Goal: Information Seeking & Learning: Learn about a topic

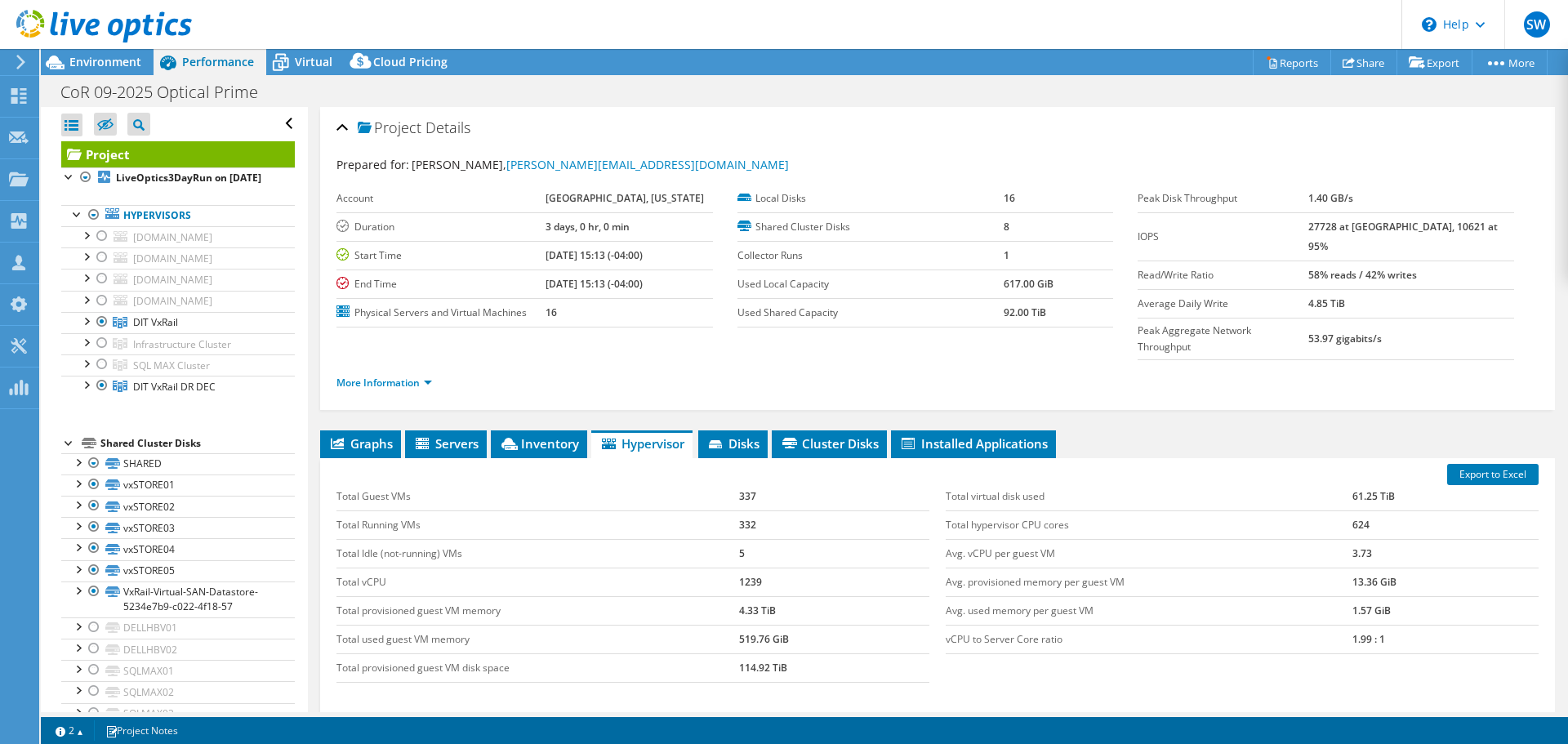
select select "USD"
click at [302, 61] on span "Virtual" at bounding box center [314, 62] width 37 height 16
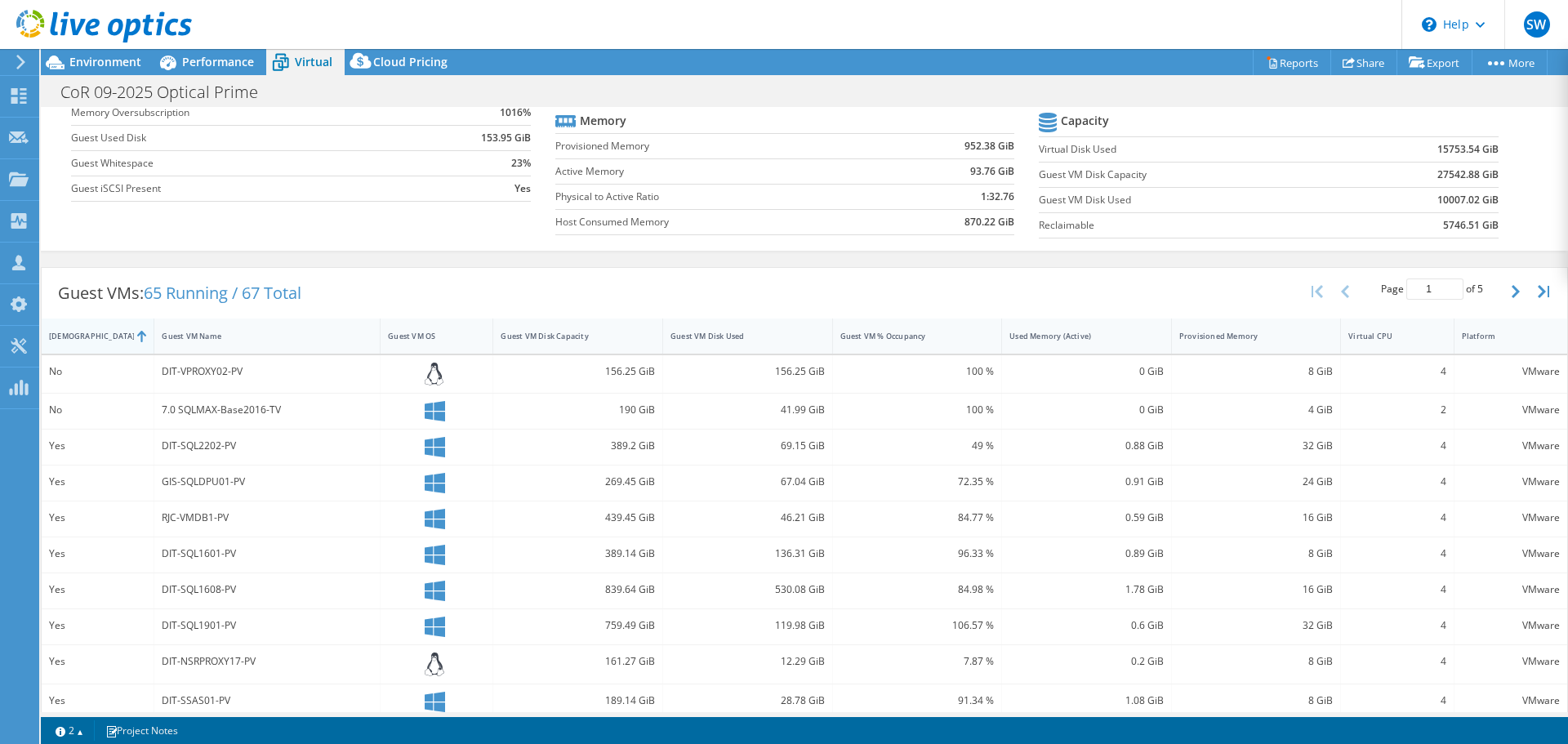
scroll to position [163, 0]
click at [94, 340] on div "[DEMOGRAPHIC_DATA]" at bounding box center [87, 335] width 93 height 25
click at [185, 67] on span "Performance" at bounding box center [217, 62] width 72 height 16
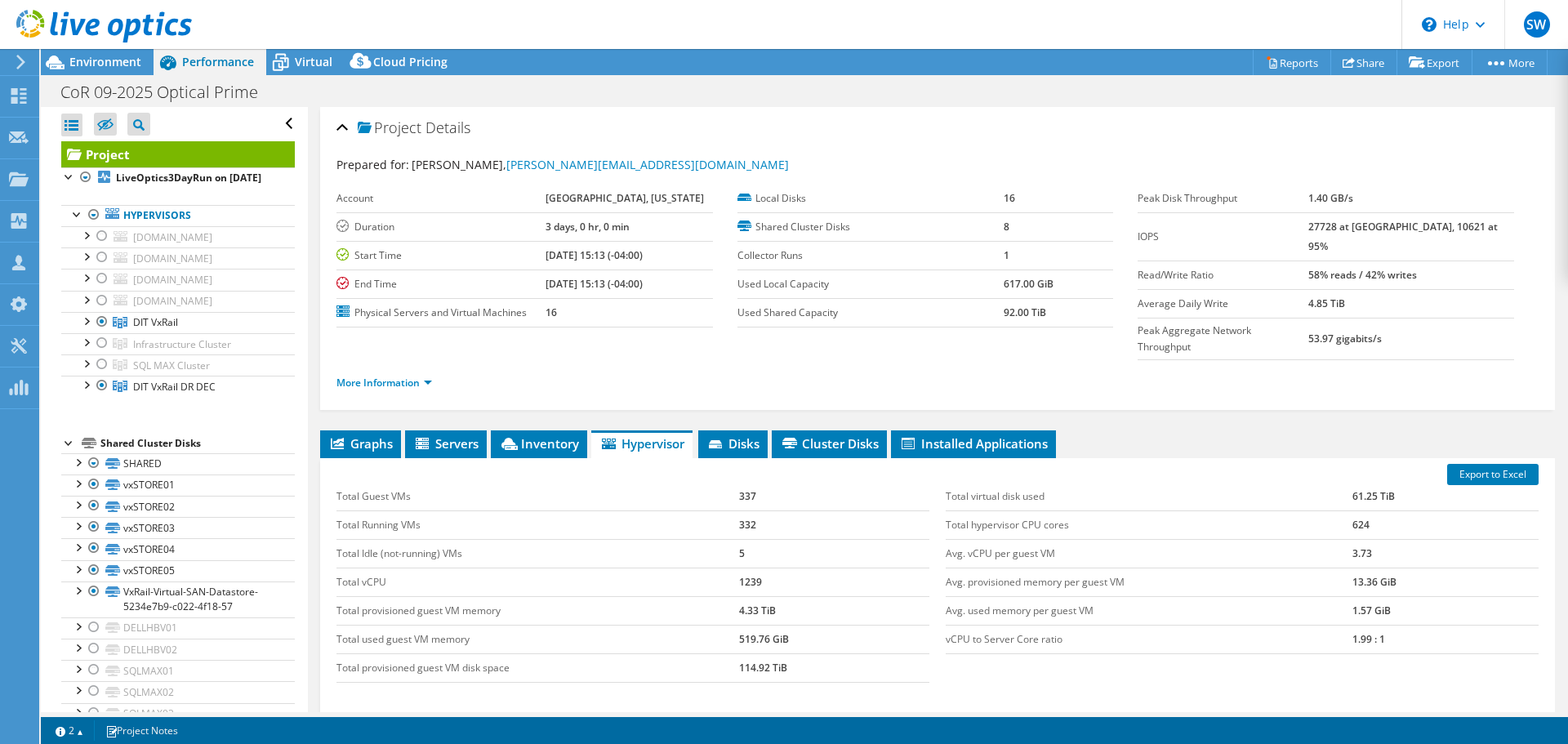
scroll to position [0, 0]
click at [373, 376] on link "More Information" at bounding box center [384, 382] width 96 height 14
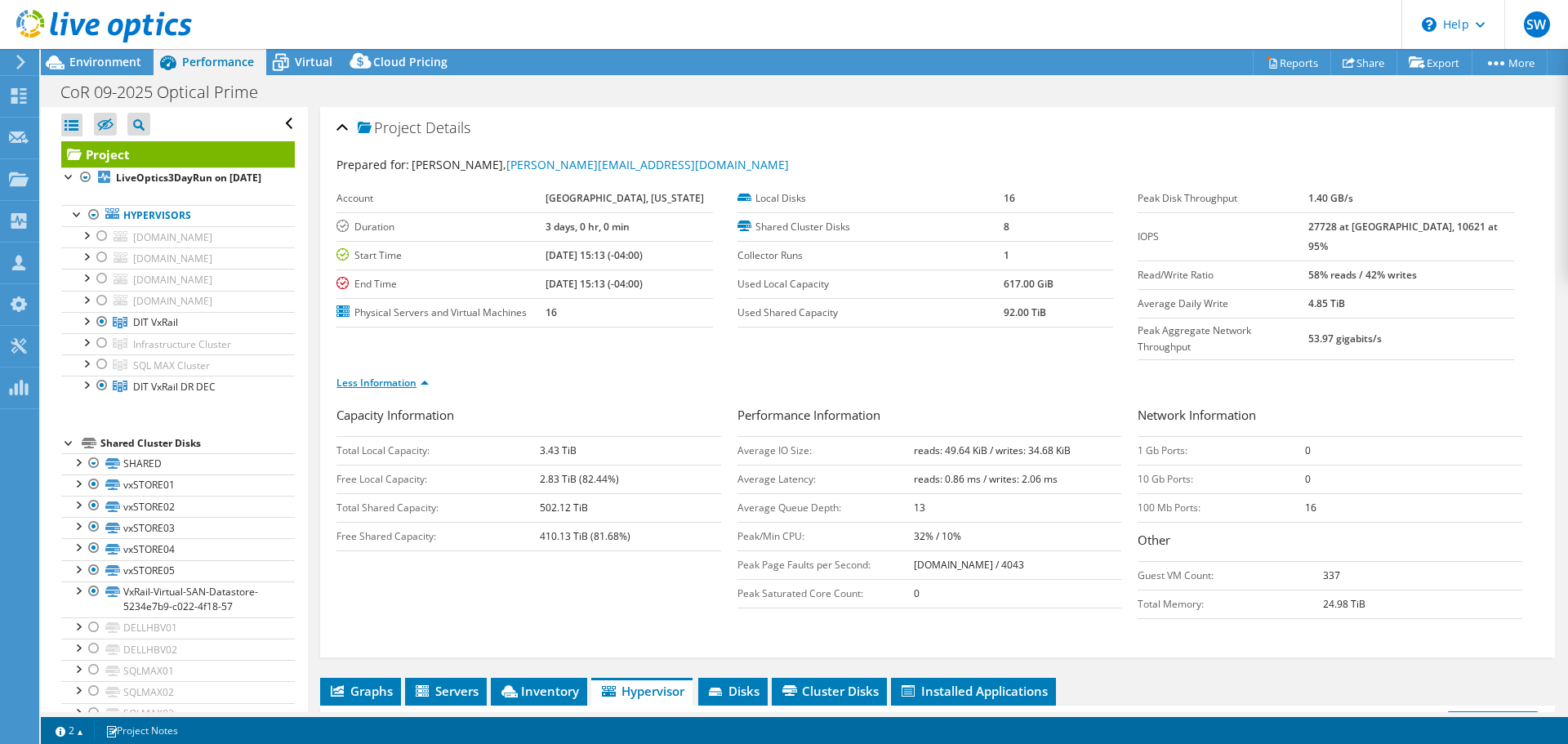
click at [374, 376] on link "Less Information" at bounding box center [382, 382] width 93 height 14
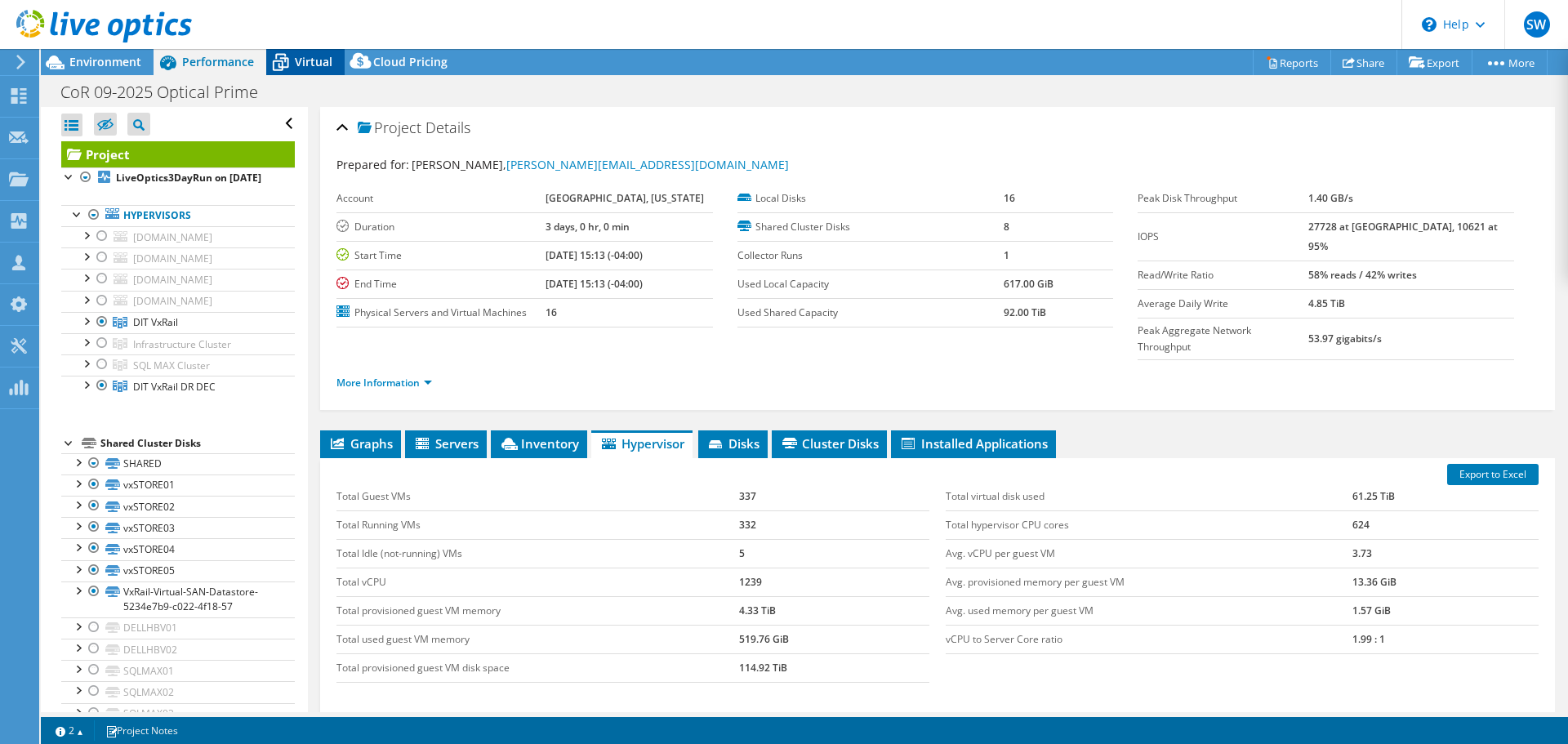
click at [292, 66] on icon at bounding box center [280, 62] width 29 height 29
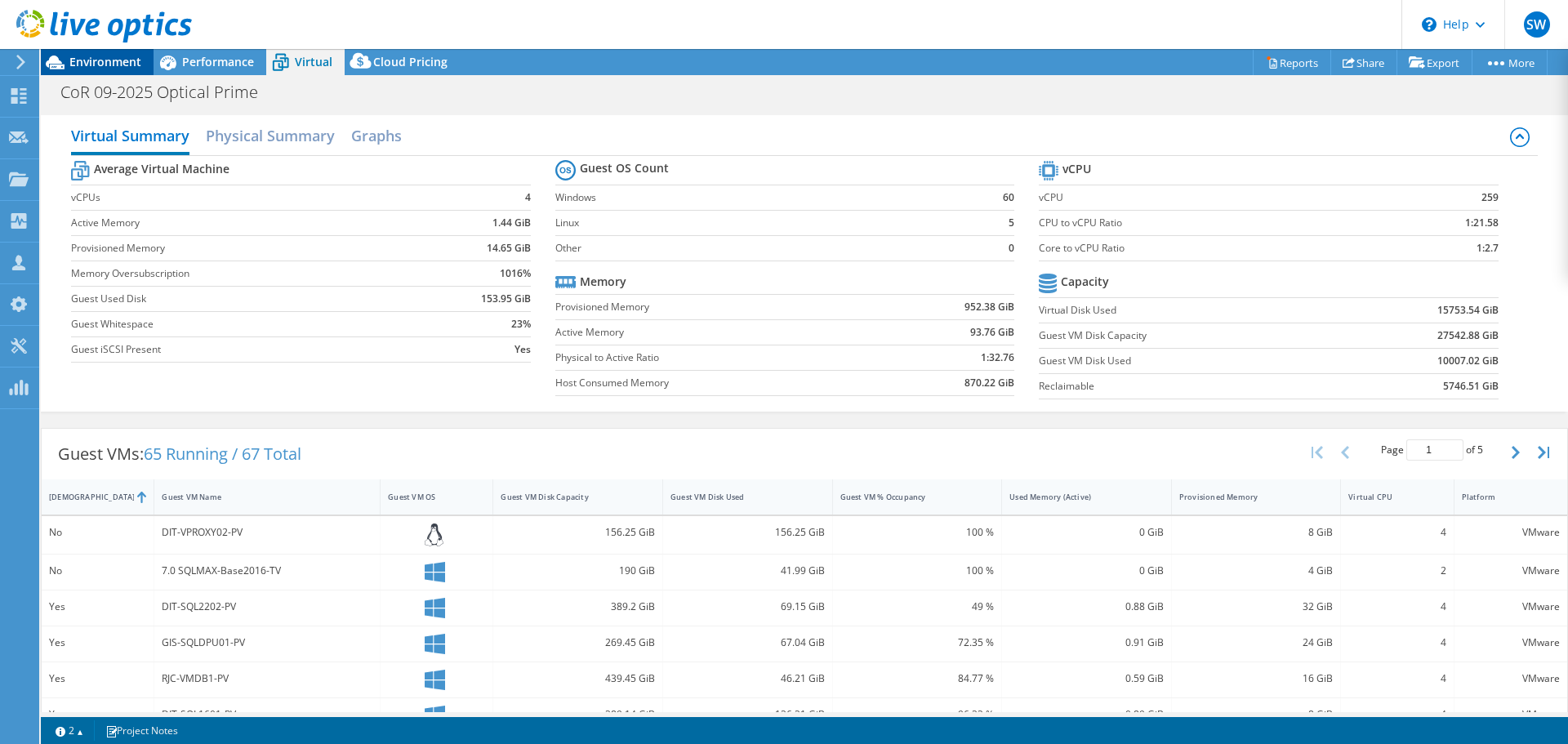
click at [99, 73] on div "Environment" at bounding box center [97, 62] width 112 height 26
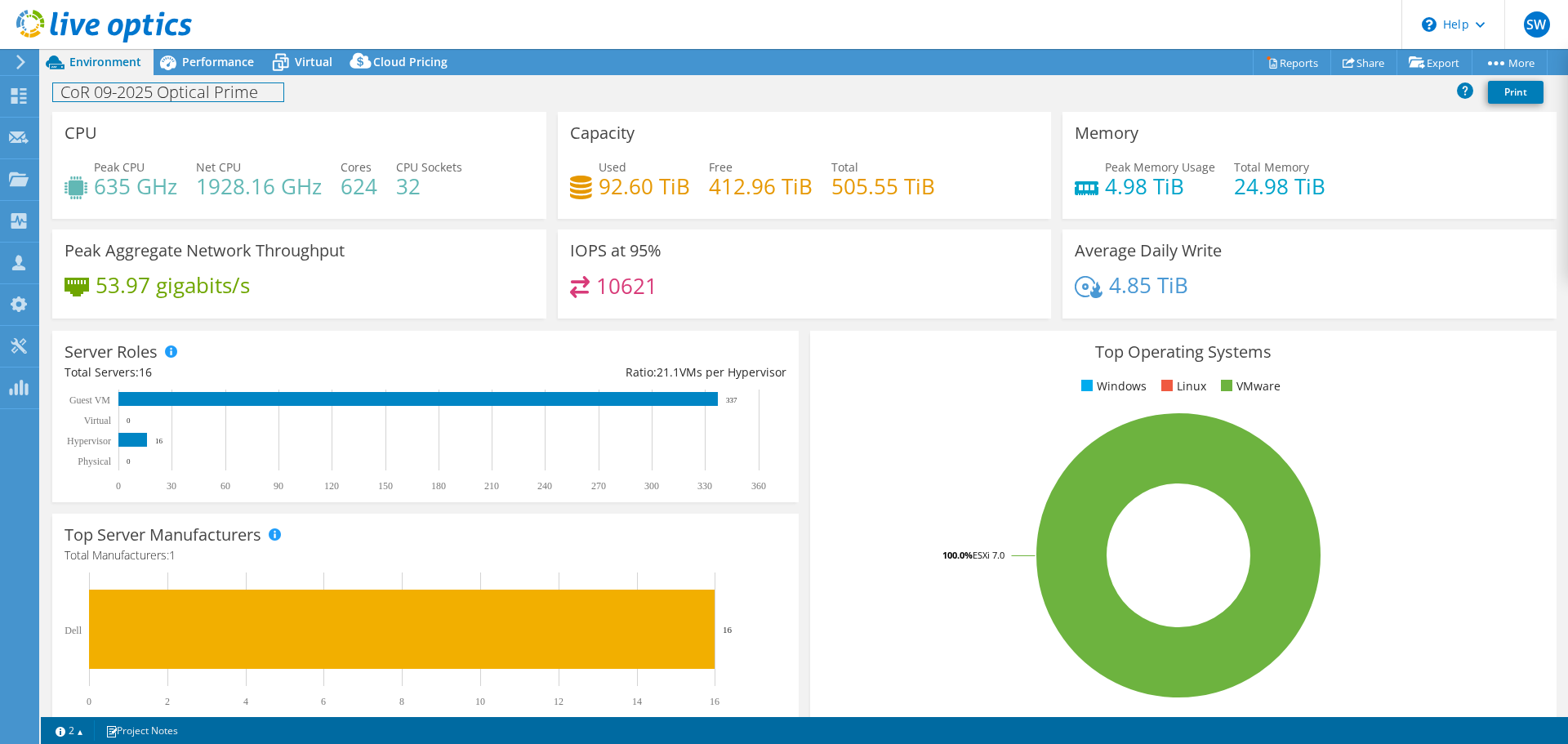
click at [200, 75] on div "CoR 09-2025 Optical Prime Print" at bounding box center [805, 93] width 1528 height 37
click at [201, 62] on span "Performance" at bounding box center [217, 62] width 72 height 16
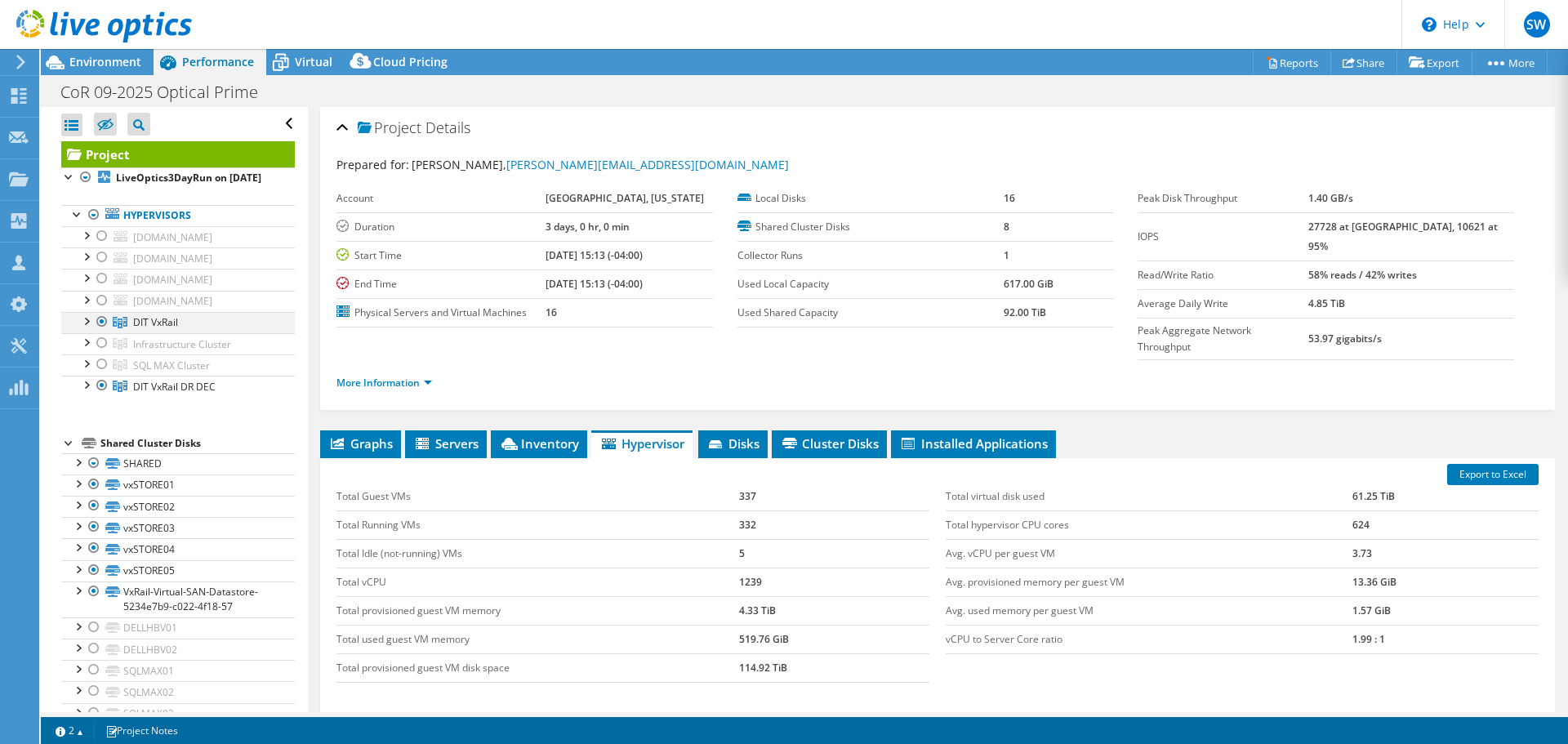
click at [99, 332] on div at bounding box center [101, 321] width 16 height 20
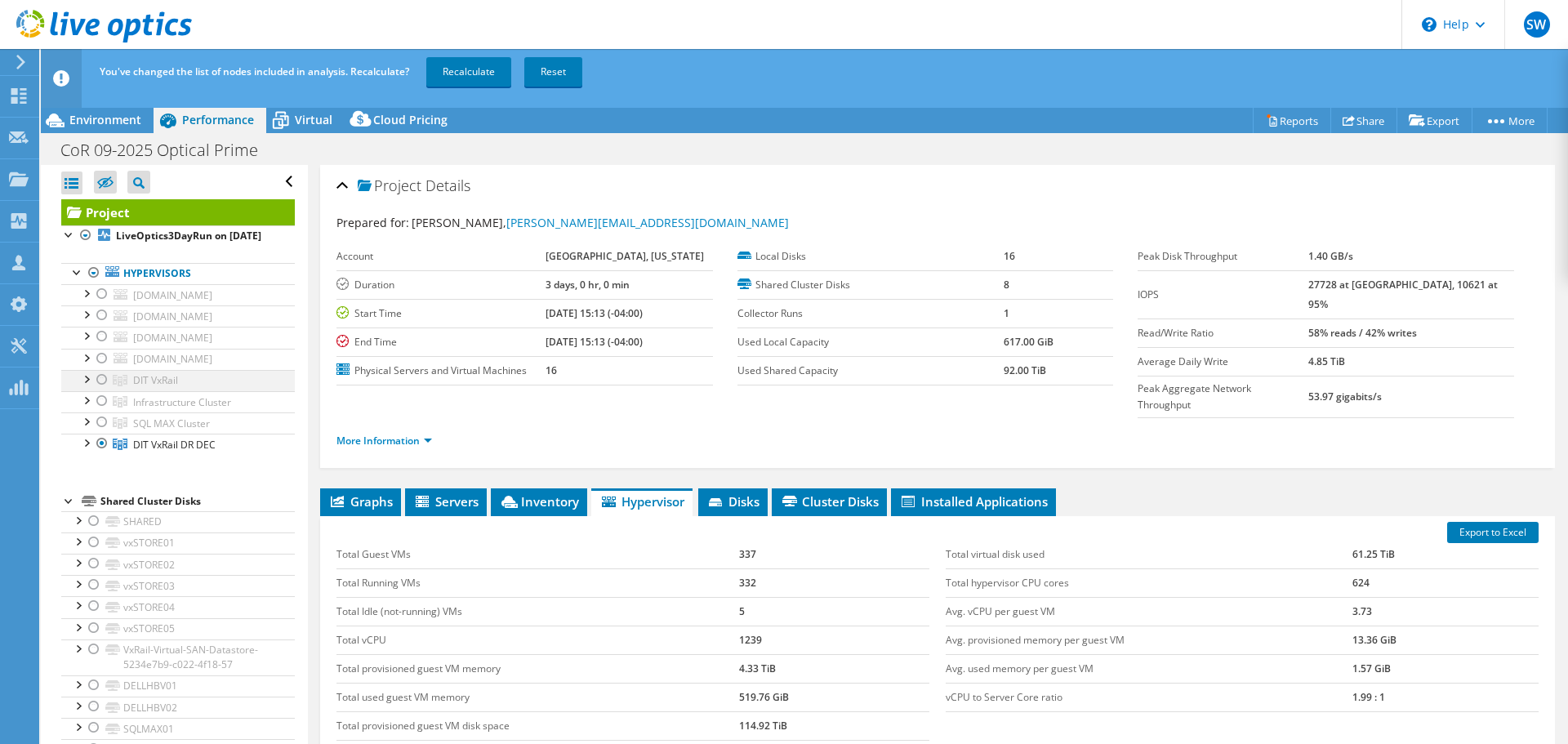
click at [99, 390] on div at bounding box center [101, 379] width 16 height 20
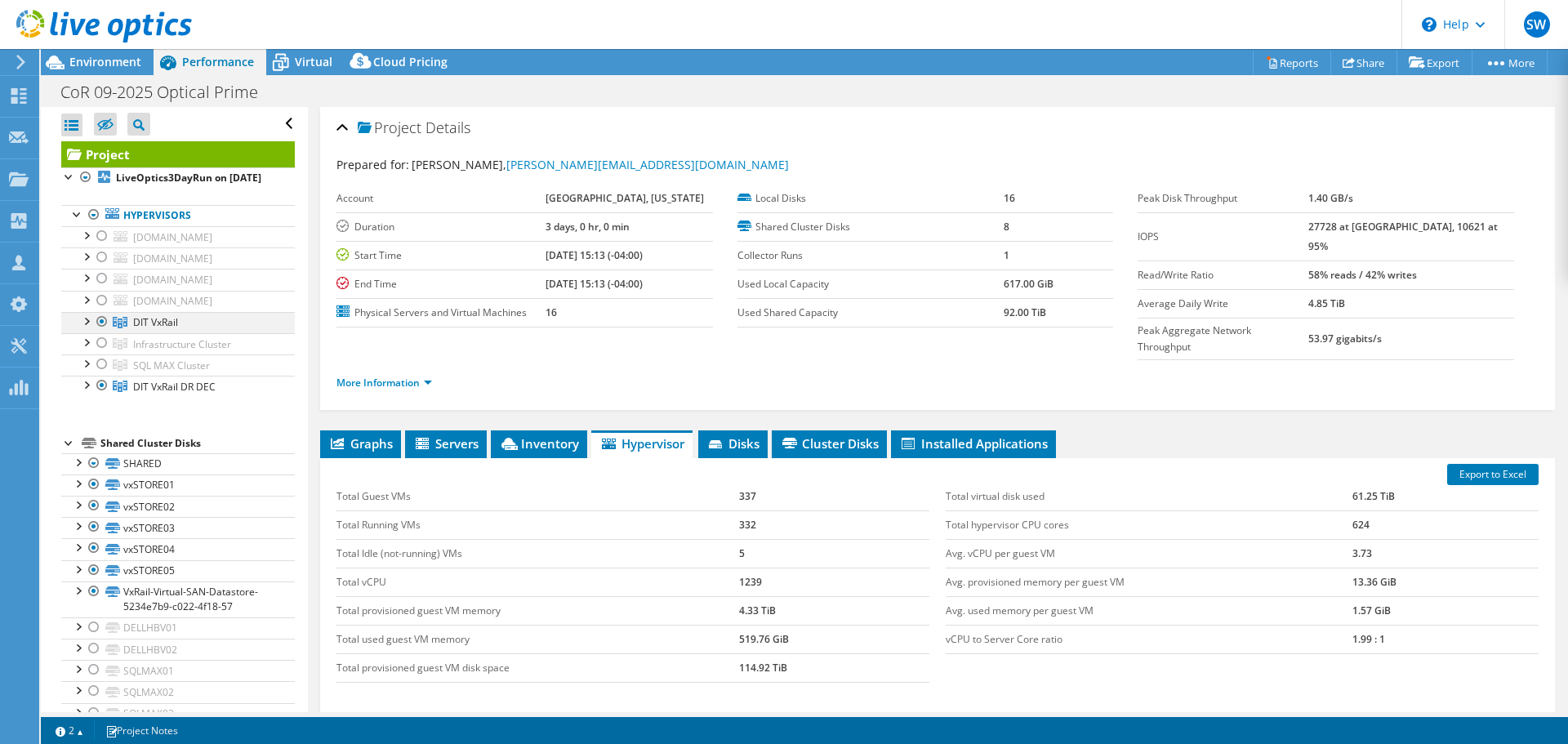
click at [99, 332] on div at bounding box center [101, 321] width 16 height 20
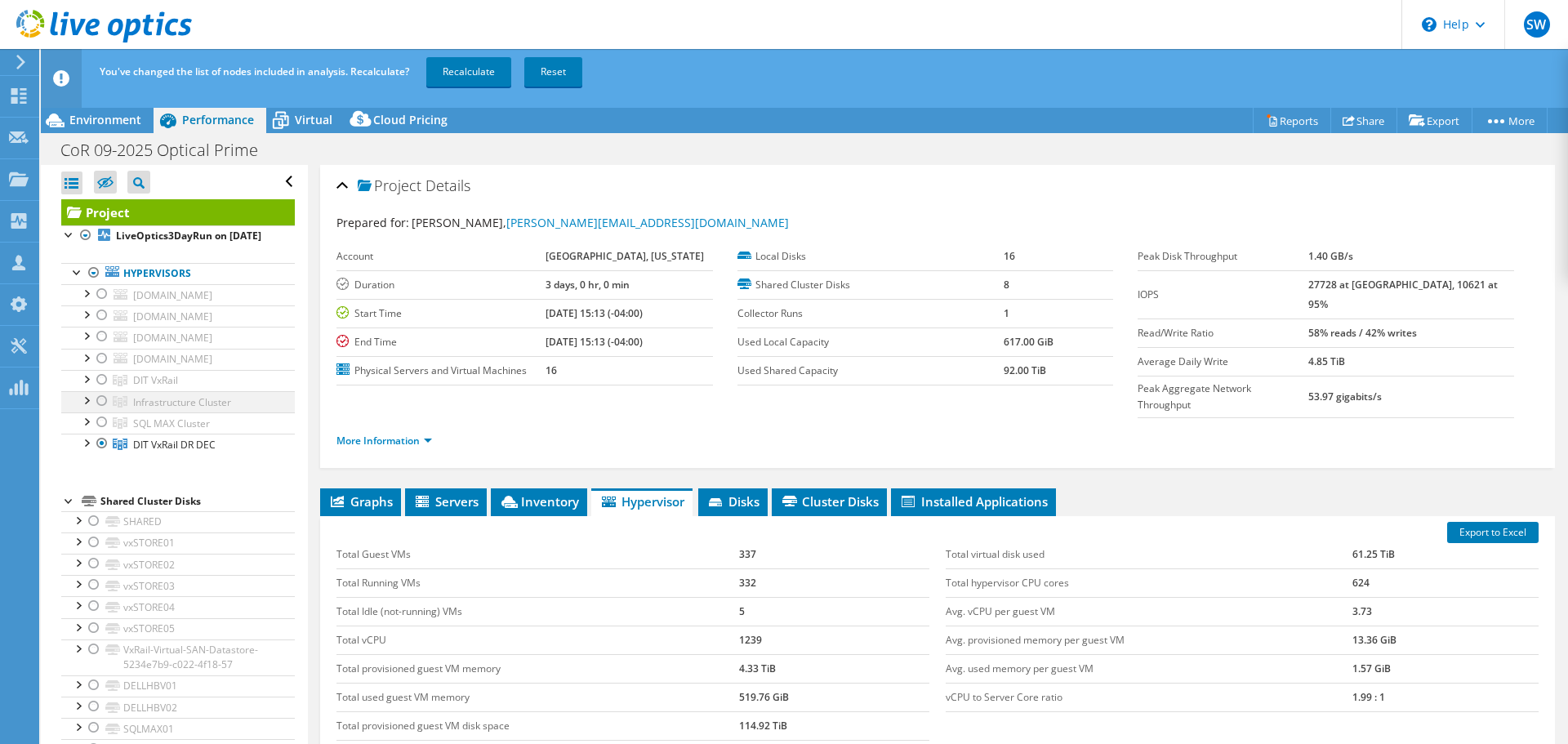
click at [103, 411] on div at bounding box center [101, 401] width 16 height 20
click at [96, 454] on div at bounding box center [101, 443] width 16 height 20
click at [458, 68] on link "Recalculate" at bounding box center [468, 71] width 85 height 29
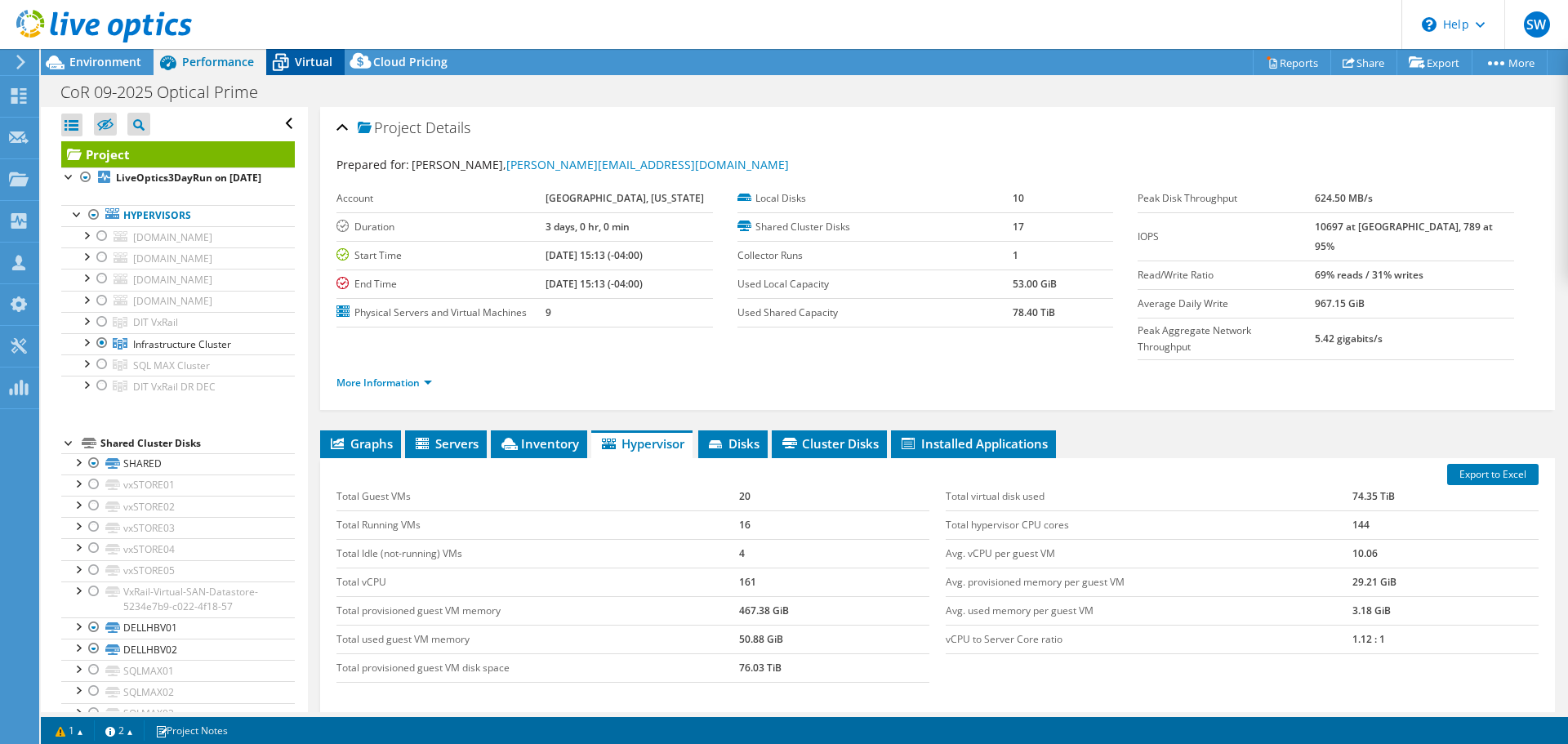
click at [302, 70] on div "Virtual" at bounding box center [305, 62] width 79 height 26
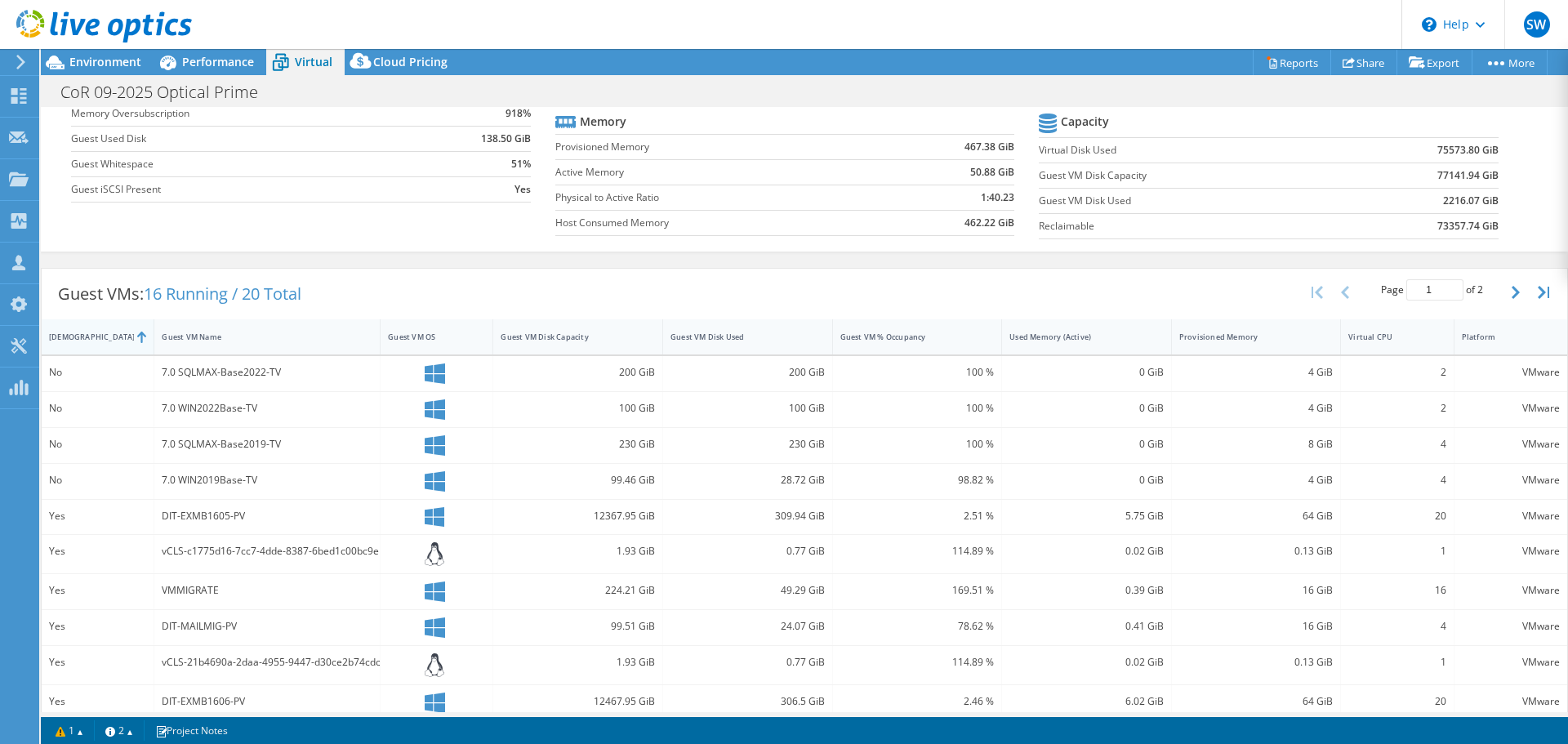
scroll to position [162, 0]
click at [81, 338] on div "[DEMOGRAPHIC_DATA]" at bounding box center [87, 335] width 78 height 10
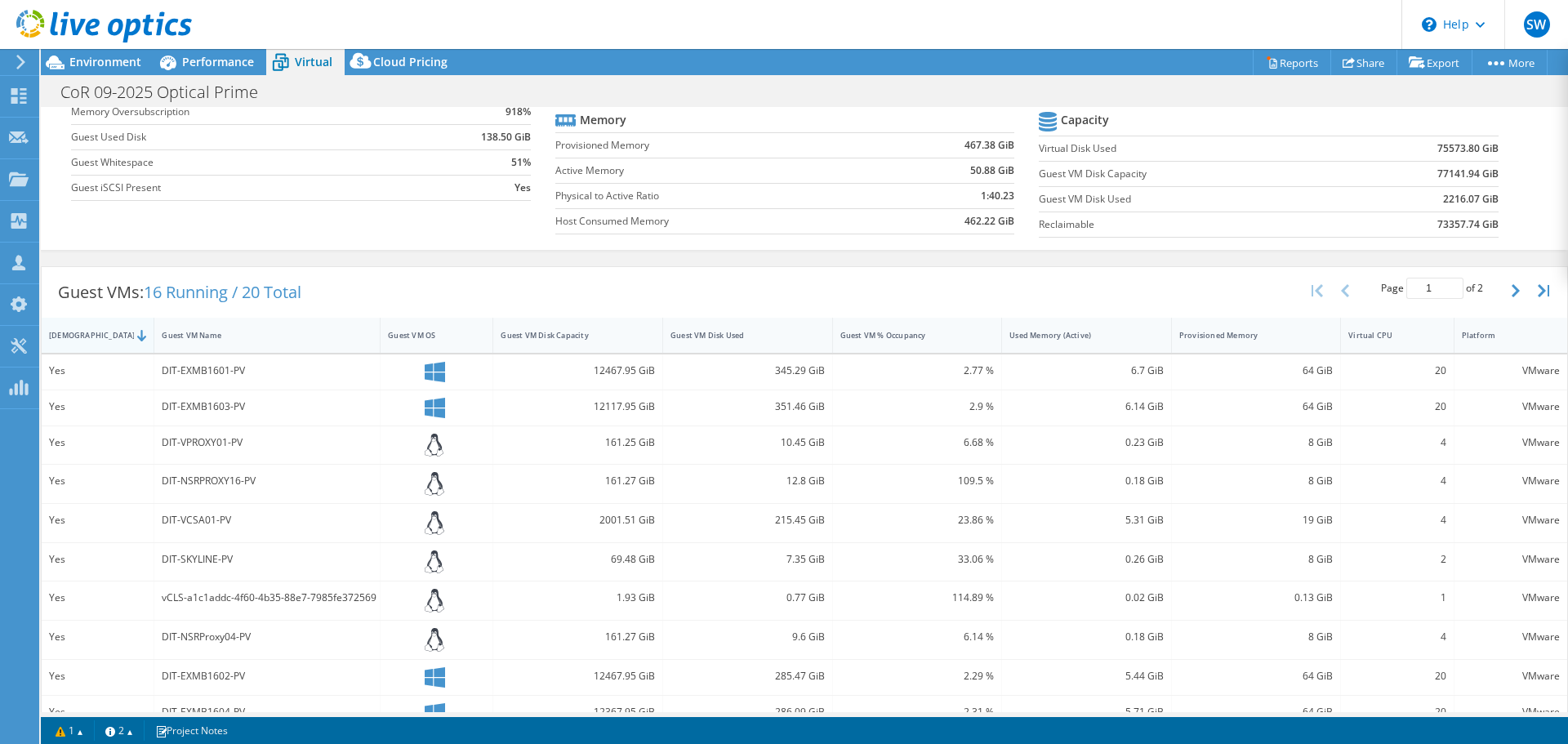
click at [81, 338] on div "[DEMOGRAPHIC_DATA]" at bounding box center [87, 335] width 78 height 10
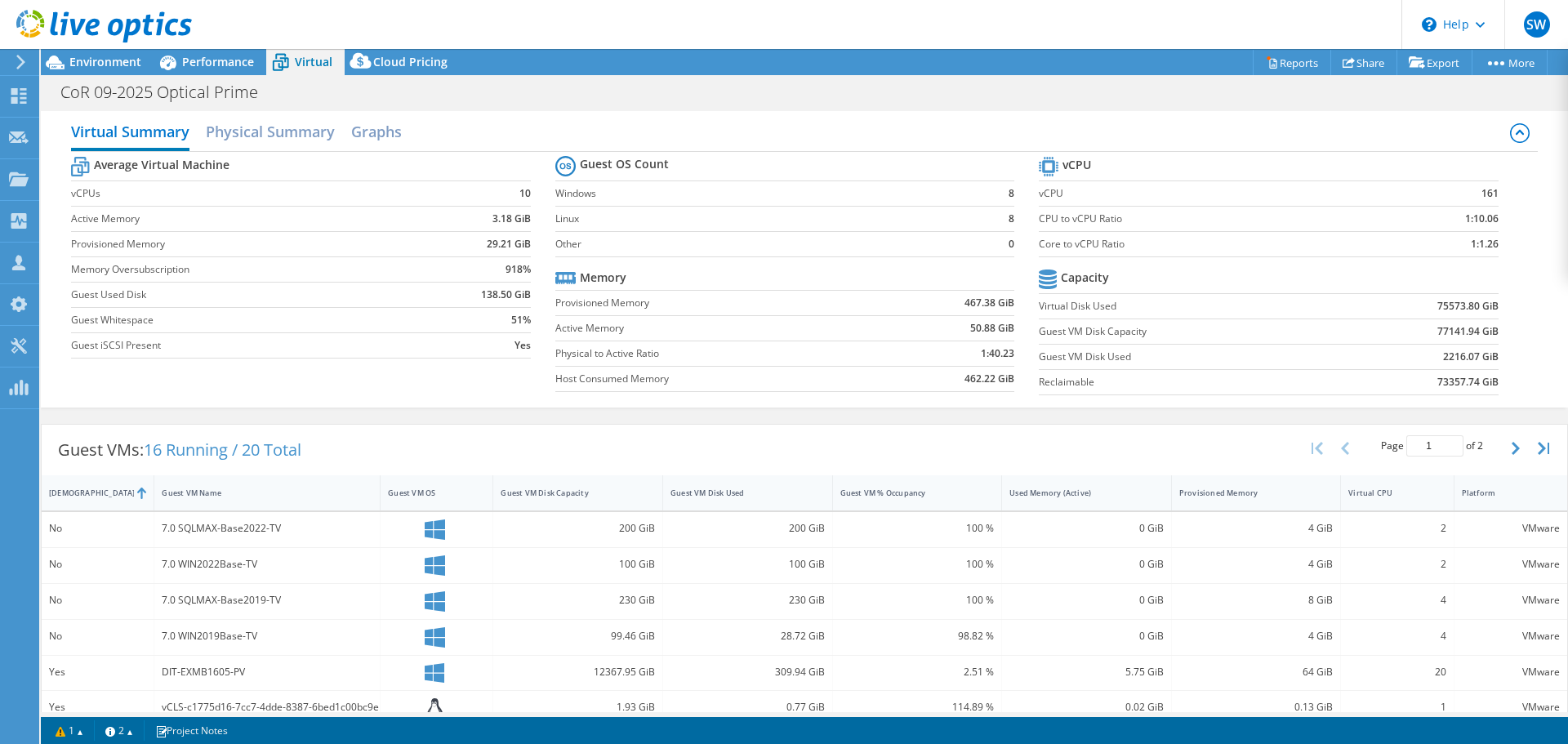
scroll to position [0, 0]
click at [210, 65] on span "Performance" at bounding box center [217, 62] width 72 height 16
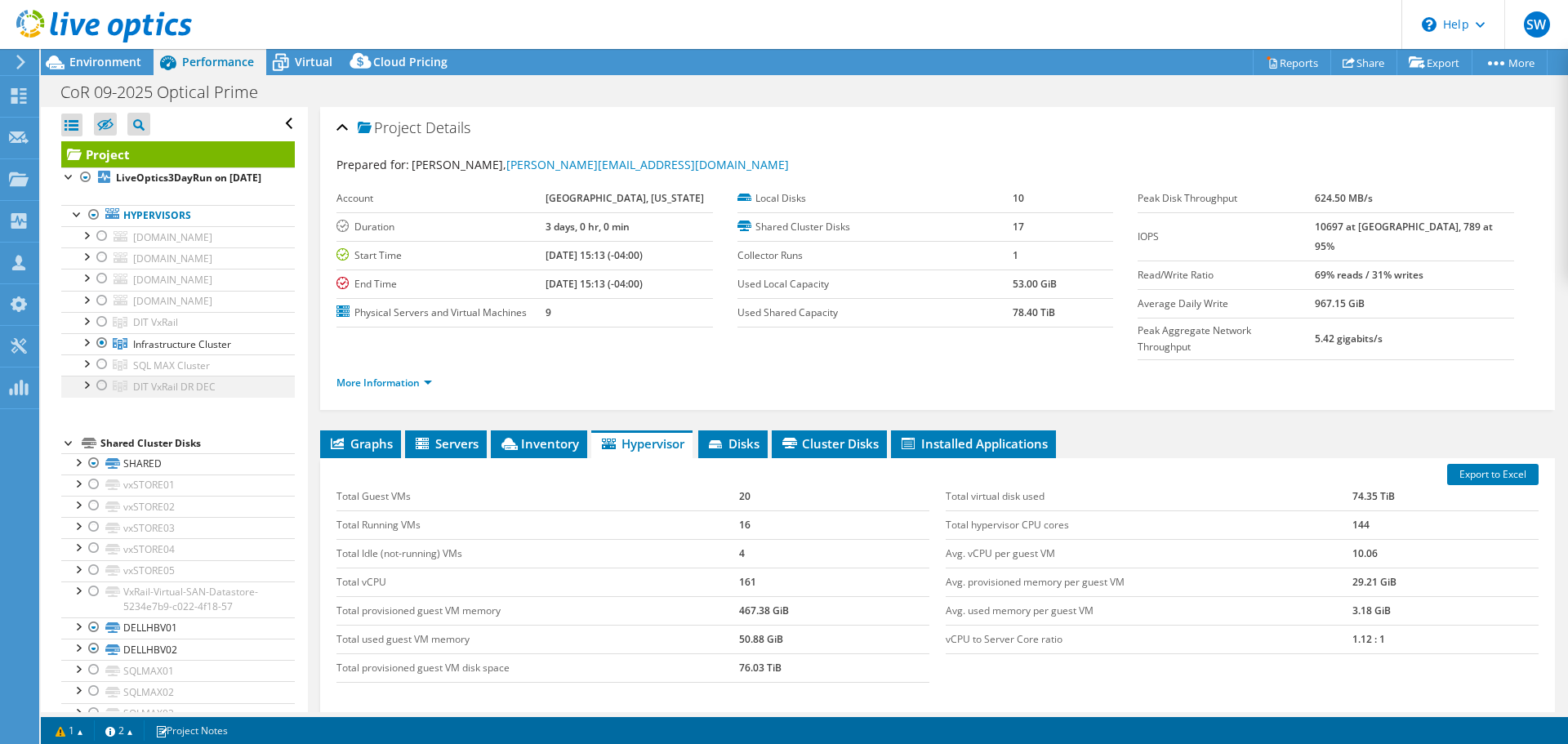
click at [97, 395] on div at bounding box center [101, 385] width 16 height 20
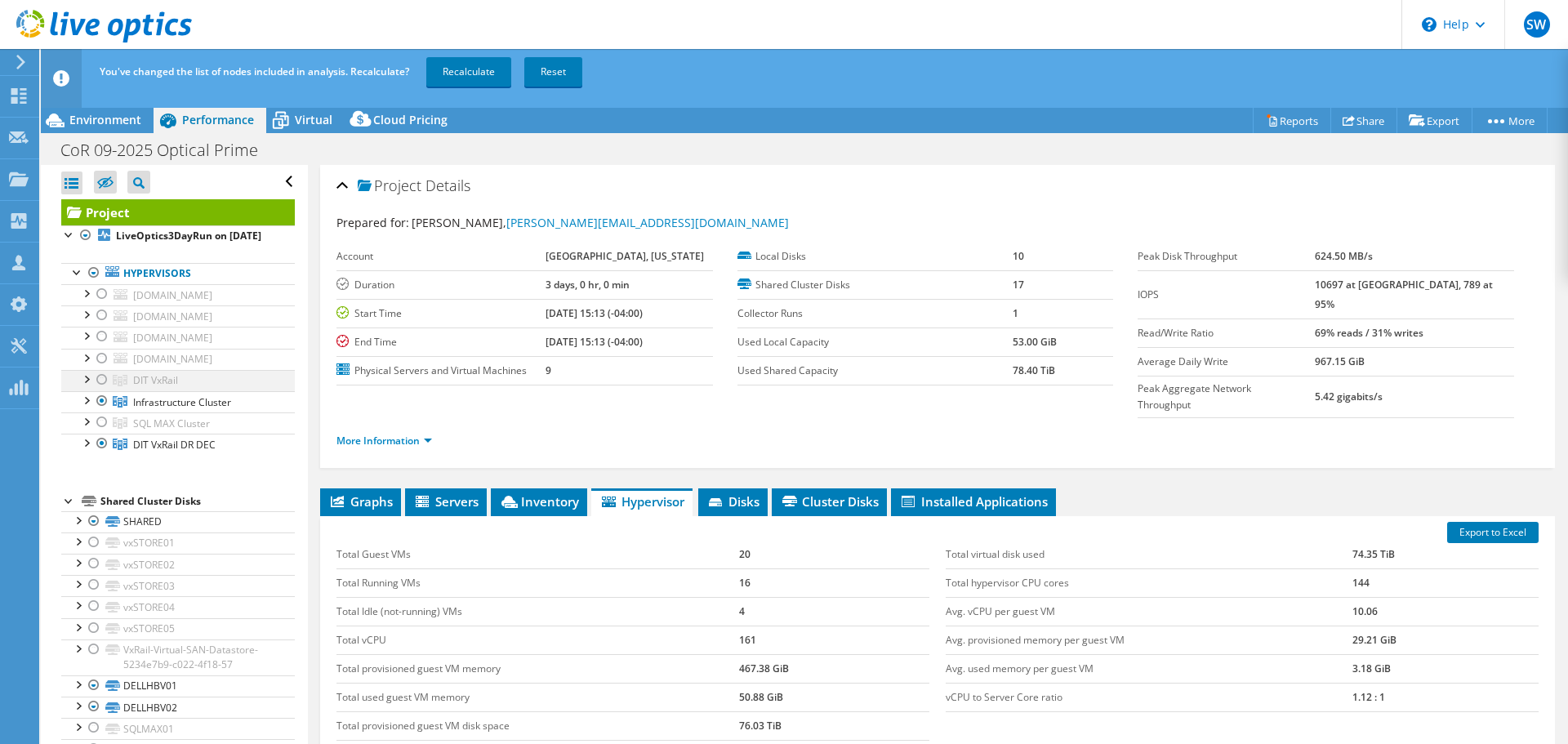
click at [97, 390] on div at bounding box center [101, 379] width 16 height 20
click at [104, 411] on div at bounding box center [101, 401] width 16 height 20
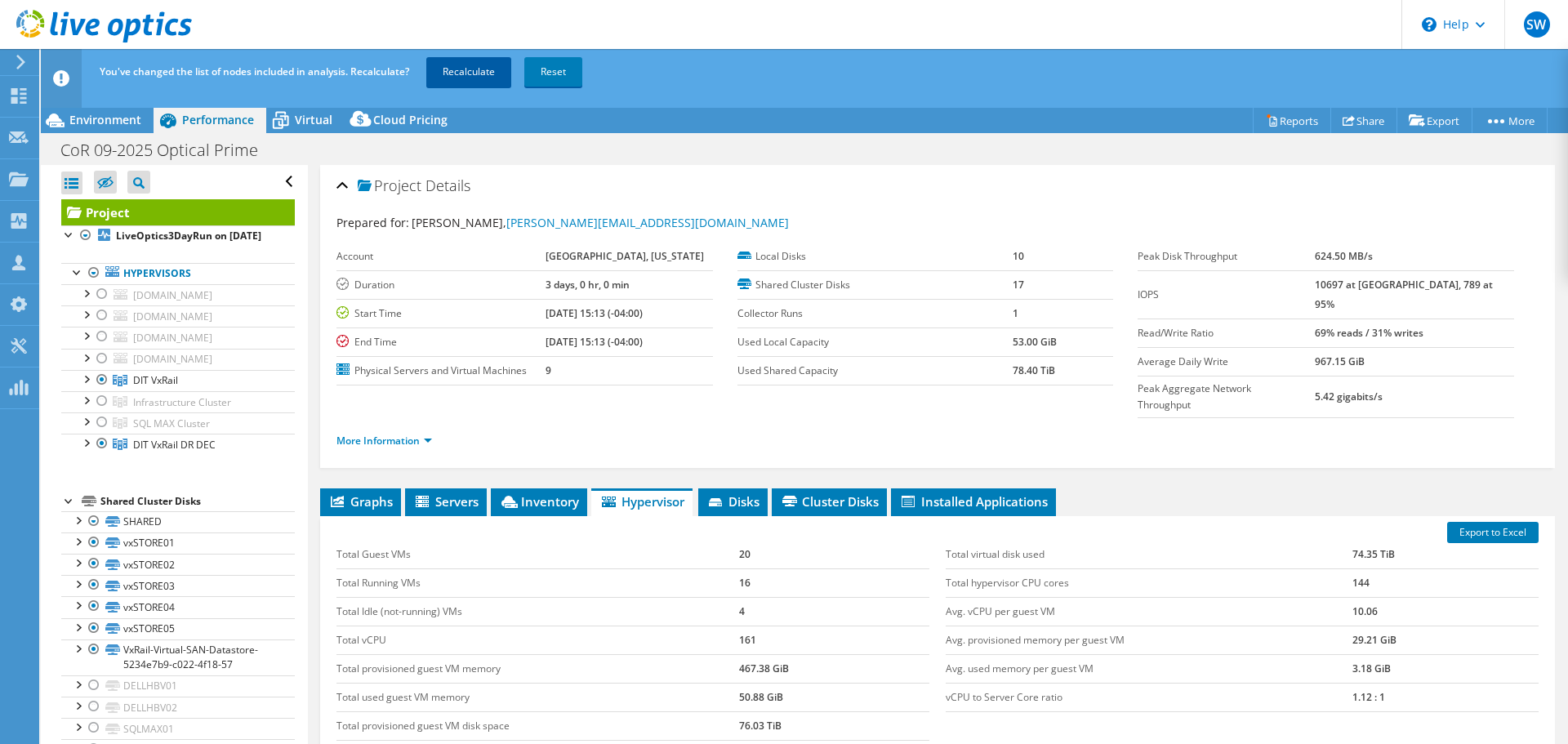
click at [452, 70] on link "Recalculate" at bounding box center [468, 71] width 85 height 29
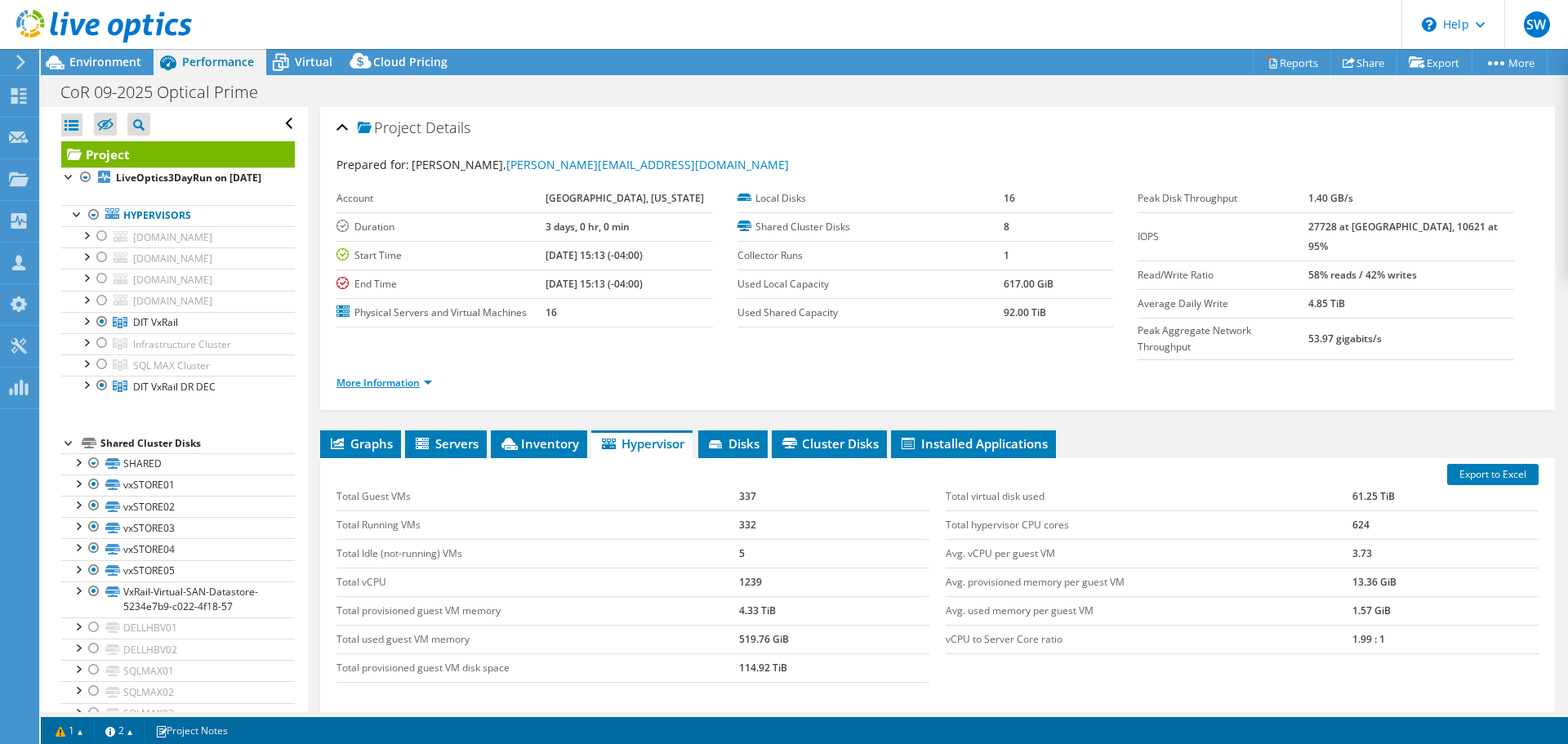
click at [407, 376] on link "More Information" at bounding box center [384, 382] width 96 height 14
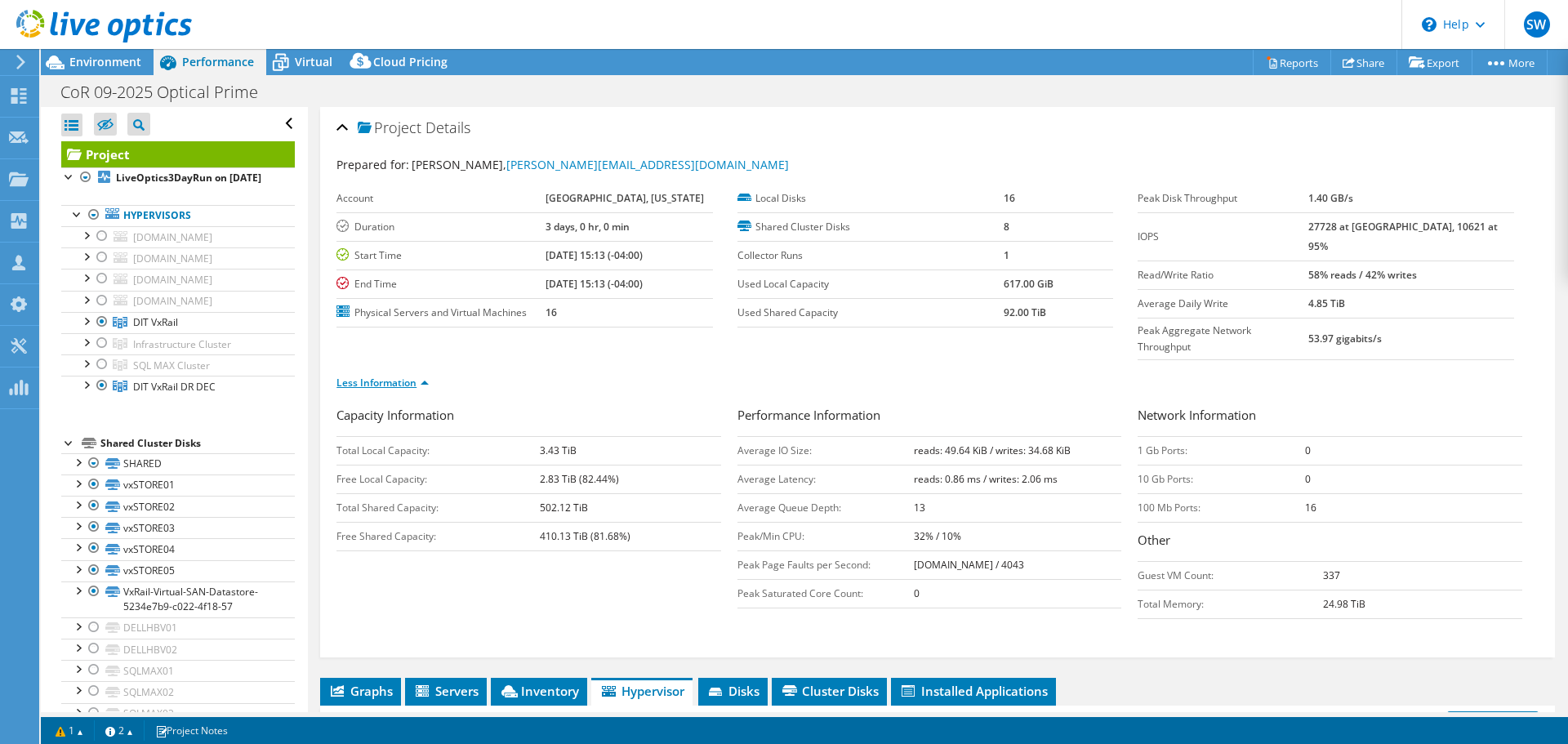
click at [407, 376] on link "Less Information" at bounding box center [382, 382] width 93 height 14
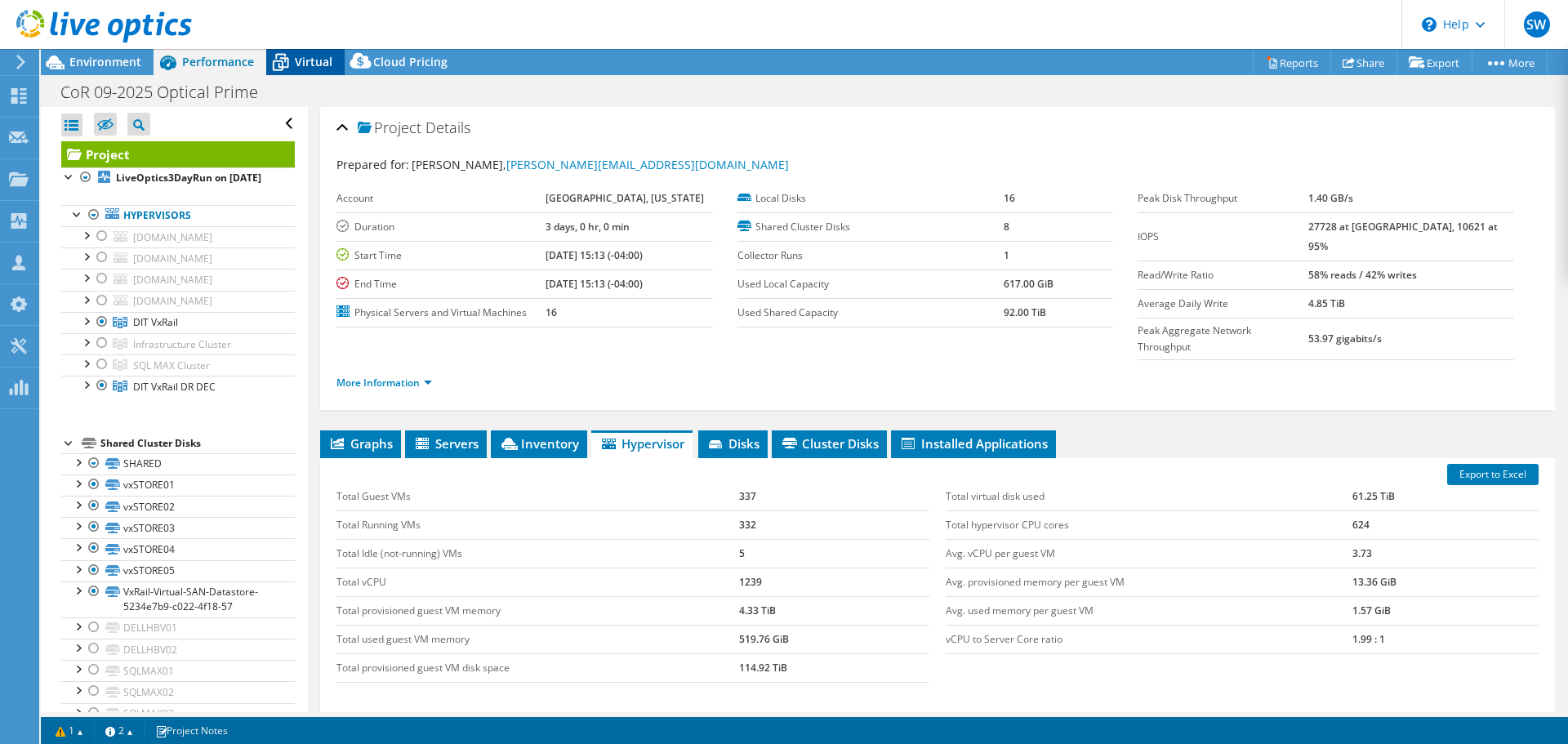
click at [313, 63] on span "Virtual" at bounding box center [314, 62] width 37 height 16
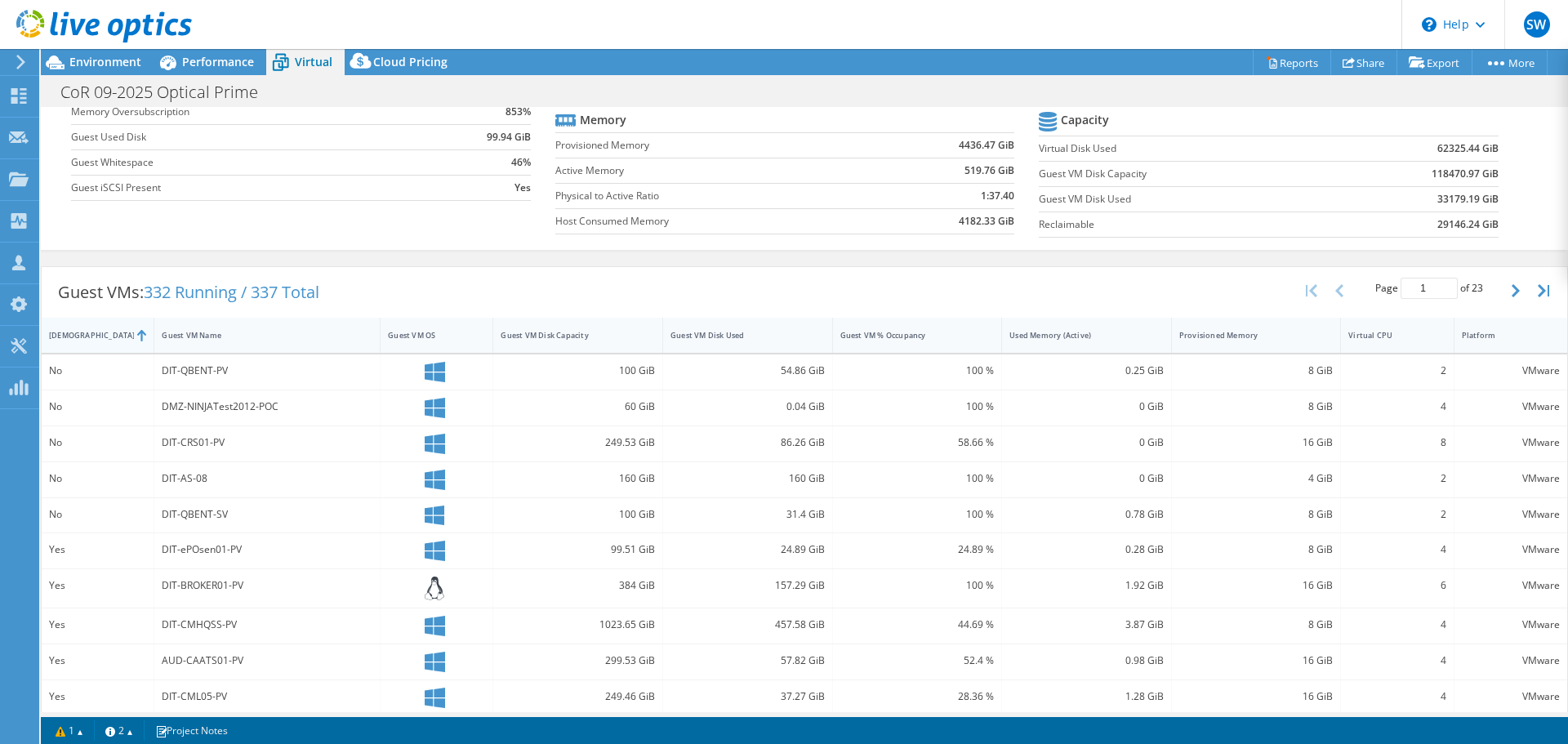
scroll to position [163, 0]
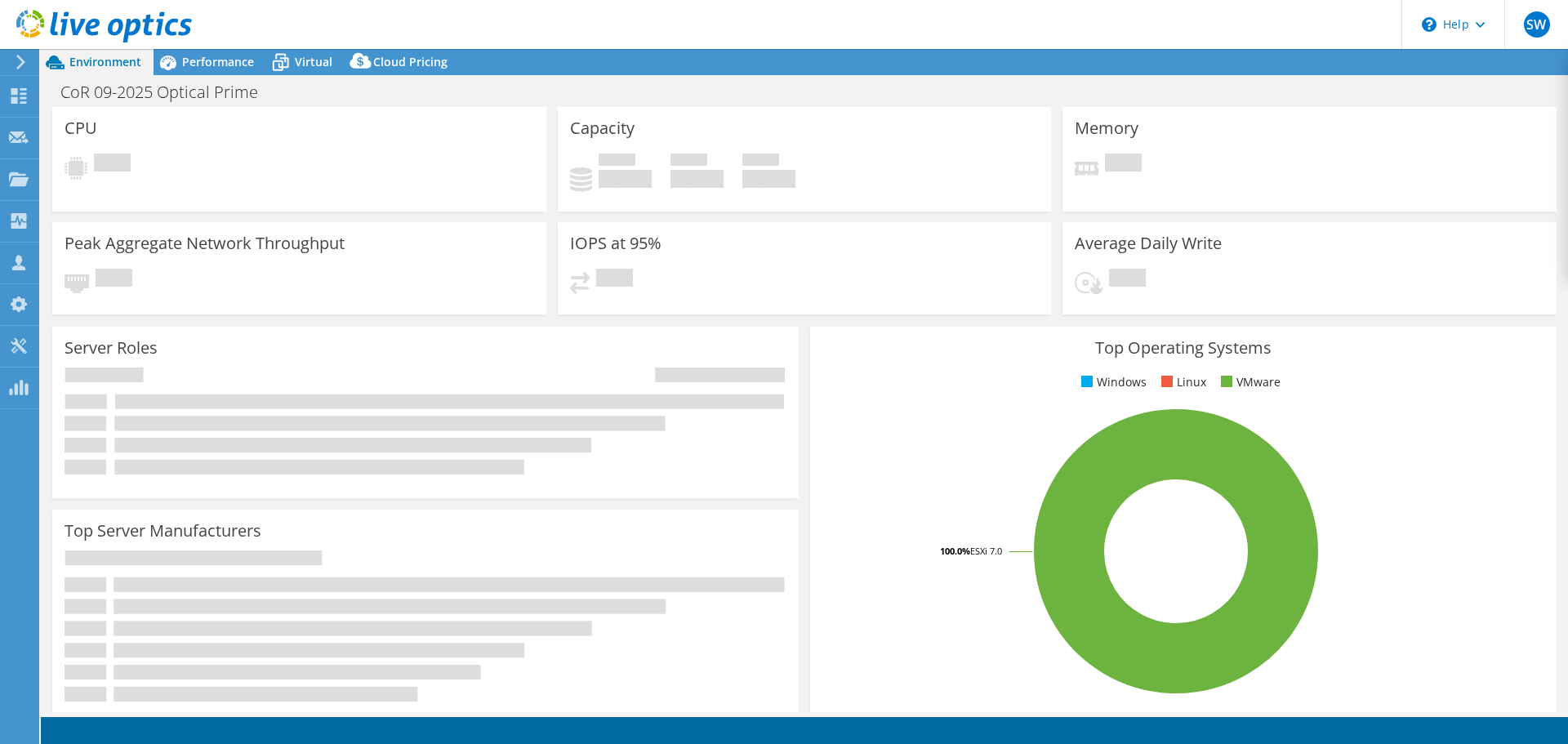
select select "USD"
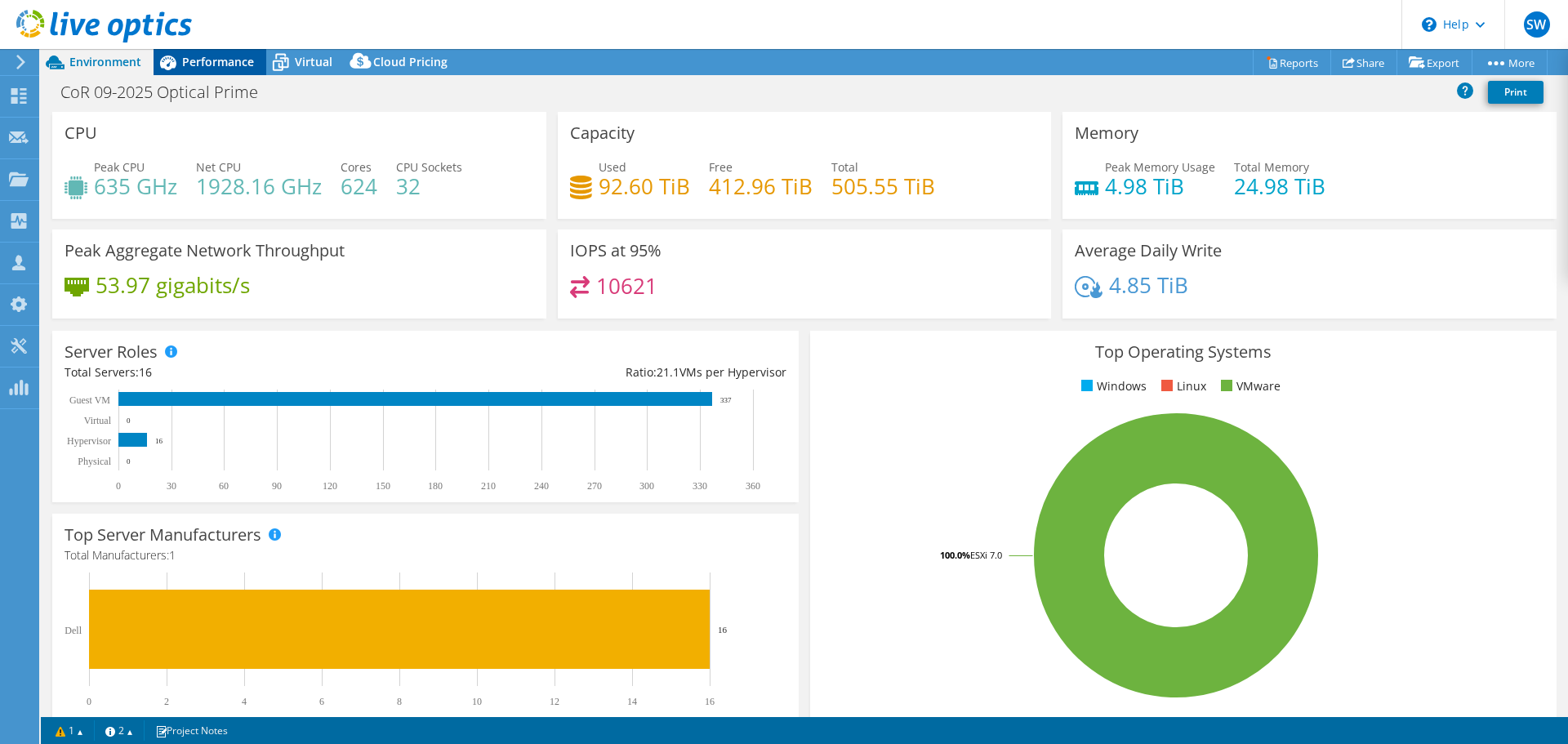
click at [230, 63] on span "Performance" at bounding box center [217, 62] width 72 height 16
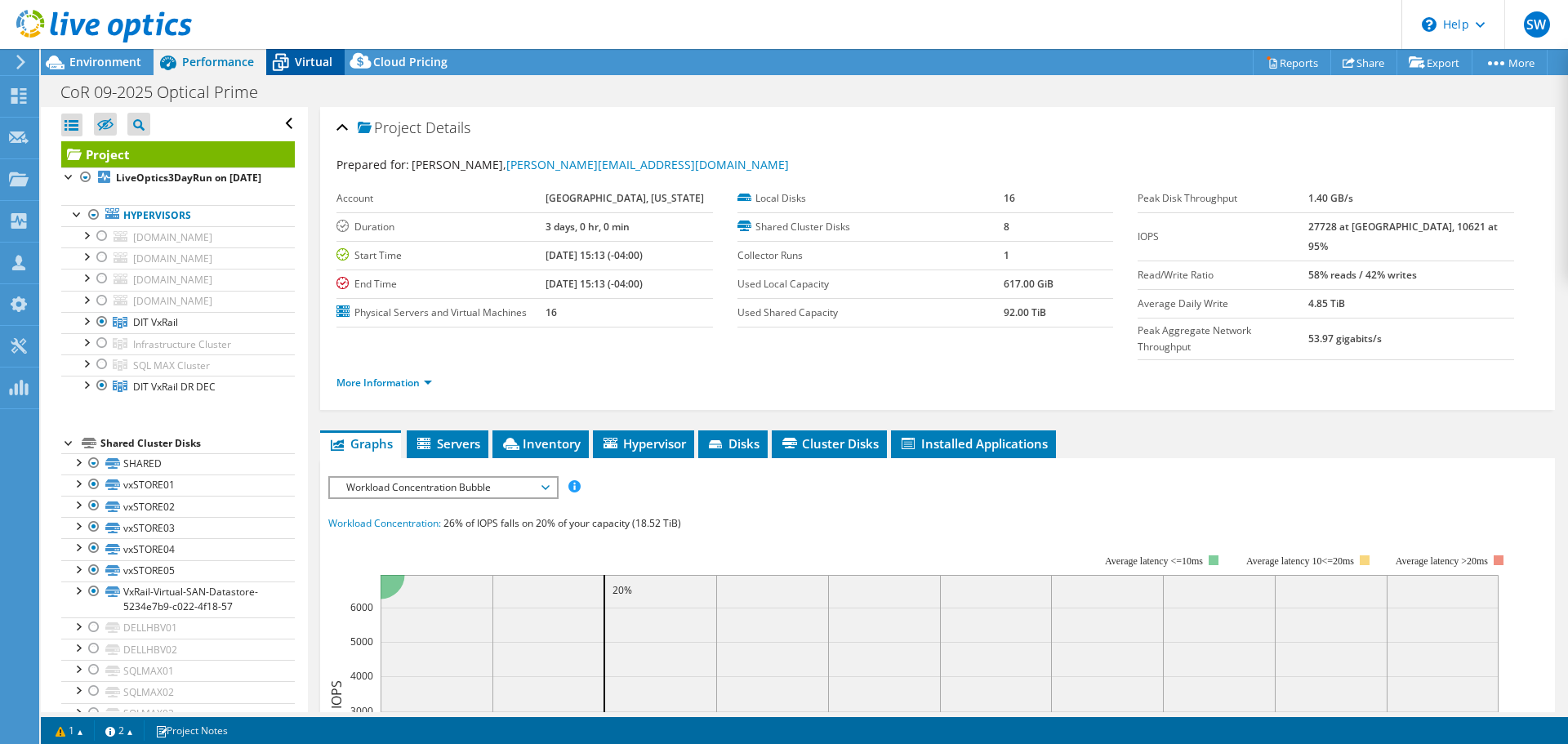
click at [311, 61] on span "Virtual" at bounding box center [314, 62] width 37 height 16
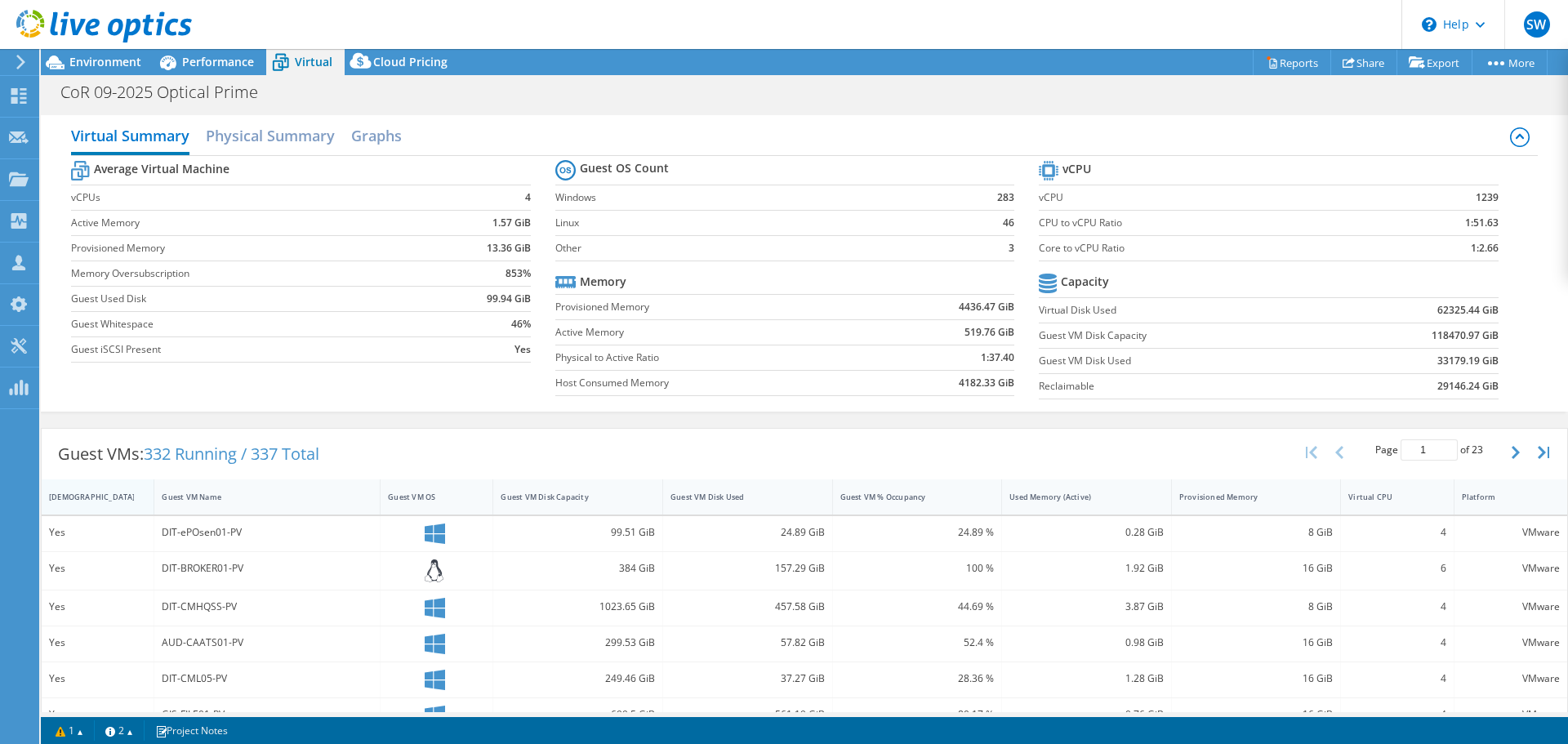
click at [73, 498] on div "[DEMOGRAPHIC_DATA]" at bounding box center [87, 497] width 78 height 10
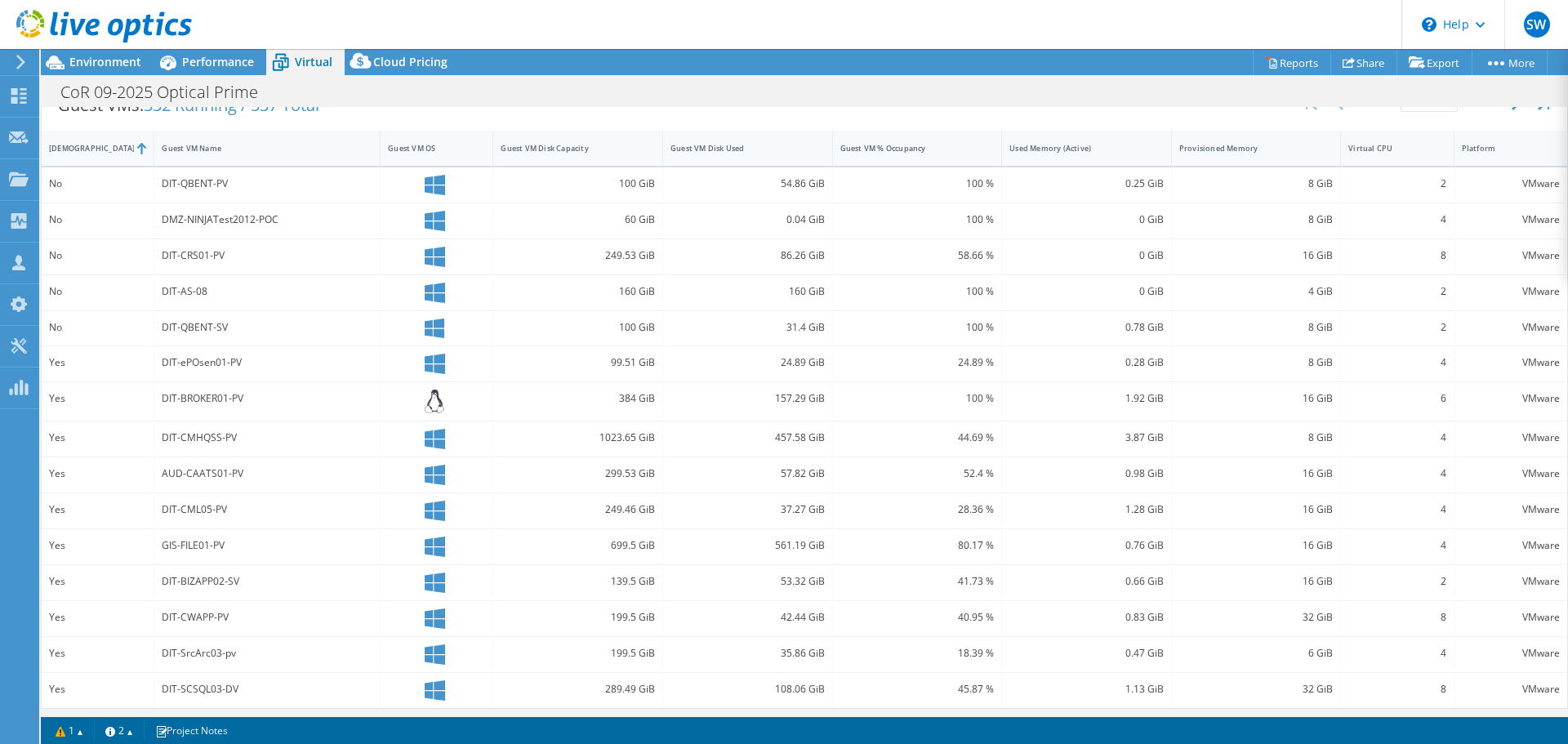
scroll to position [354, 0]
drag, startPoint x: 1368, startPoint y: 731, endPoint x: 1472, endPoint y: 735, distance: 104.1
click at [1472, 735] on section "Warnings Messages Queue Depth is not recorded from VMware VCenter servers and w…" at bounding box center [805, 731] width 1528 height 27
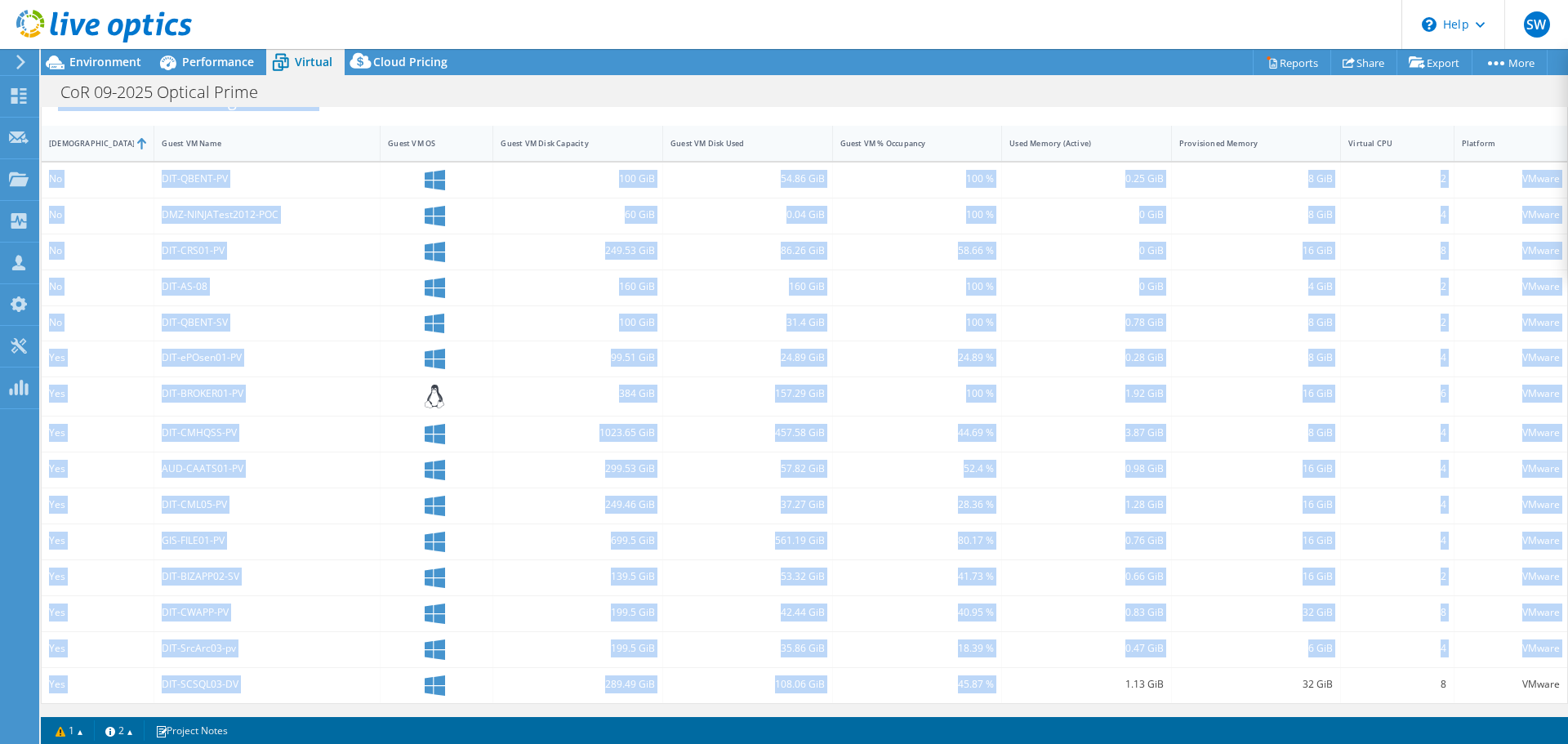
drag, startPoint x: 933, startPoint y: 712, endPoint x: 1051, endPoint y: 693, distance: 119.5
click at [1051, 693] on div "Project Actions Project Actions Reports Share Export vSAN ReadyNode Sizer" at bounding box center [805, 396] width 1528 height 695
click at [1072, 708] on div "Guest VMs: 332 Running / 337 Total Page 1 of 23 5 rows 10 rows 20 rows 25 rows …" at bounding box center [805, 390] width 1528 height 647
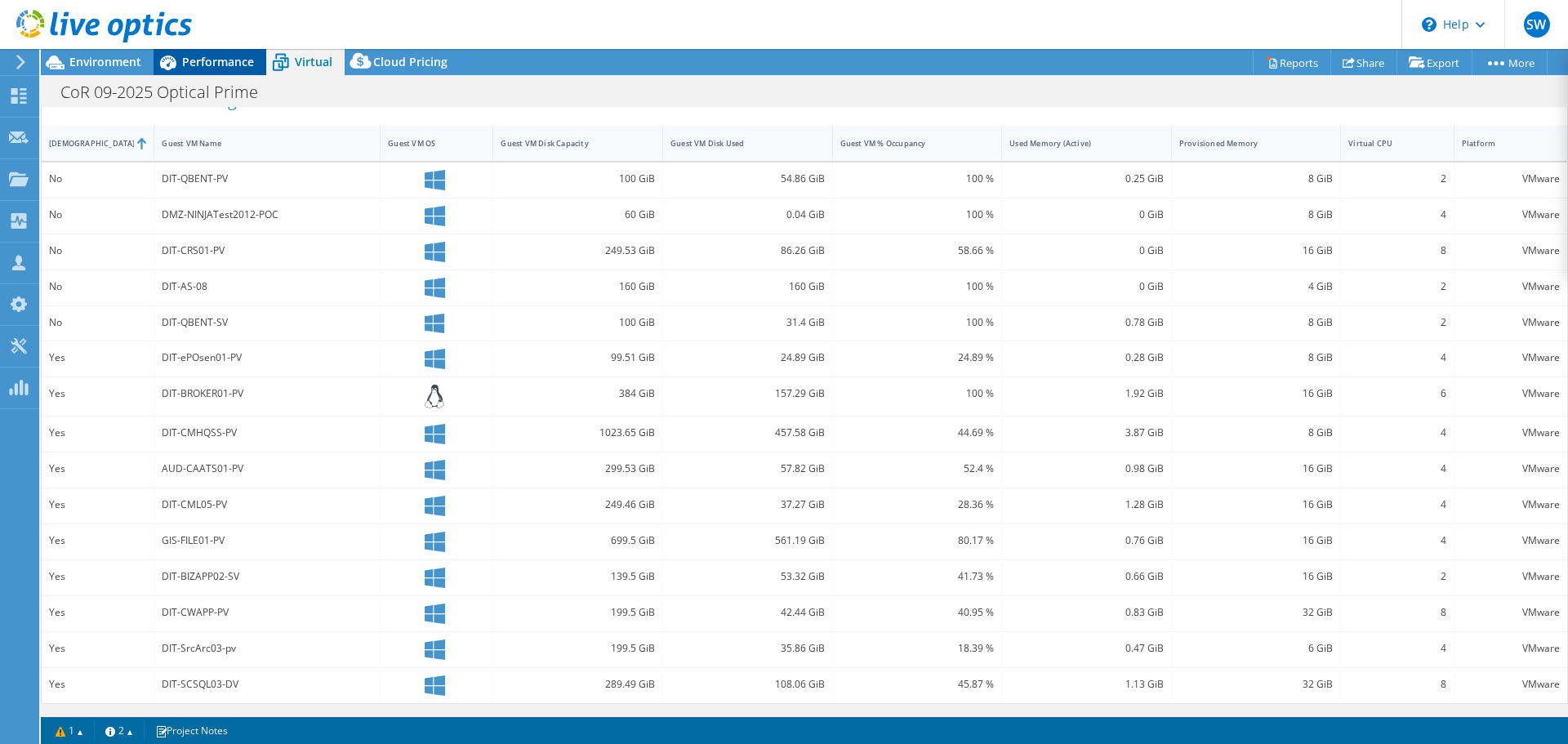
click at [202, 72] on div "Performance" at bounding box center [210, 62] width 112 height 26
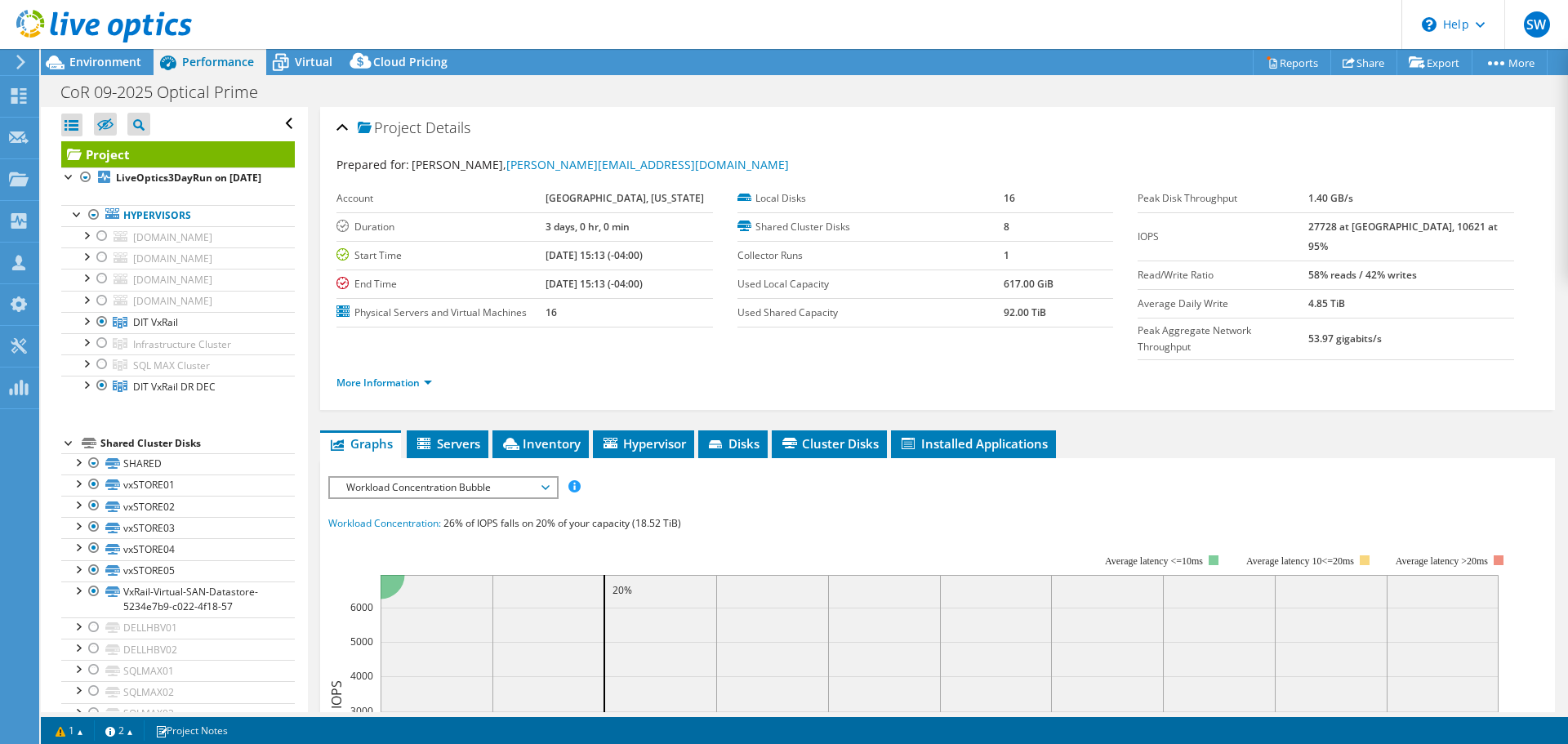
scroll to position [0, 0]
click at [98, 289] on div at bounding box center [101, 278] width 16 height 20
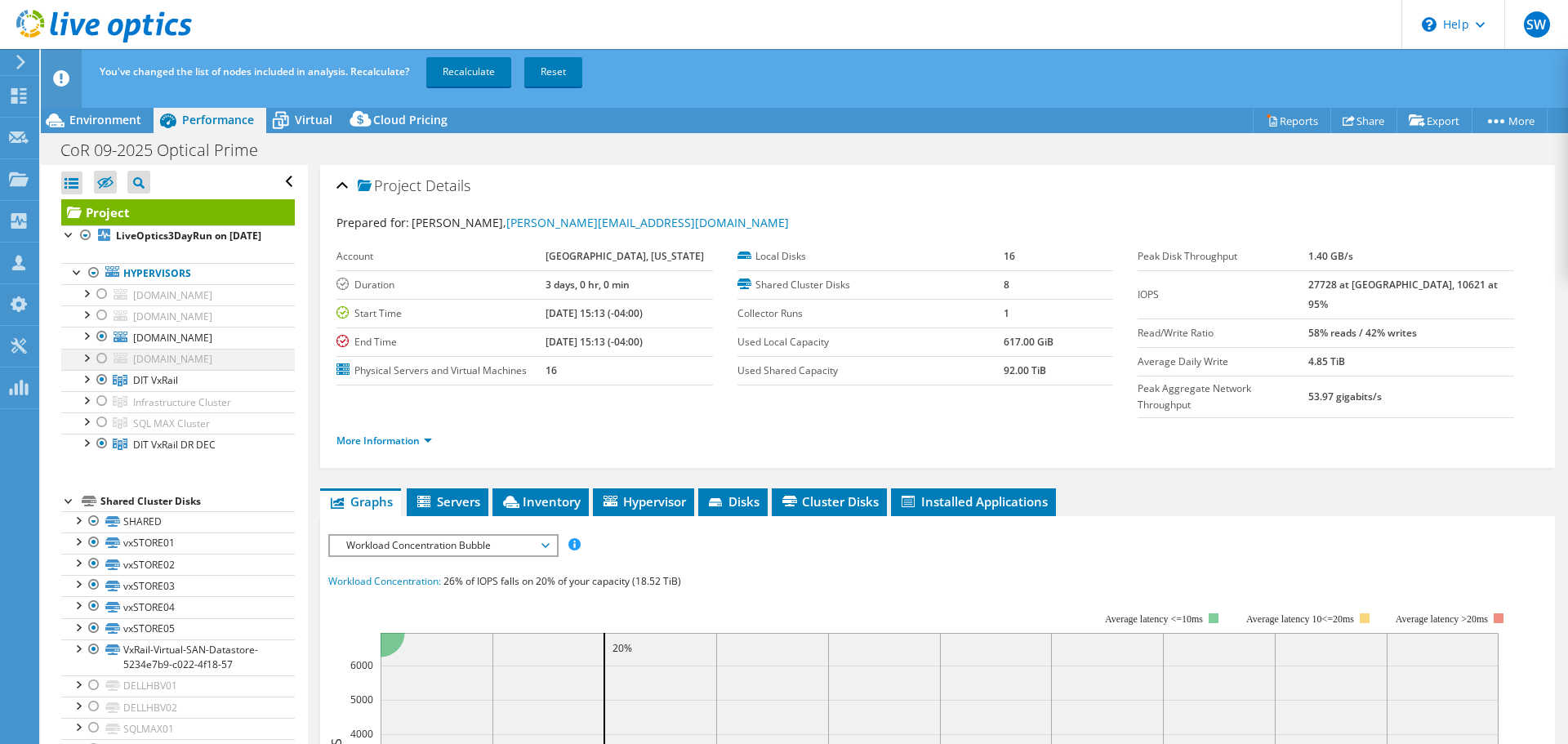
click at [103, 368] on div at bounding box center [101, 358] width 16 height 20
click at [98, 390] on div at bounding box center [101, 379] width 16 height 20
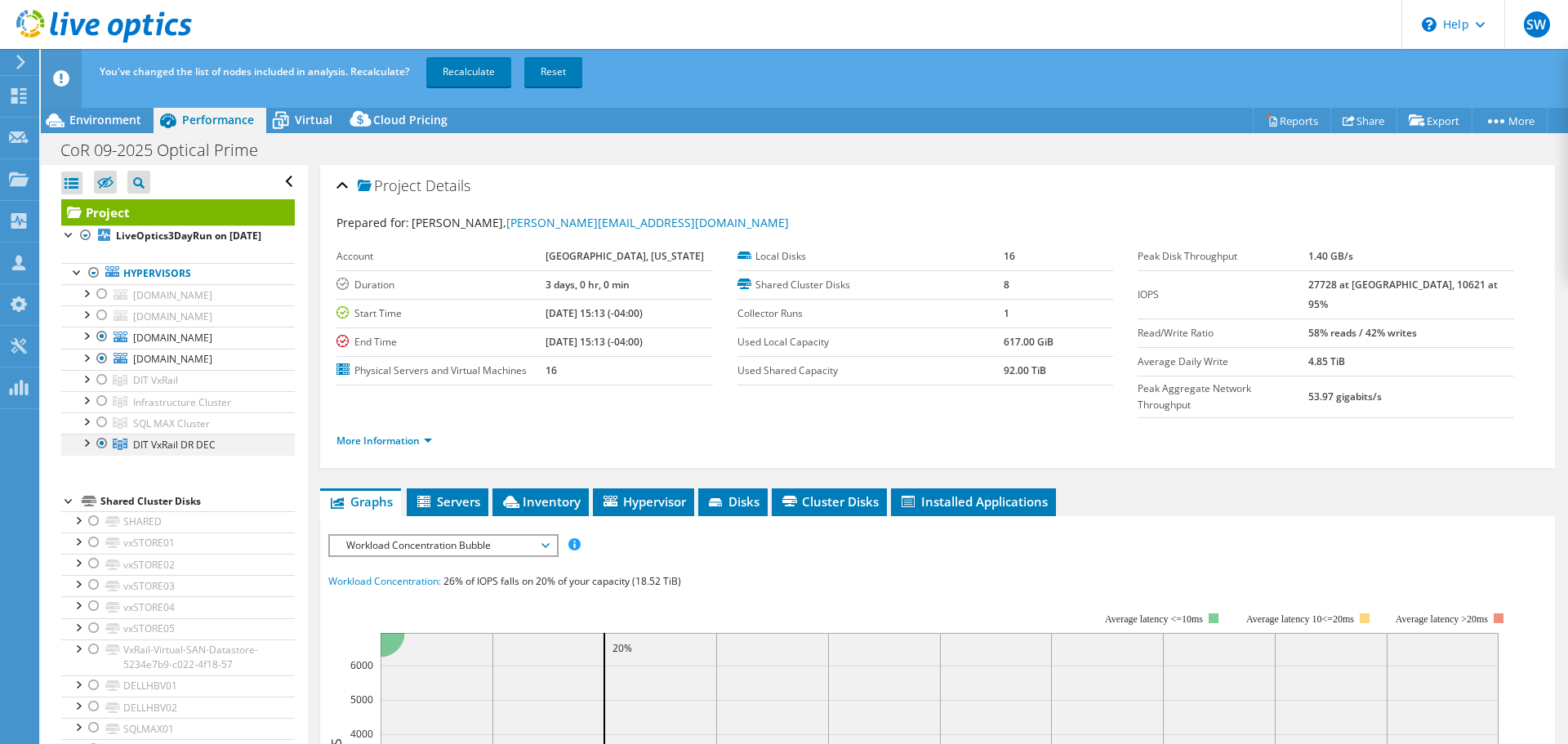
click at [104, 454] on div at bounding box center [101, 443] width 16 height 20
click at [479, 73] on link "Recalculate" at bounding box center [468, 71] width 85 height 29
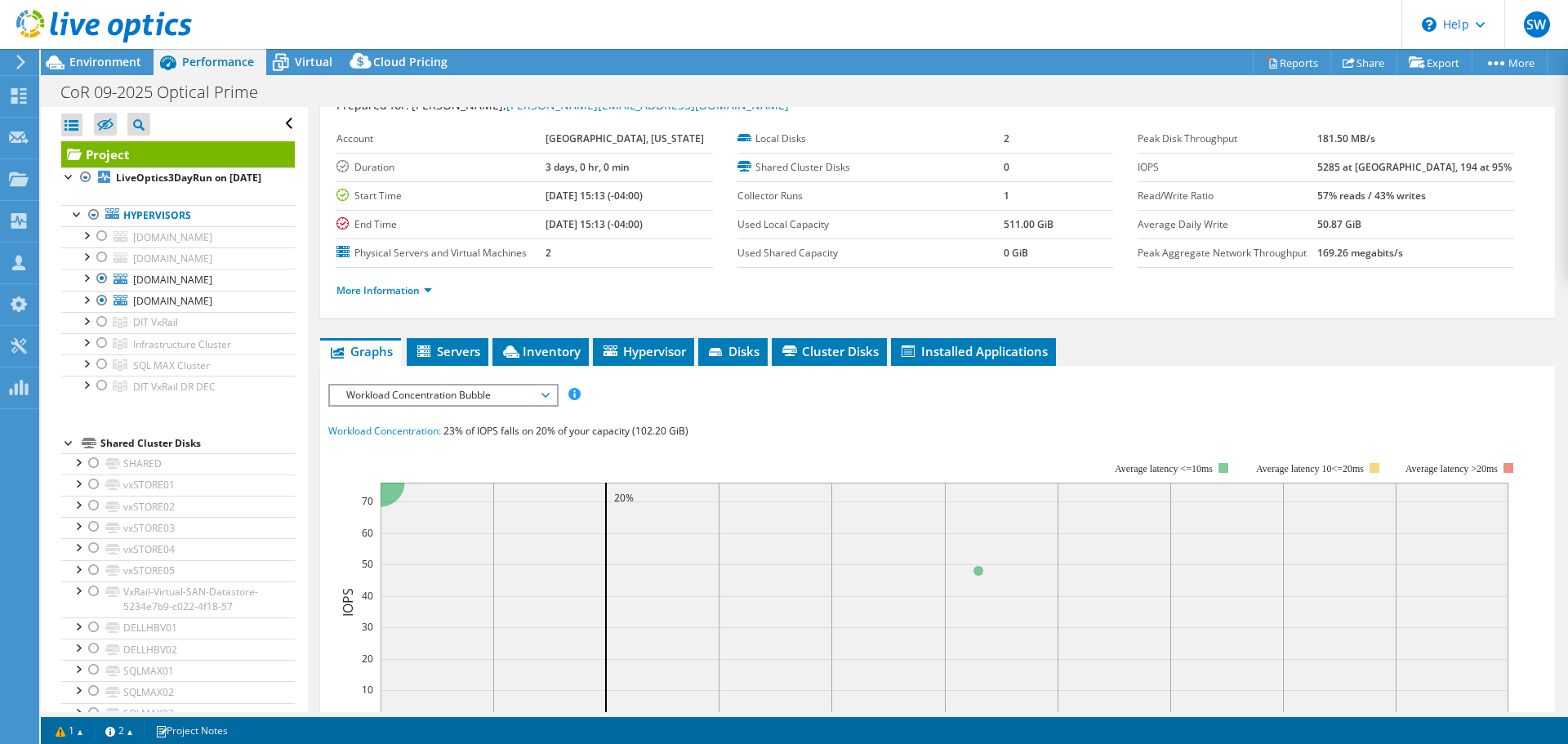
scroll to position [82, 0]
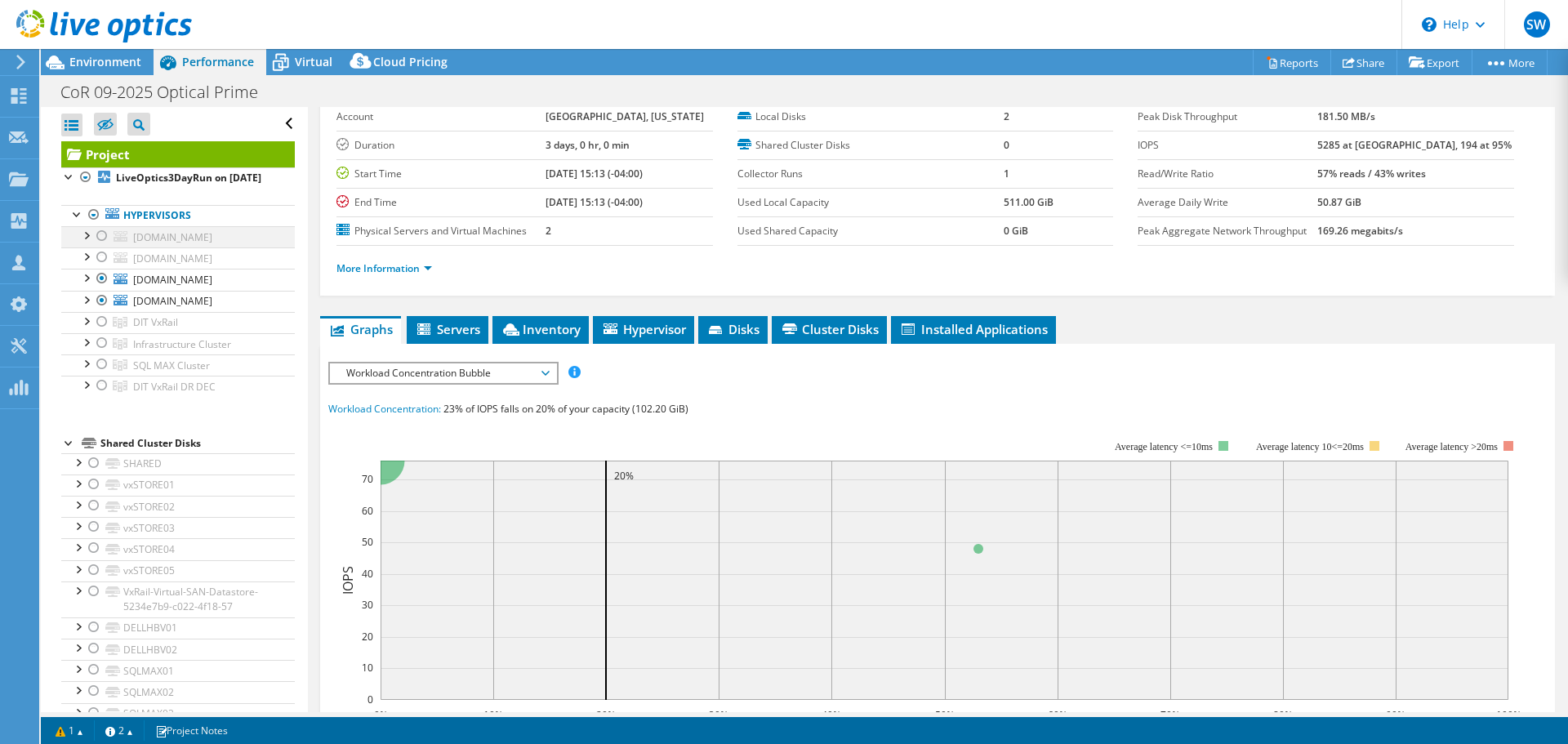
click at [105, 246] on div at bounding box center [101, 236] width 16 height 20
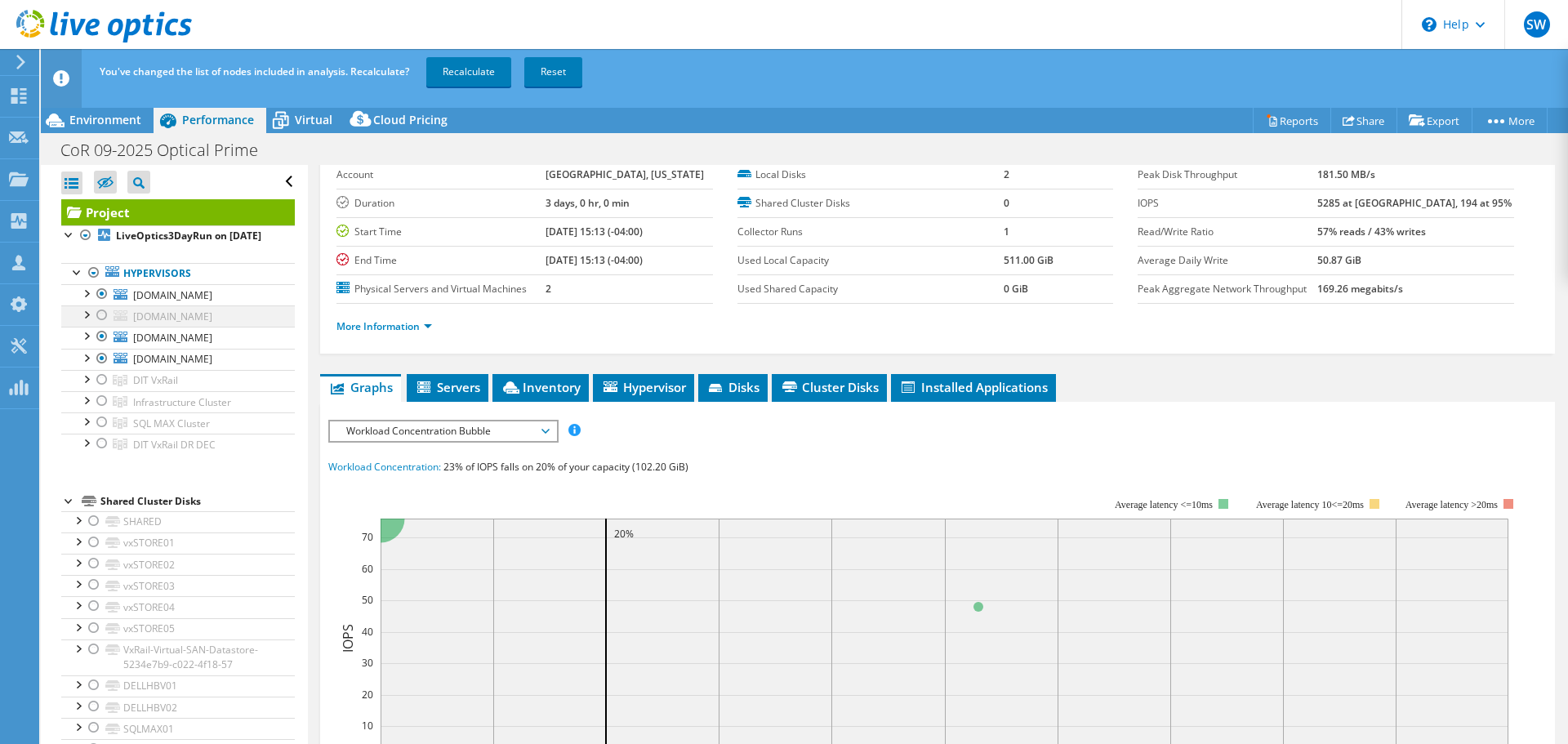
click at [86, 322] on div at bounding box center [85, 313] width 16 height 16
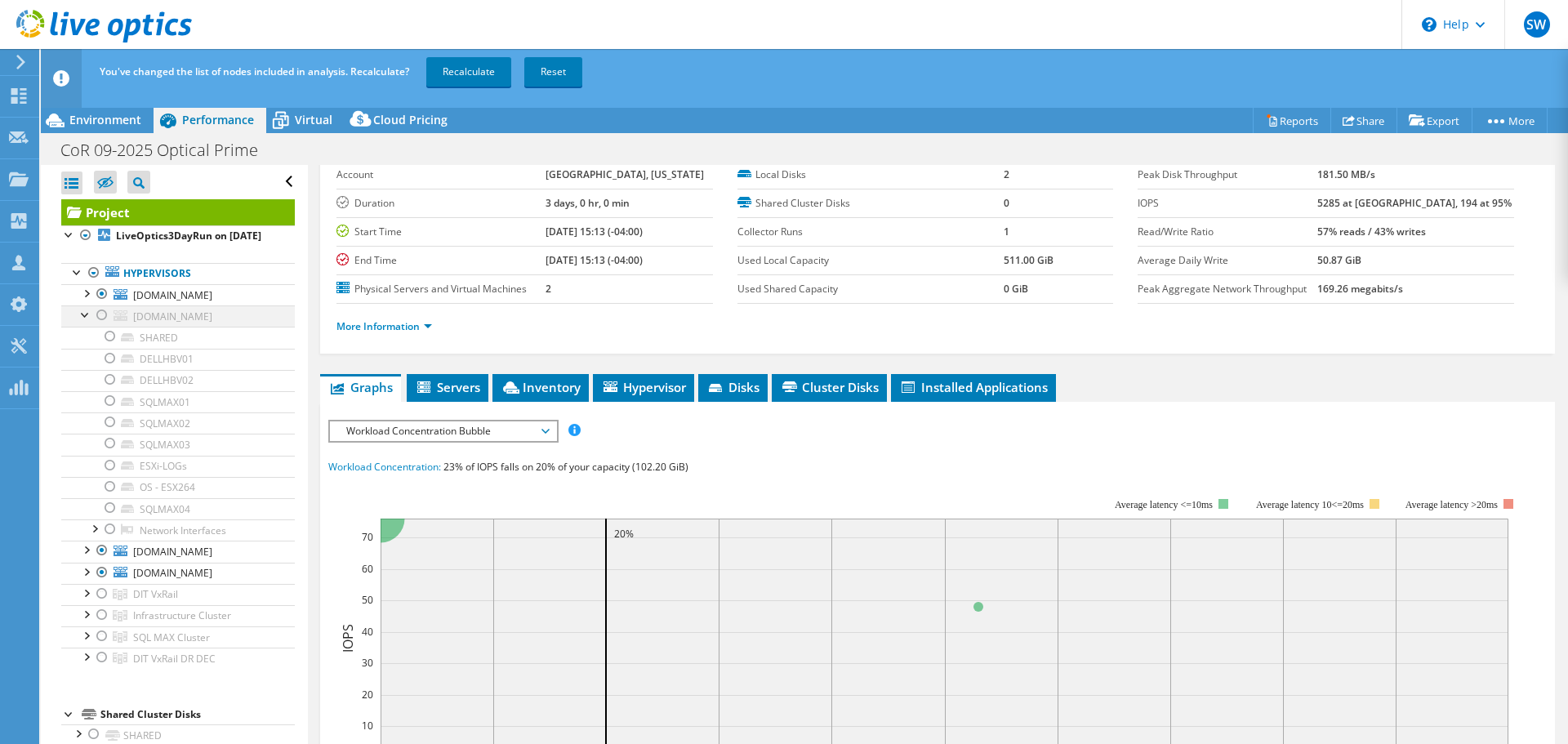
click at [101, 325] on div at bounding box center [101, 315] width 16 height 20
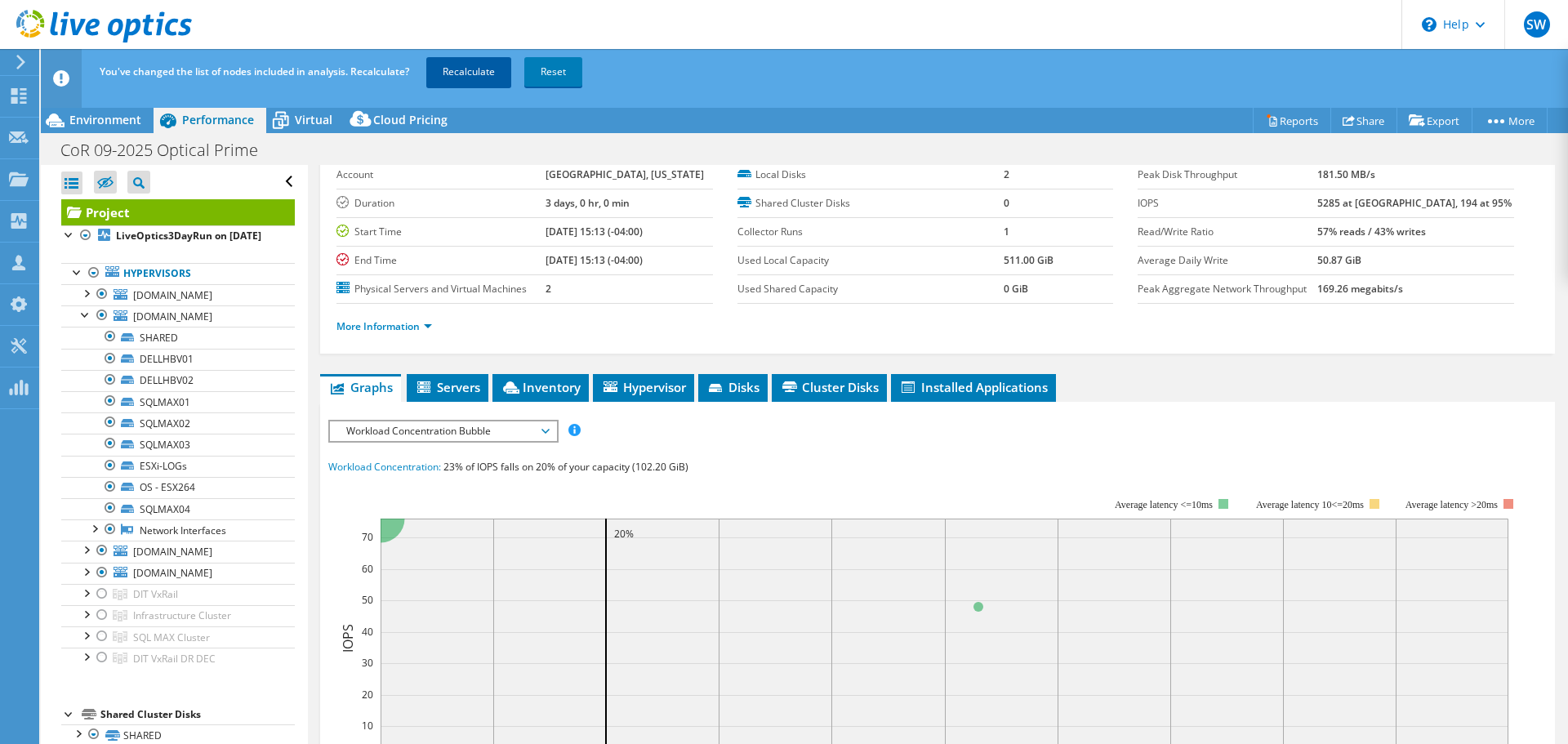
click at [480, 73] on link "Recalculate" at bounding box center [468, 71] width 85 height 29
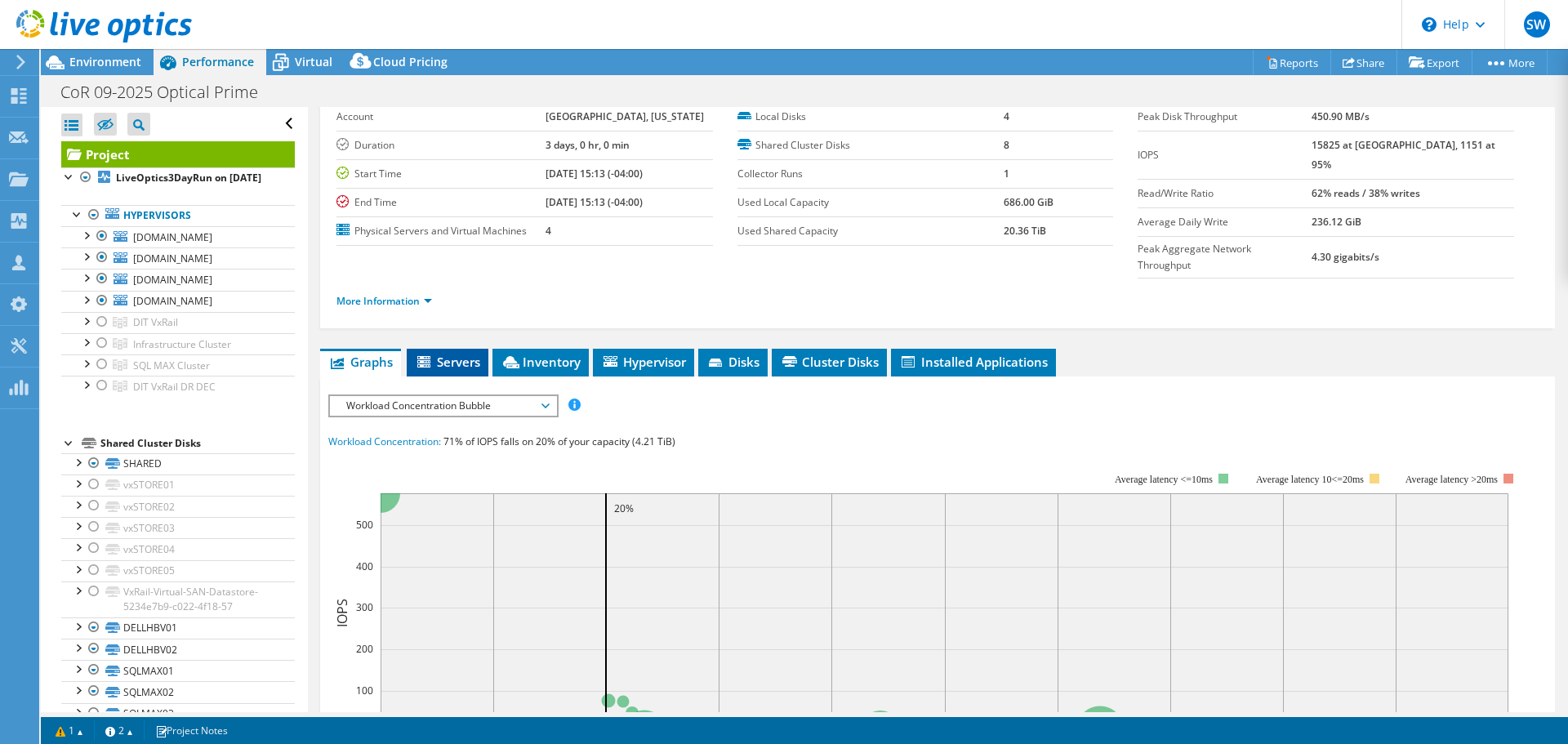
click at [463, 354] on span "Servers" at bounding box center [448, 362] width 66 height 16
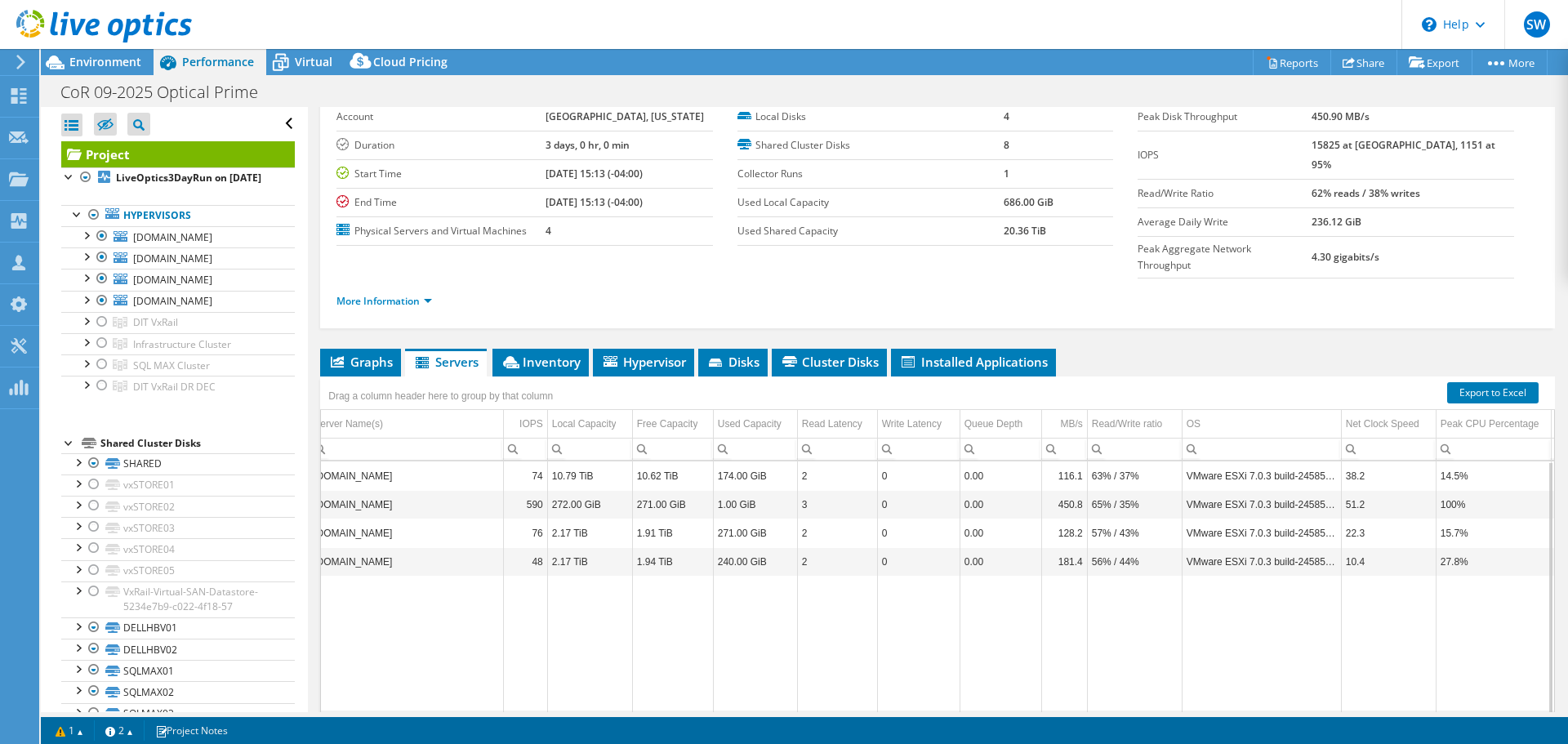
scroll to position [0, 12]
drag, startPoint x: 1133, startPoint y: 684, endPoint x: 1095, endPoint y: 679, distance: 38.3
click at [1095, 679] on body "SW Partner Team Member Steve Woods steve.woods@ipdatasystems.com ipdatasystems …" at bounding box center [784, 372] width 1568 height 744
drag, startPoint x: 949, startPoint y: 687, endPoint x: 771, endPoint y: 674, distance: 178.5
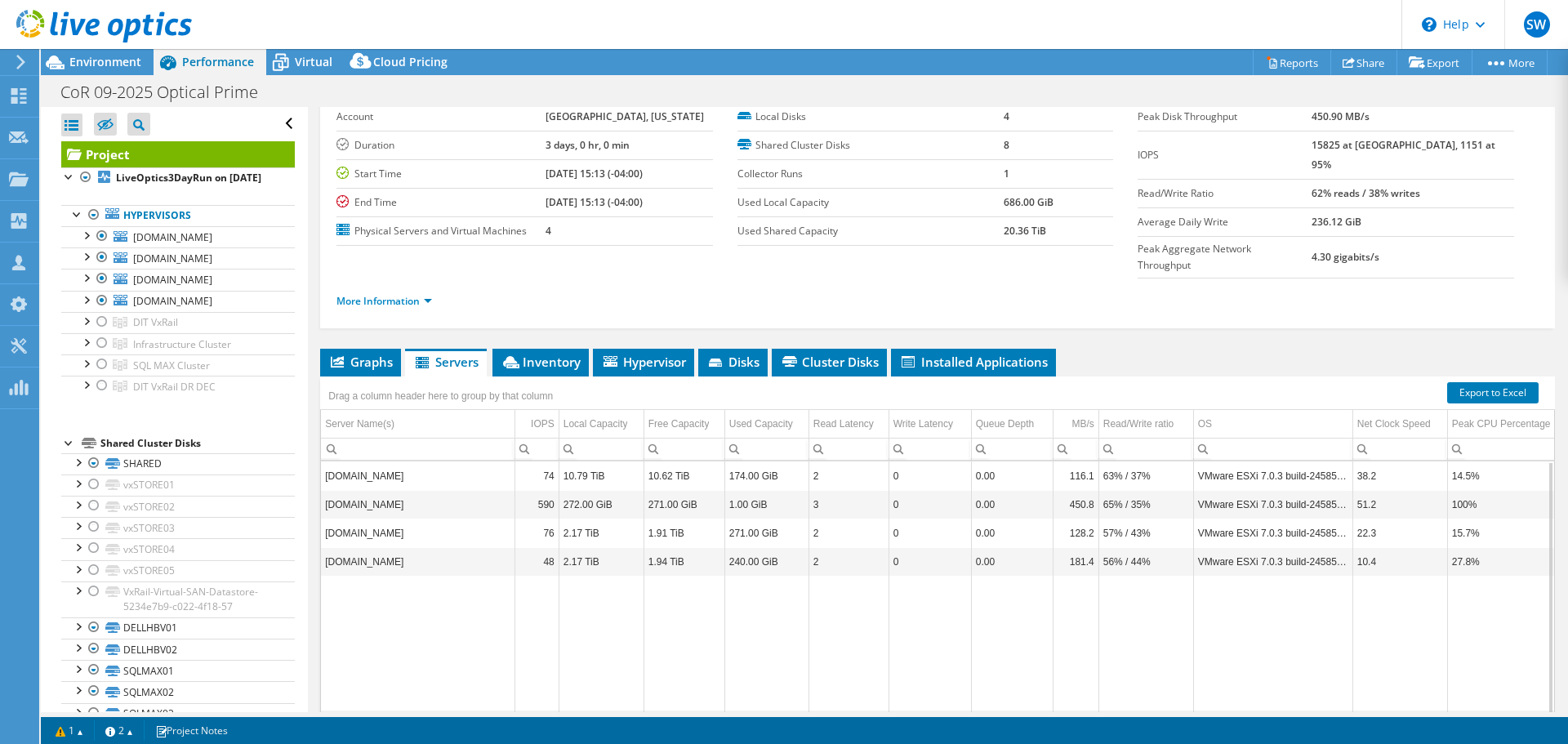
click at [771, 674] on body "SW Partner Team Member Steve Woods steve.woods@ipdatasystems.com ipdatasystems …" at bounding box center [784, 372] width 1568 height 744
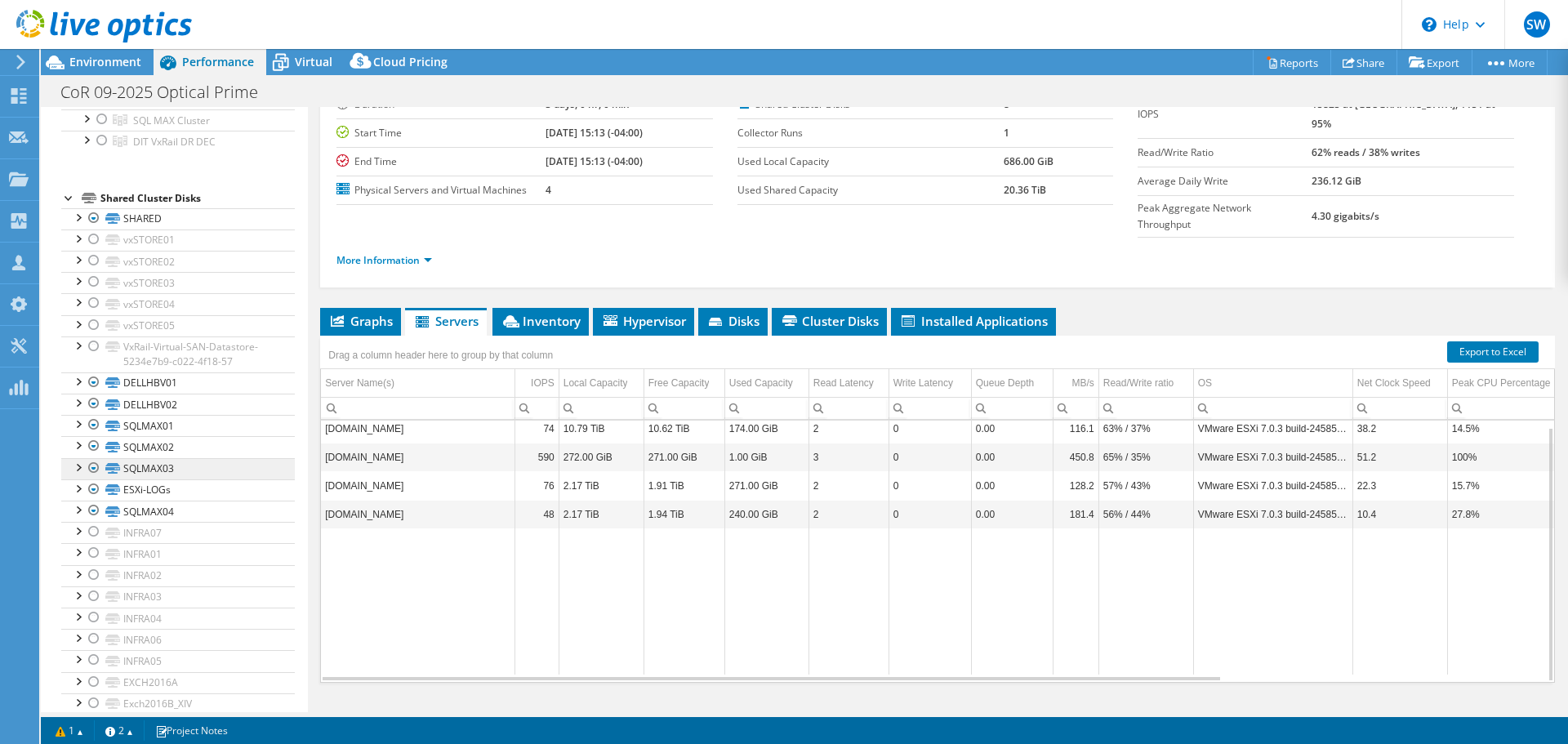
scroll to position [448, 0]
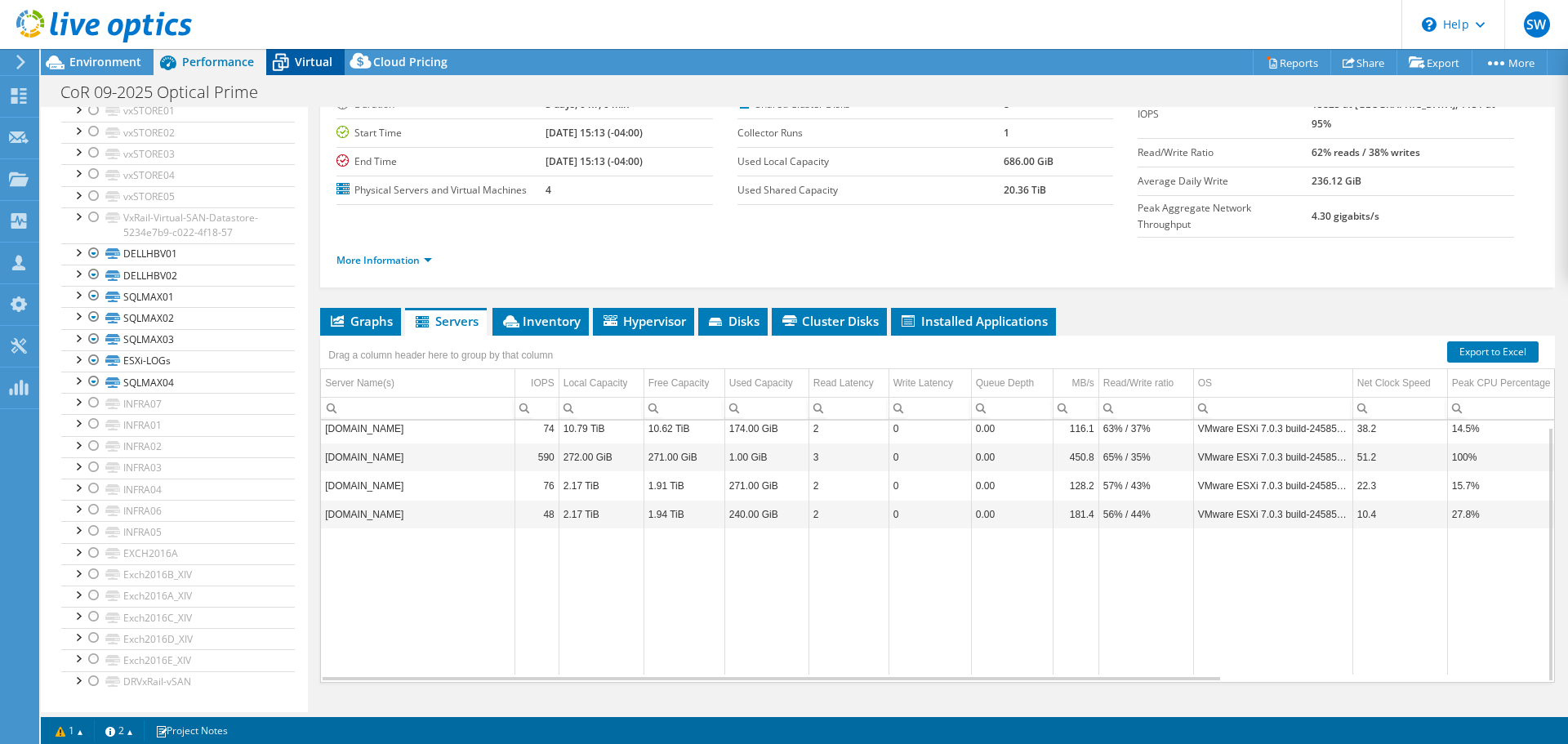
click at [303, 61] on span "Virtual" at bounding box center [314, 62] width 37 height 16
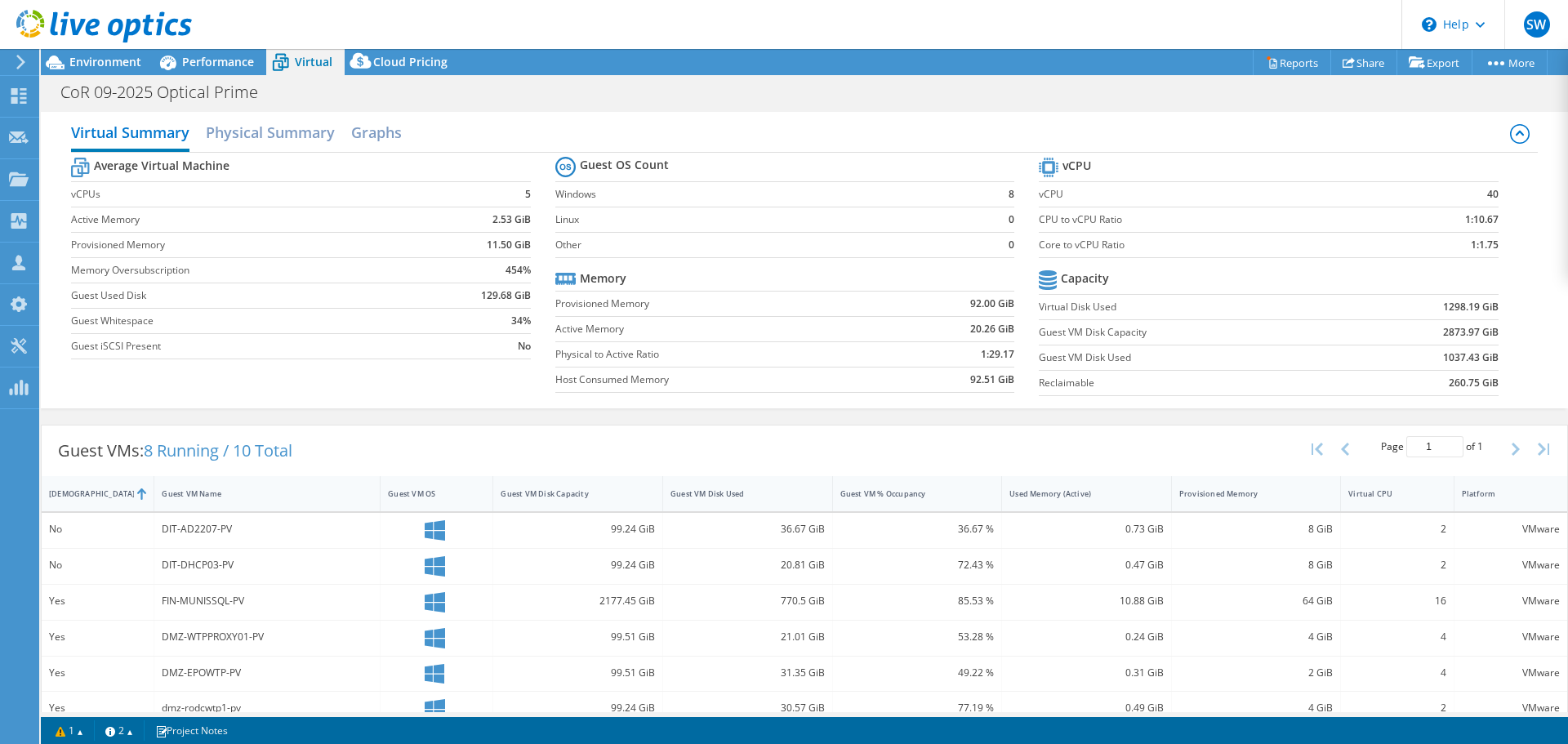
scroll to position [0, 0]
click at [238, 73] on div "Performance" at bounding box center [210, 62] width 112 height 26
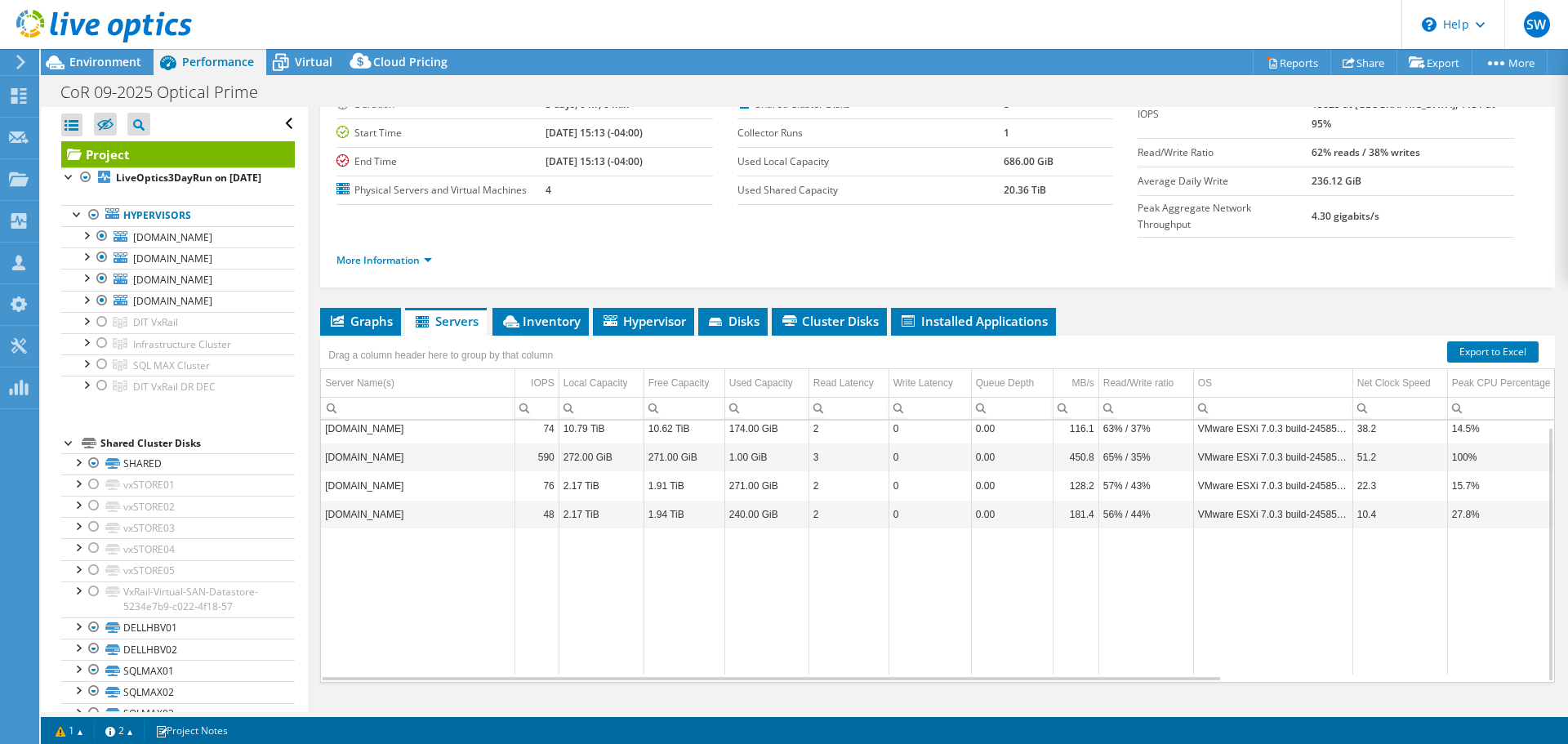
drag, startPoint x: 492, startPoint y: 405, endPoint x: 324, endPoint y: 400, distance: 168.1
click at [324, 414] on td "[DOMAIN_NAME]" at bounding box center [418, 428] width 194 height 29
copy td "[DOMAIN_NAME]"
drag, startPoint x: 489, startPoint y: 429, endPoint x: 326, endPoint y: 433, distance: 163.0
click at [326, 443] on td "[DOMAIN_NAME]" at bounding box center [418, 457] width 194 height 29
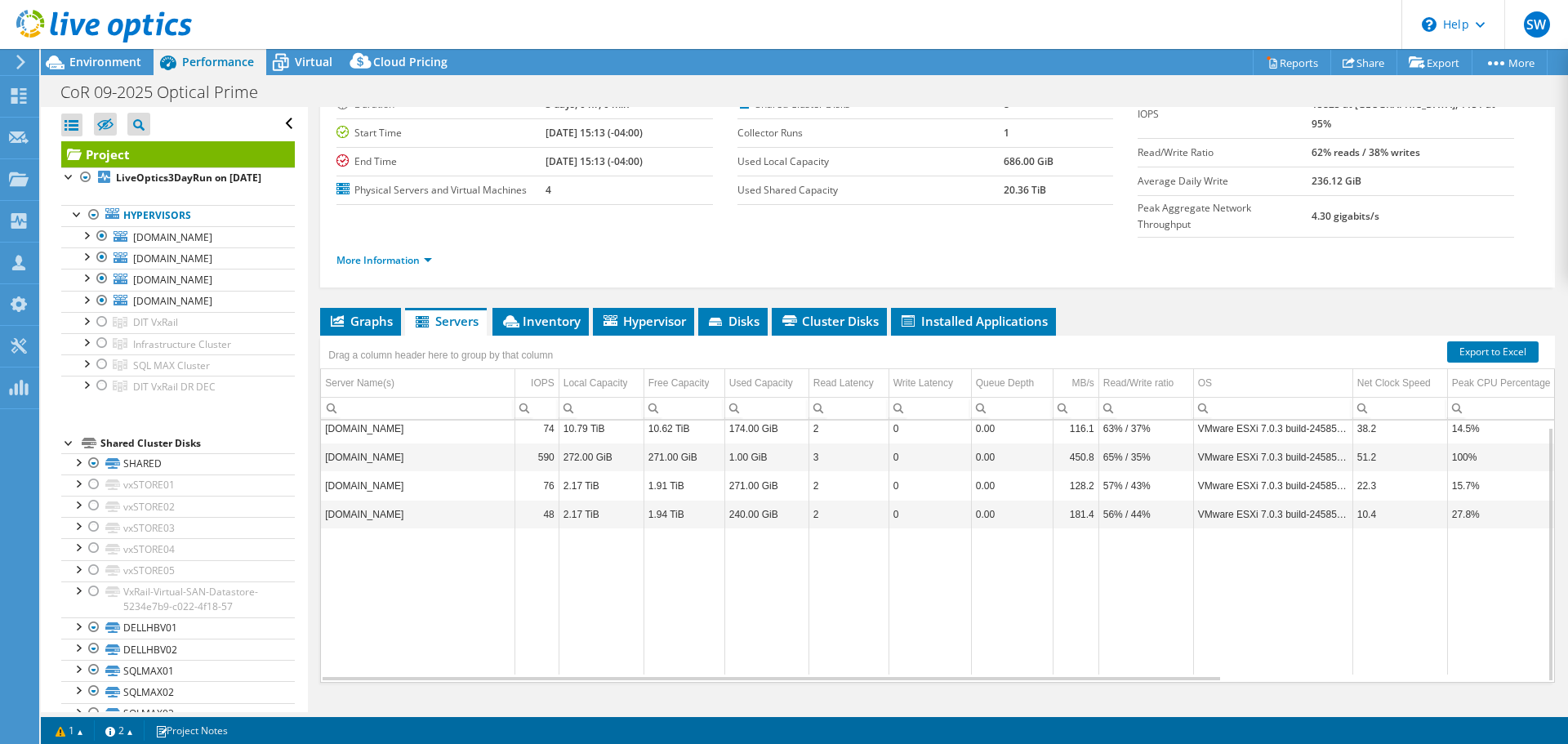
copy td "[DOMAIN_NAME]"
drag, startPoint x: 325, startPoint y: 459, endPoint x: 521, endPoint y: 465, distance: 196.1
click at [520, 471] on tr "dmz-esxscada01-p.richva.ci.richmond.va.us 76 2.17 TiB 1.91 TiB 271.00 GiB 2 0 0…" at bounding box center [1149, 485] width 1656 height 29
copy td "[DOMAIN_NAME]"
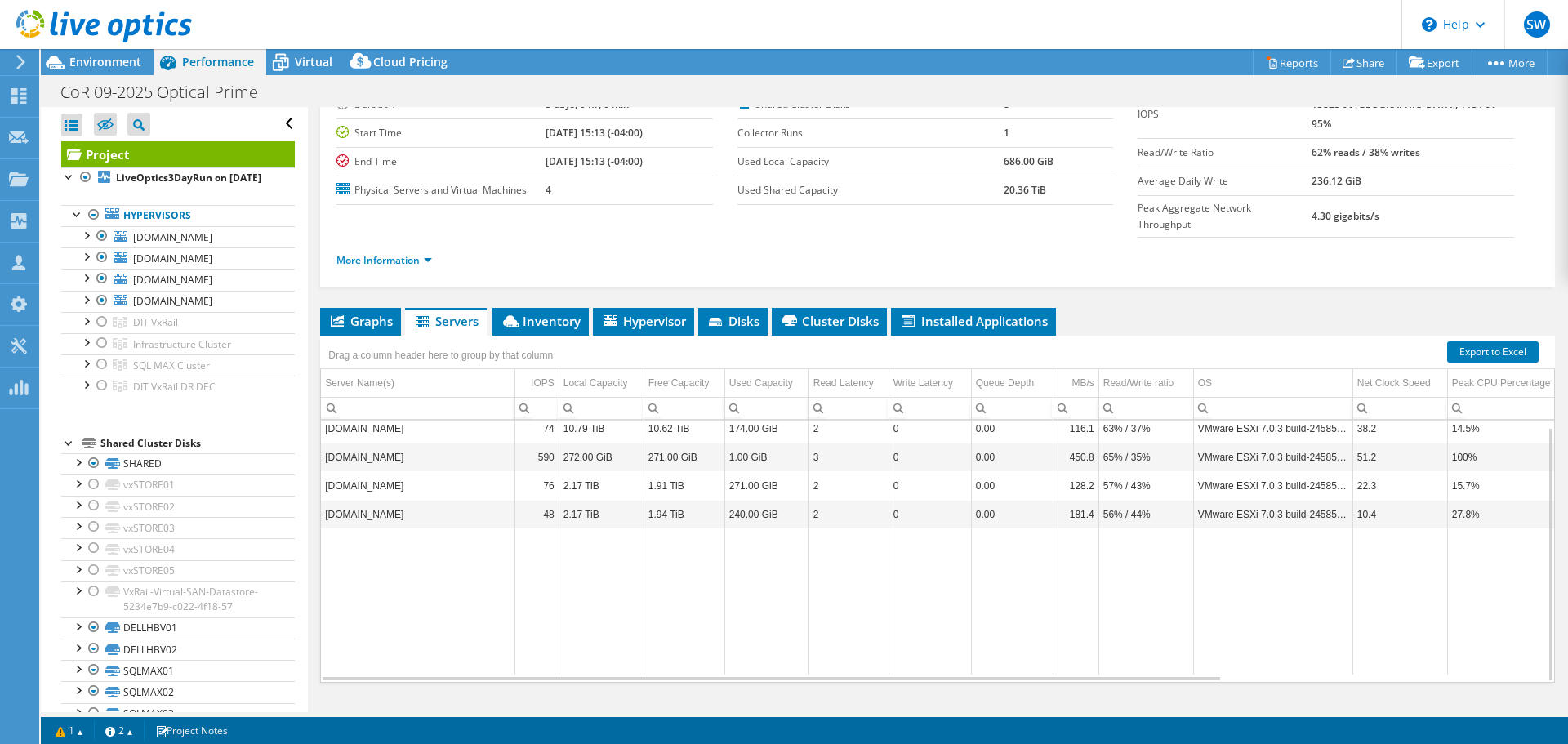
drag, startPoint x: 466, startPoint y: 456, endPoint x: 424, endPoint y: 544, distance: 97.5
click at [424, 544] on td "Data grid" at bounding box center [418, 602] width 194 height 146
drag, startPoint x: 326, startPoint y: 457, endPoint x: 510, endPoint y: 464, distance: 184.1
click at [510, 471] on td "[DOMAIN_NAME]" at bounding box center [418, 485] width 194 height 29
copy td "[DOMAIN_NAME]"
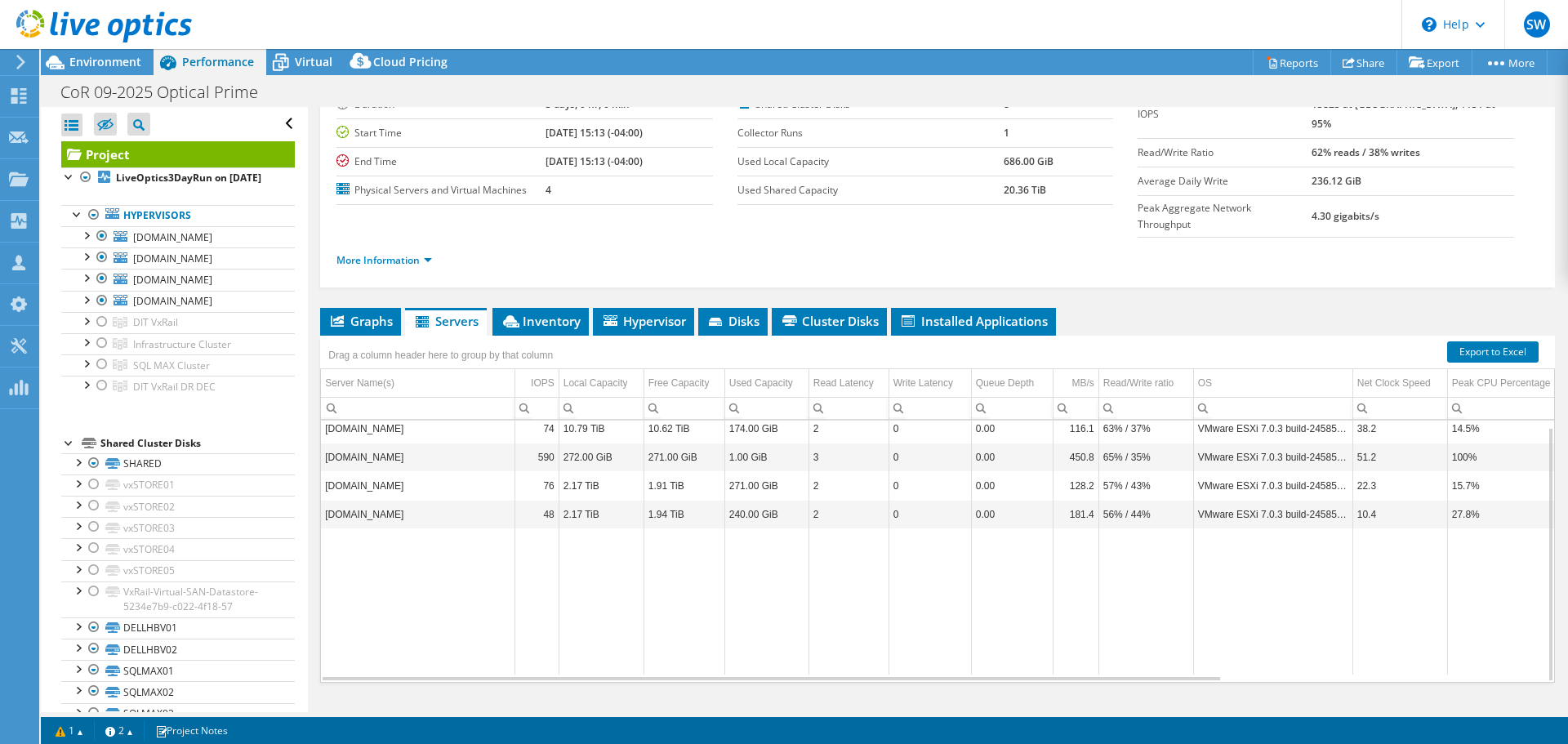
click at [325, 500] on td "[DOMAIN_NAME]" at bounding box center [418, 514] width 194 height 29
drag, startPoint x: 329, startPoint y: 485, endPoint x: 342, endPoint y: 487, distance: 13.2
click at [349, 500] on td "[DOMAIN_NAME]" at bounding box center [418, 514] width 194 height 29
click at [335, 500] on td "[DOMAIN_NAME]" at bounding box center [418, 514] width 194 height 29
drag, startPoint x: 326, startPoint y: 483, endPoint x: 509, endPoint y: 489, distance: 183.1
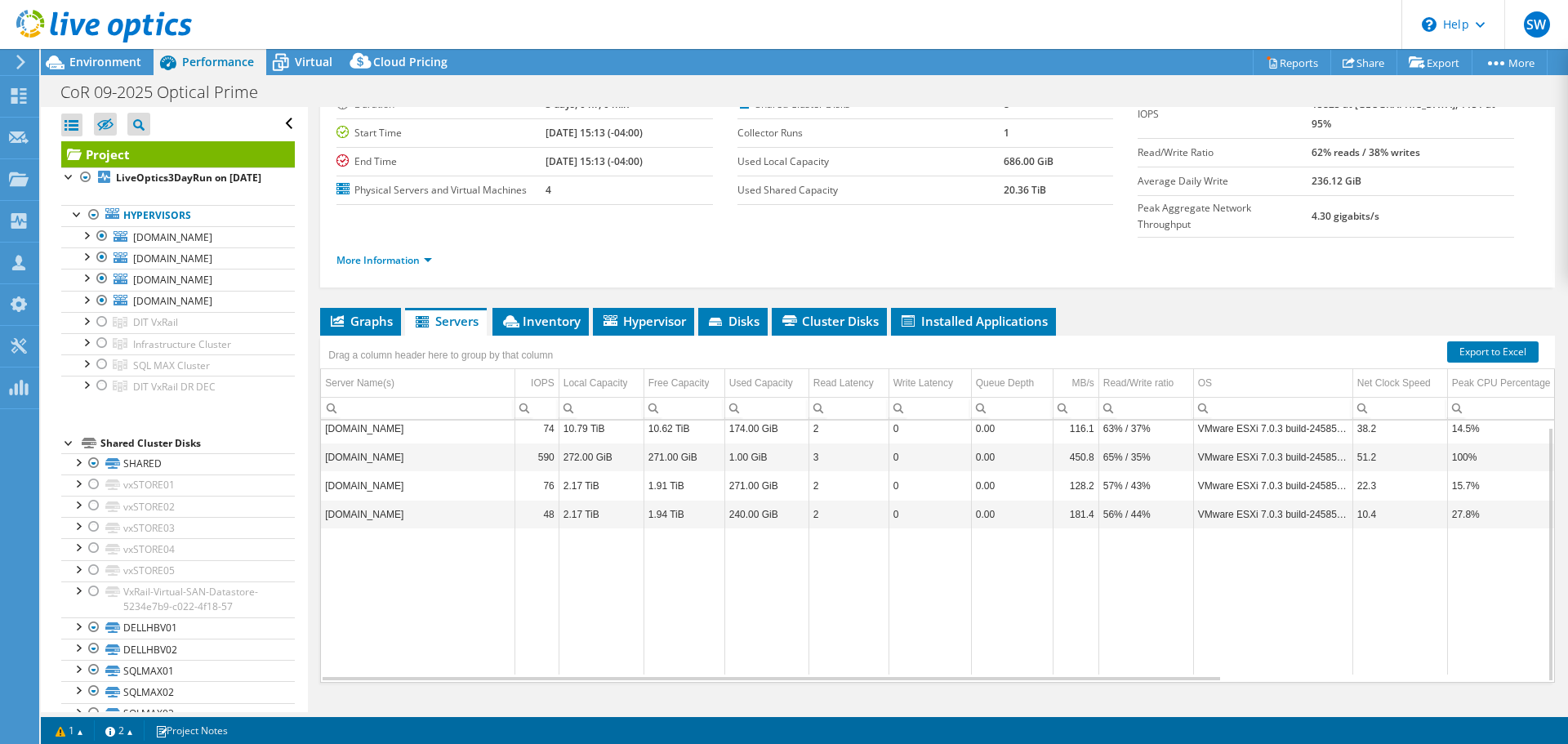
click at [509, 500] on td "[DOMAIN_NAME]" at bounding box center [418, 514] width 194 height 29
copy td "[DOMAIN_NAME]"
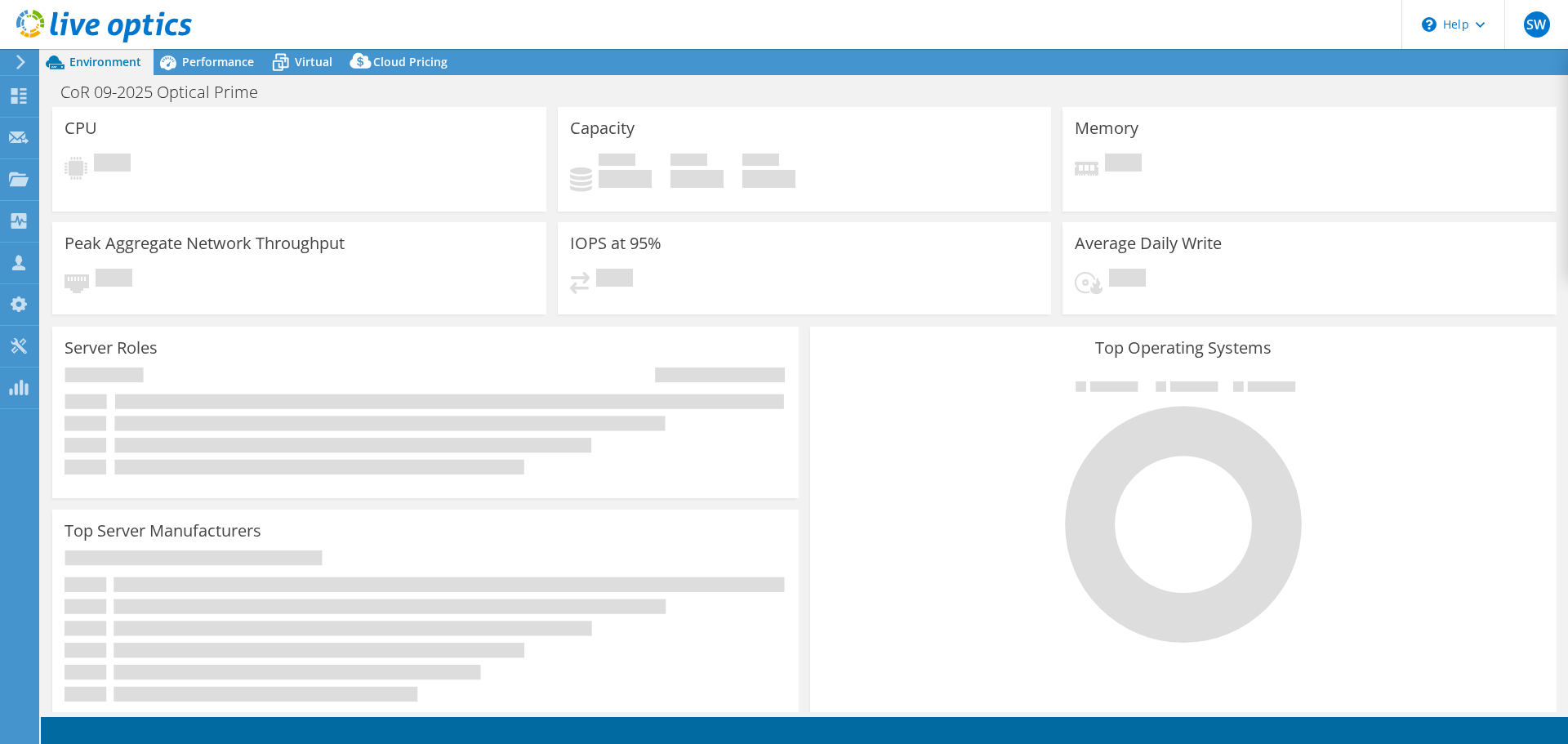
select select "USD"
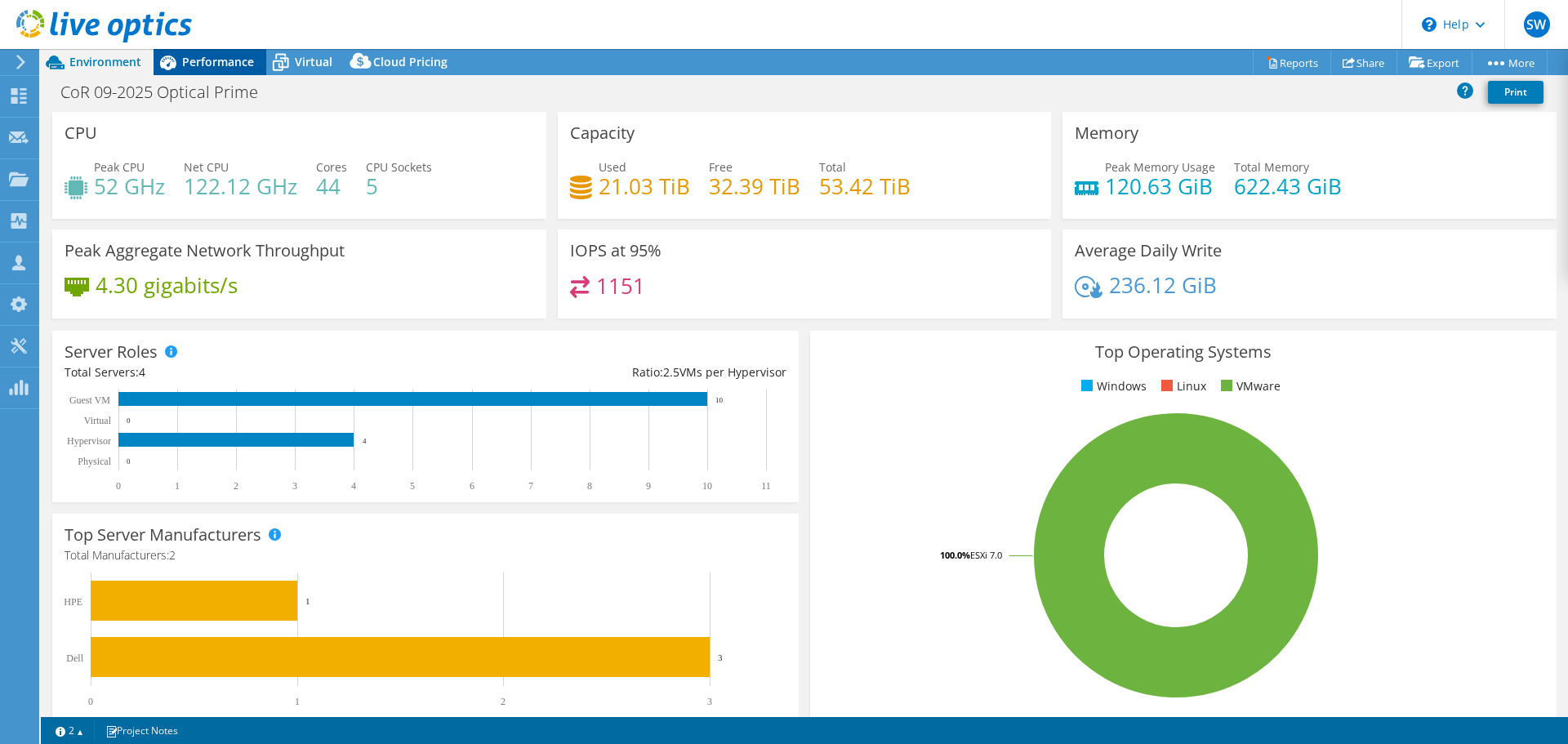
click at [205, 67] on span "Performance" at bounding box center [217, 62] width 72 height 16
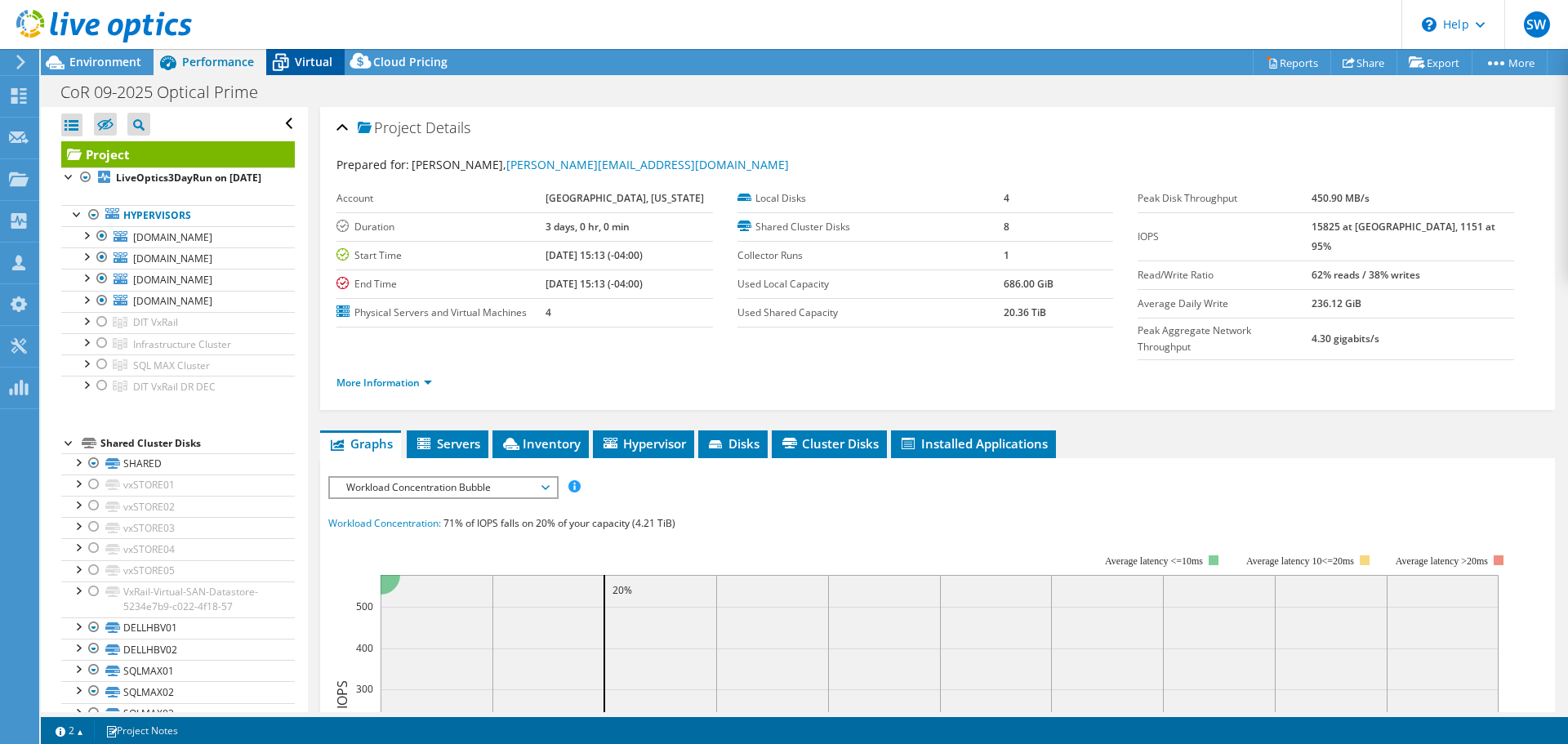
click at [313, 66] on span "Virtual" at bounding box center [314, 62] width 37 height 16
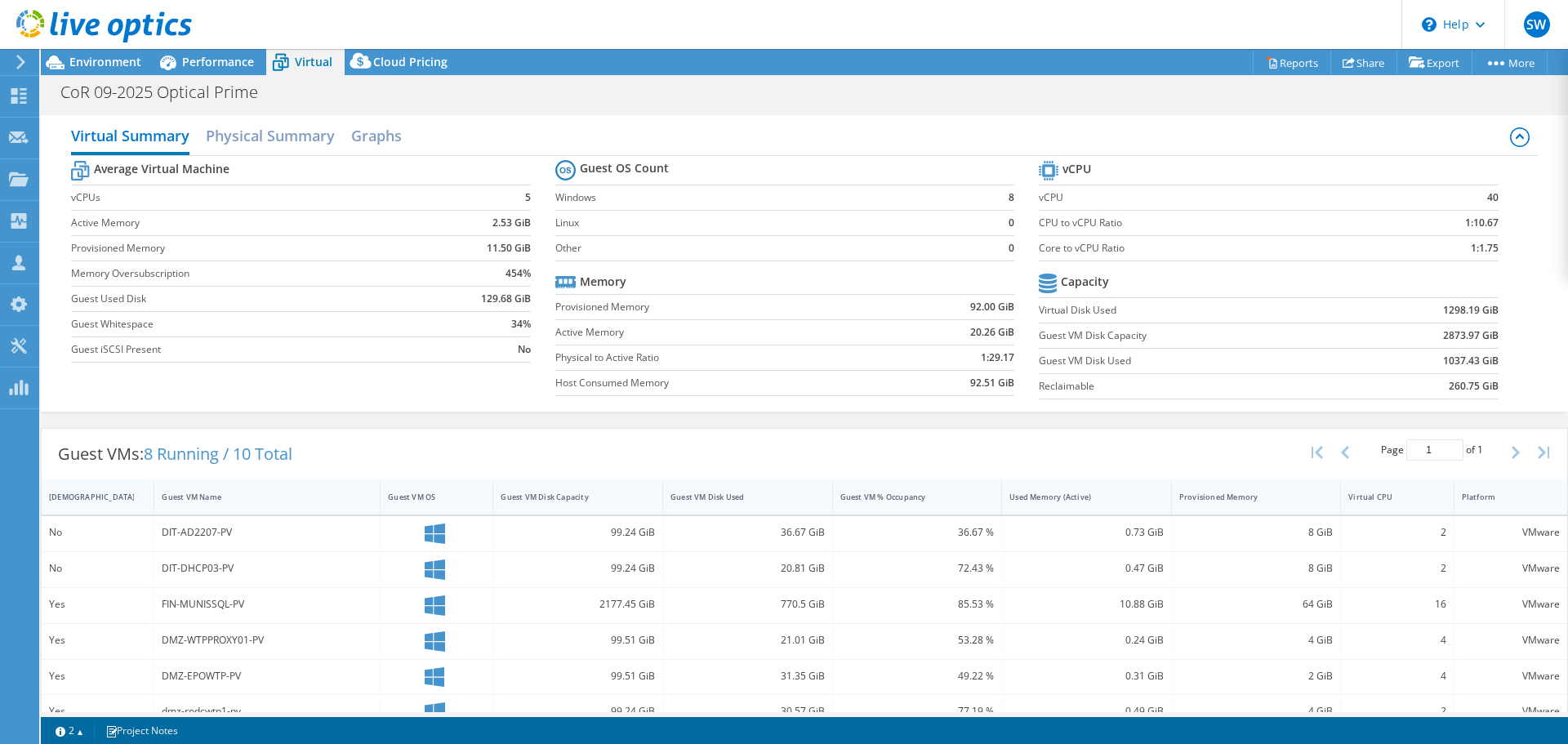
click at [81, 502] on div "[DEMOGRAPHIC_DATA]" at bounding box center [87, 497] width 93 height 25
click at [200, 55] on span "Performance" at bounding box center [217, 62] width 72 height 16
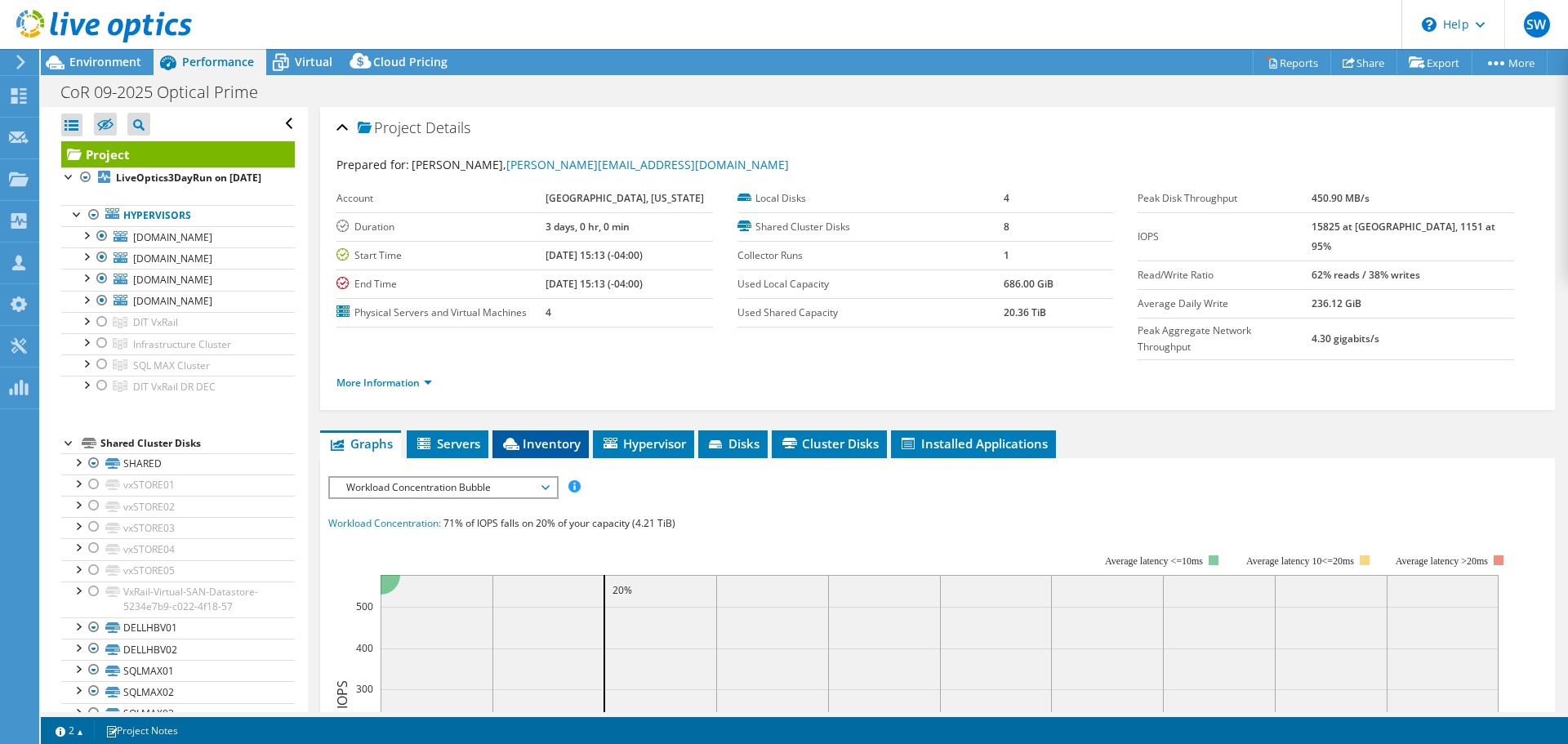
click at [540, 436] on span "Inventory" at bounding box center [540, 443] width 80 height 16
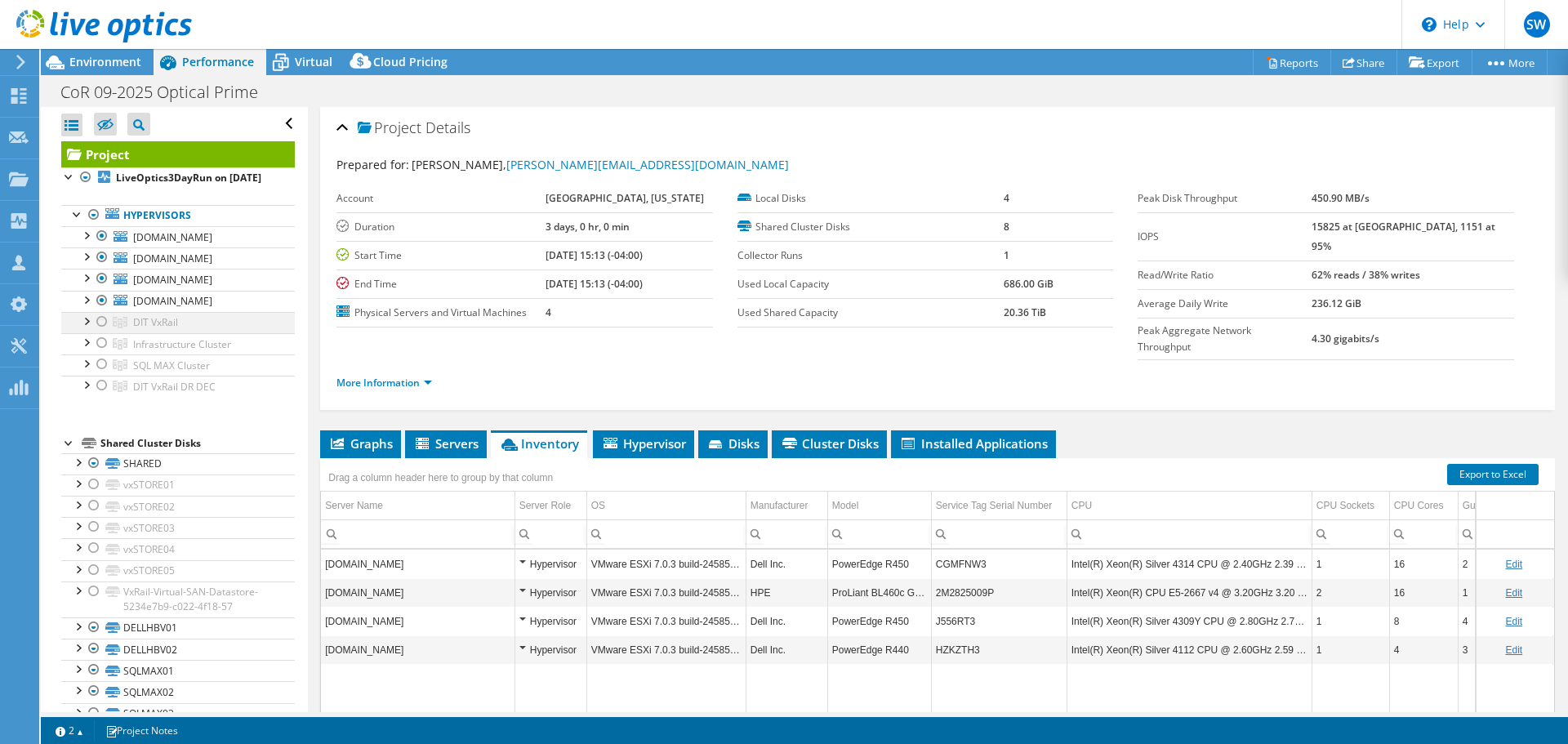
click at [106, 332] on div at bounding box center [101, 321] width 16 height 20
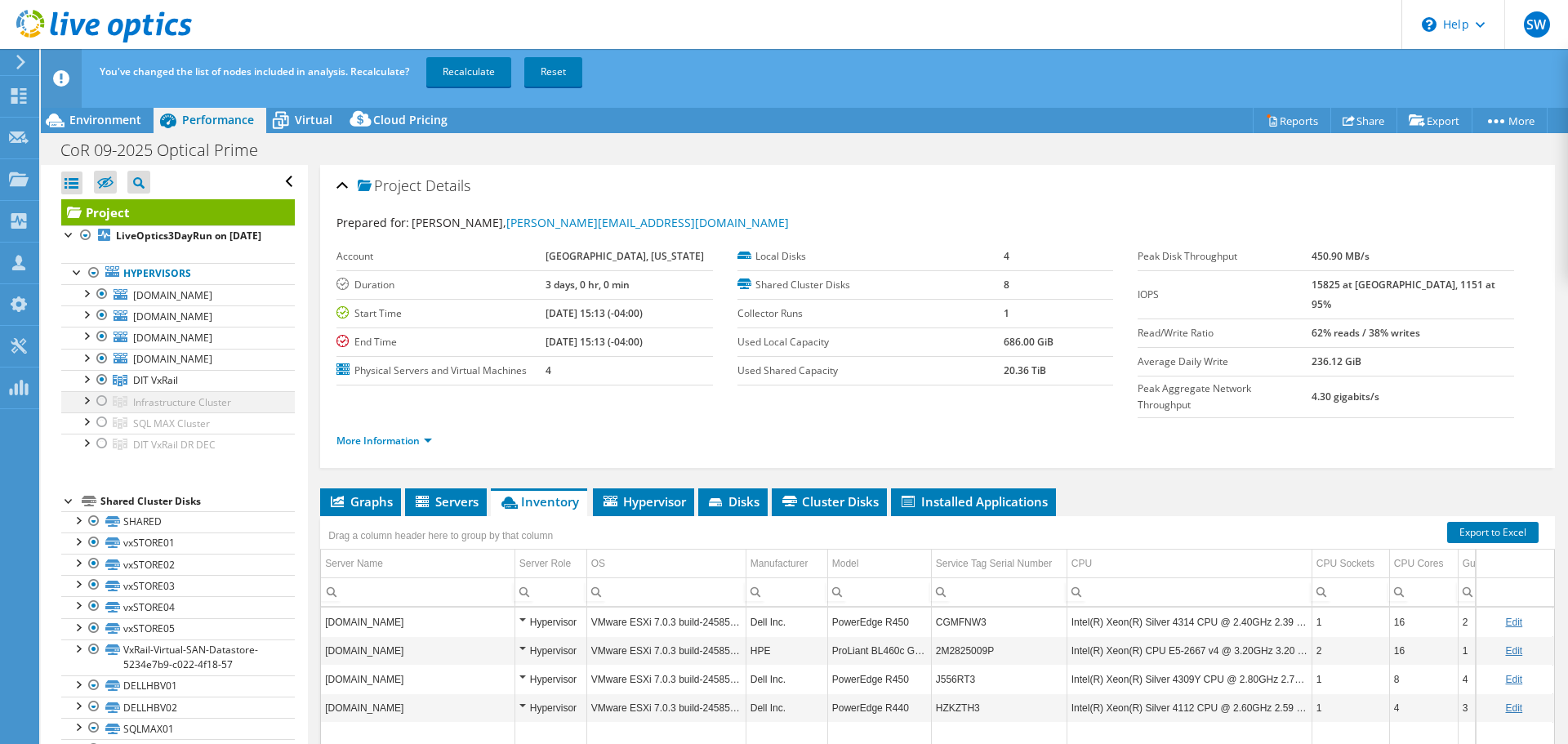
click at [99, 411] on div at bounding box center [101, 401] width 16 height 20
click at [99, 432] on div at bounding box center [101, 422] width 16 height 20
click at [96, 454] on div at bounding box center [101, 443] width 16 height 20
click at [469, 62] on link "Recalculate" at bounding box center [468, 71] width 85 height 29
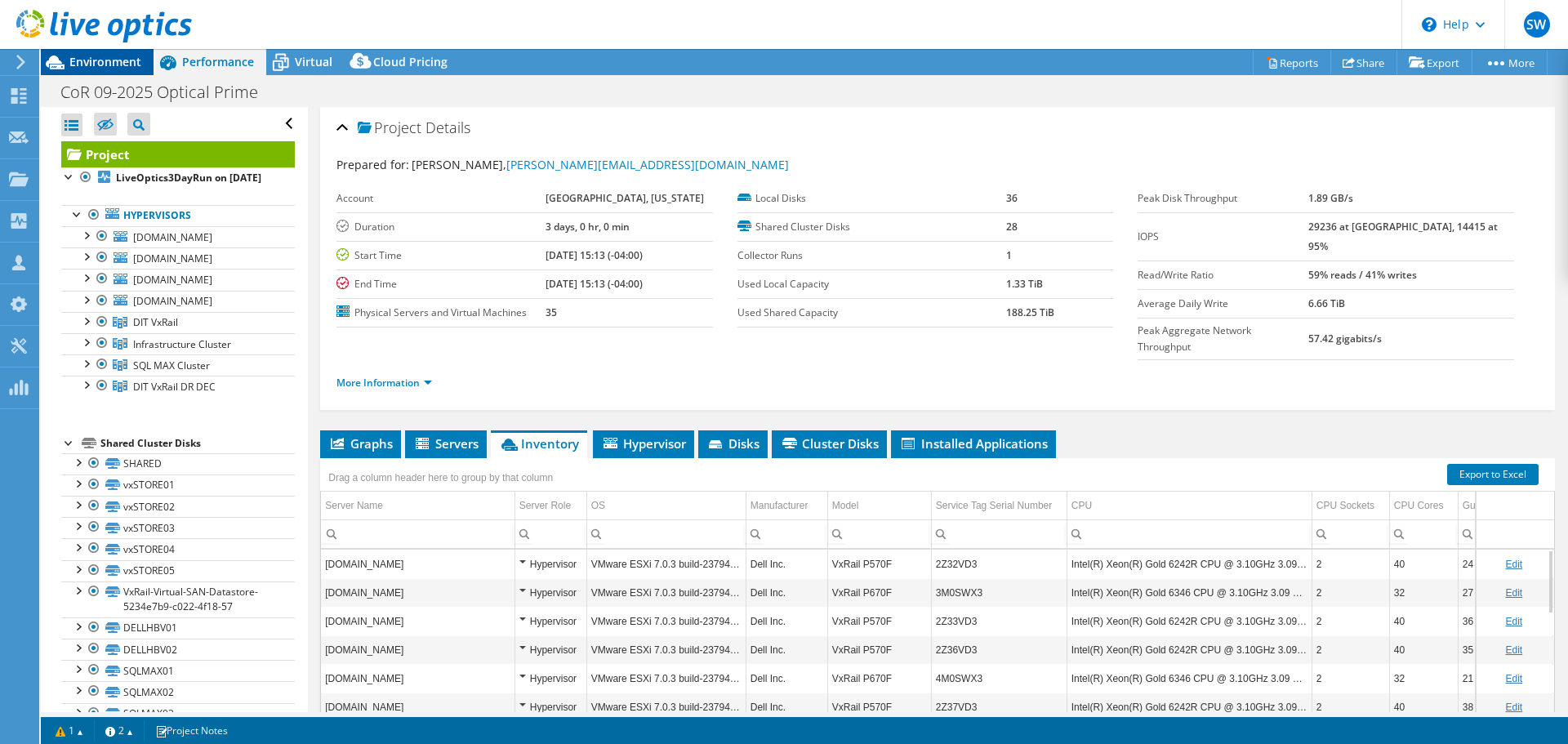
click at [114, 61] on span "Environment" at bounding box center [105, 62] width 72 height 16
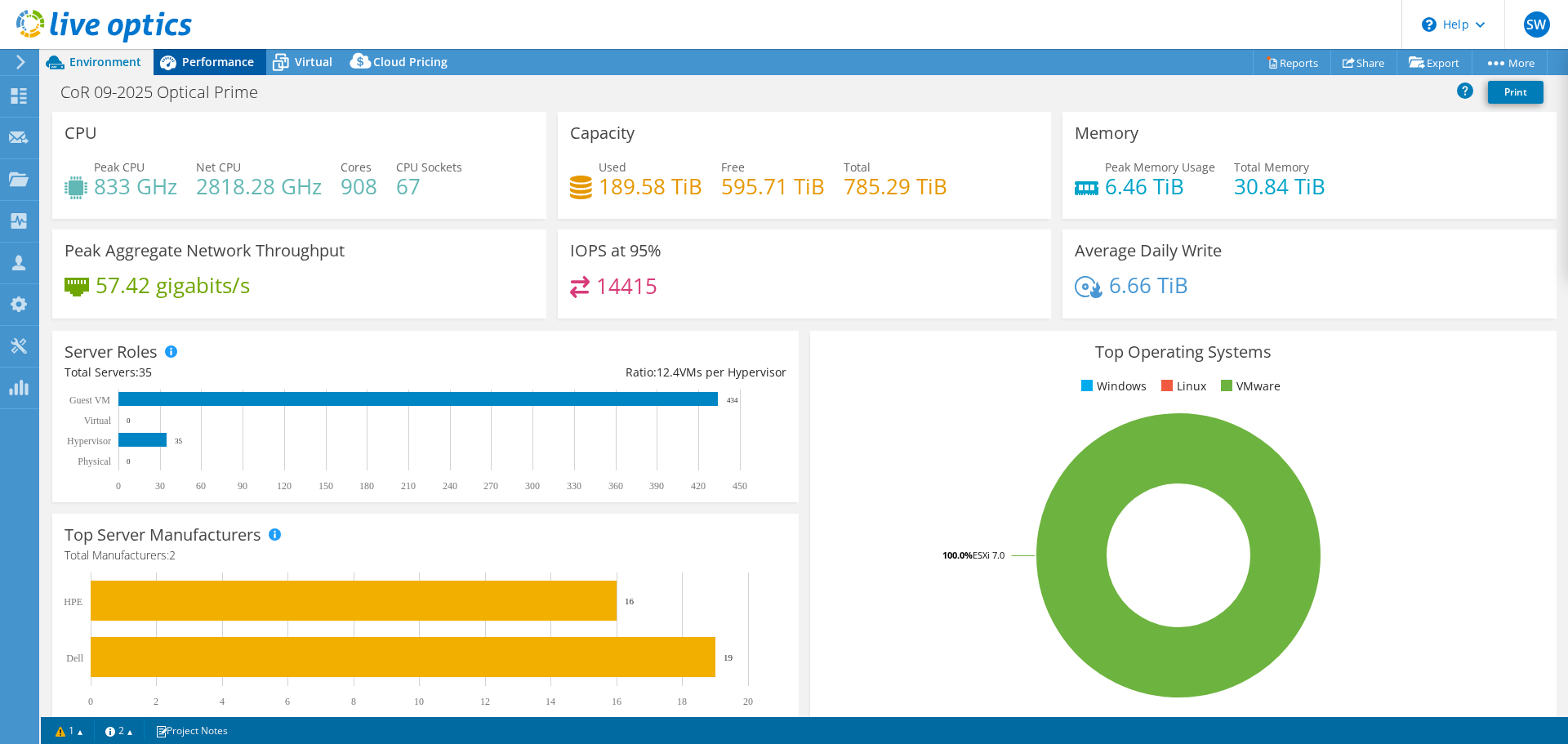
click at [218, 68] on span "Performance" at bounding box center [217, 62] width 72 height 16
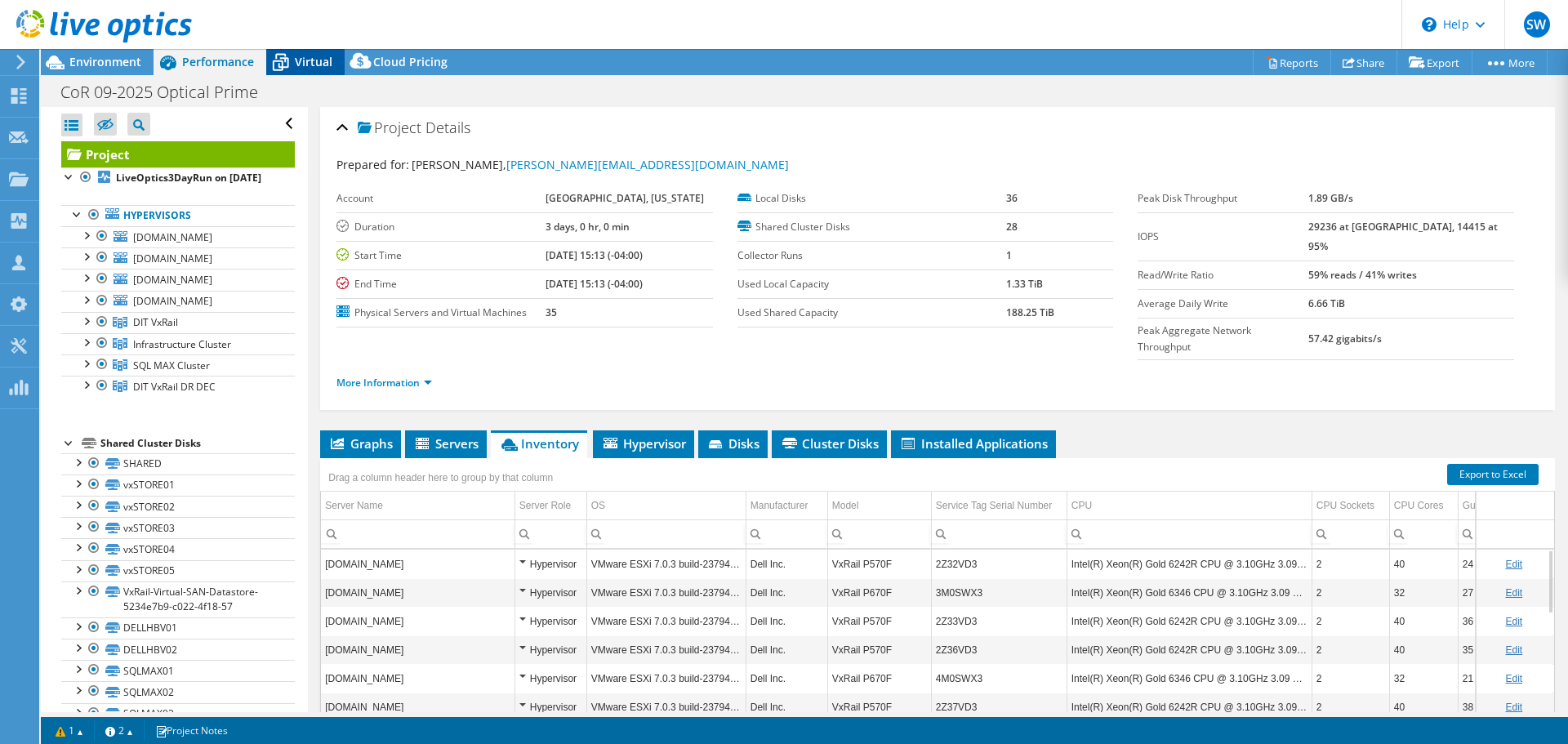
click at [320, 67] on span "Virtual" at bounding box center [314, 62] width 37 height 16
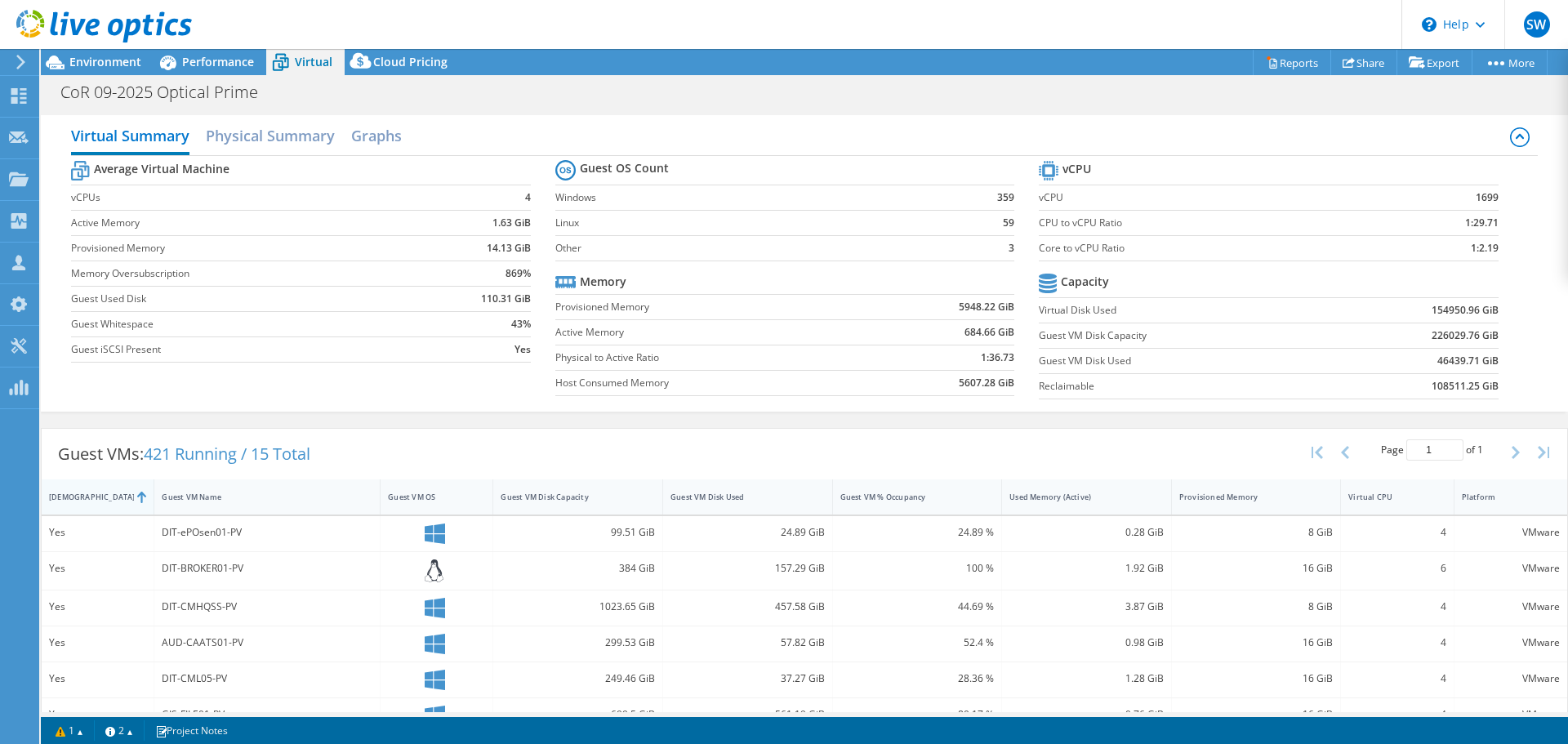
click at [81, 499] on div "[DEMOGRAPHIC_DATA]" at bounding box center [87, 497] width 78 height 10
click at [85, 499] on div "[DEMOGRAPHIC_DATA]" at bounding box center [87, 497] width 78 height 10
click at [88, 495] on div "[DEMOGRAPHIC_DATA]" at bounding box center [87, 497] width 78 height 10
click at [91, 492] on div "[DEMOGRAPHIC_DATA]" at bounding box center [87, 497] width 78 height 10
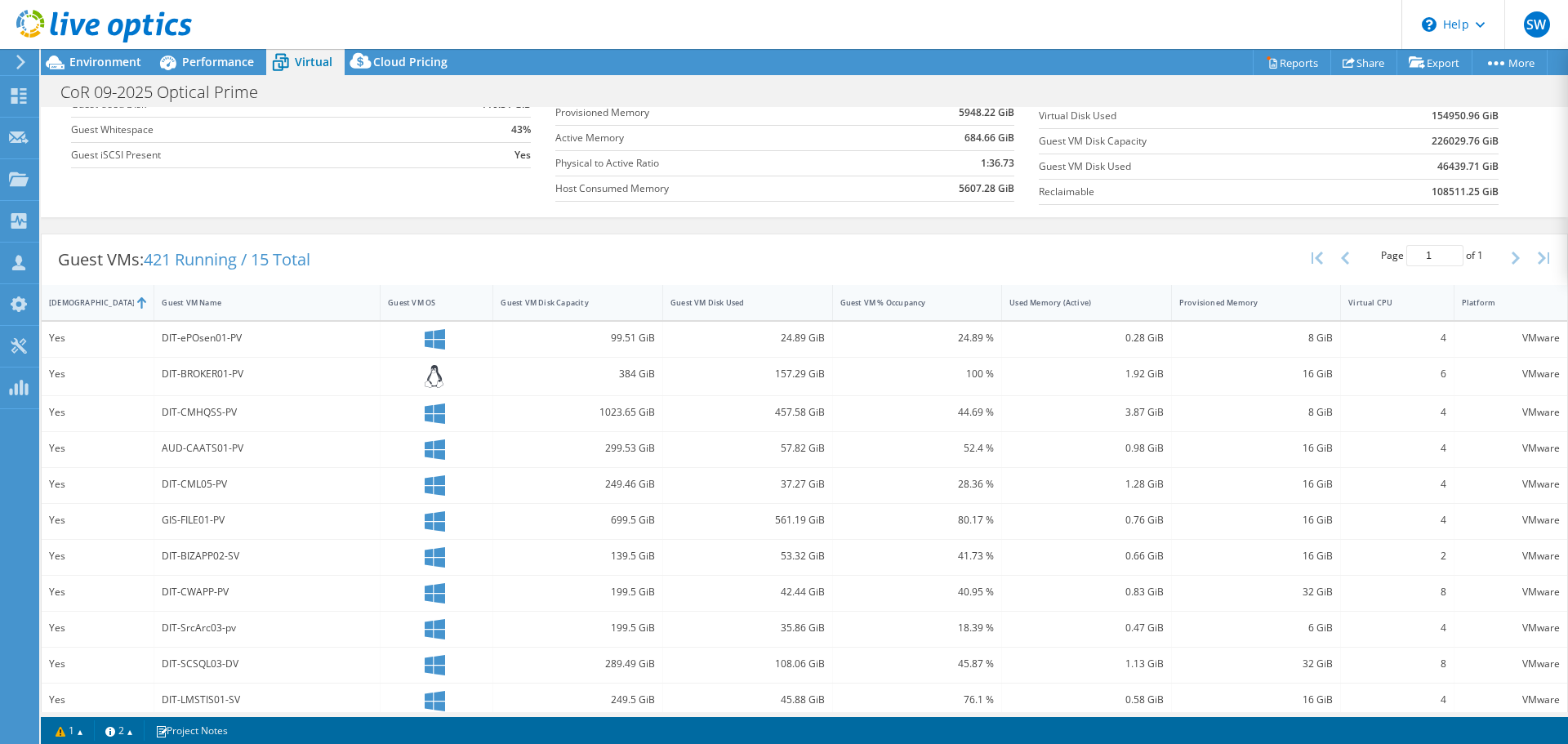
scroll to position [194, 0]
click at [115, 304] on div "[DEMOGRAPHIC_DATA]" at bounding box center [87, 303] width 78 height 10
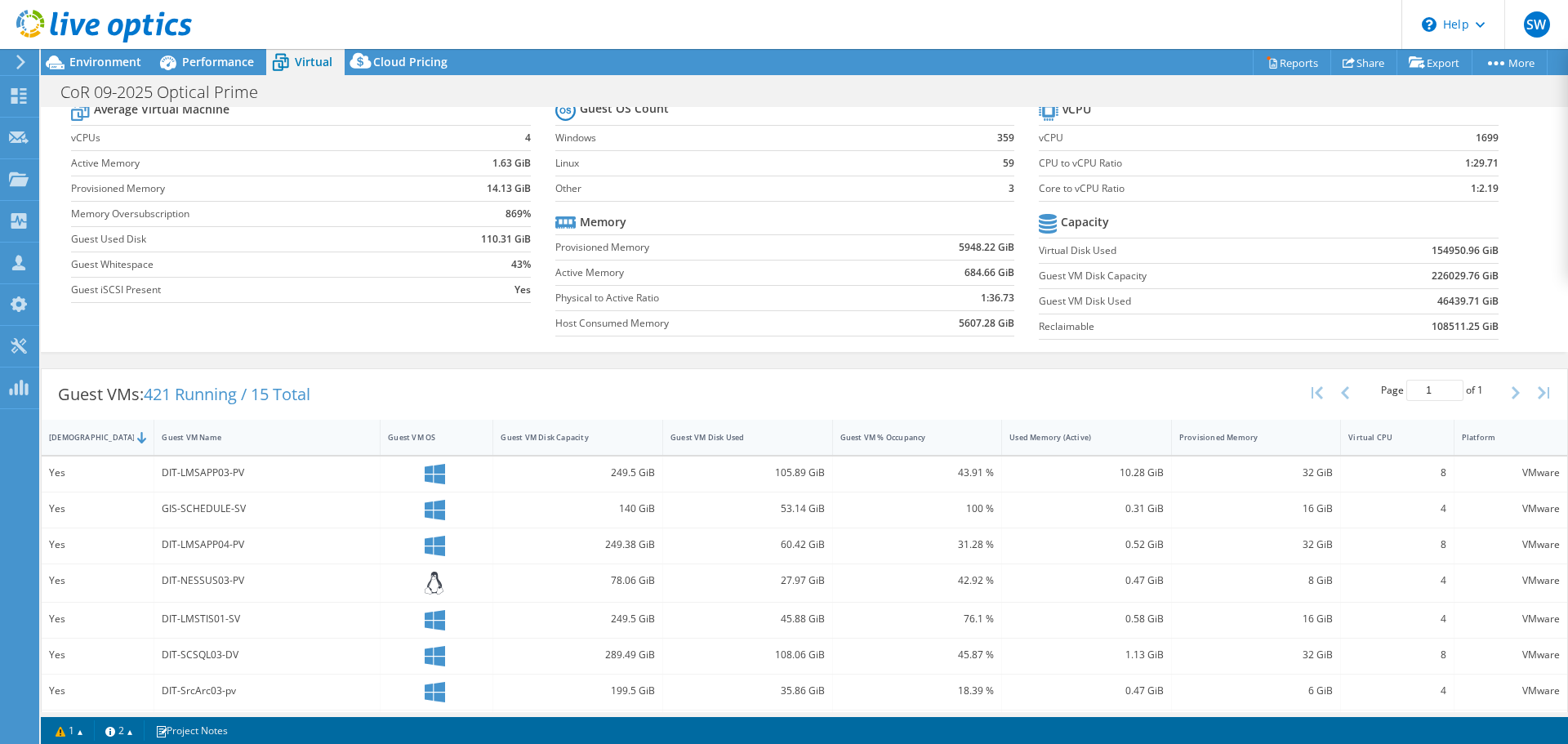
scroll to position [0, 0]
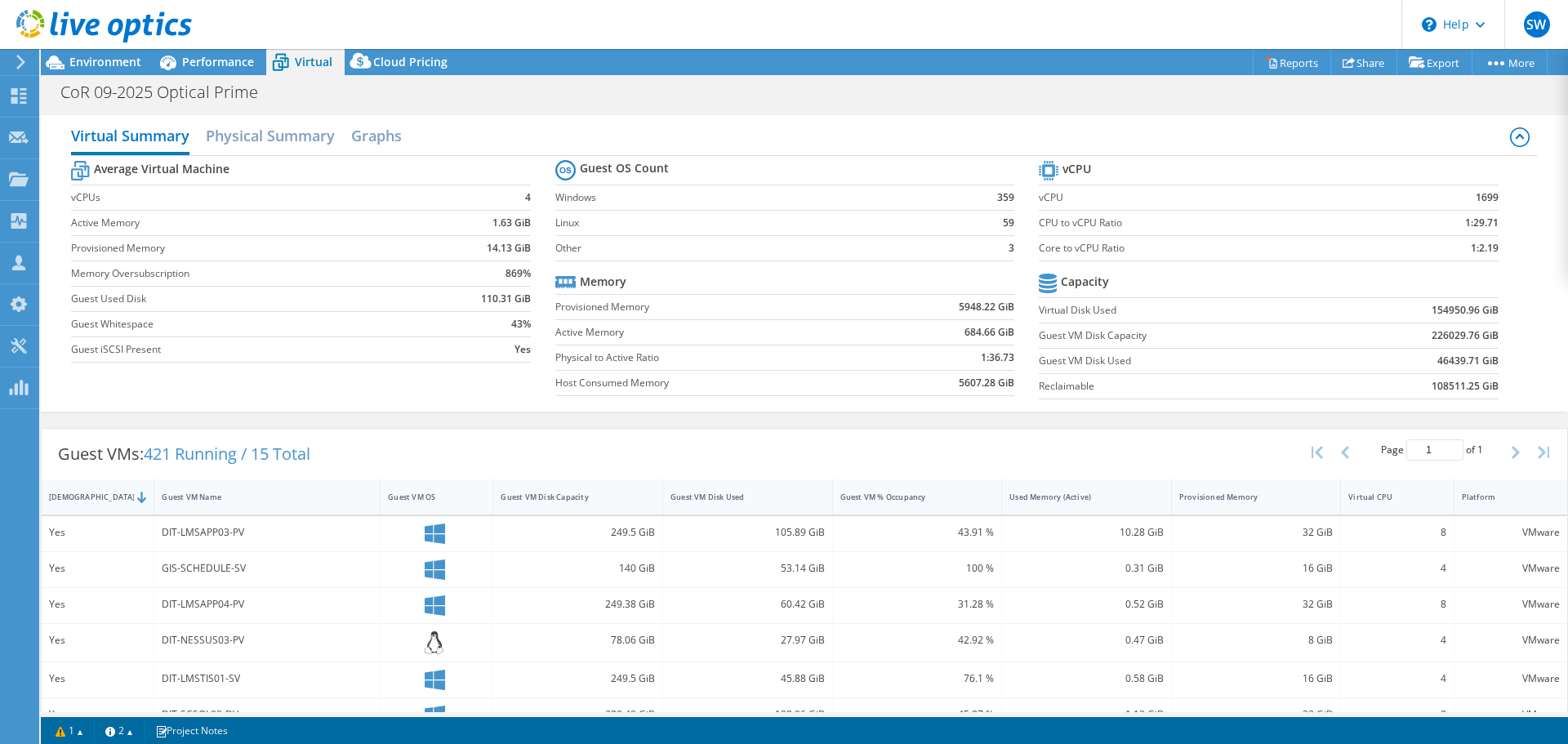
drag, startPoint x: 104, startPoint y: 65, endPoint x: 172, endPoint y: 77, distance: 69.1
click at [105, 65] on span "Environment" at bounding box center [105, 62] width 72 height 16
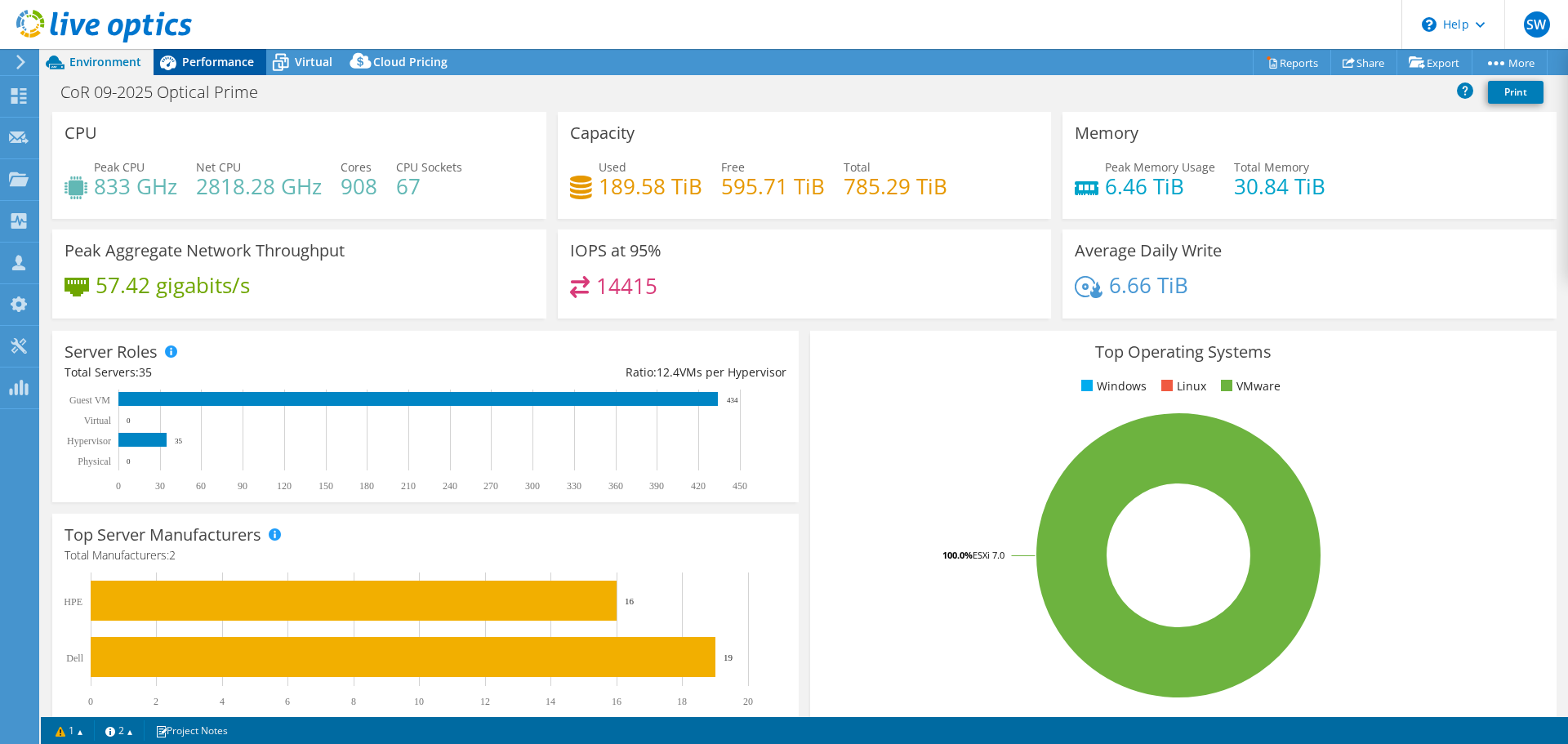
click at [222, 71] on div "Performance" at bounding box center [210, 62] width 112 height 26
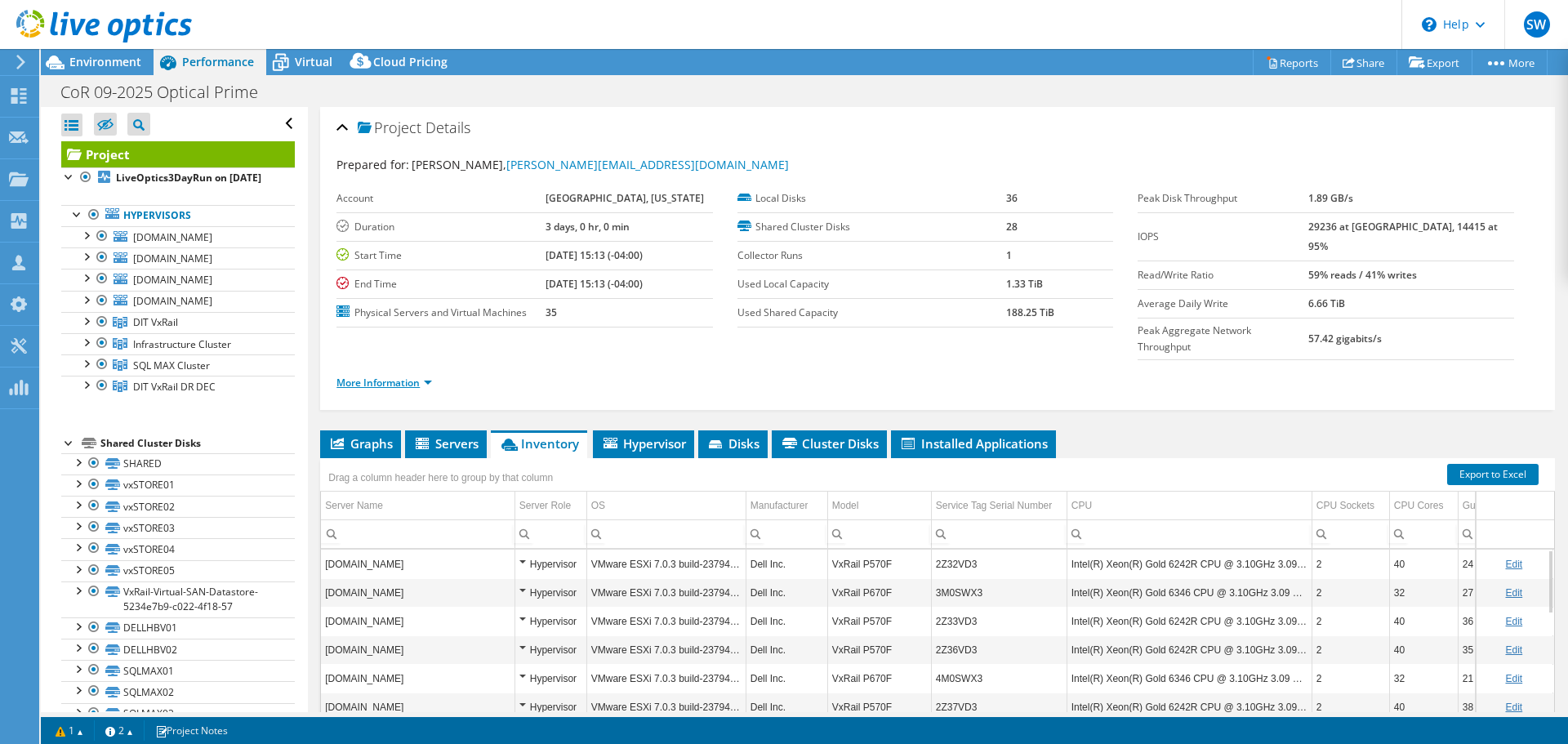
click at [403, 376] on link "More Information" at bounding box center [384, 382] width 96 height 14
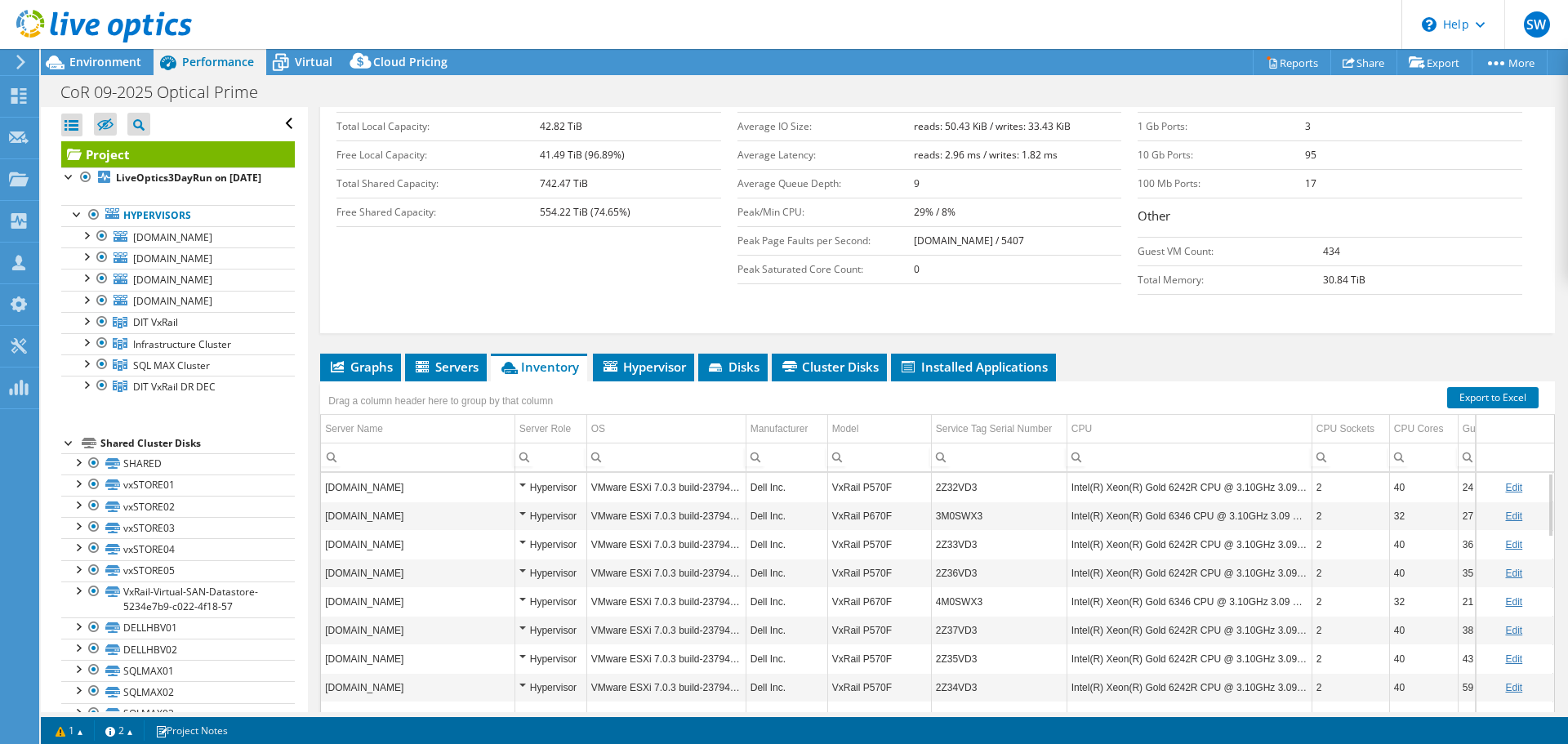
scroll to position [326, 0]
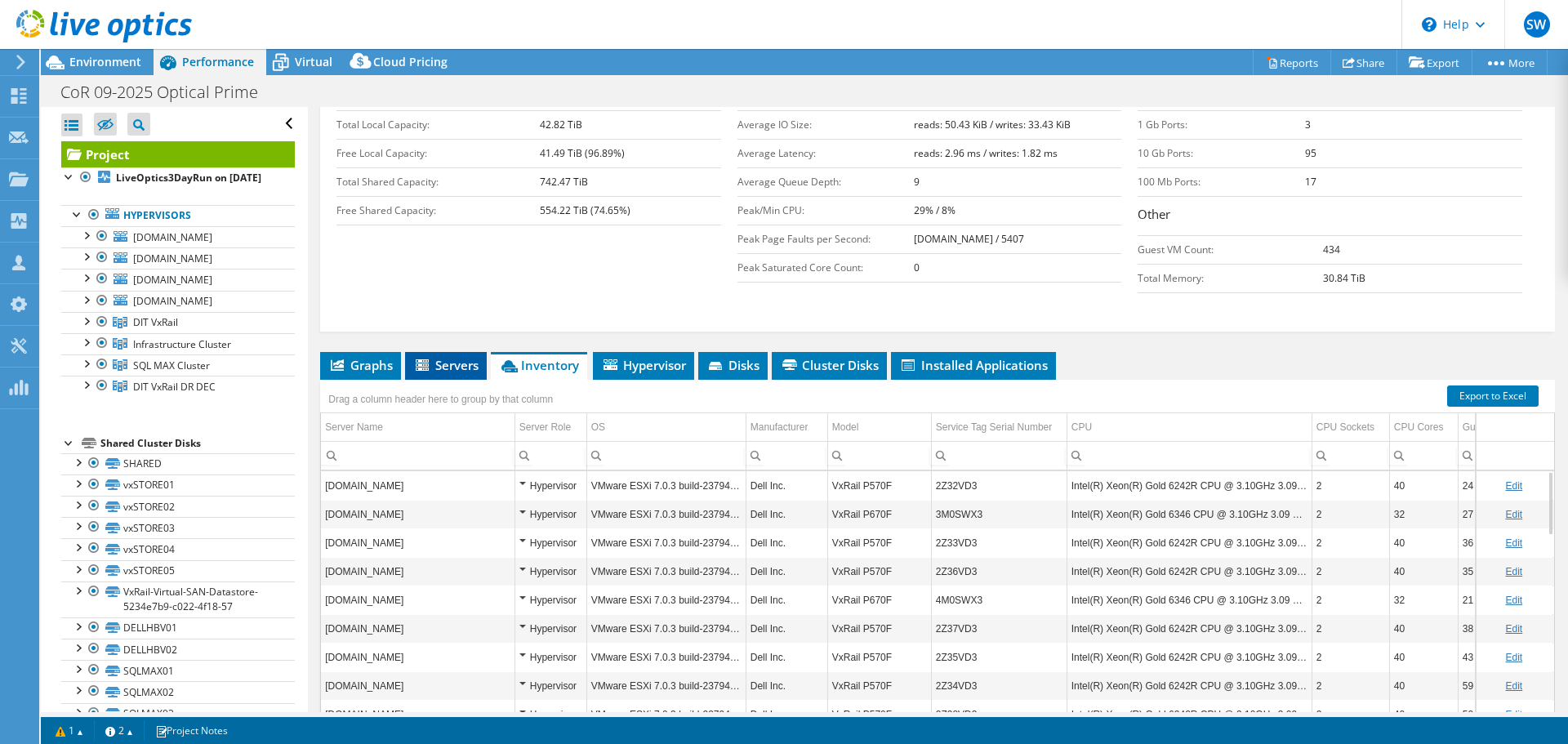
click at [472, 357] on span "Servers" at bounding box center [446, 365] width 66 height 16
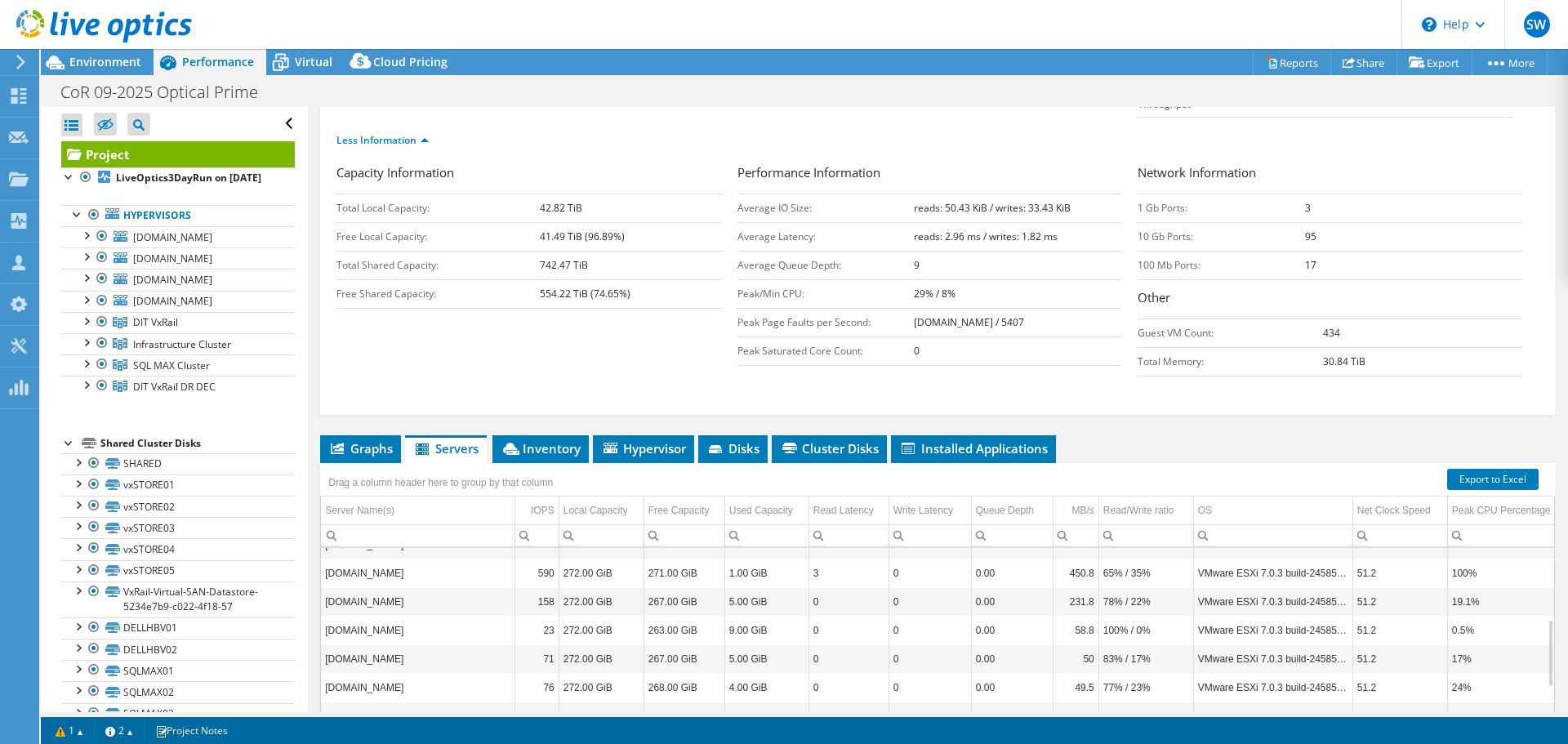
scroll to position [245, 0]
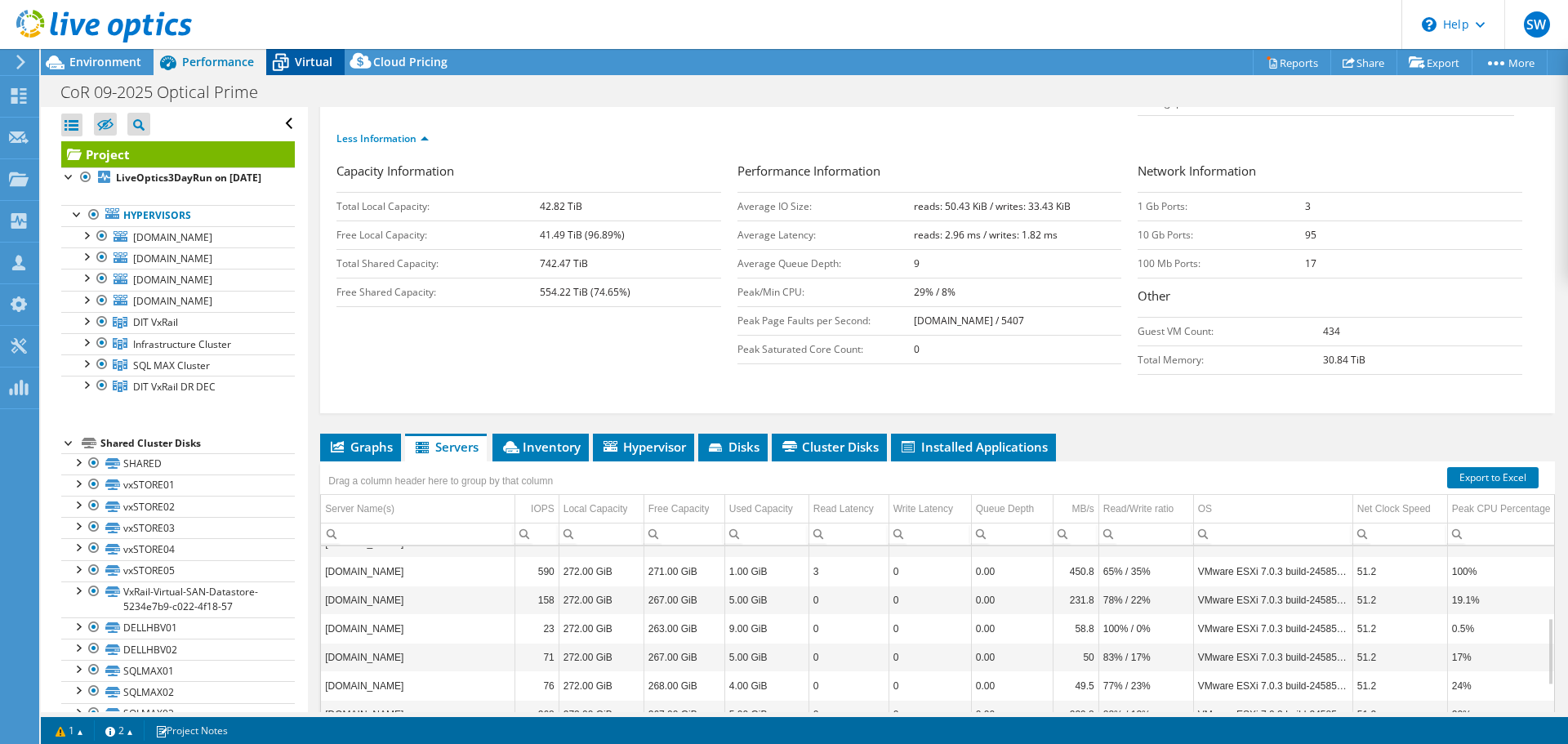
click at [311, 62] on span "Virtual" at bounding box center [314, 62] width 37 height 16
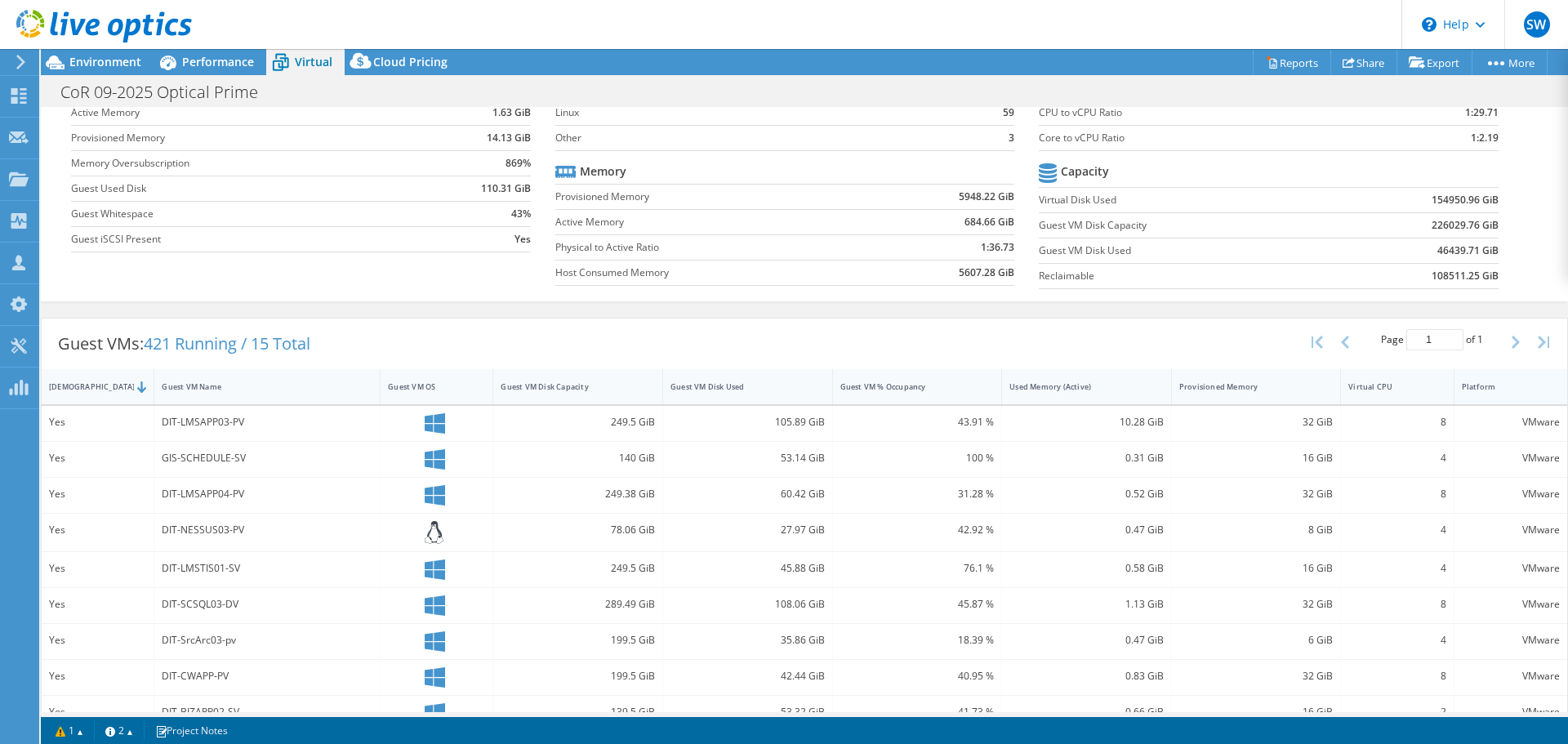
scroll to position [110, 0]
click at [136, 388] on div "[DEMOGRAPHIC_DATA]" at bounding box center [97, 388] width 112 height 36
click at [136, 387] on div "[DEMOGRAPHIC_DATA]" at bounding box center [97, 388] width 112 height 36
click at [55, 393] on div "[DEMOGRAPHIC_DATA]" at bounding box center [87, 387] width 78 height 10
click at [59, 389] on div "[DEMOGRAPHIC_DATA]" at bounding box center [87, 387] width 78 height 10
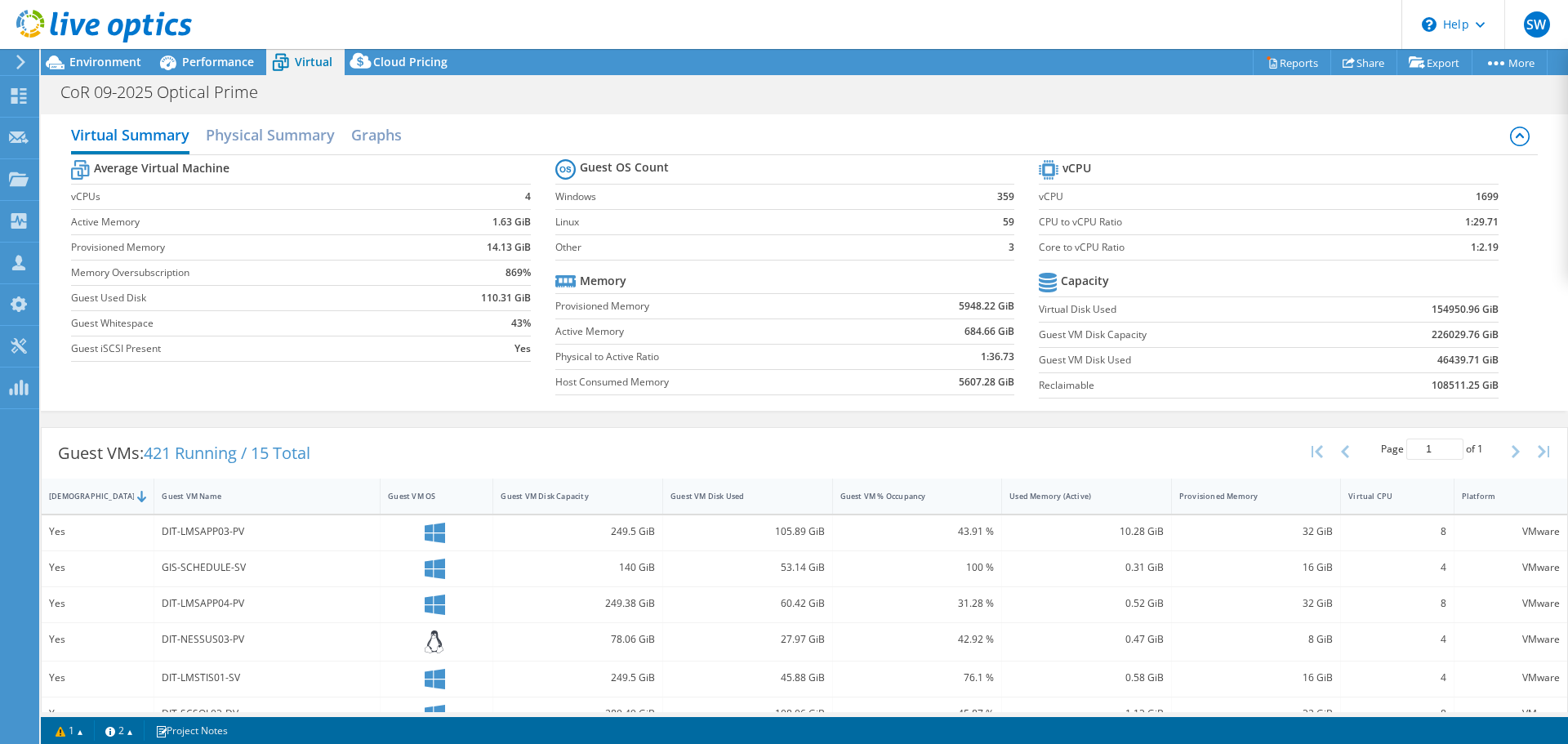
scroll to position [0, 0]
click at [118, 69] on div "Environment" at bounding box center [97, 62] width 112 height 26
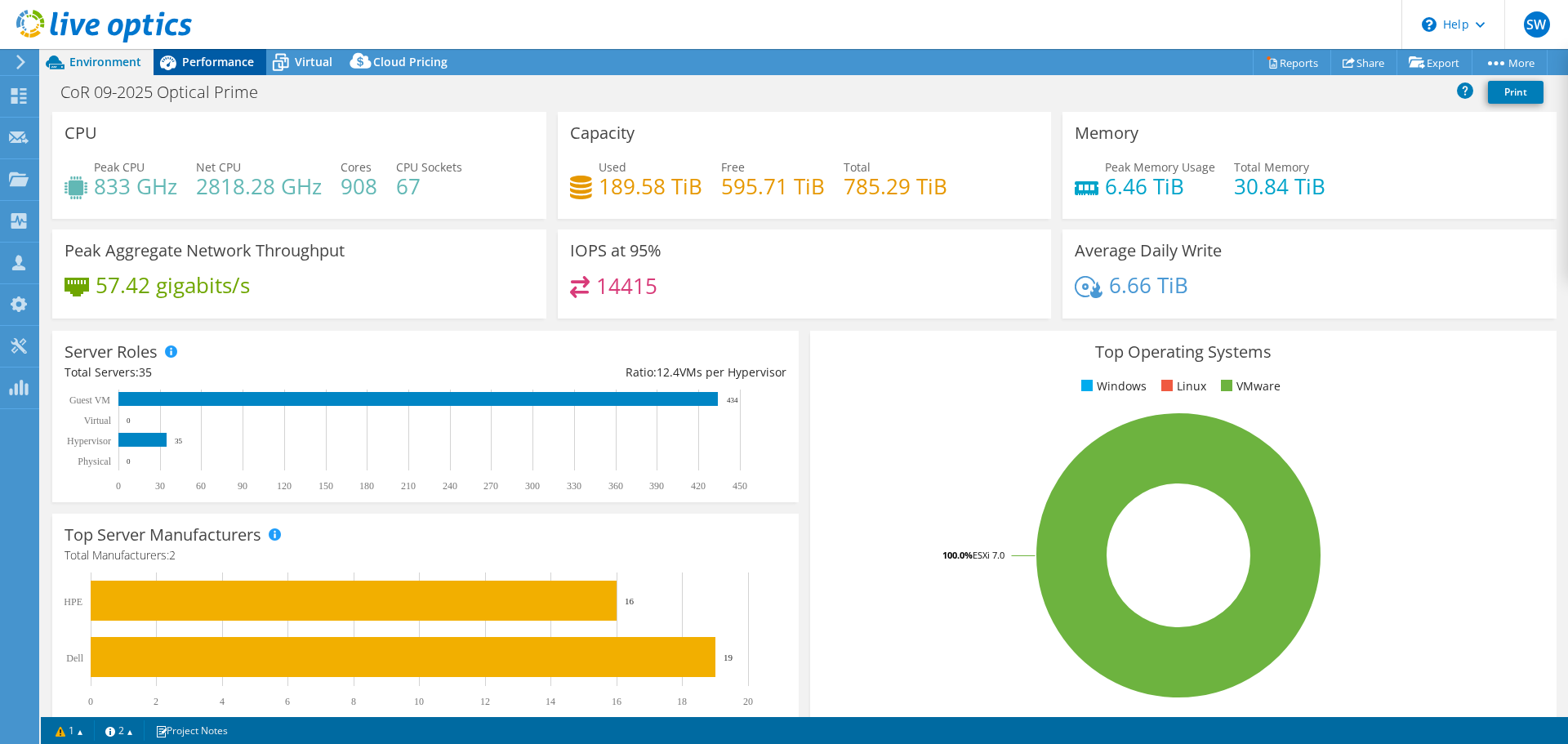
click at [205, 59] on span "Performance" at bounding box center [217, 62] width 72 height 16
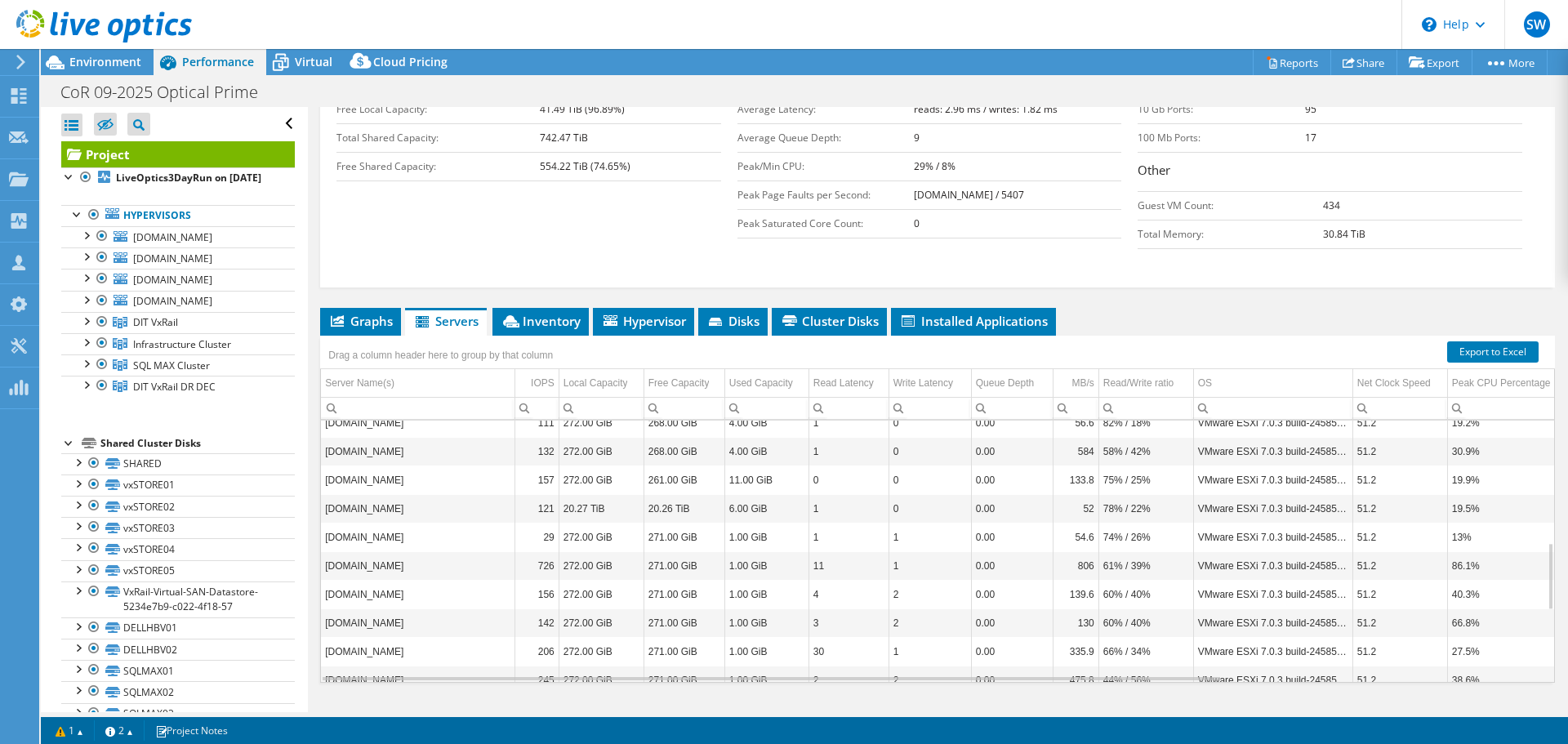
scroll to position [470, 0]
click at [103, 332] on div at bounding box center [101, 321] width 16 height 20
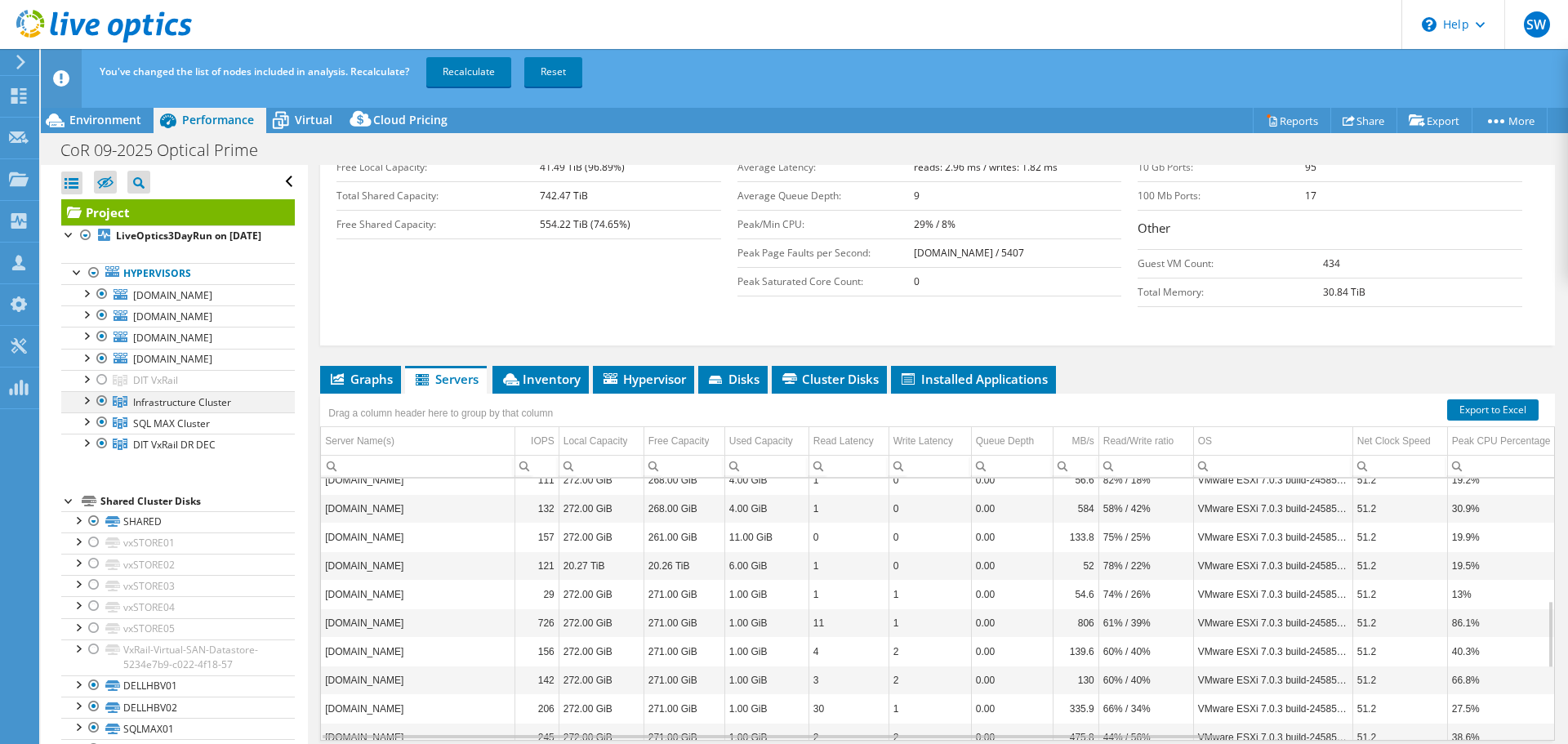
click at [100, 411] on div at bounding box center [101, 401] width 16 height 20
click at [99, 454] on div at bounding box center [101, 443] width 16 height 20
click at [107, 304] on div at bounding box center [101, 293] width 16 height 20
drag, startPoint x: 104, startPoint y: 344, endPoint x: 104, endPoint y: 354, distance: 10.0
click at [104, 325] on div at bounding box center [101, 315] width 16 height 20
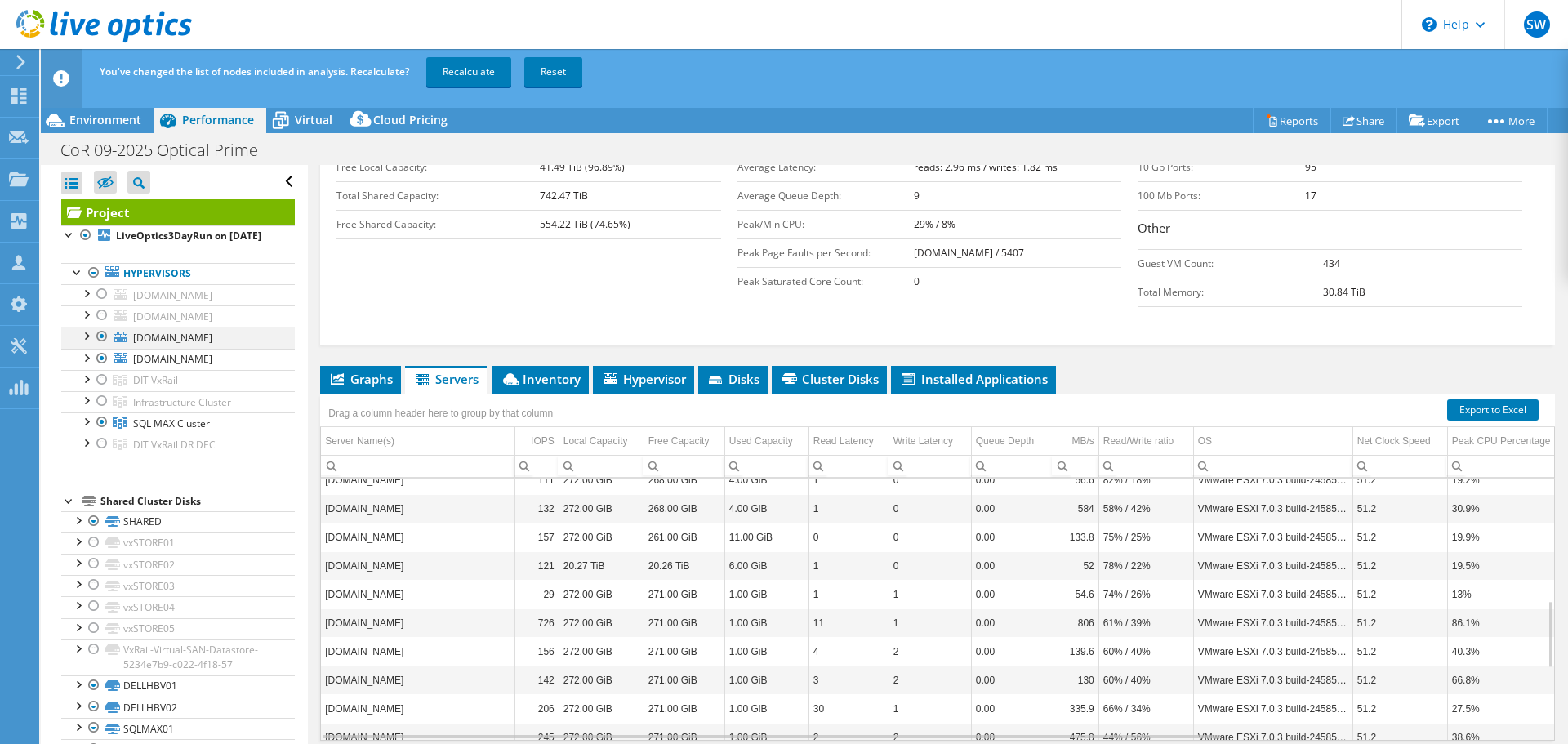
click at [99, 347] on div at bounding box center [101, 336] width 16 height 20
click at [100, 368] on div at bounding box center [101, 358] width 16 height 20
click at [502, 73] on link "Recalculate" at bounding box center [468, 71] width 85 height 29
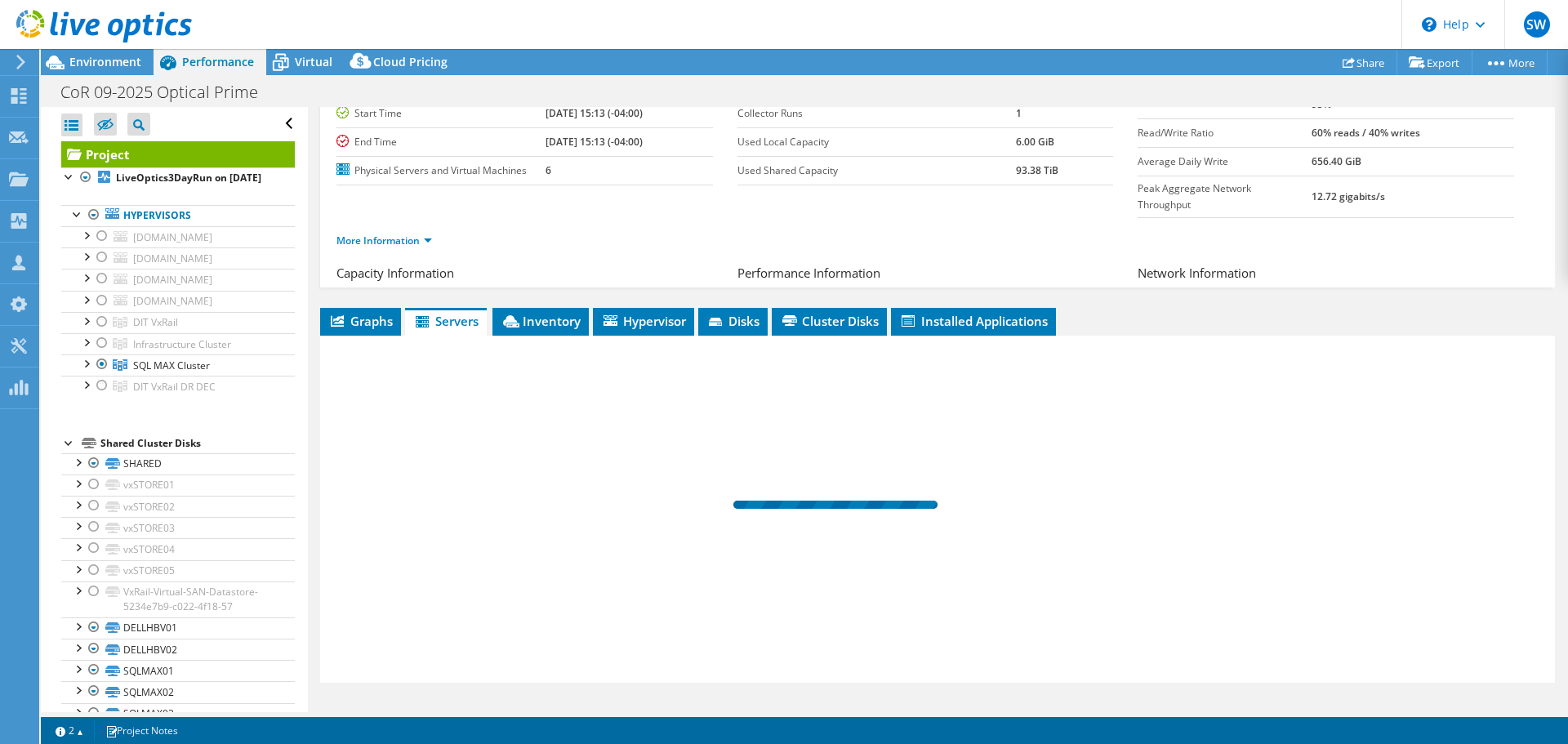
scroll to position [123, 0]
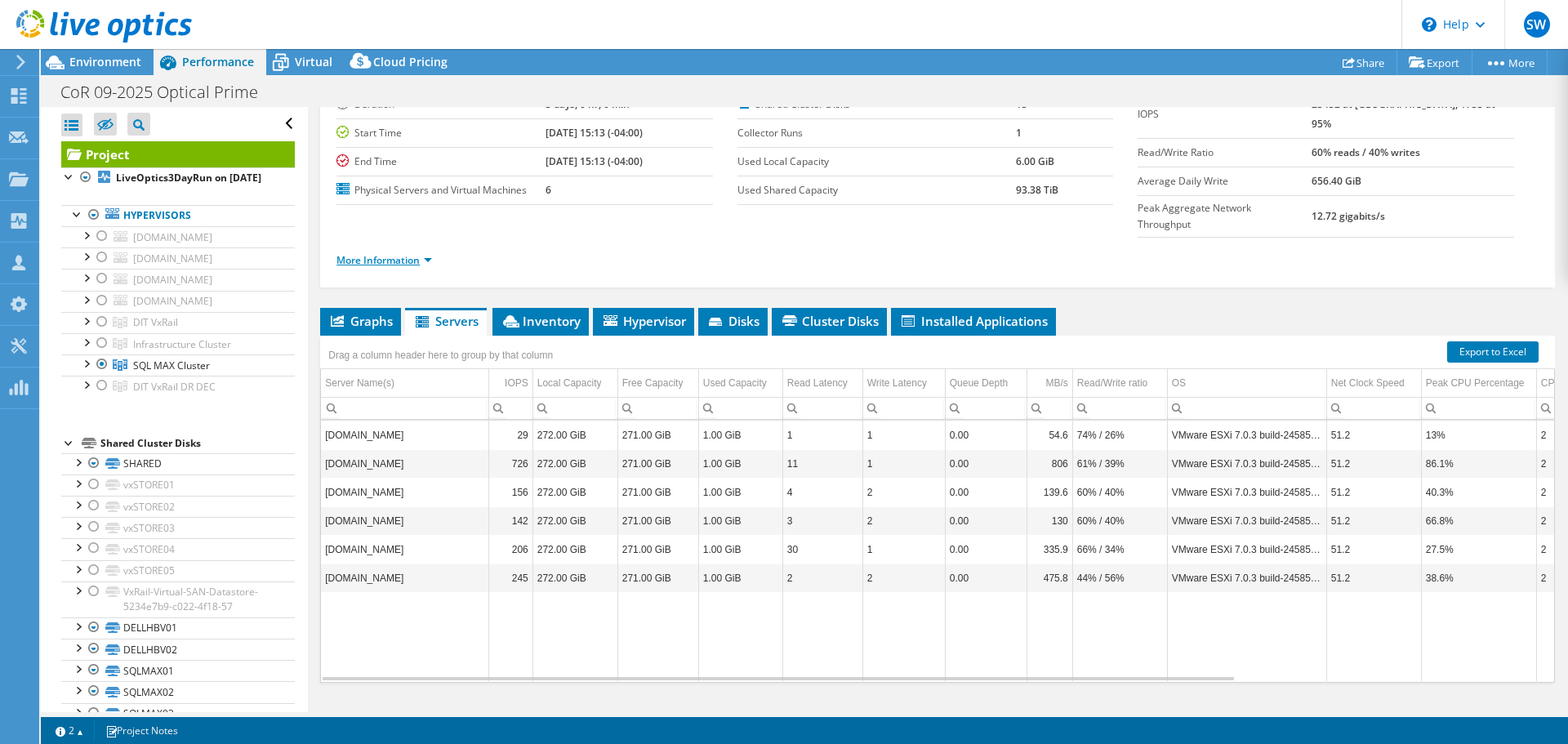
click at [374, 253] on link "More Information" at bounding box center [384, 260] width 96 height 14
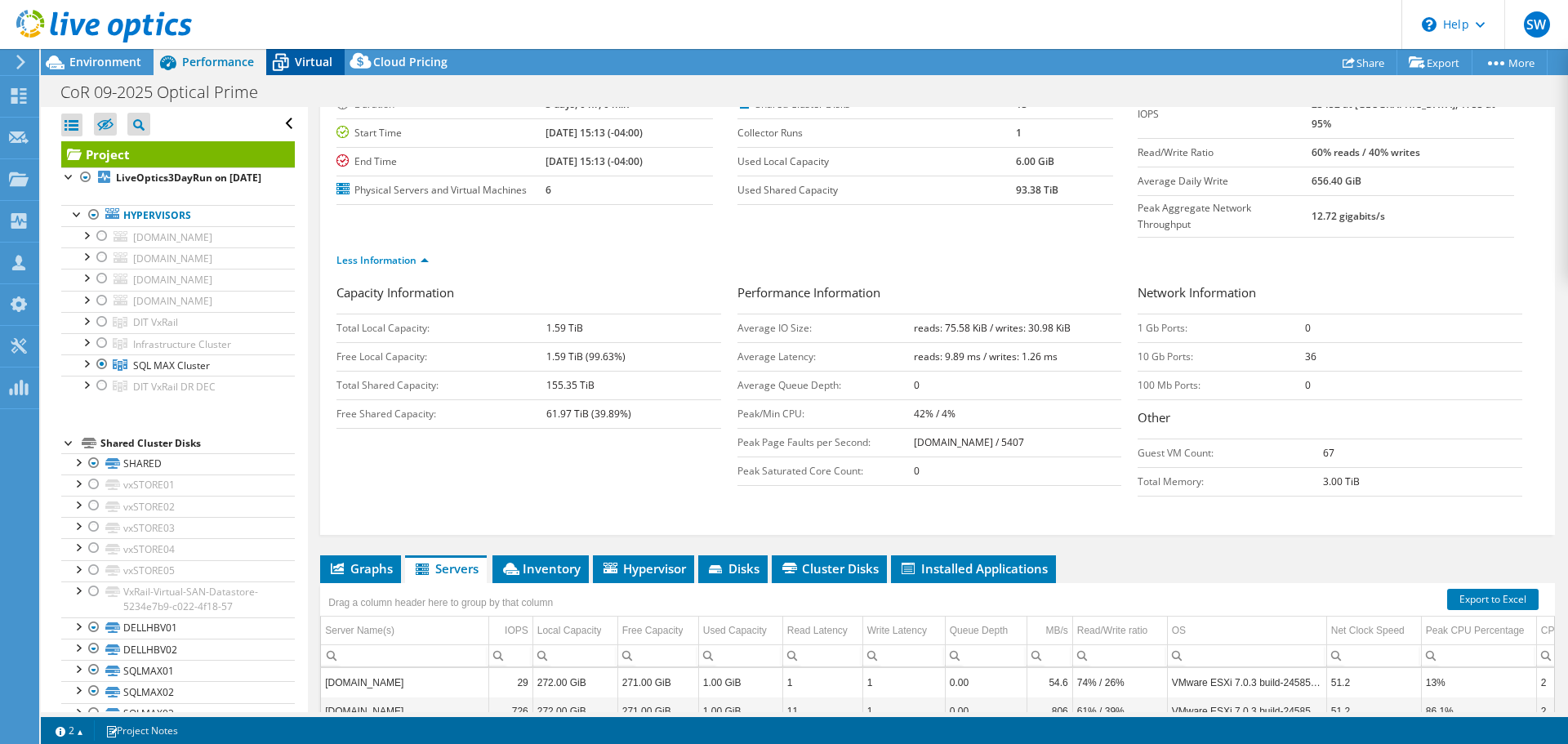
click at [311, 57] on span "Virtual" at bounding box center [314, 62] width 37 height 16
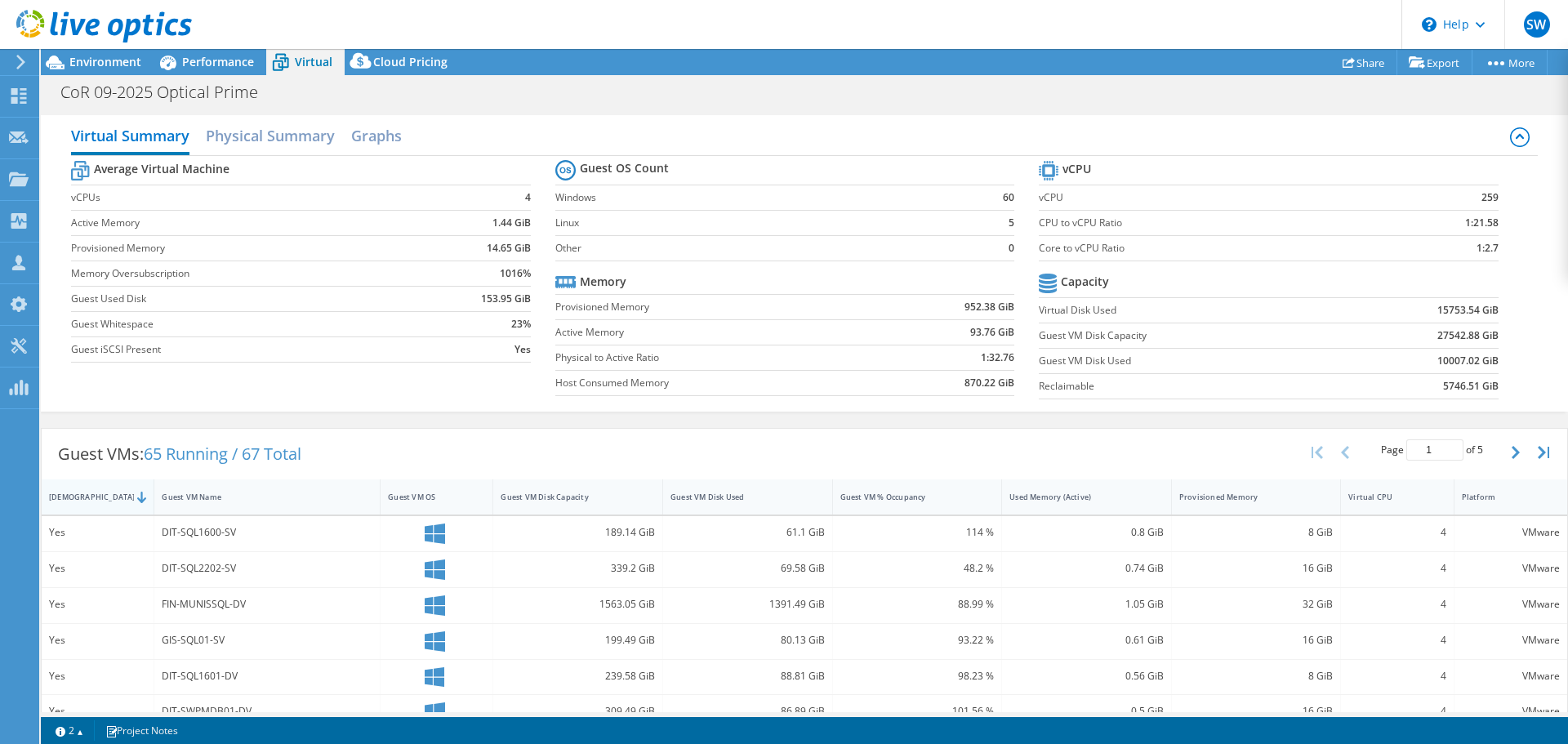
click at [106, 489] on div "[DEMOGRAPHIC_DATA]" at bounding box center [87, 497] width 93 height 25
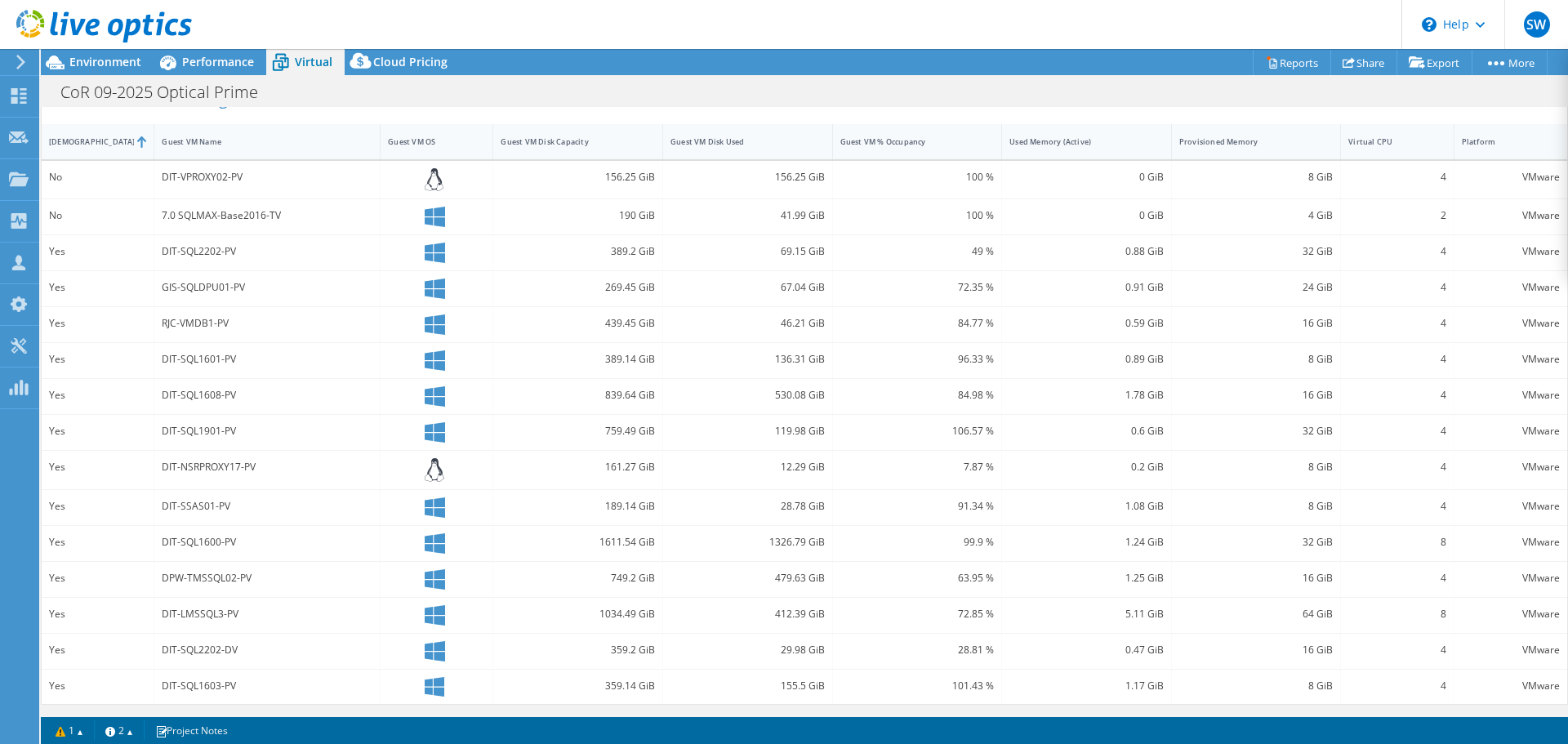
scroll to position [356, 0]
click at [214, 67] on span "Performance" at bounding box center [217, 62] width 72 height 16
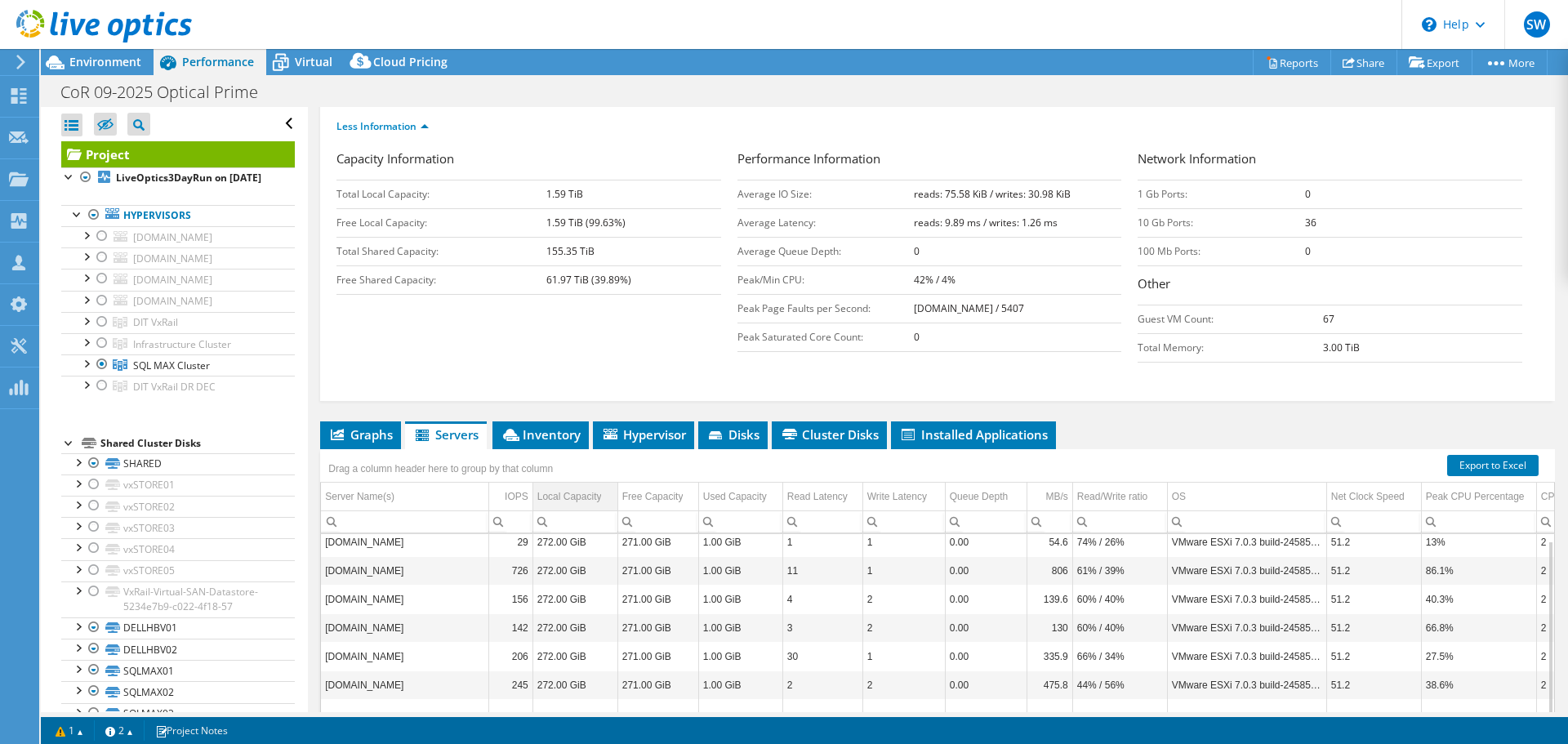
scroll to position [286, 0]
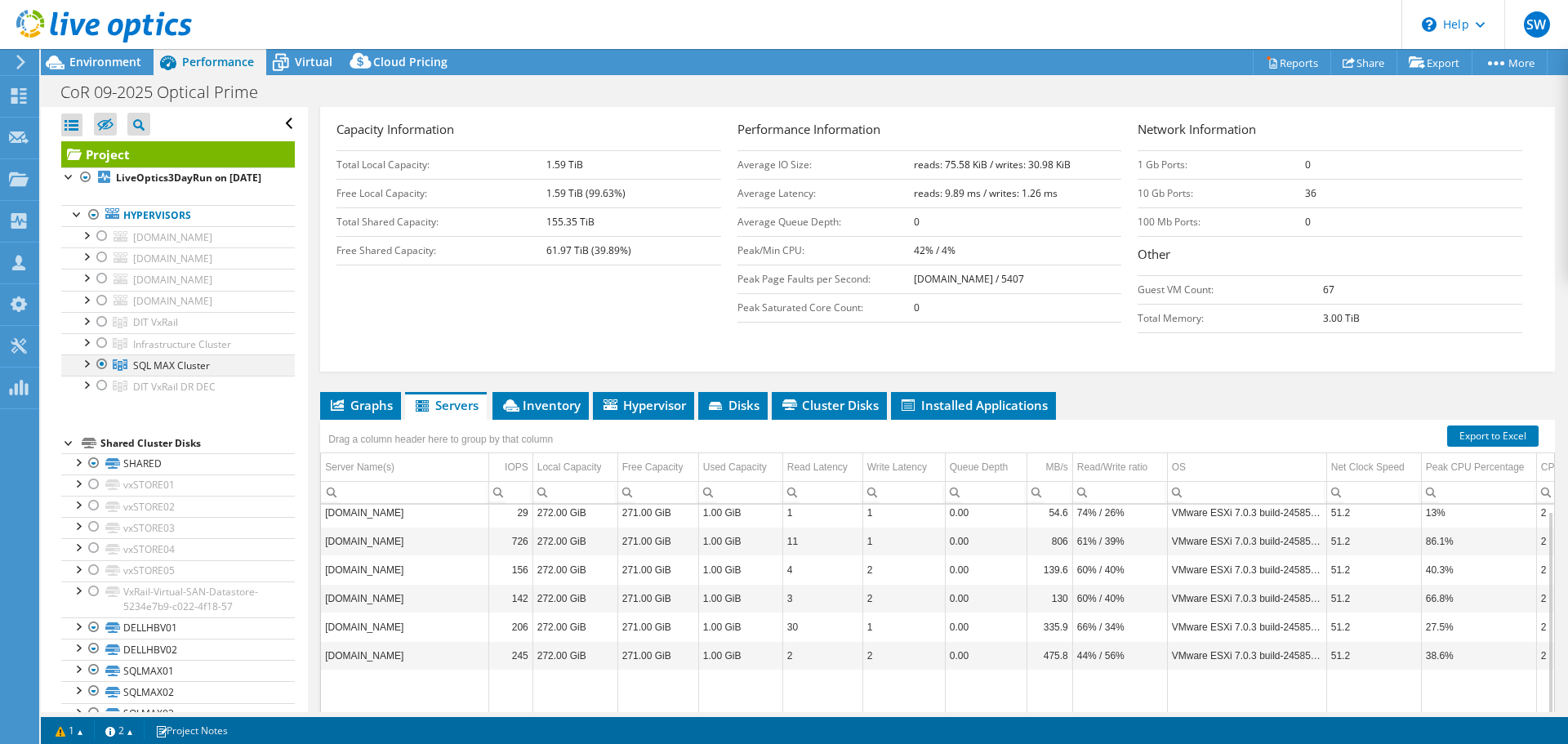
click at [86, 371] on div at bounding box center [85, 362] width 16 height 16
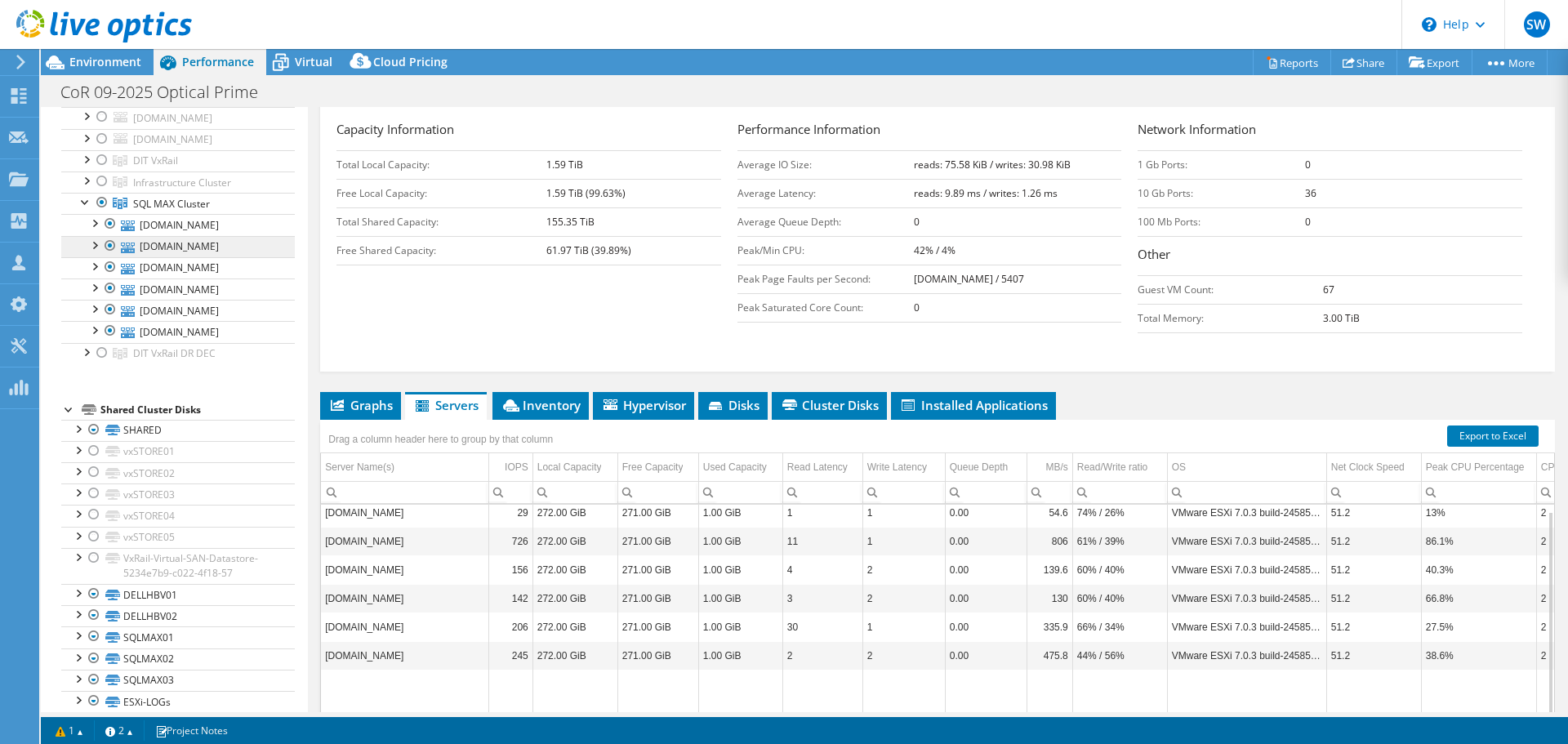
scroll to position [163, 0]
click at [84, 208] on div at bounding box center [85, 200] width 16 height 16
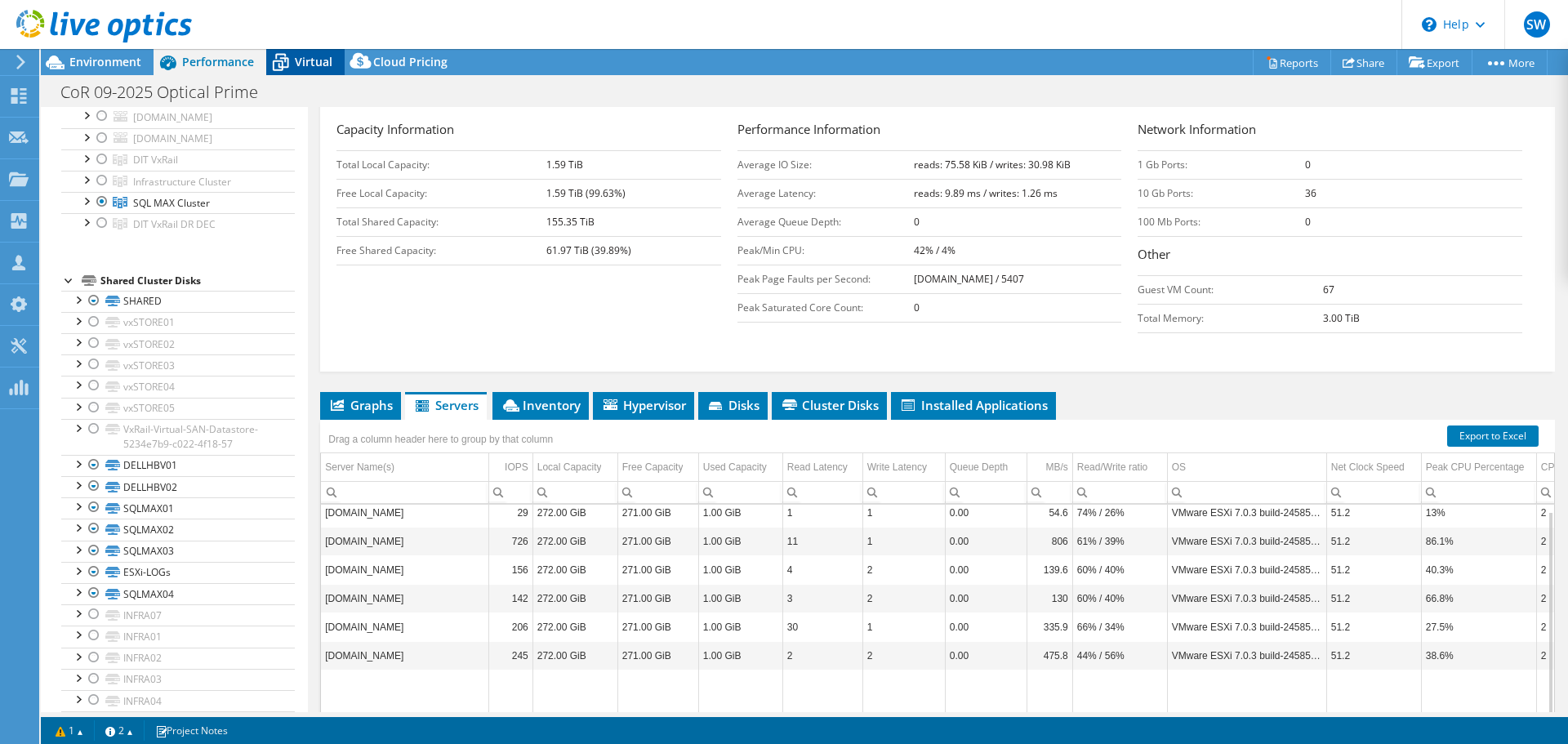
click at [303, 67] on span "Virtual" at bounding box center [314, 62] width 37 height 16
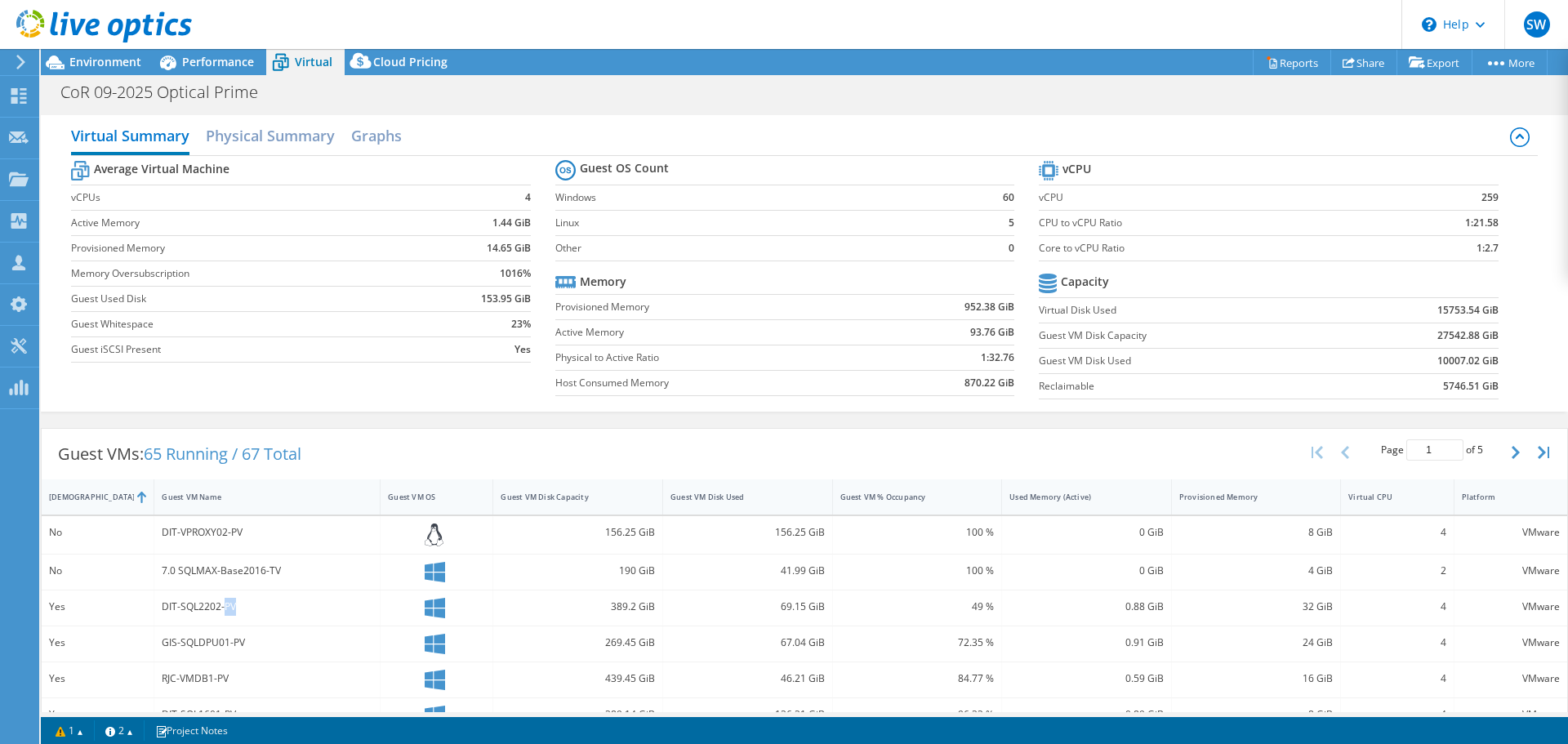
drag, startPoint x: 229, startPoint y: 608, endPoint x: 307, endPoint y: 621, distance: 79.1
click at [310, 618] on div "DIT-SQL2202-PV" at bounding box center [268, 609] width 227 height 36
click at [296, 614] on div "DIT-SQL2202-PV" at bounding box center [267, 606] width 211 height 18
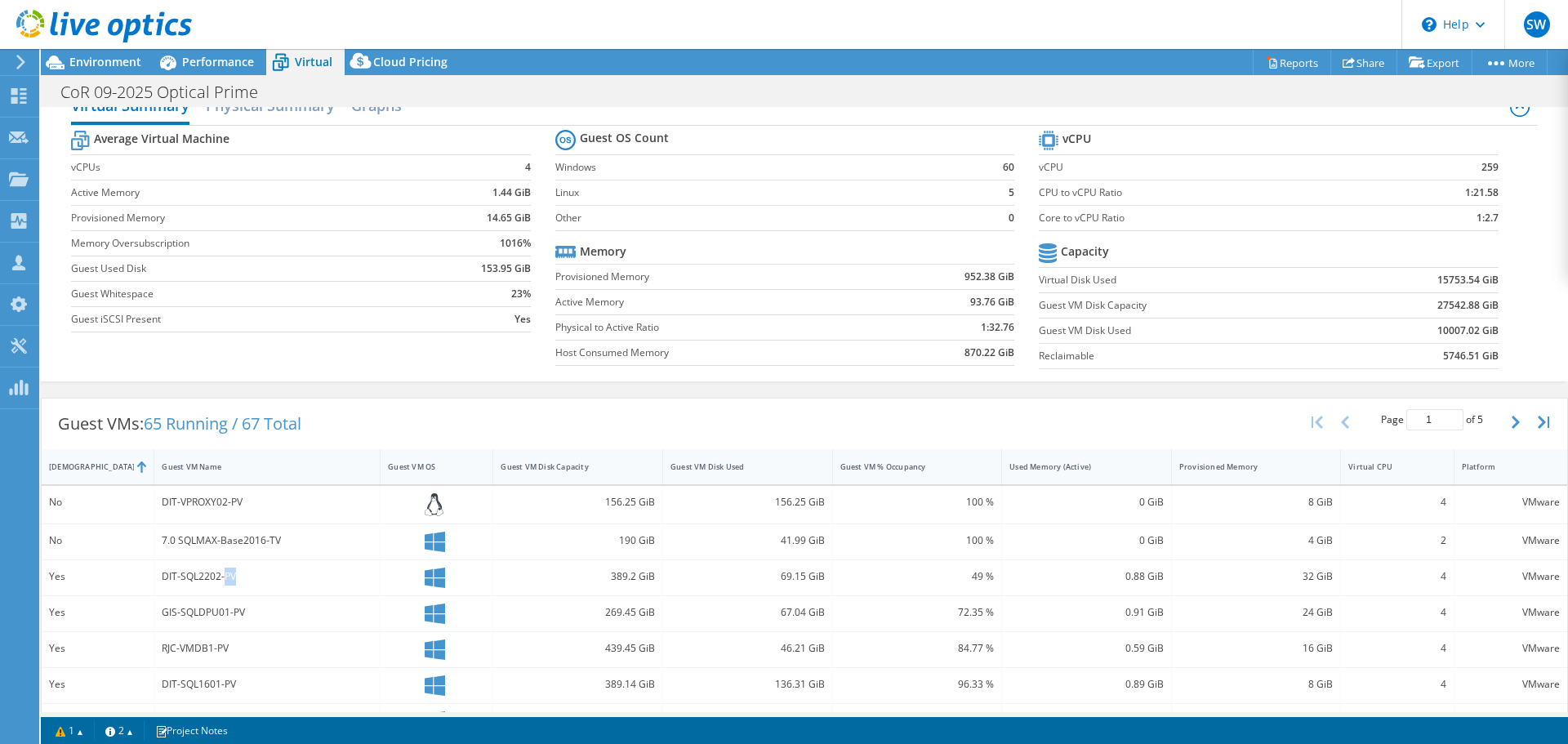
scroll to position [0, 0]
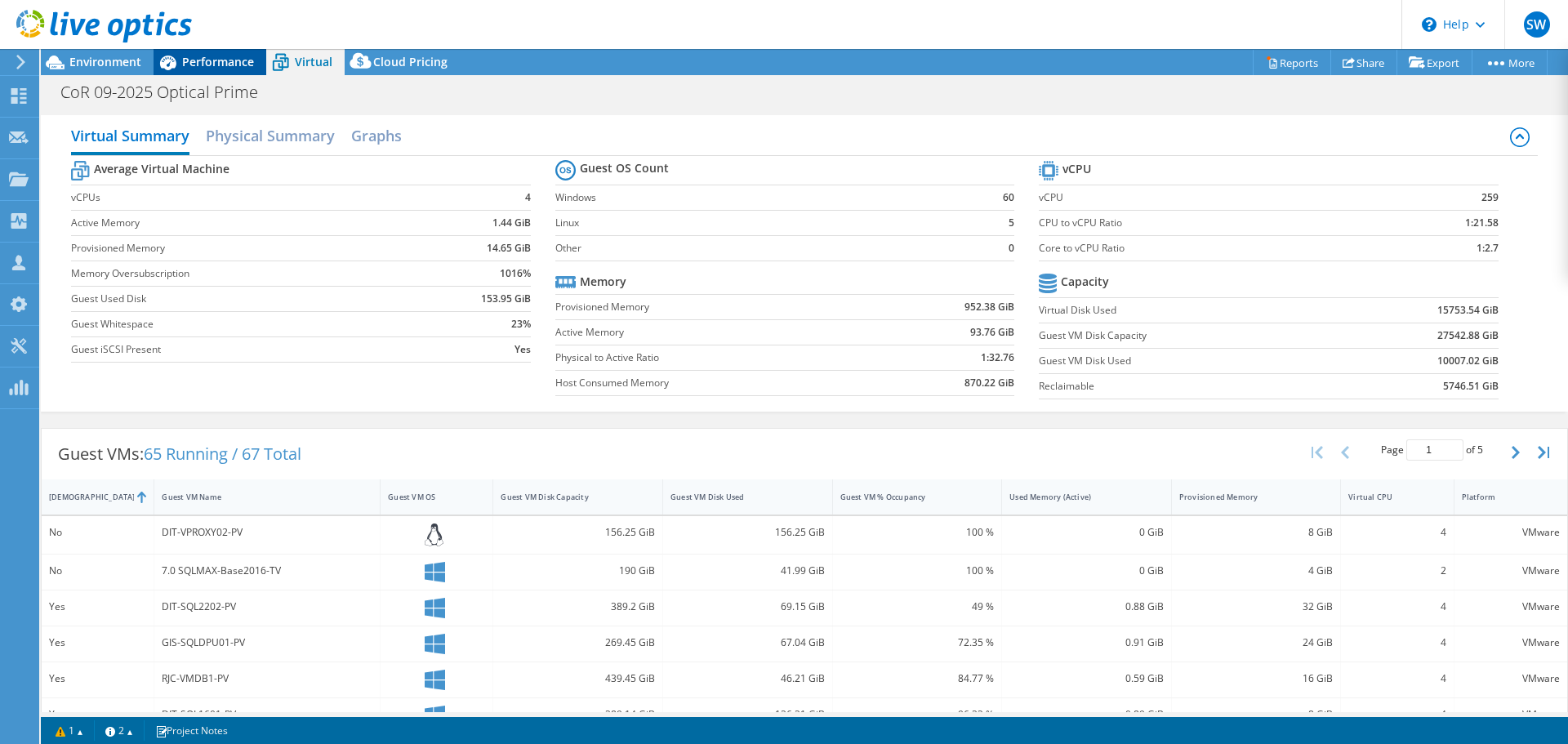
click at [236, 67] on span "Performance" at bounding box center [217, 62] width 72 height 16
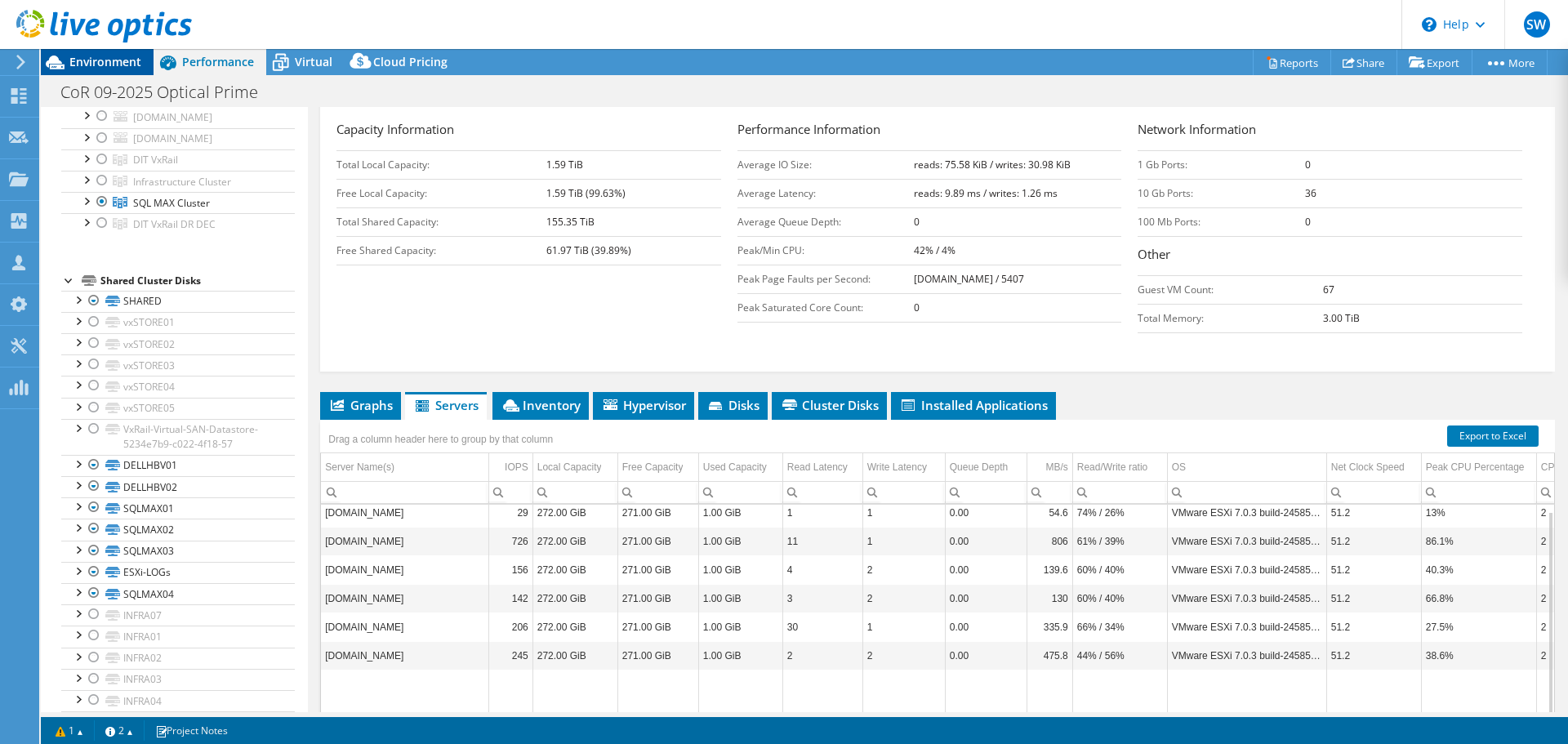
click at [101, 55] on span "Environment" at bounding box center [105, 62] width 72 height 16
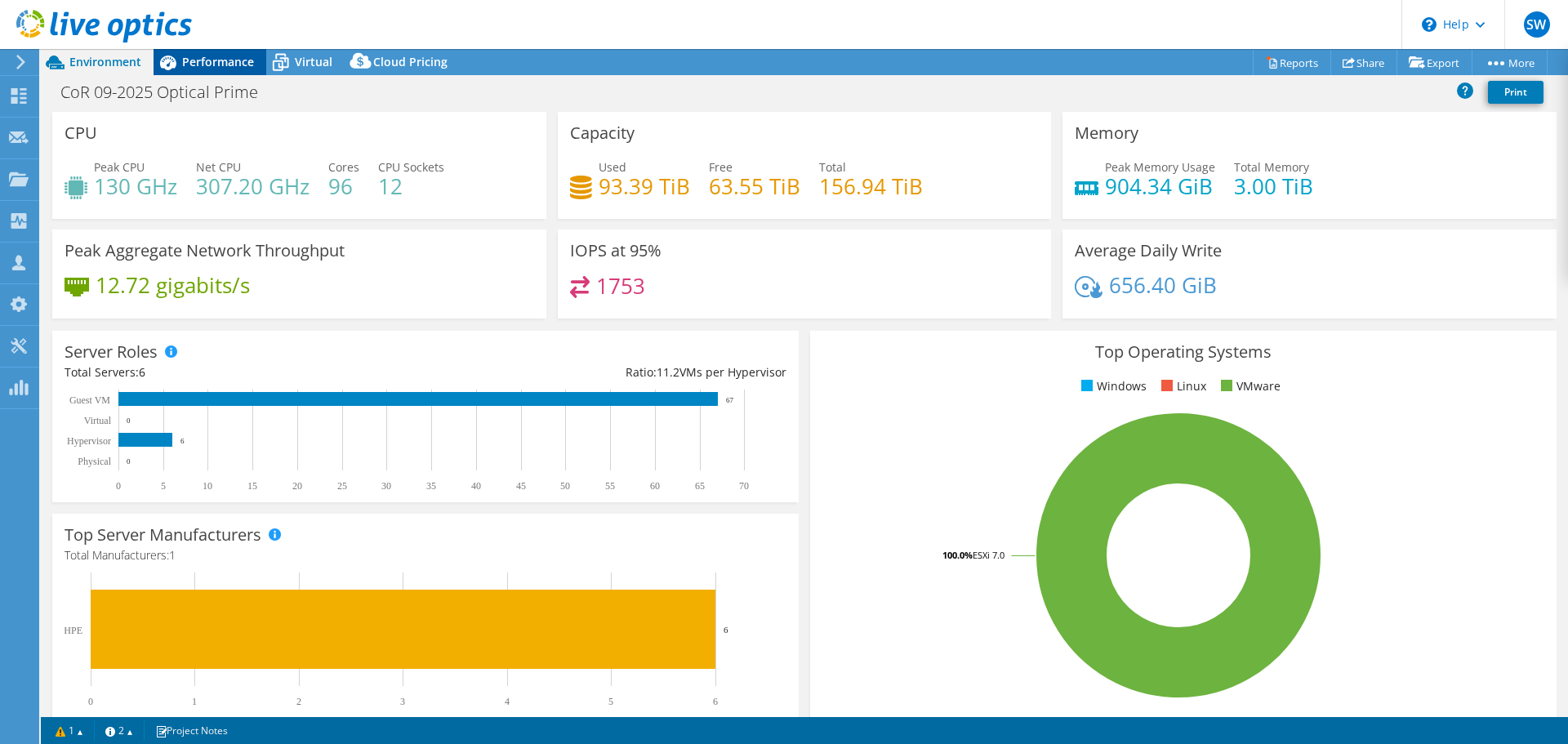
click at [229, 71] on div "Performance" at bounding box center [210, 62] width 112 height 26
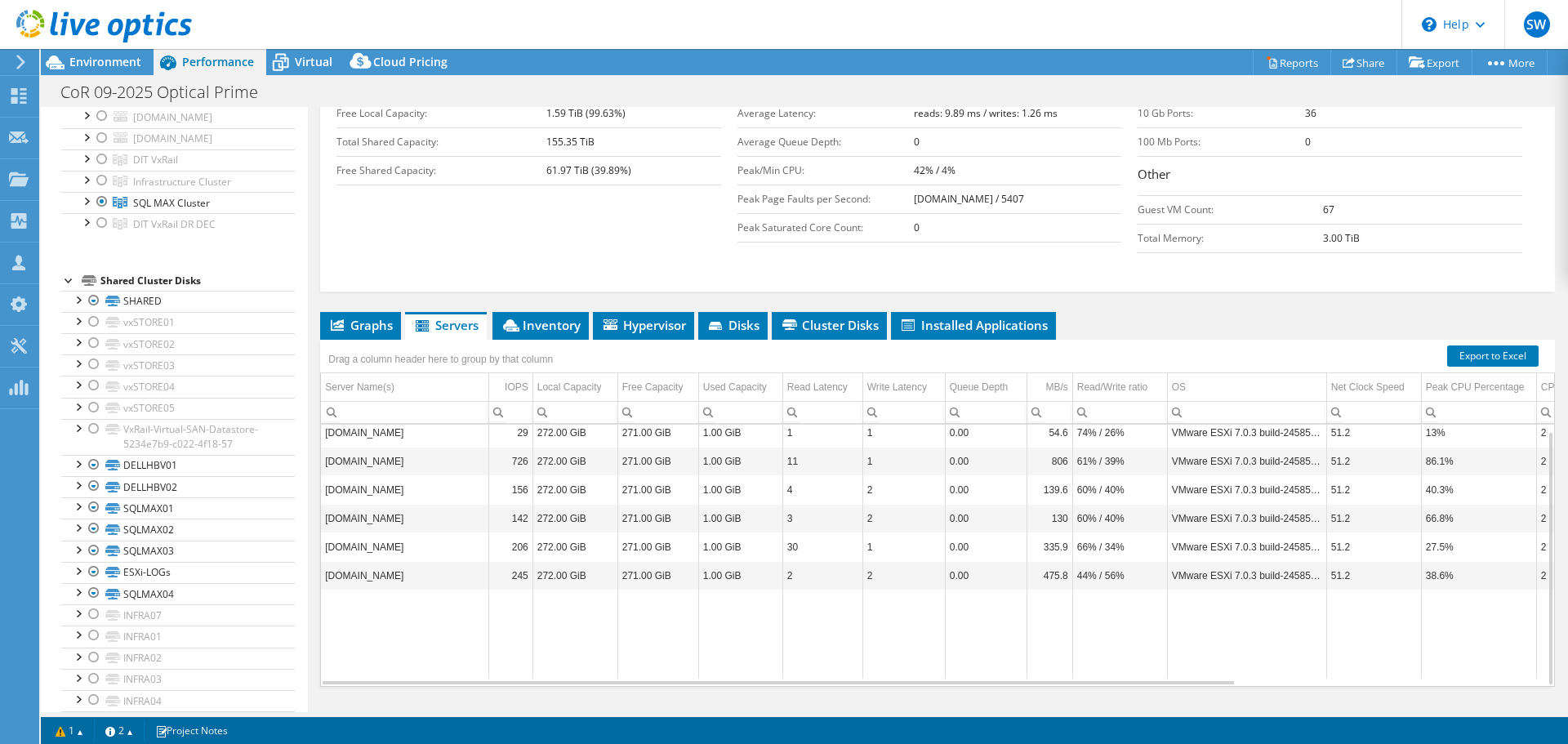
scroll to position [367, 0]
click at [359, 317] on span "Graphs" at bounding box center [361, 324] width 65 height 16
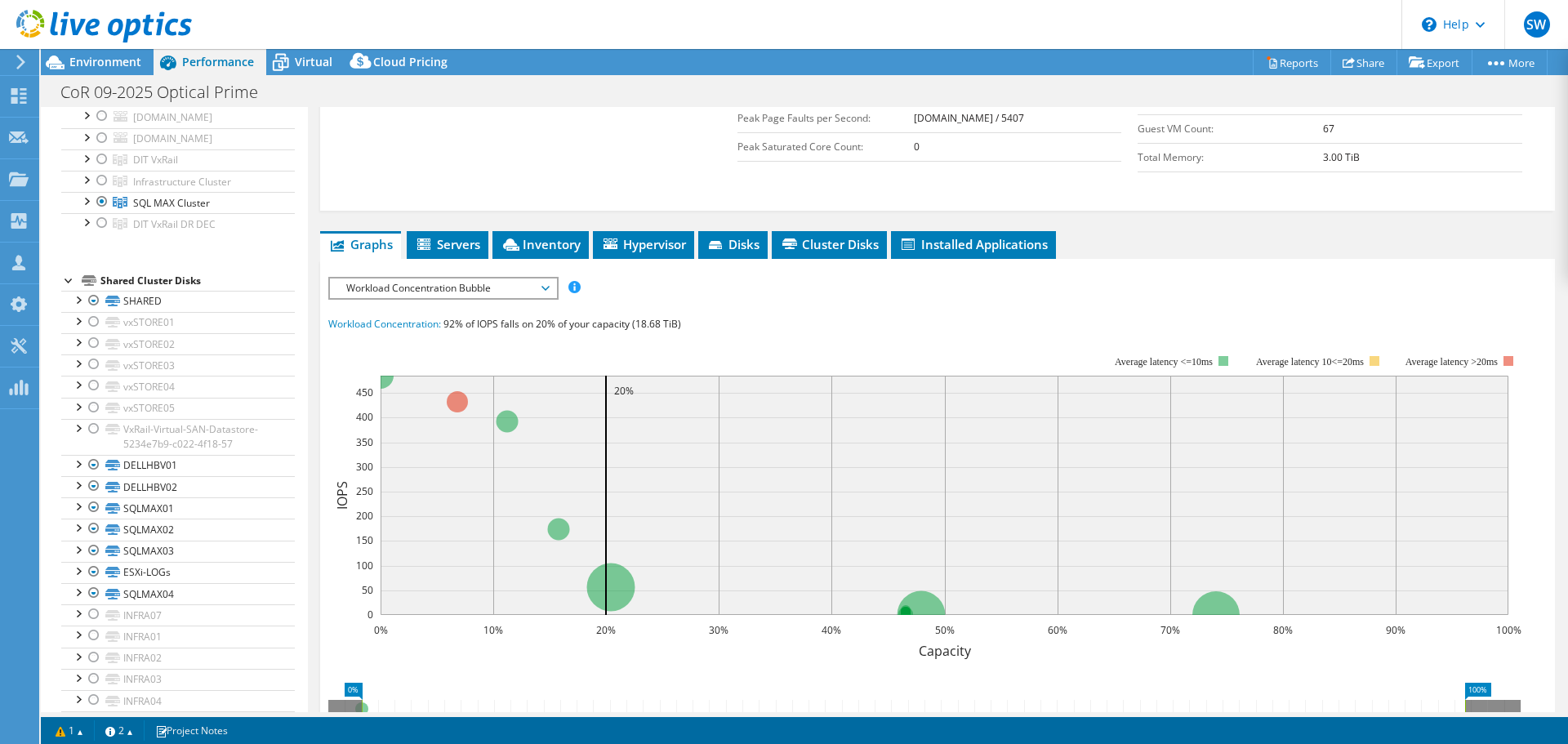
click at [506, 278] on span "Workload Concentration Bubble" at bounding box center [443, 288] width 210 height 20
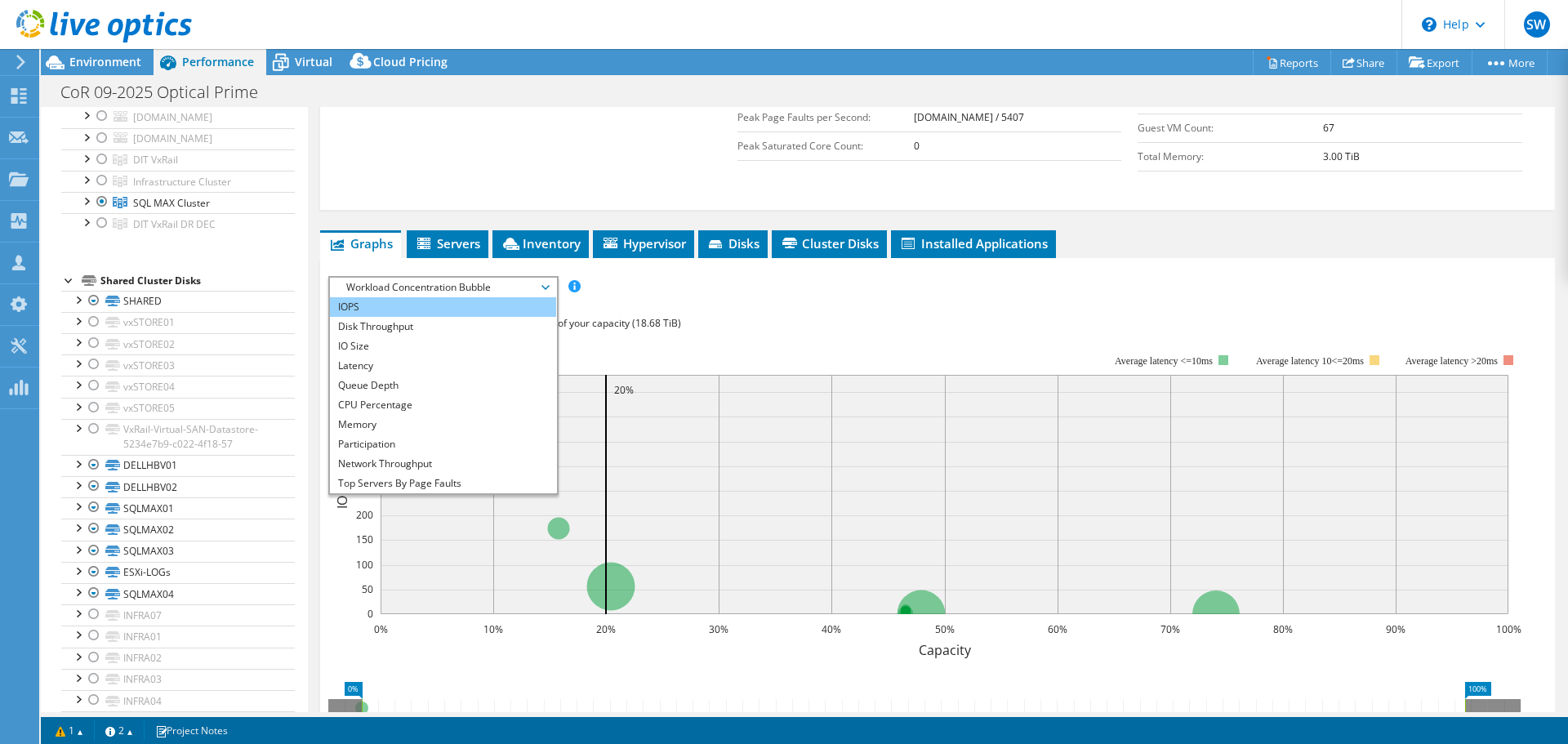
click at [474, 297] on li "IOPS" at bounding box center [443, 306] width 227 height 20
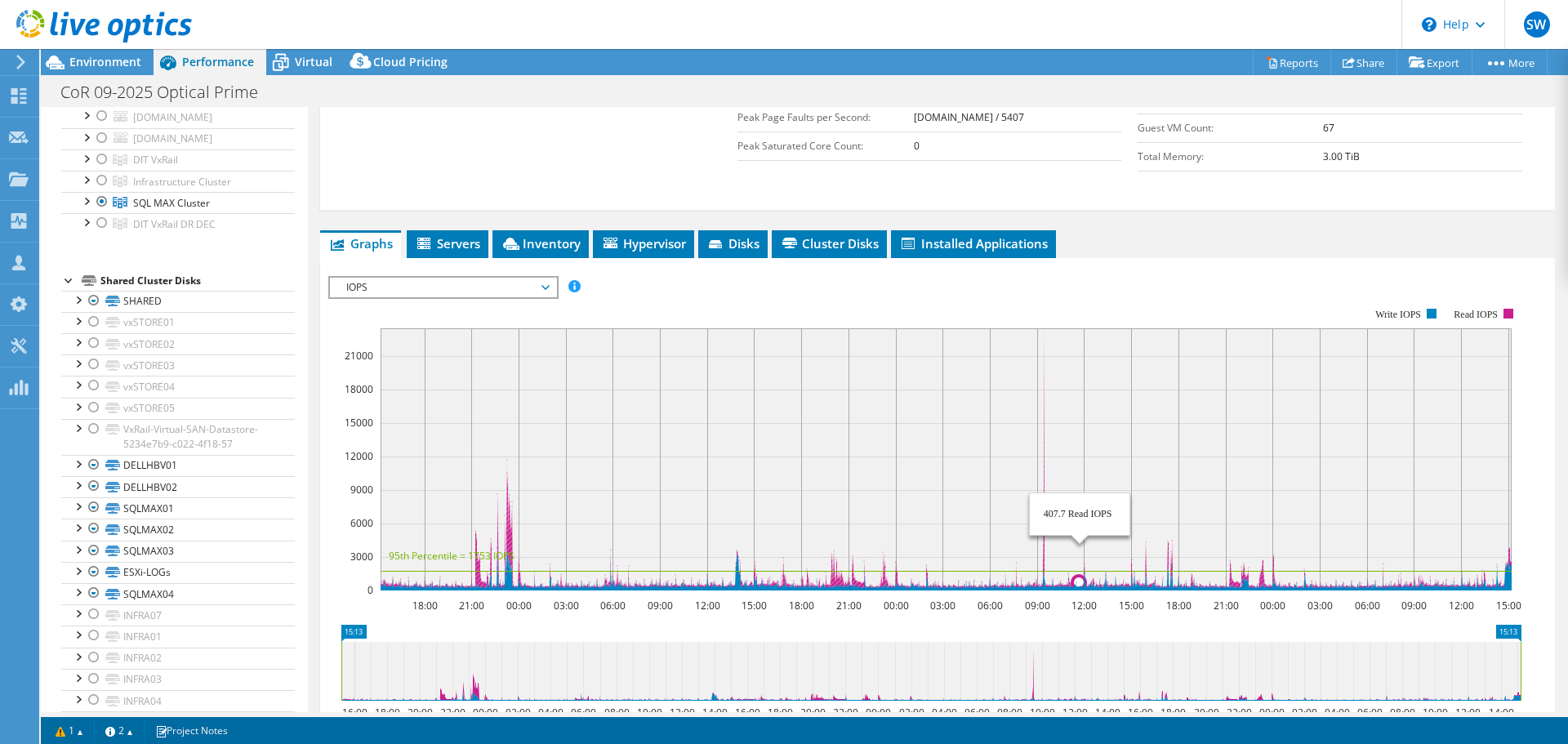
drag, startPoint x: 1006, startPoint y: 523, endPoint x: 1080, endPoint y: 537, distance: 75.3
click at [1080, 537] on rect at bounding box center [946, 460] width 1132 height 262
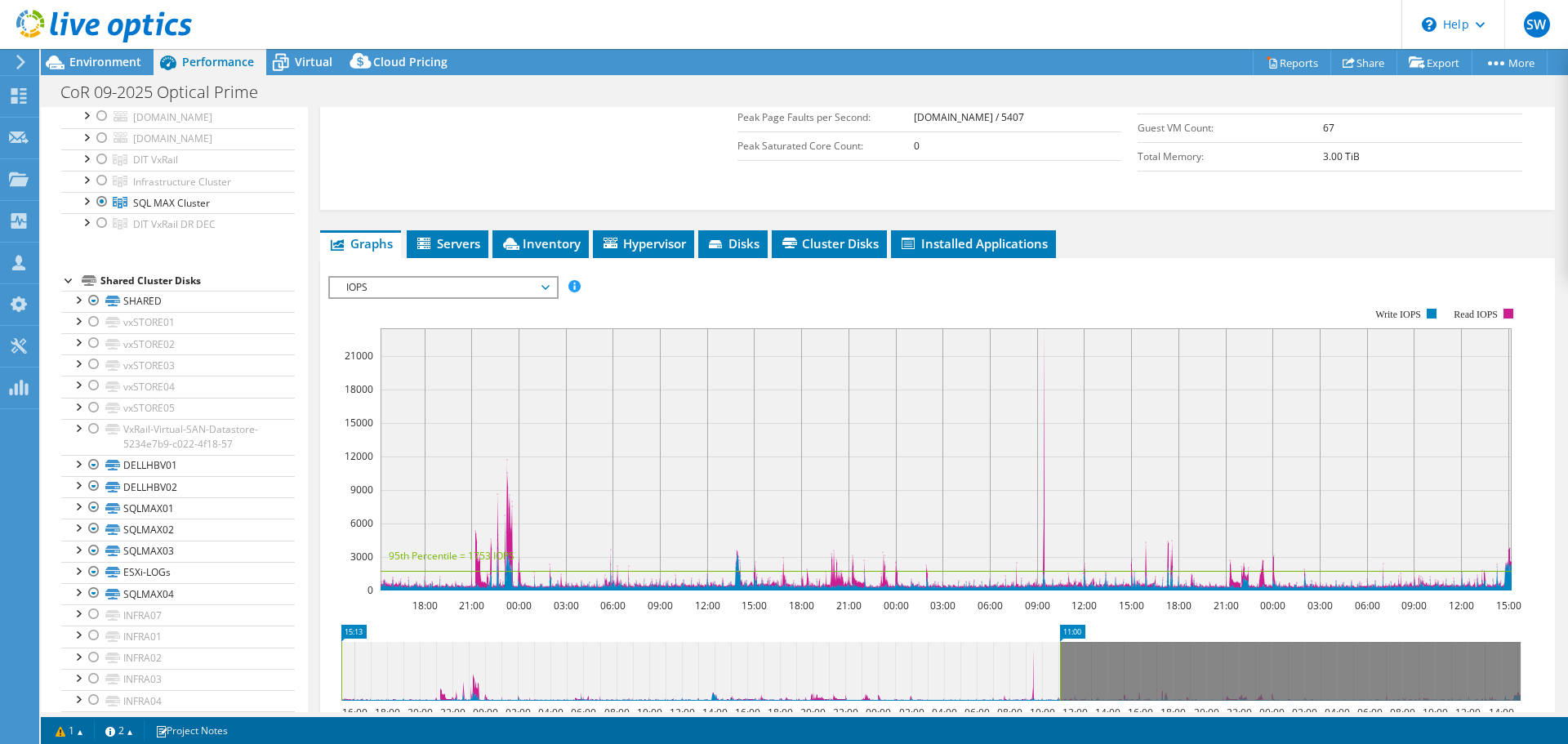
drag, startPoint x: 1522, startPoint y: 655, endPoint x: 1061, endPoint y: 568, distance: 469.1
click at [1061, 568] on section "Workload Concentration: 92% of IOPS falls on 20% of your capacity (18.68 TiB) 1…" at bounding box center [938, 556] width 1219 height 540
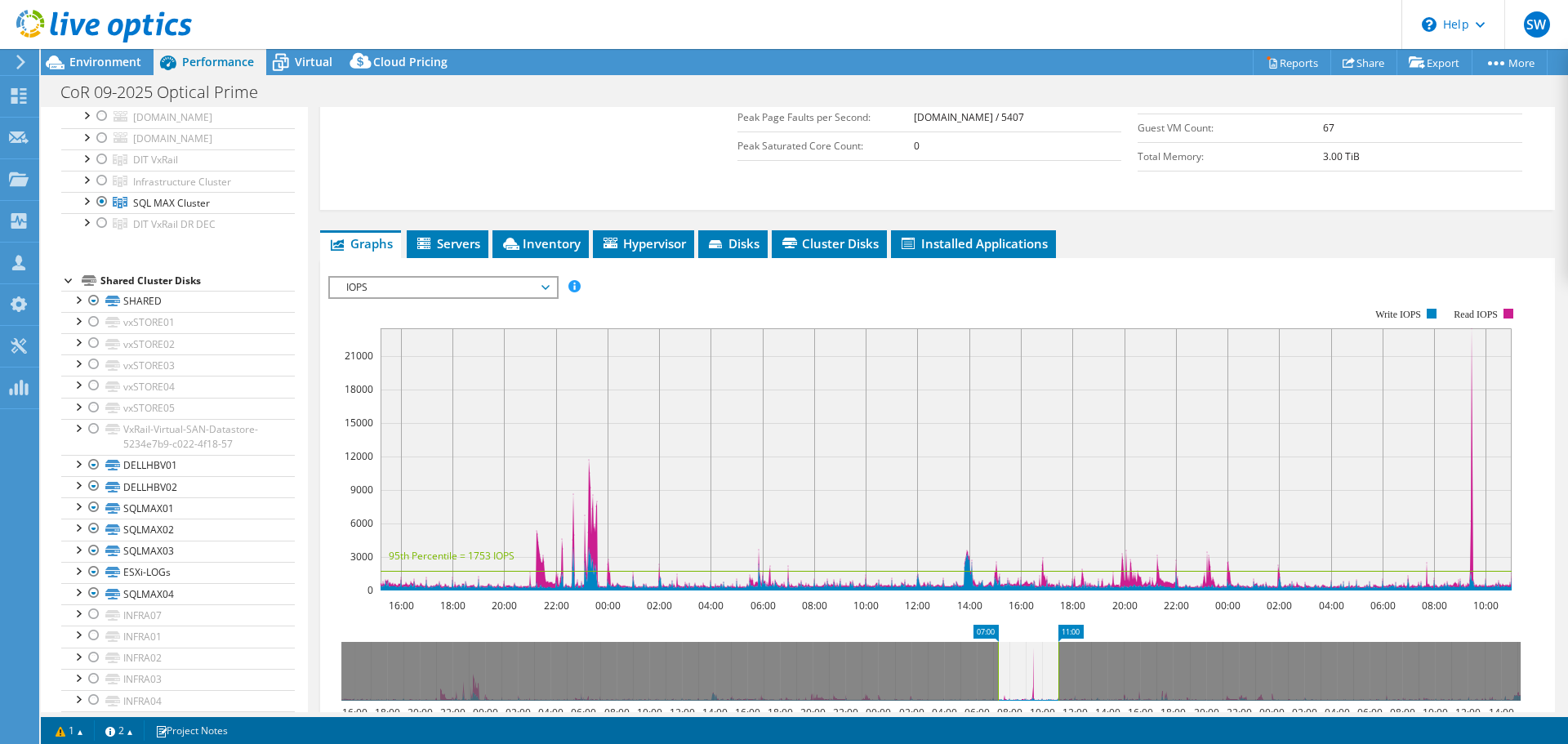
drag, startPoint x: 392, startPoint y: 653, endPoint x: 998, endPoint y: 742, distance: 612.5
click at [998, 742] on div "This project has been archived. No changes can be made, and graphs and summary …" at bounding box center [805, 396] width 1528 height 695
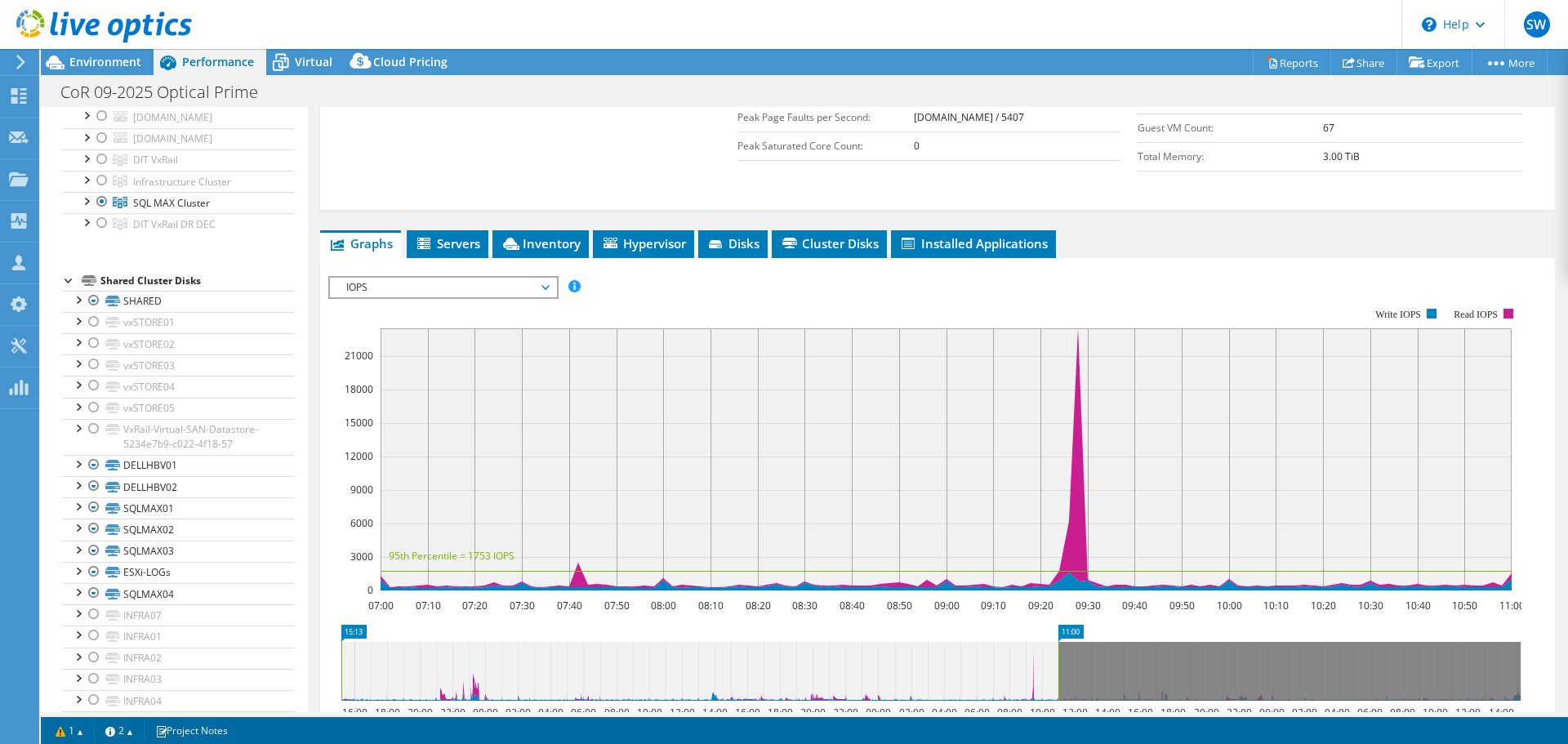
drag, startPoint x: 941, startPoint y: 659, endPoint x: 318, endPoint y: 662, distance: 623.0
click at [318, 662] on div "Project Details Prepared for: Scott Polo, Scott.Polo@richmondgov.com Account RI…" at bounding box center [938, 303] width 1260 height 1287
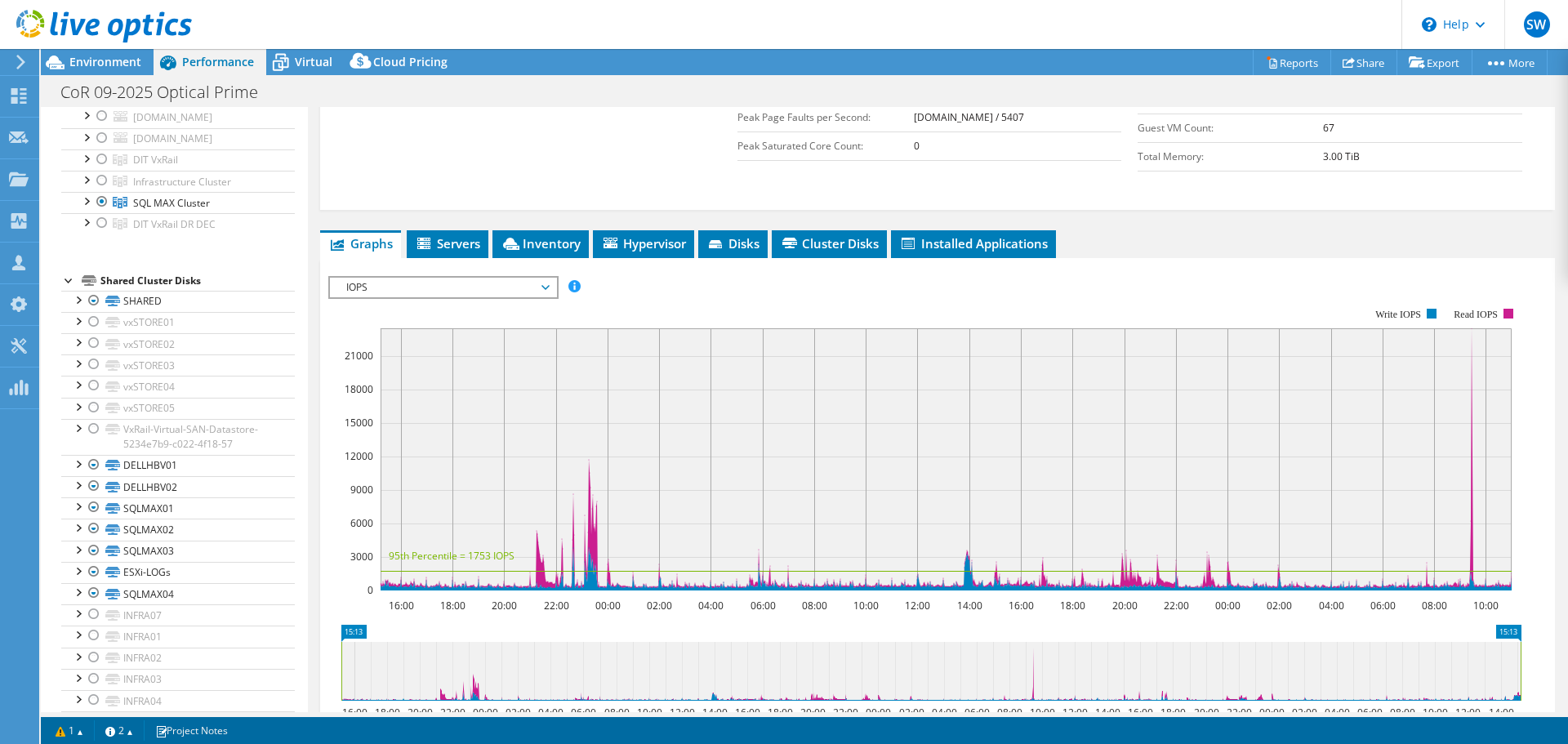
drag, startPoint x: 1062, startPoint y: 649, endPoint x: 1533, endPoint y: 692, distance: 473.0
click at [1533, 692] on icon "15:13 15:13 16:00 18:00 20:00 22:00 00:00 02:00 04:00 06:00 08:00 10:00 12:00 1…" at bounding box center [931, 691] width 1206 height 131
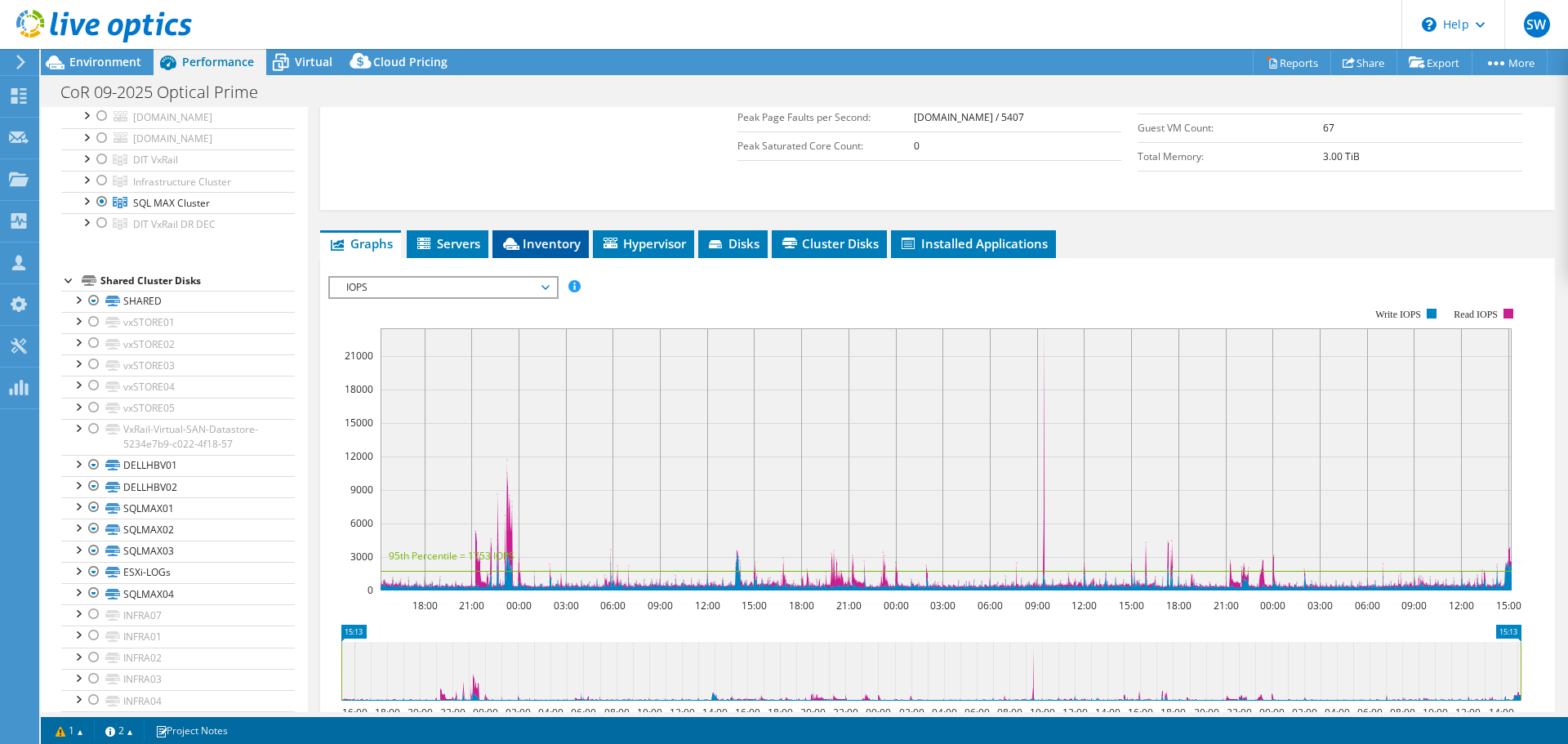
click at [553, 235] on span "Inventory" at bounding box center [540, 243] width 80 height 16
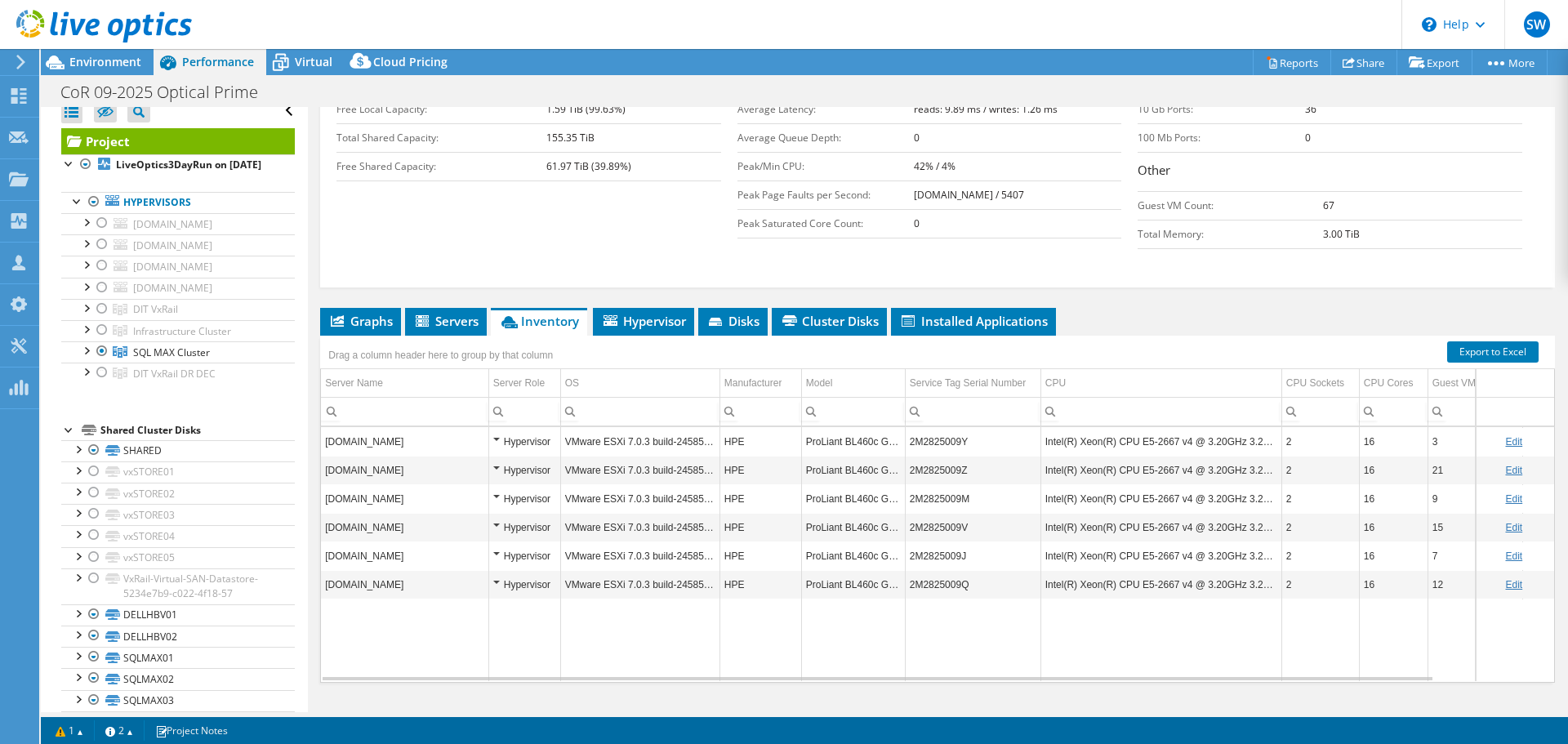
scroll to position [9, 0]
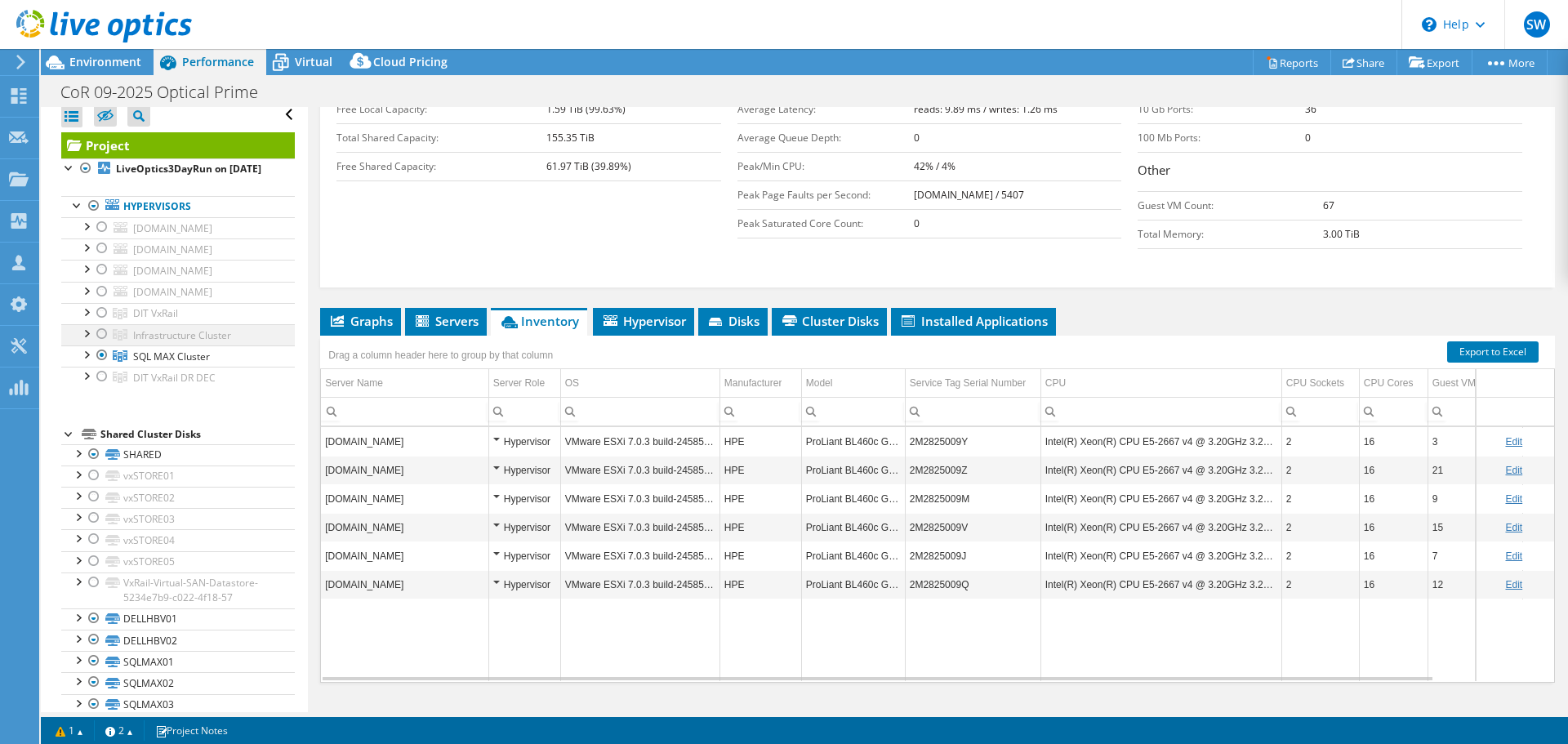
click at [99, 344] on div at bounding box center [101, 334] width 16 height 20
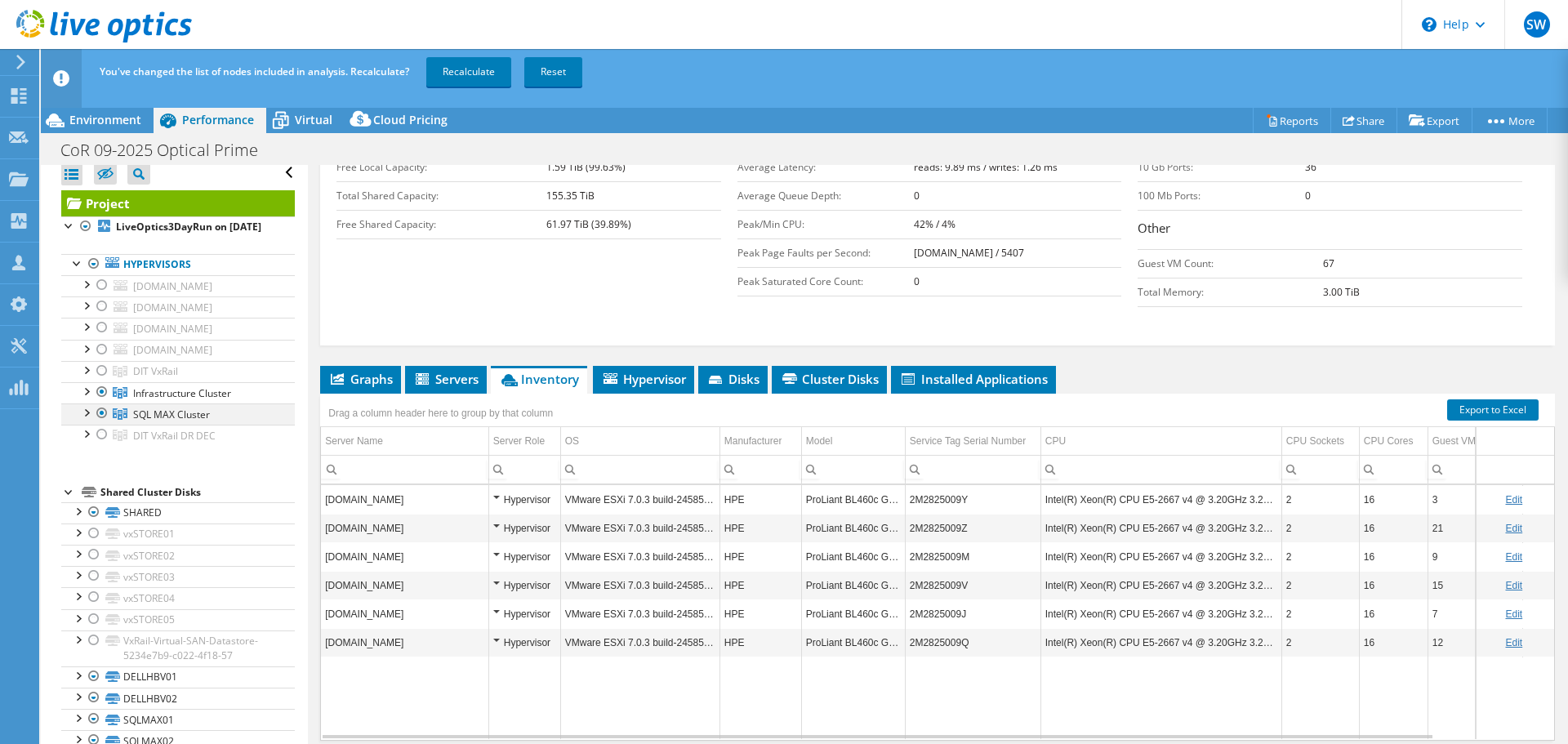
click at [104, 424] on div at bounding box center [101, 413] width 16 height 20
click at [488, 76] on link "Recalculate" at bounding box center [468, 71] width 85 height 29
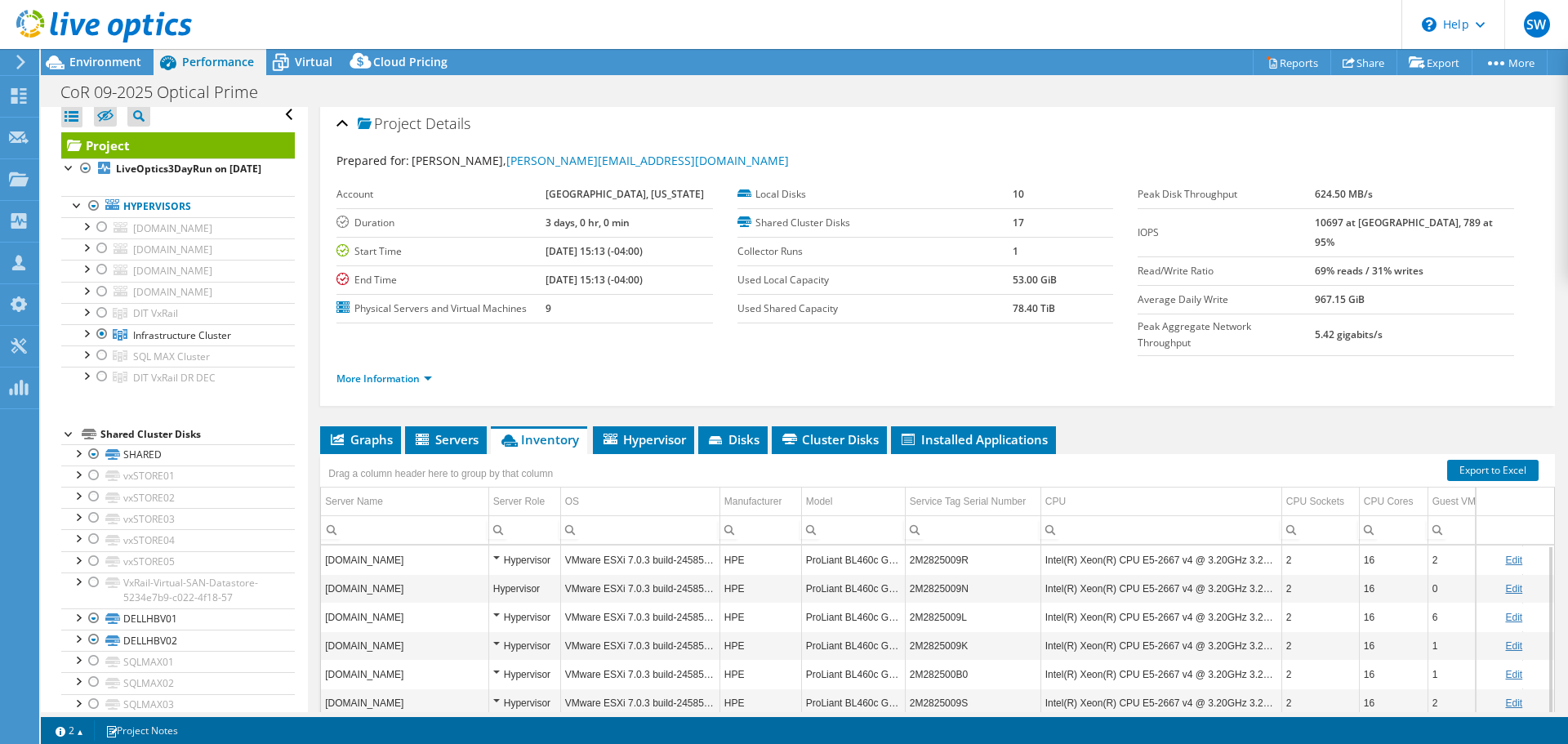
scroll to position [0, 0]
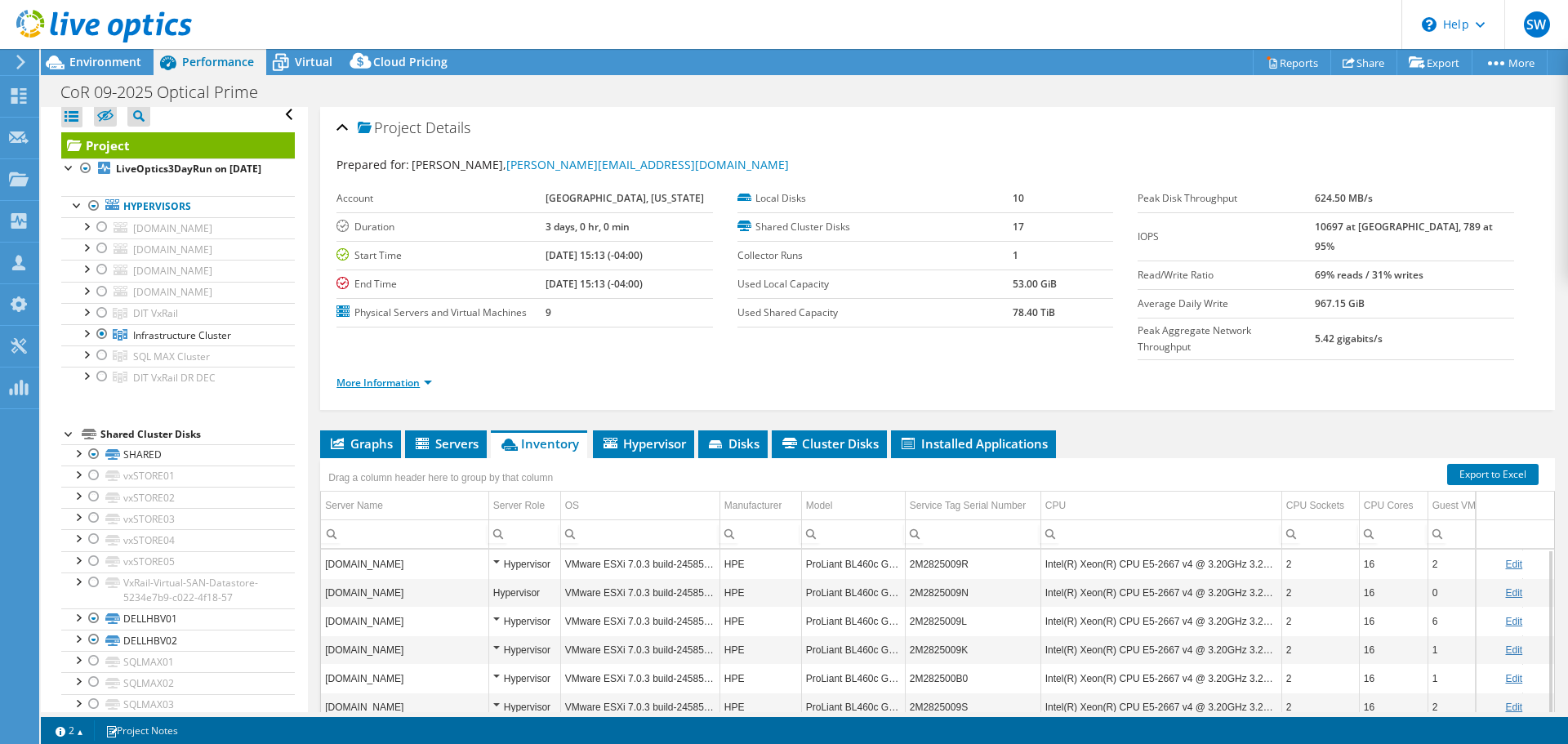
click at [393, 376] on link "More Information" at bounding box center [384, 382] width 96 height 14
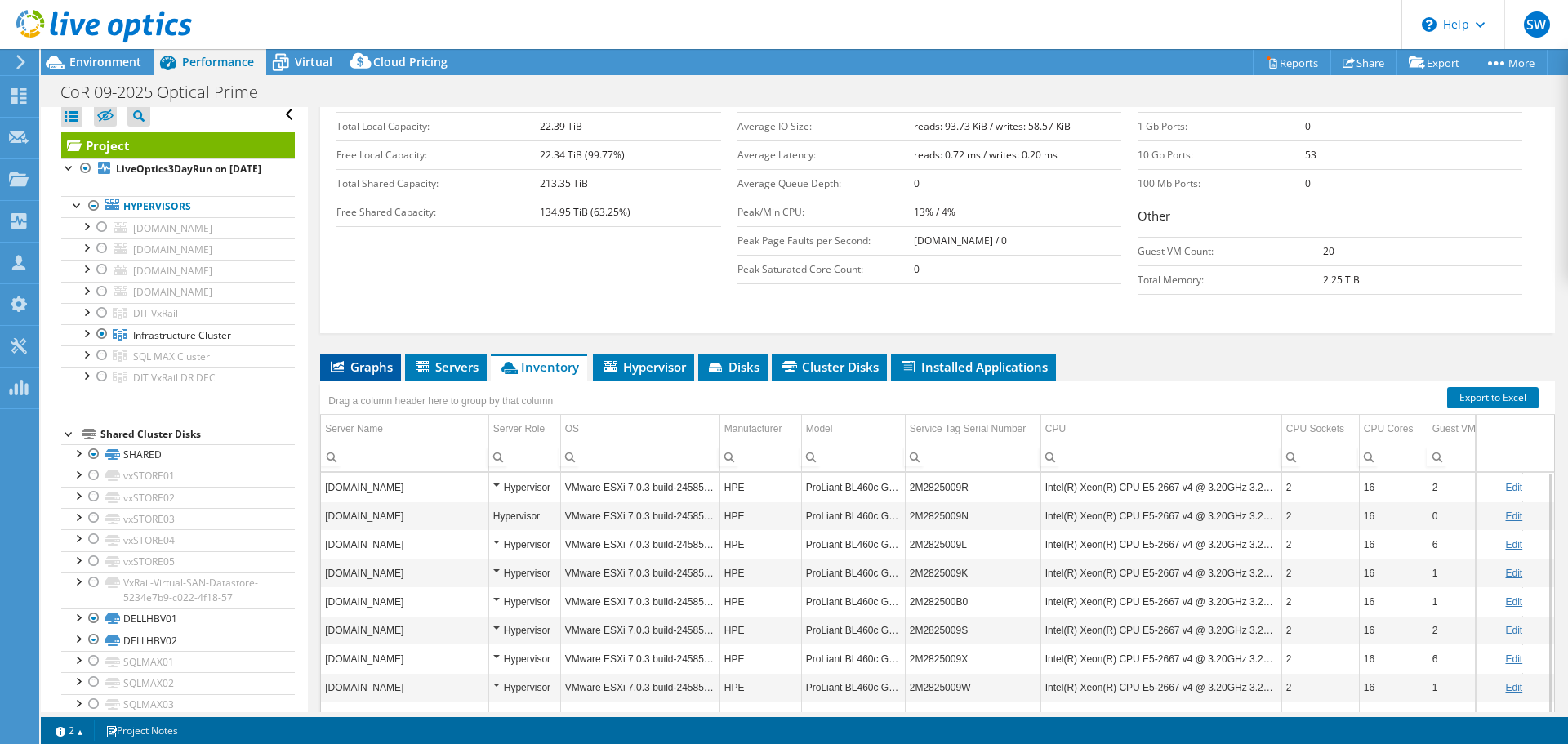
scroll to position [326, 0]
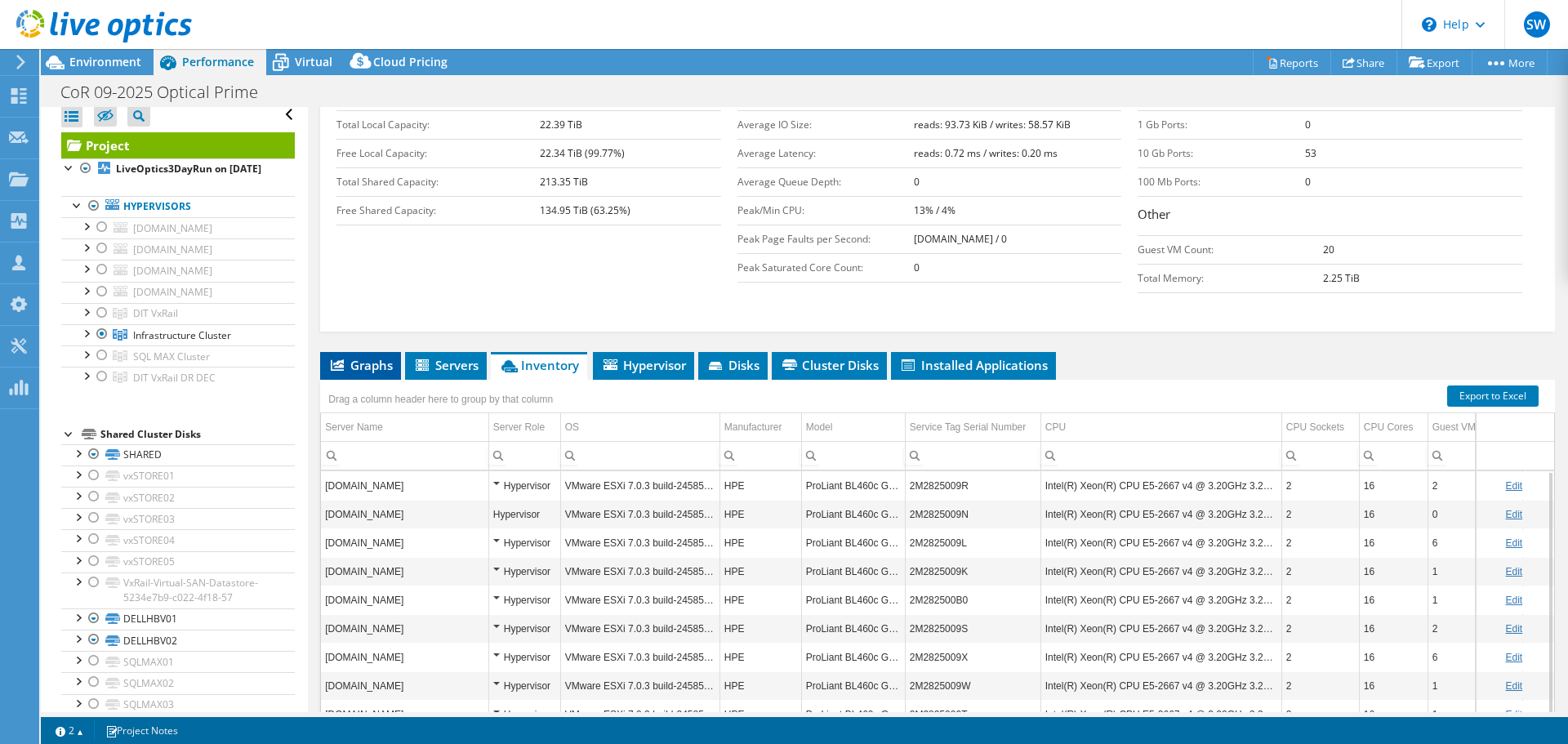
click at [359, 357] on span "Graphs" at bounding box center [361, 365] width 65 height 16
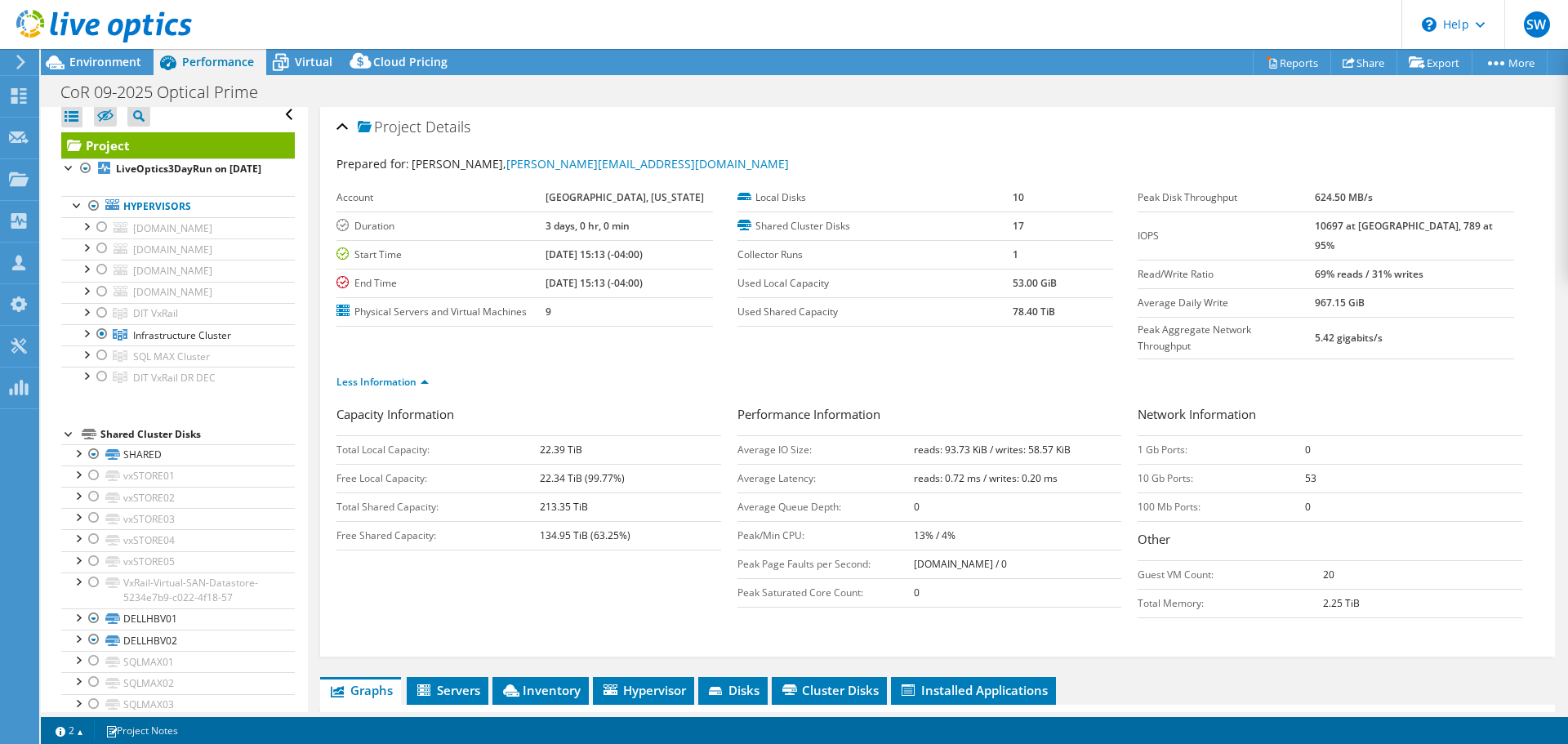
scroll to position [0, 0]
click at [318, 61] on span "Virtual" at bounding box center [314, 62] width 37 height 16
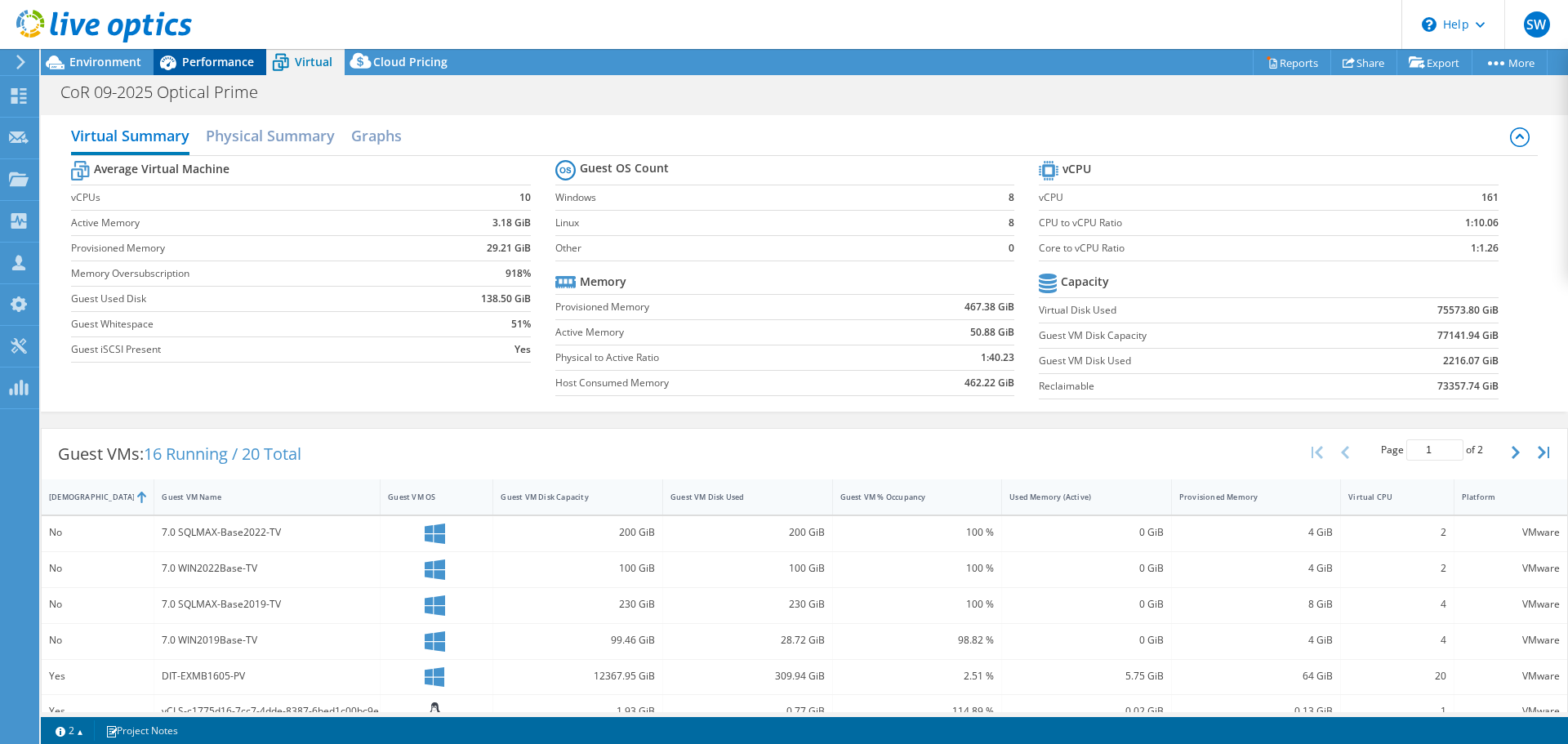
click at [208, 64] on span "Performance" at bounding box center [217, 62] width 72 height 16
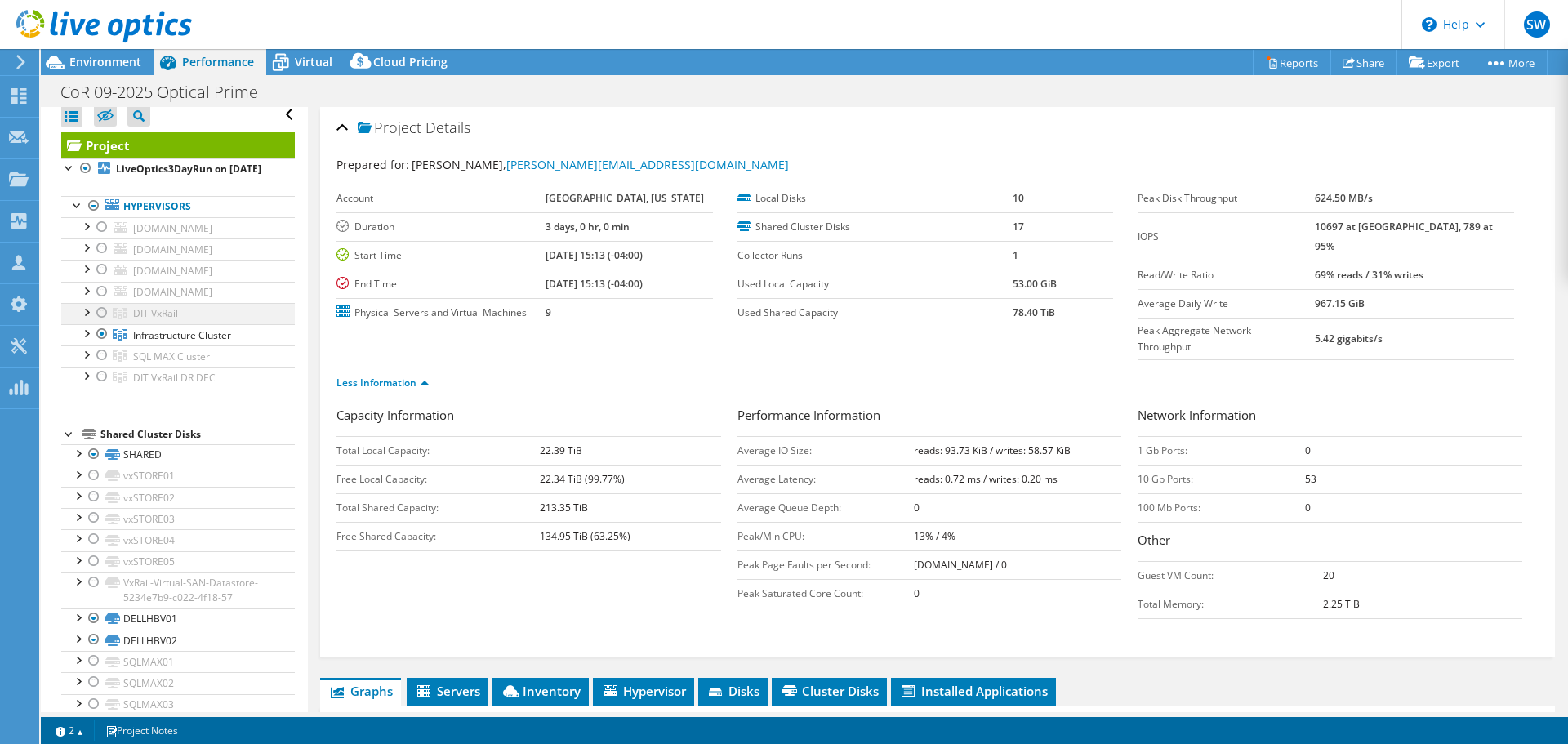
click at [99, 322] on div at bounding box center [101, 313] width 16 height 20
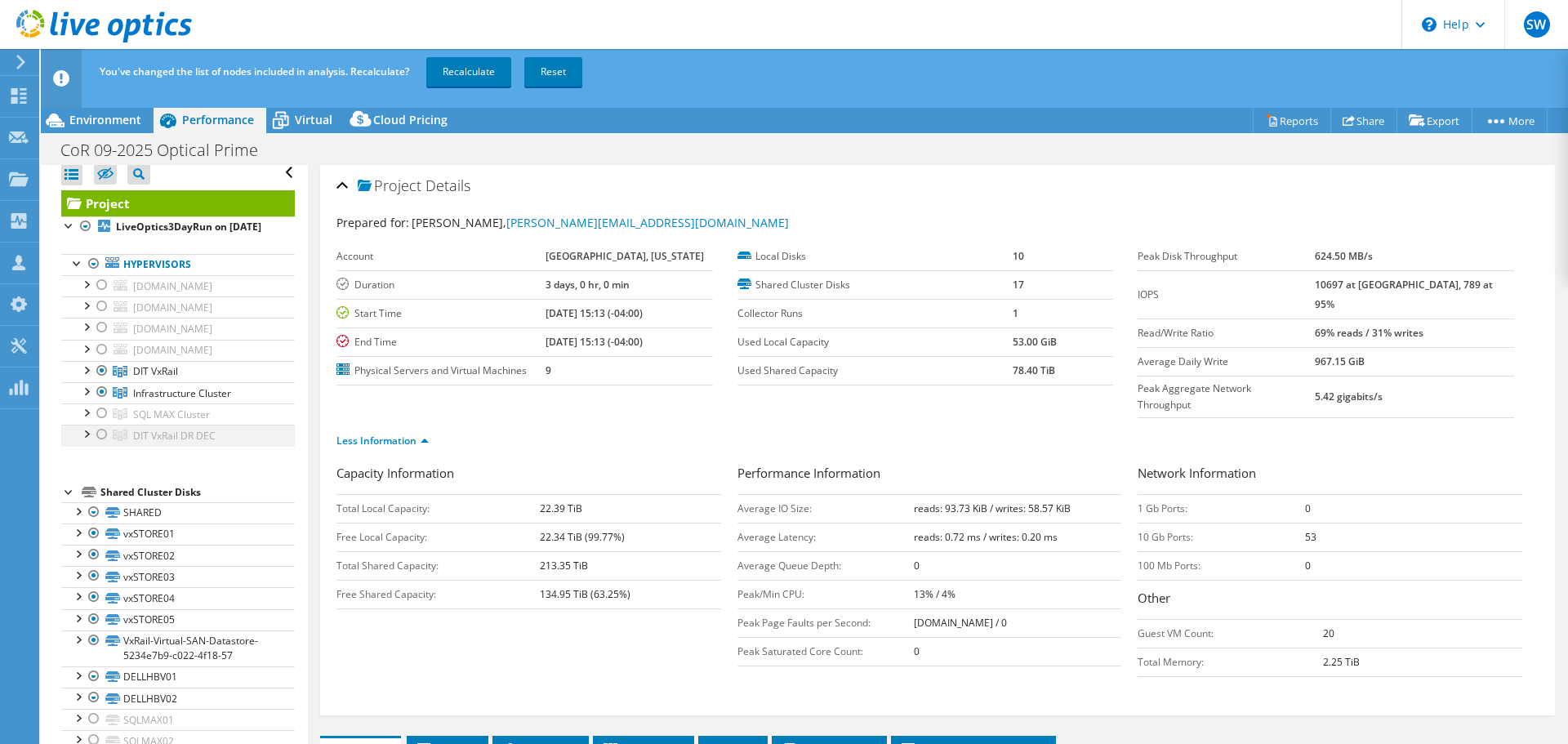
click at [97, 444] on div at bounding box center [101, 434] width 16 height 20
click at [99, 402] on div at bounding box center [101, 392] width 16 height 20
click at [489, 82] on link "Recalculate" at bounding box center [468, 71] width 85 height 29
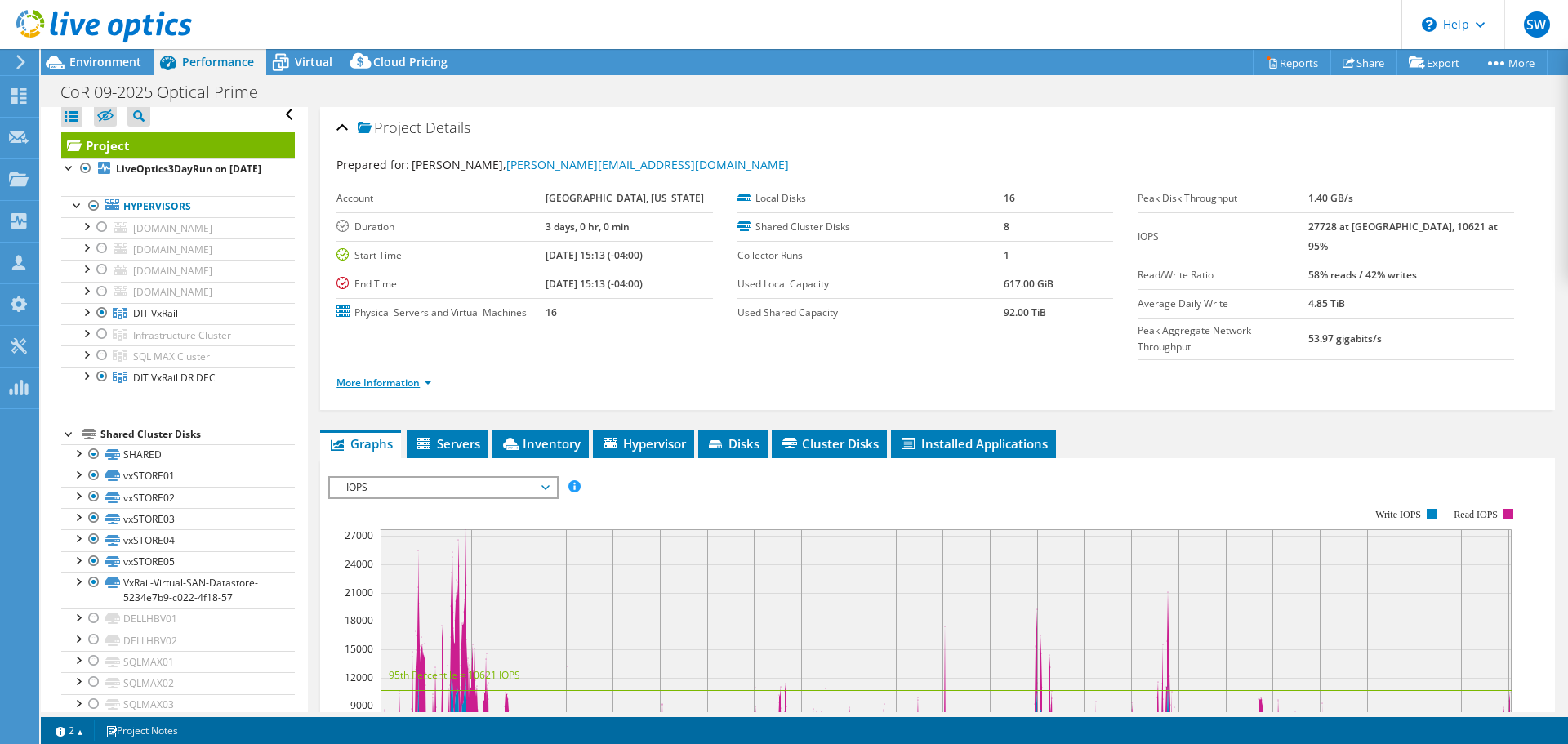
click at [393, 376] on link "More Information" at bounding box center [384, 382] width 96 height 14
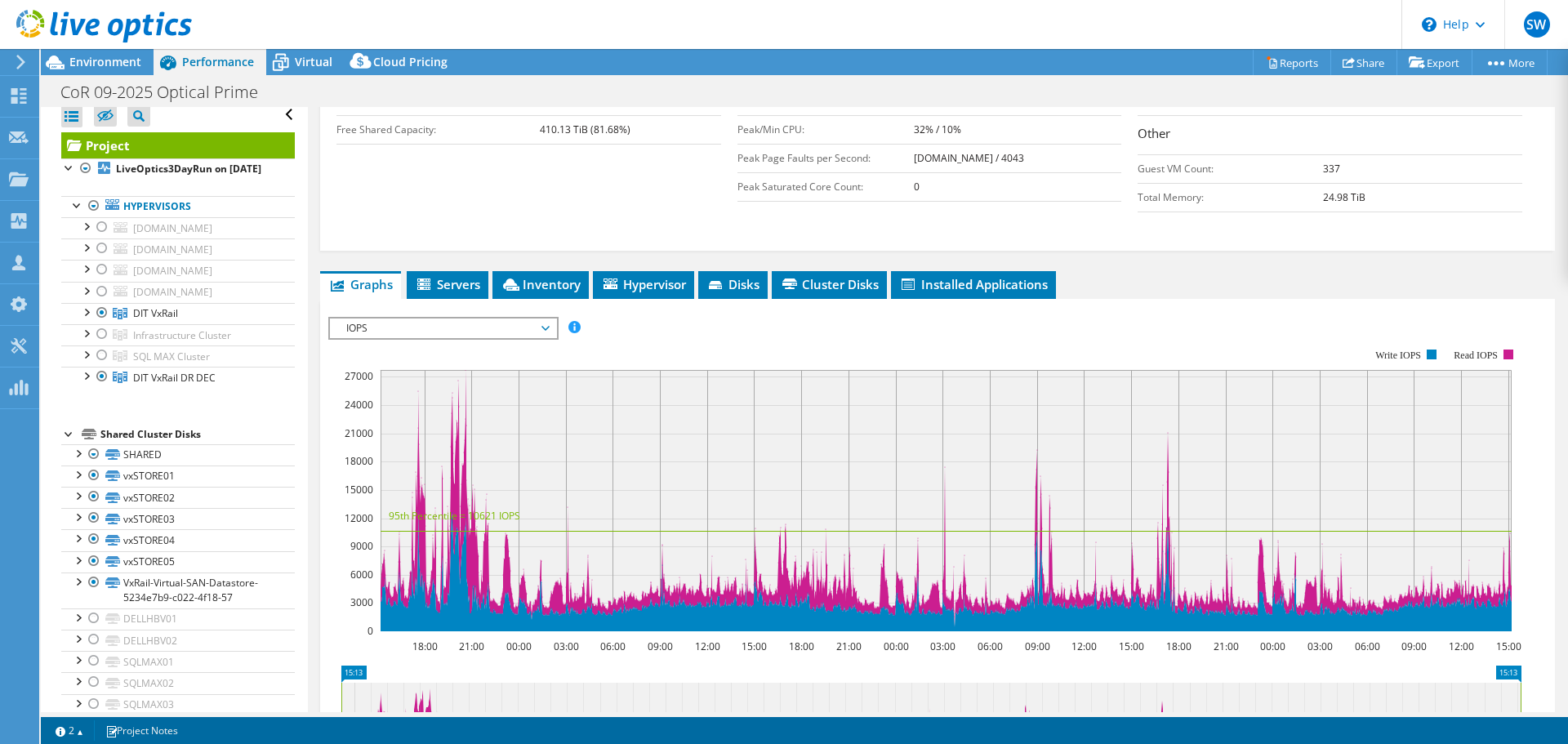
scroll to position [408, 0]
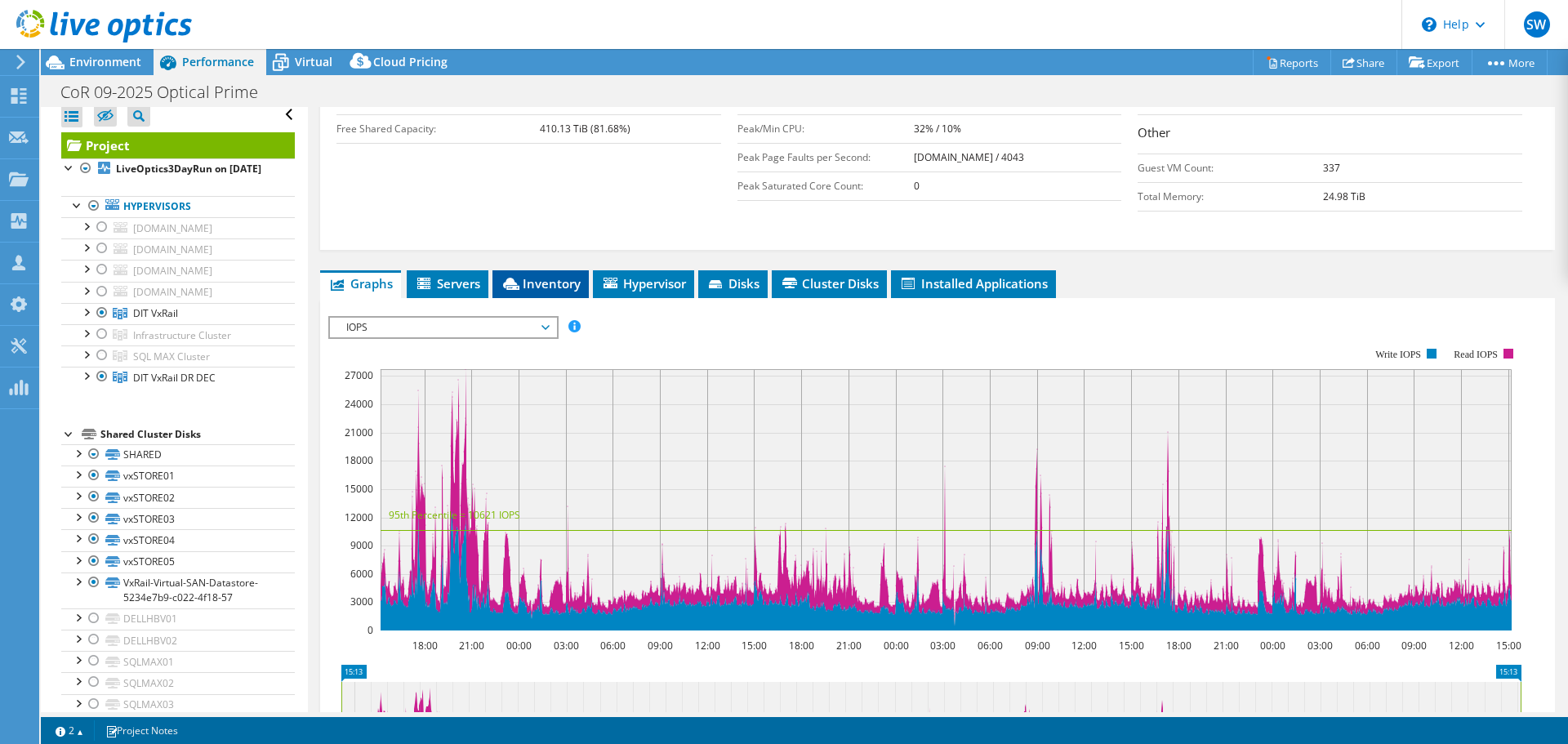
click at [553, 275] on span "Inventory" at bounding box center [540, 283] width 80 height 16
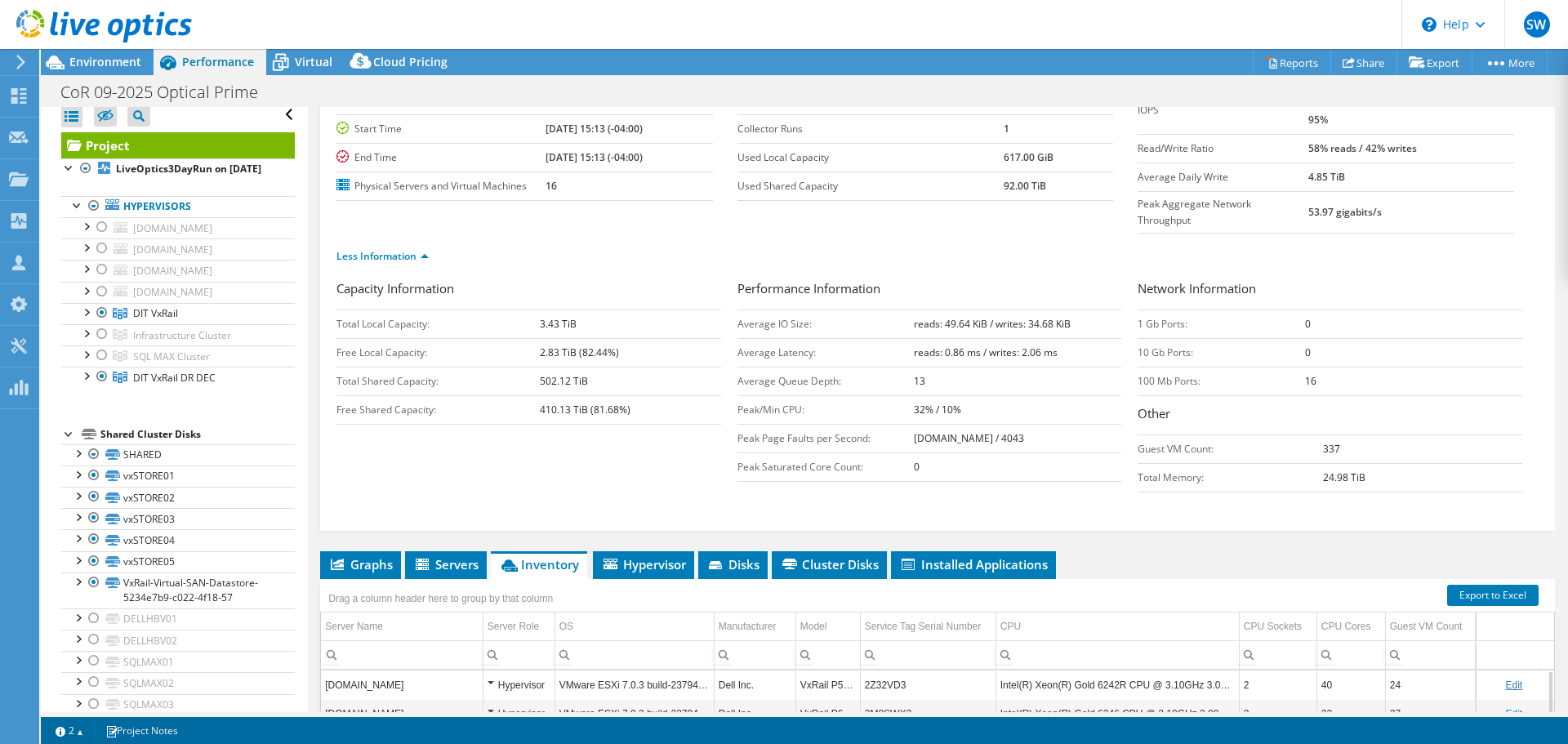
scroll to position [126, 0]
drag, startPoint x: 97, startPoint y: 240, endPoint x: 100, endPoint y: 281, distance: 41.1
click at [99, 237] on div at bounding box center [101, 227] width 16 height 20
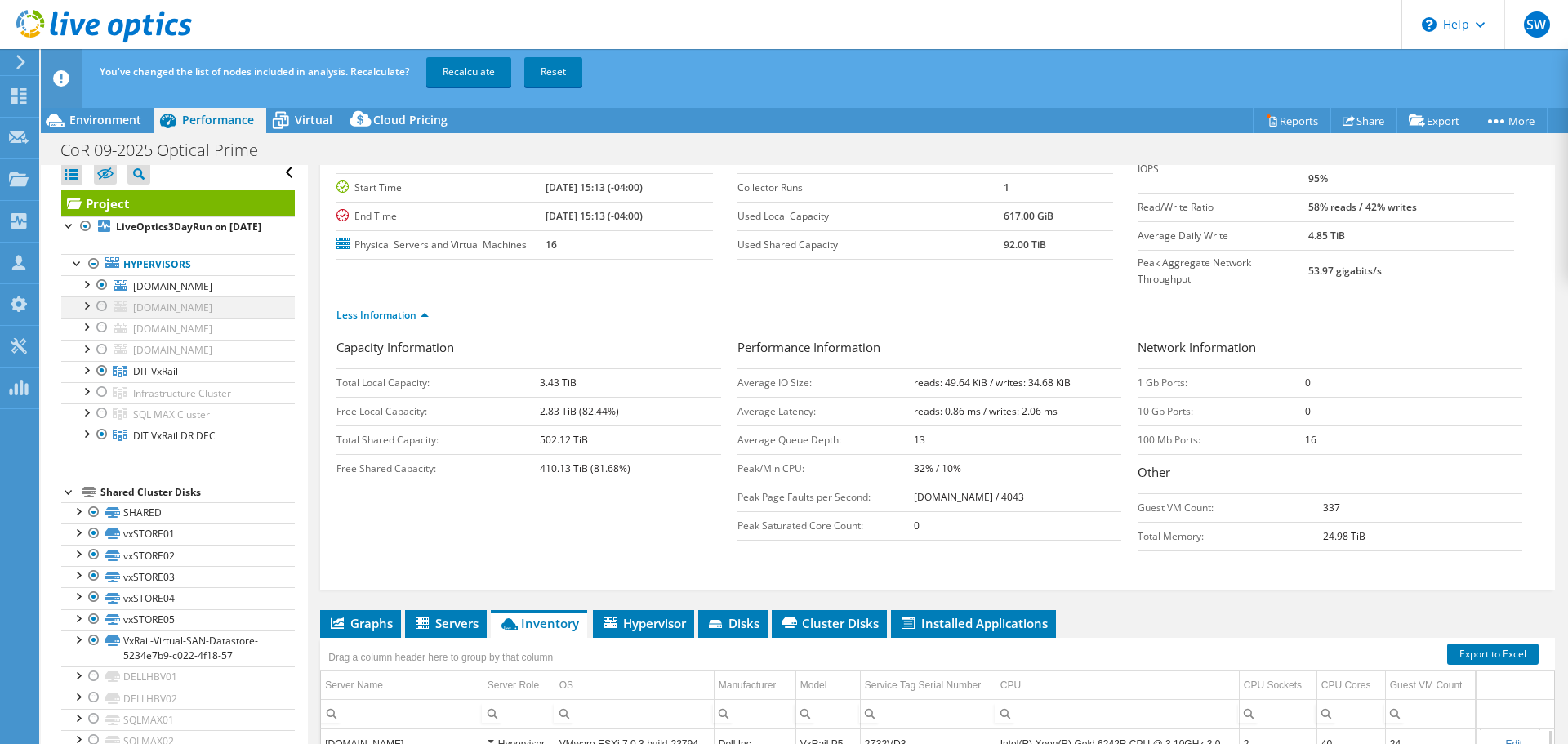
click at [101, 317] on div at bounding box center [101, 306] width 16 height 20
drag, startPoint x: 104, startPoint y: 369, endPoint x: 103, endPoint y: 385, distance: 16.0
click at [104, 337] on div at bounding box center [101, 327] width 16 height 20
click at [103, 360] on div at bounding box center [101, 350] width 16 height 20
click at [99, 380] on div at bounding box center [101, 370] width 16 height 20
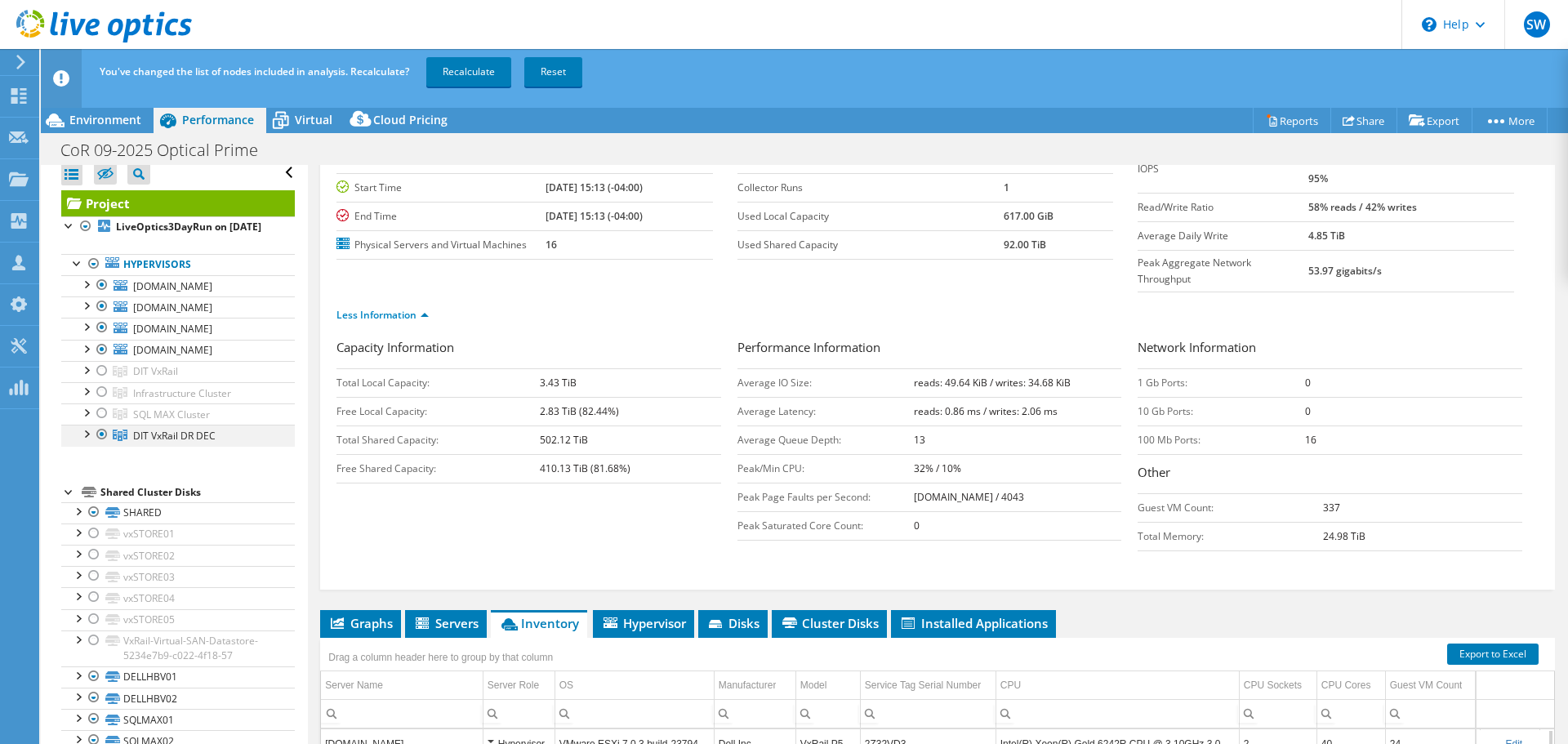
click at [103, 444] on div at bounding box center [101, 434] width 16 height 20
click at [469, 72] on link "Recalculate" at bounding box center [468, 71] width 85 height 29
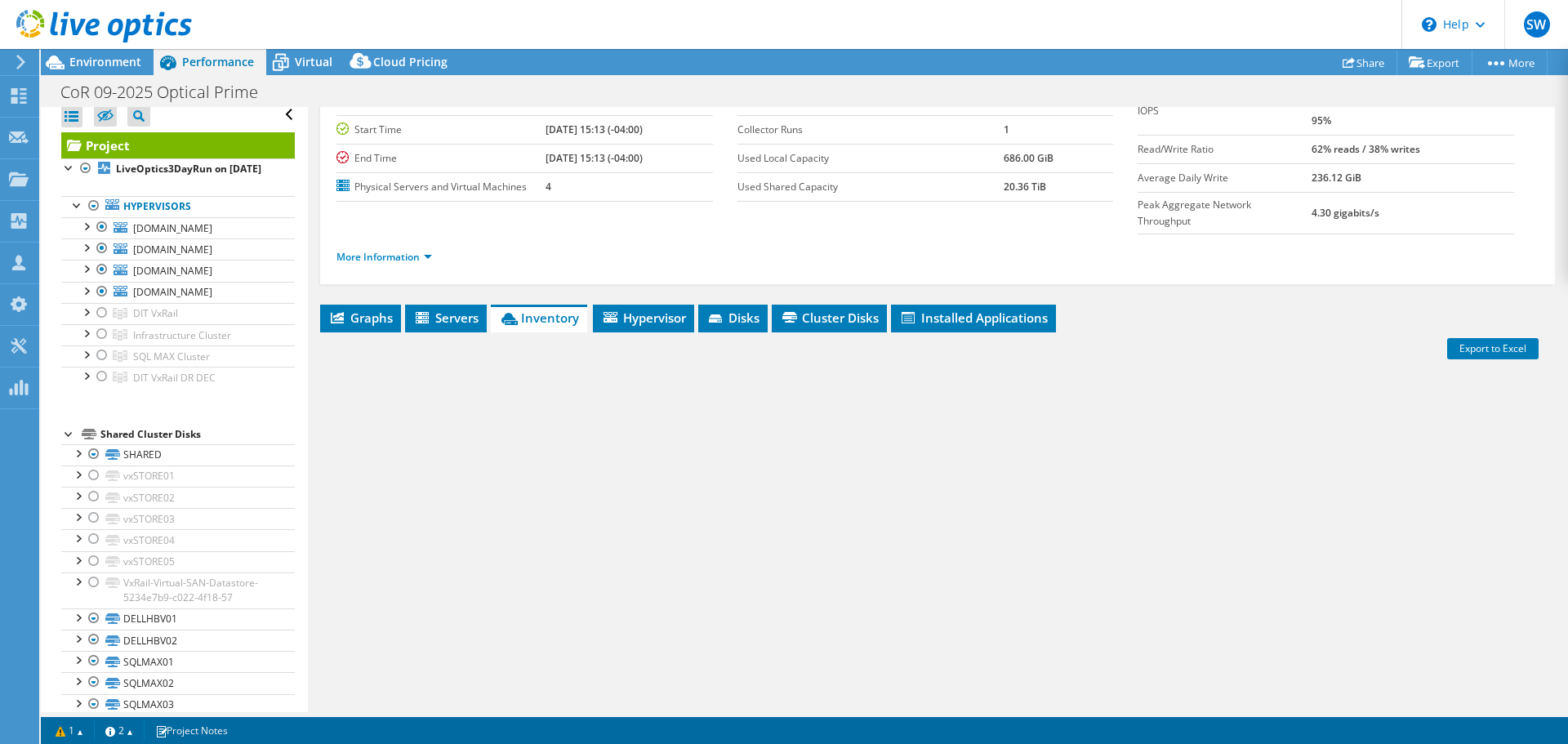
scroll to position [123, 0]
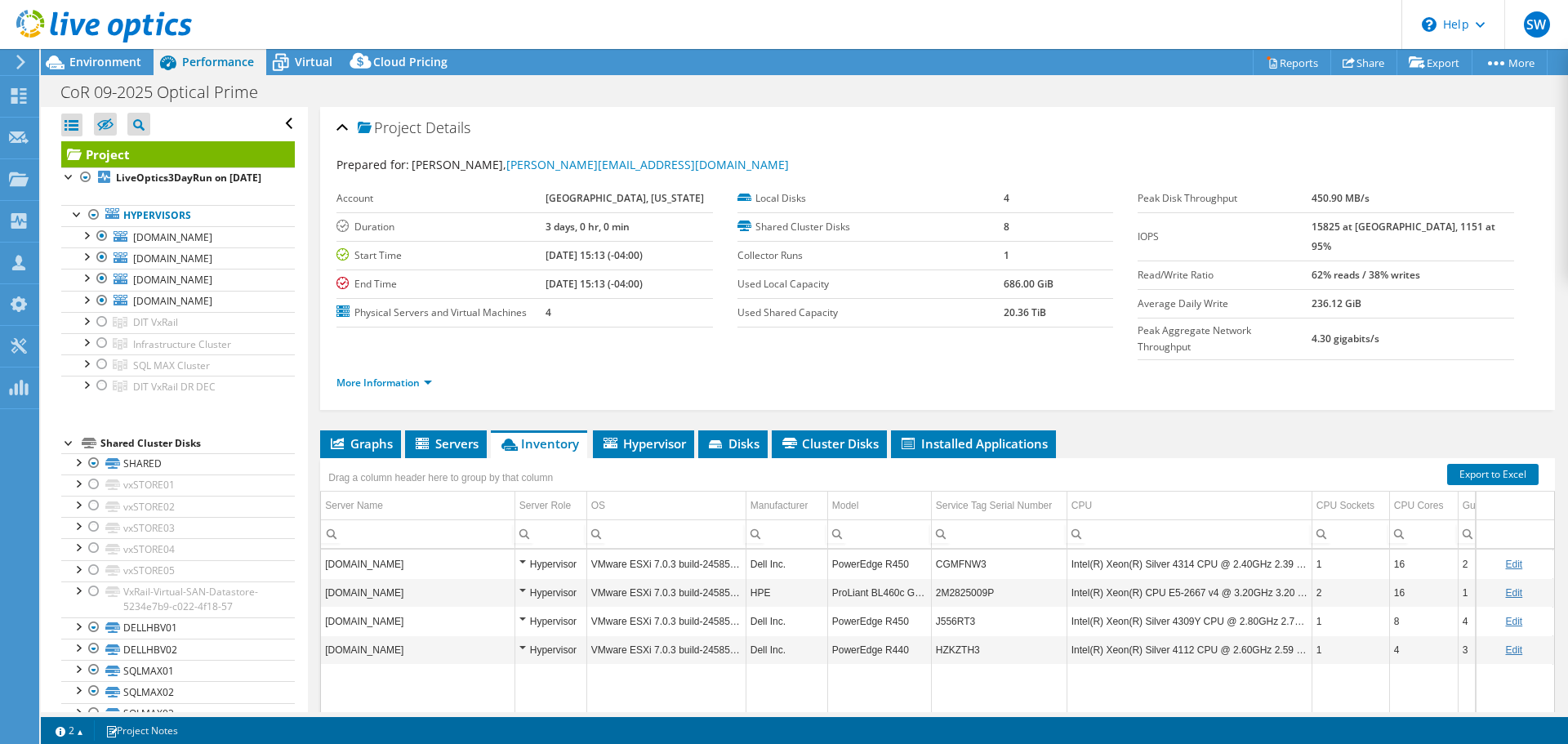
select select "USD"
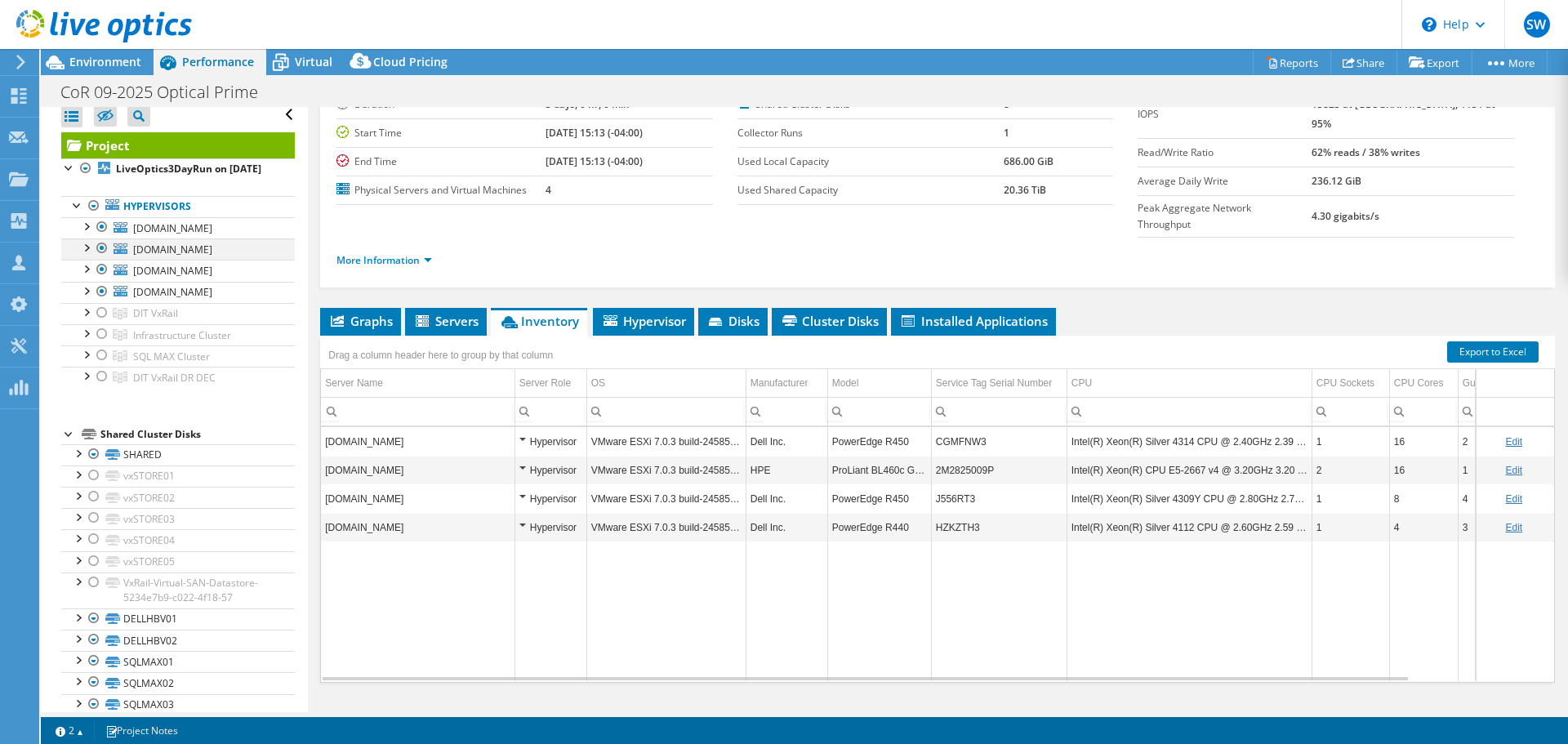
click at [97, 259] on div at bounding box center [101, 248] width 16 height 20
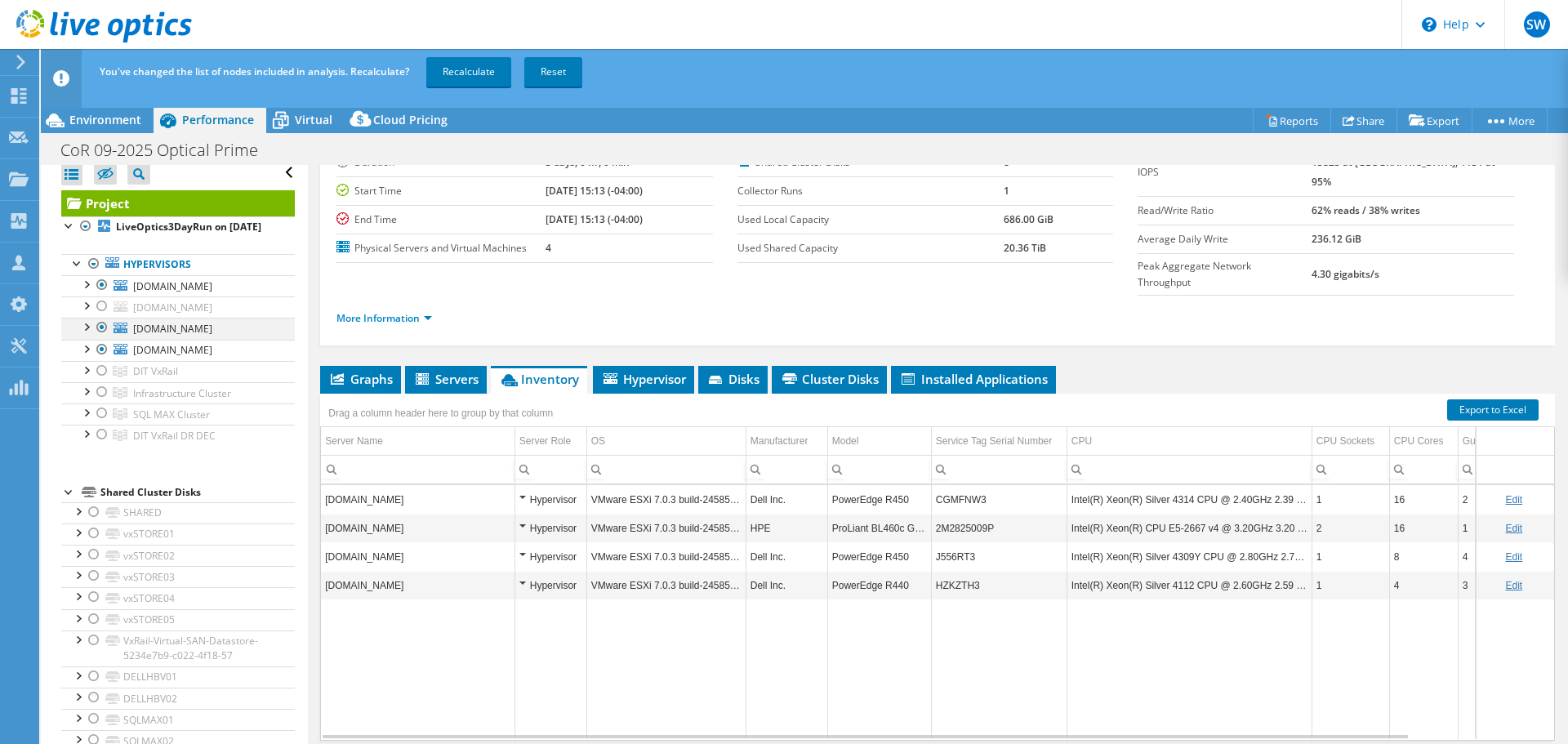
click at [102, 337] on div at bounding box center [101, 327] width 16 height 20
click at [103, 360] on div at bounding box center [101, 350] width 16 height 20
click at [476, 71] on link "Recalculate" at bounding box center [468, 71] width 85 height 29
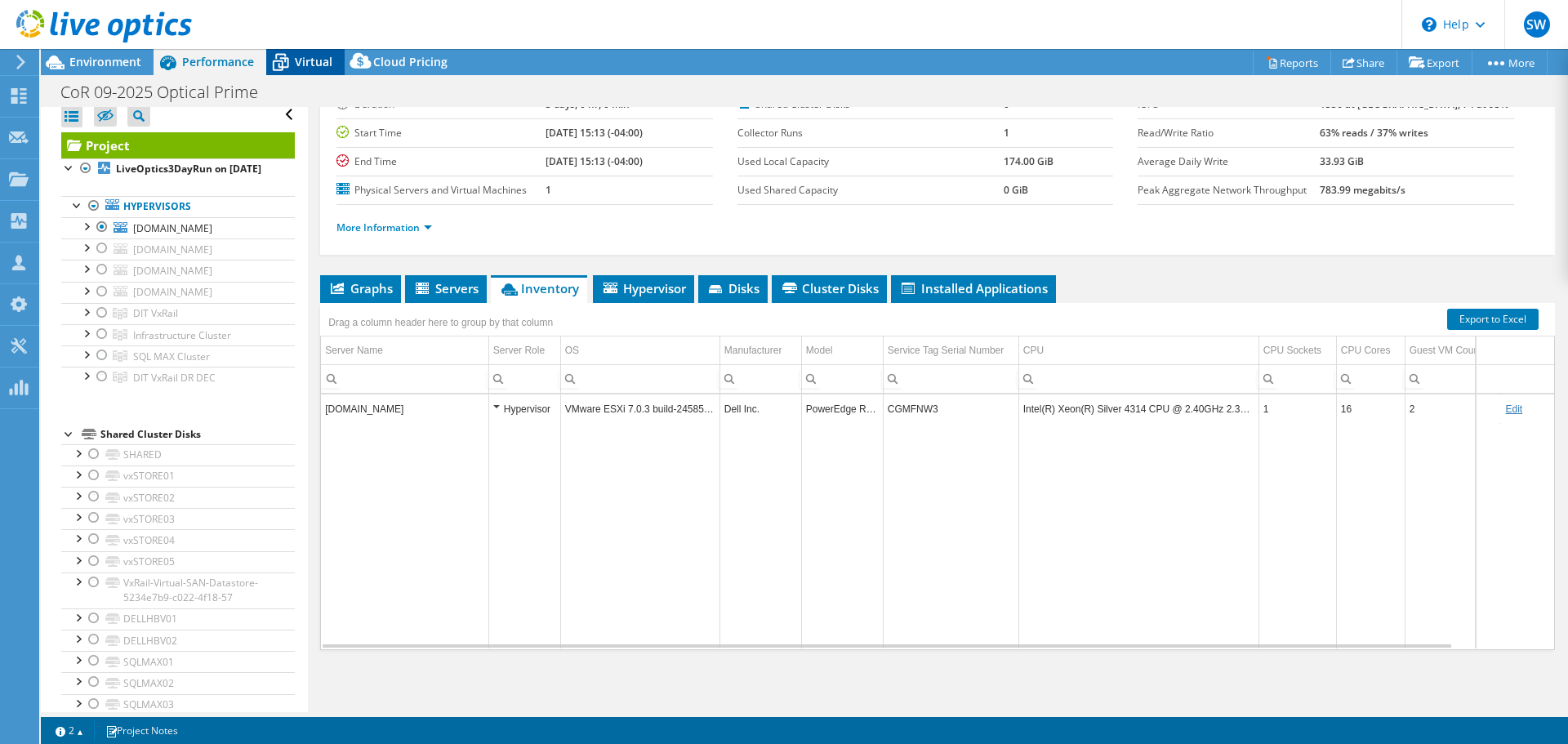
click at [320, 61] on span "Virtual" at bounding box center [314, 62] width 37 height 16
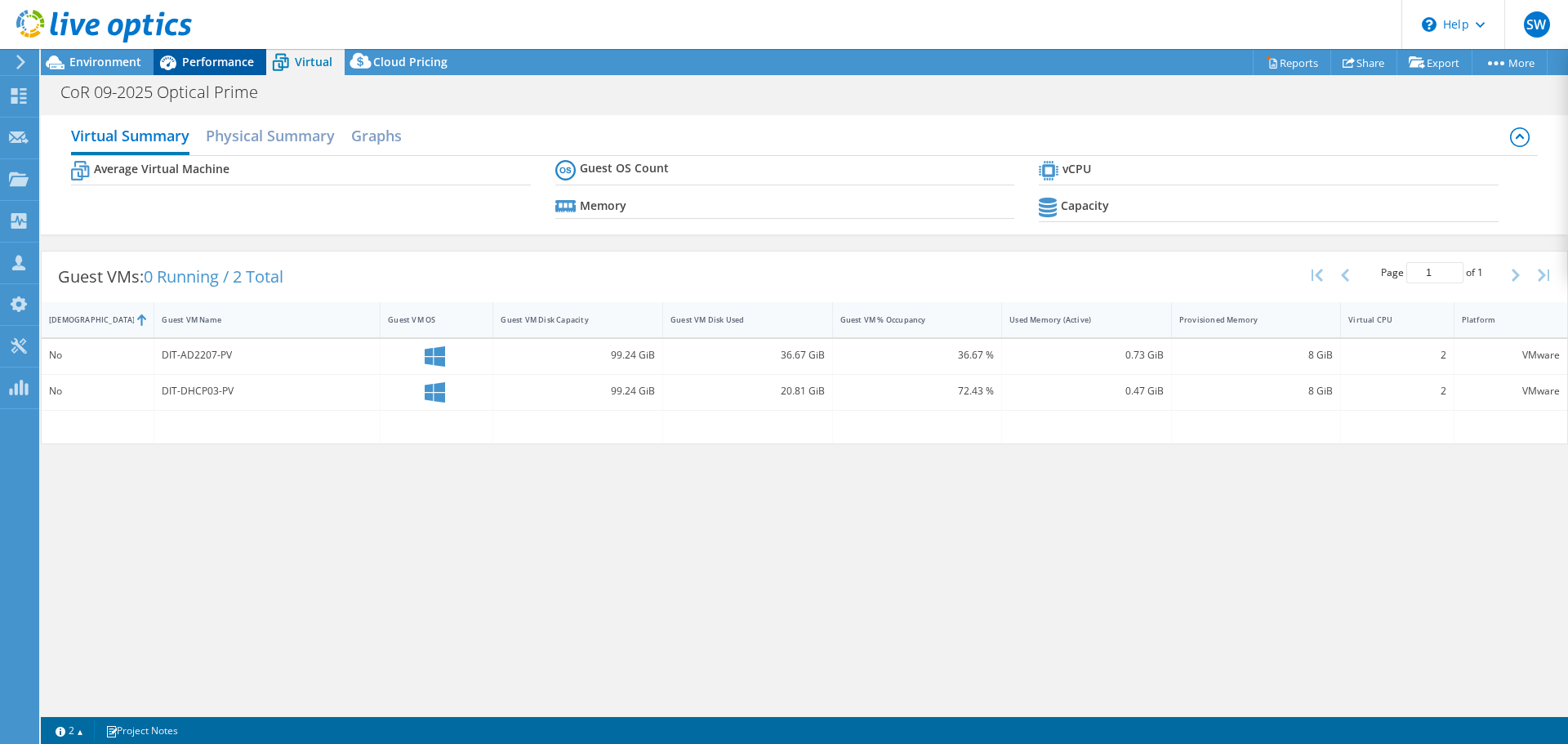
click at [232, 60] on span "Performance" at bounding box center [217, 62] width 72 height 16
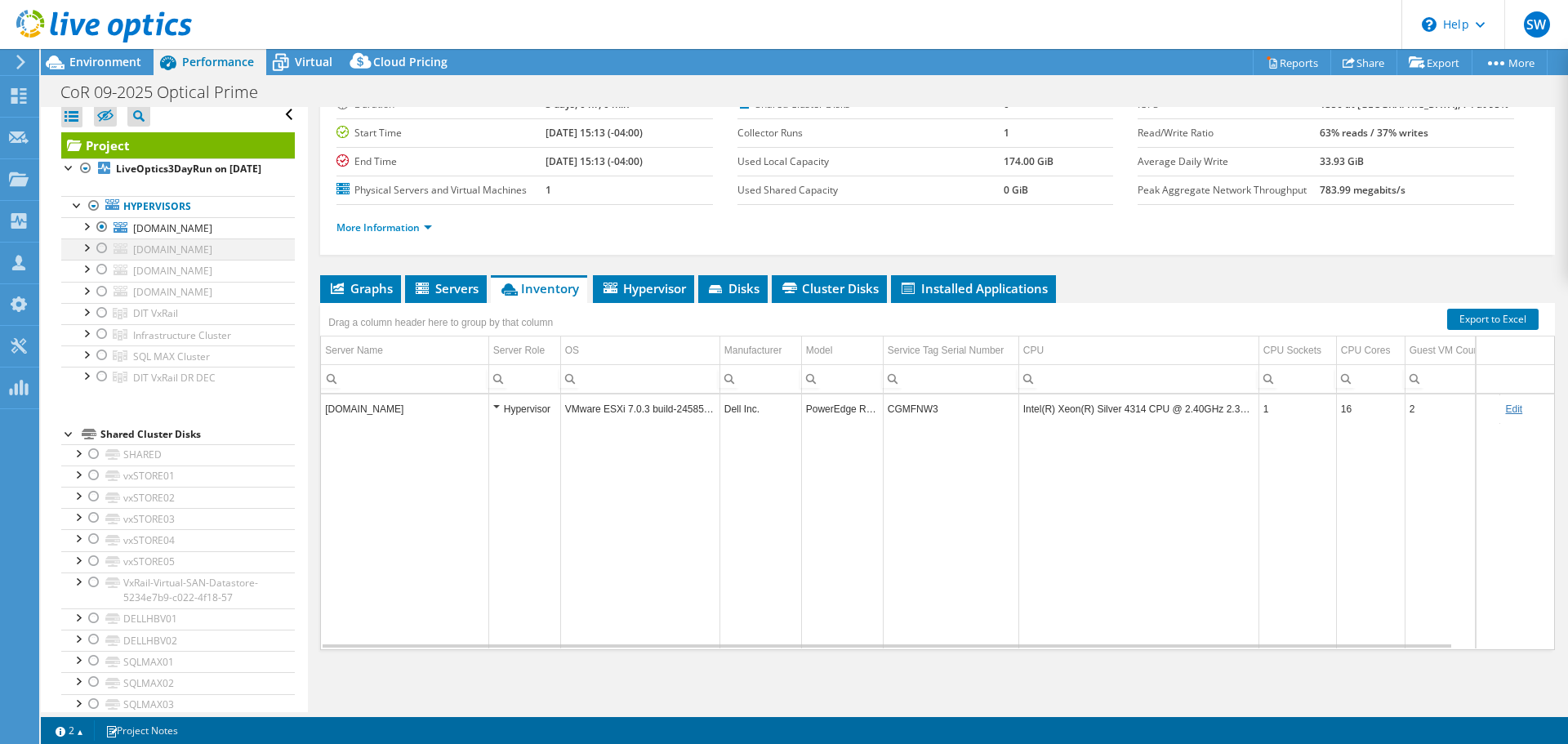
click at [99, 259] on div at bounding box center [101, 248] width 16 height 20
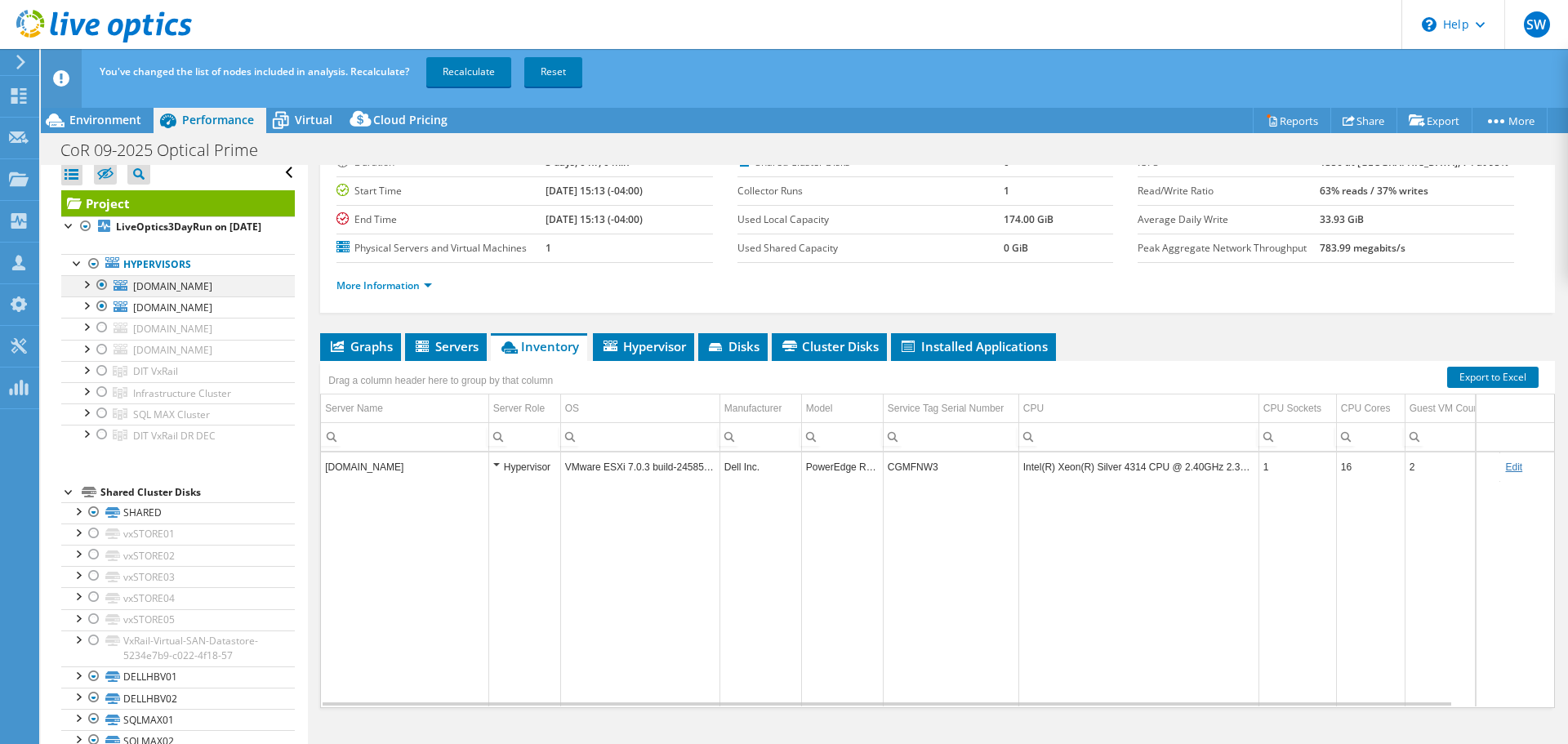
click at [103, 293] on div at bounding box center [101, 285] width 16 height 20
click at [473, 73] on link "Recalculate" at bounding box center [468, 71] width 85 height 29
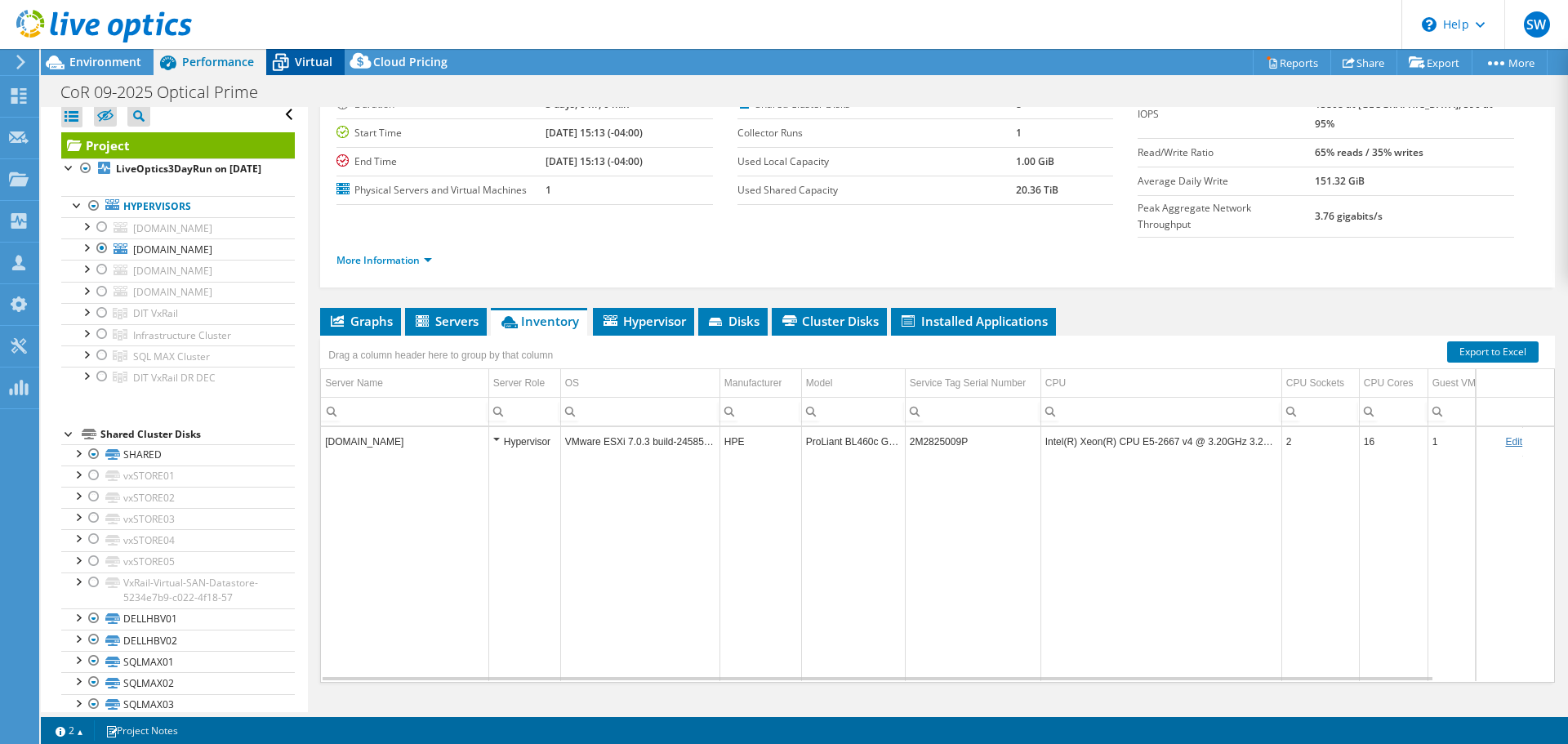
click at [317, 62] on span "Virtual" at bounding box center [314, 62] width 37 height 16
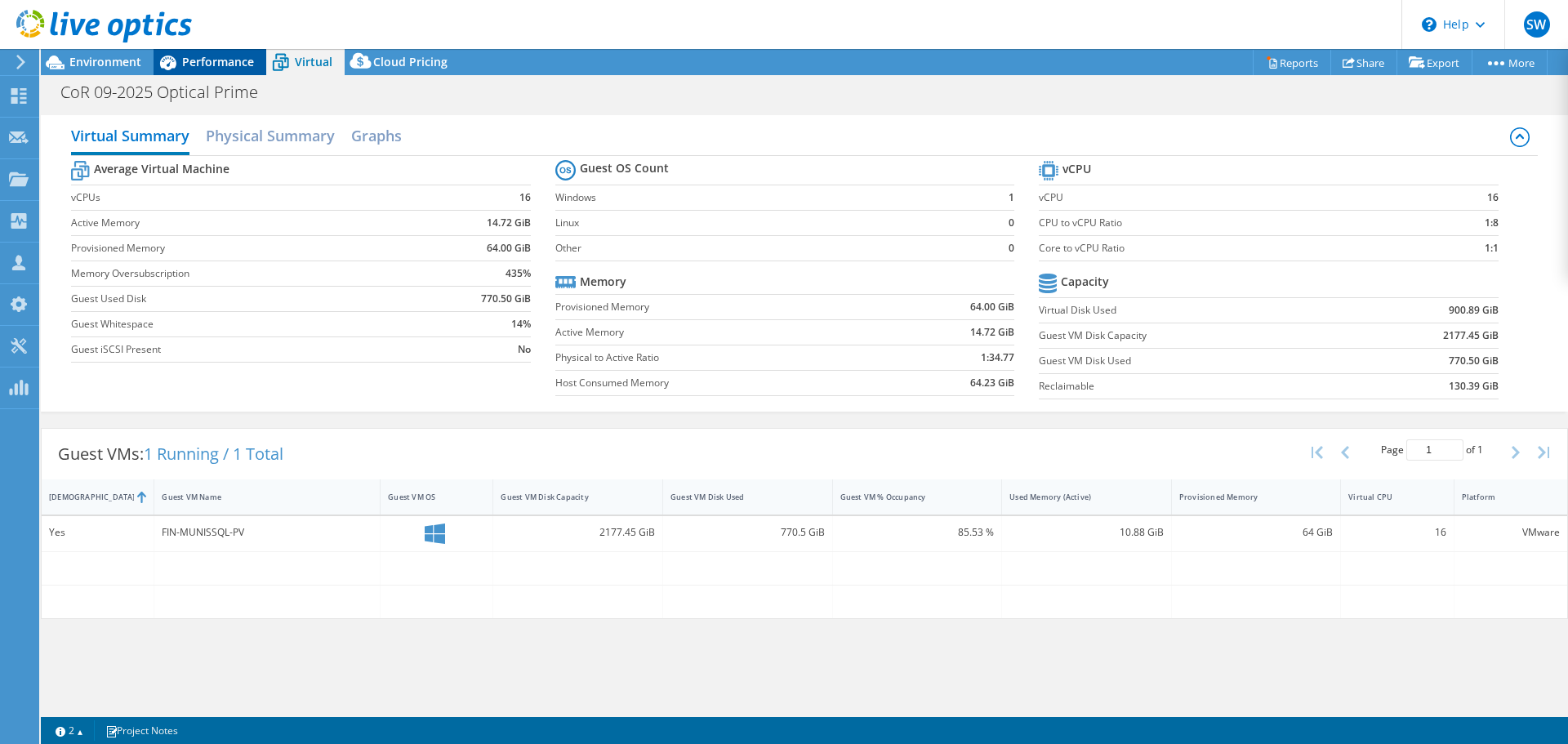
click at [244, 58] on span "Performance" at bounding box center [217, 62] width 72 height 16
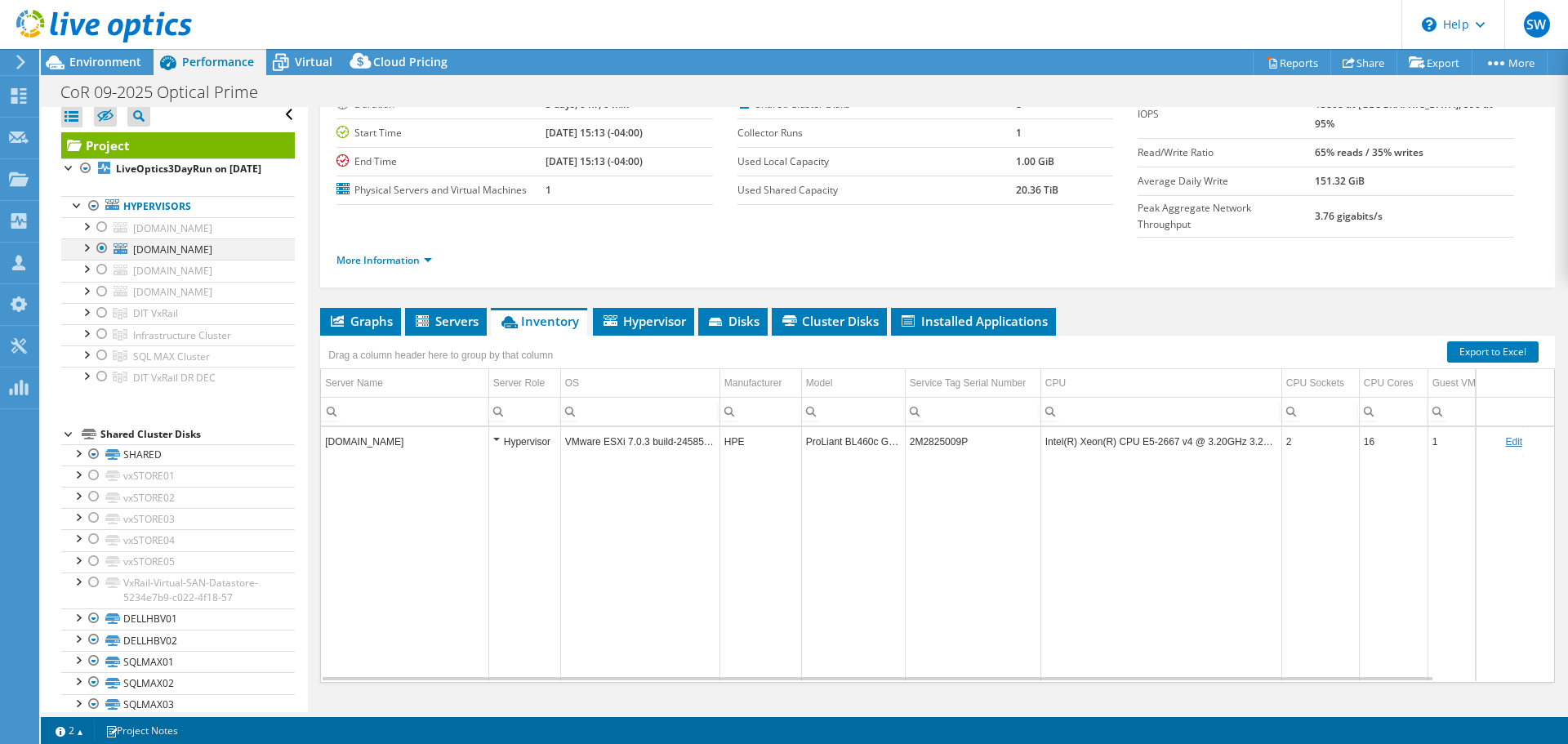
click at [98, 259] on div at bounding box center [101, 248] width 16 height 20
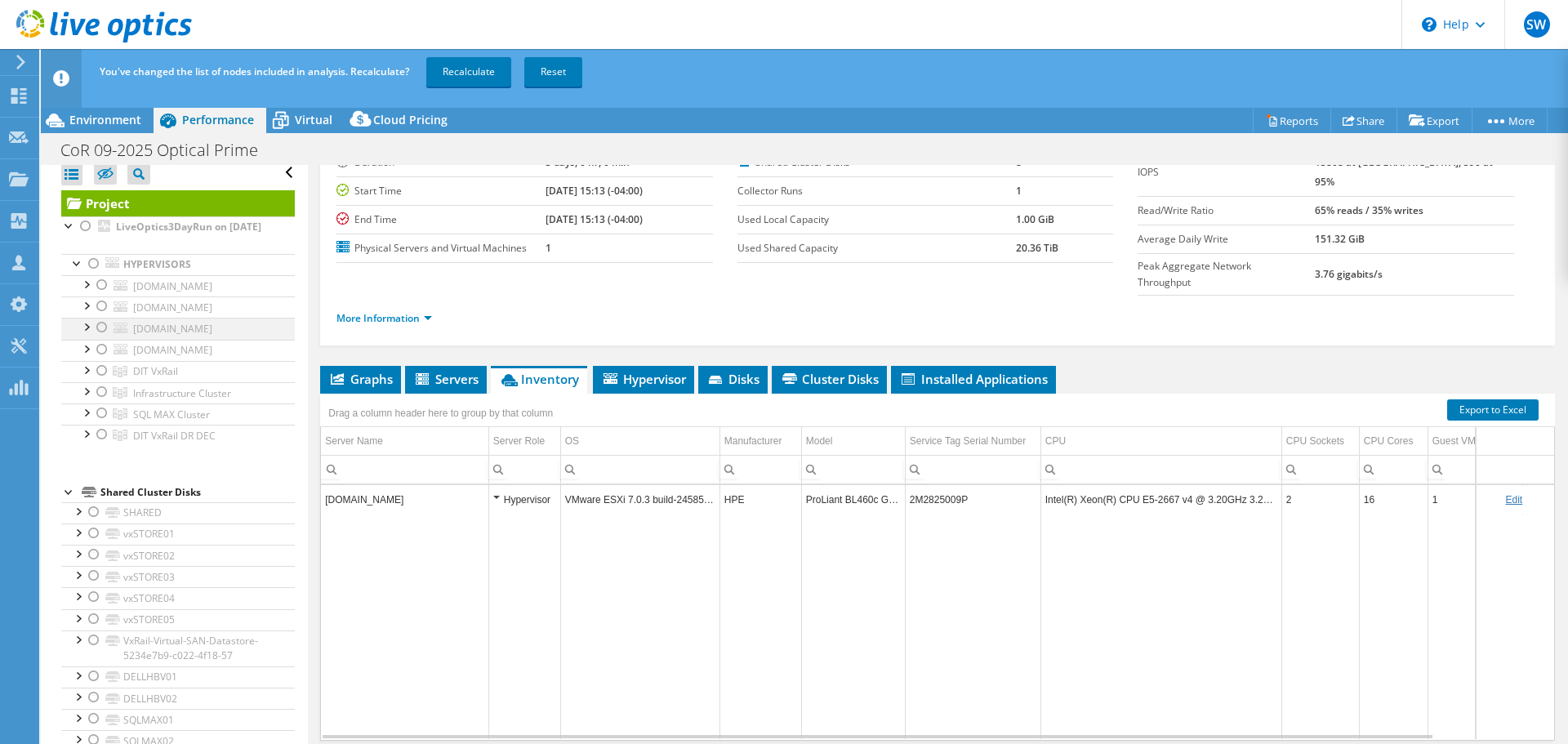
click at [99, 337] on div at bounding box center [101, 327] width 16 height 20
click at [102, 360] on div at bounding box center [101, 350] width 16 height 20
click at [442, 67] on link "Recalculate" at bounding box center [468, 71] width 85 height 29
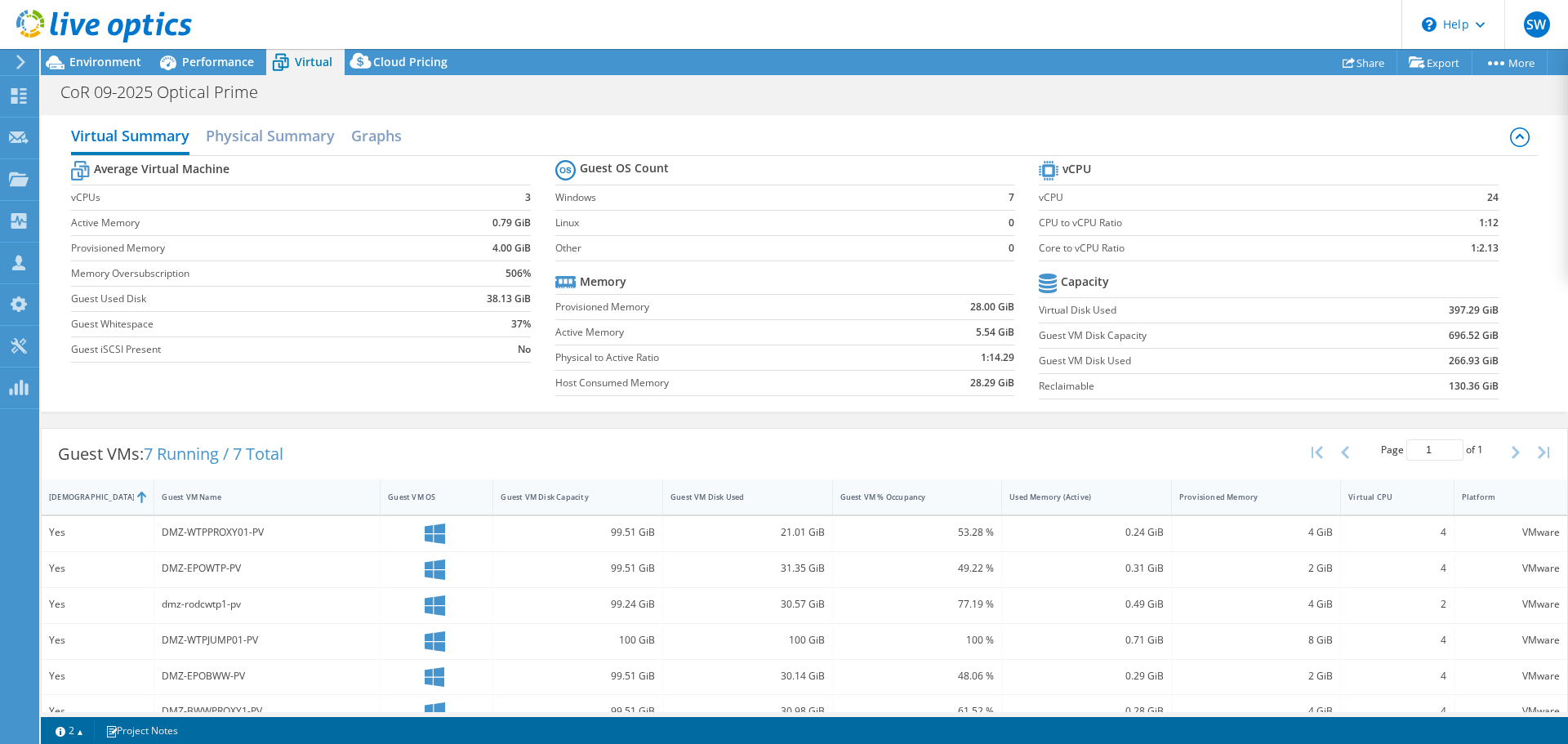
select select "USD"
click at [230, 64] on span "Performance" at bounding box center [217, 62] width 72 height 16
